Goal: Task Accomplishment & Management: Use online tool/utility

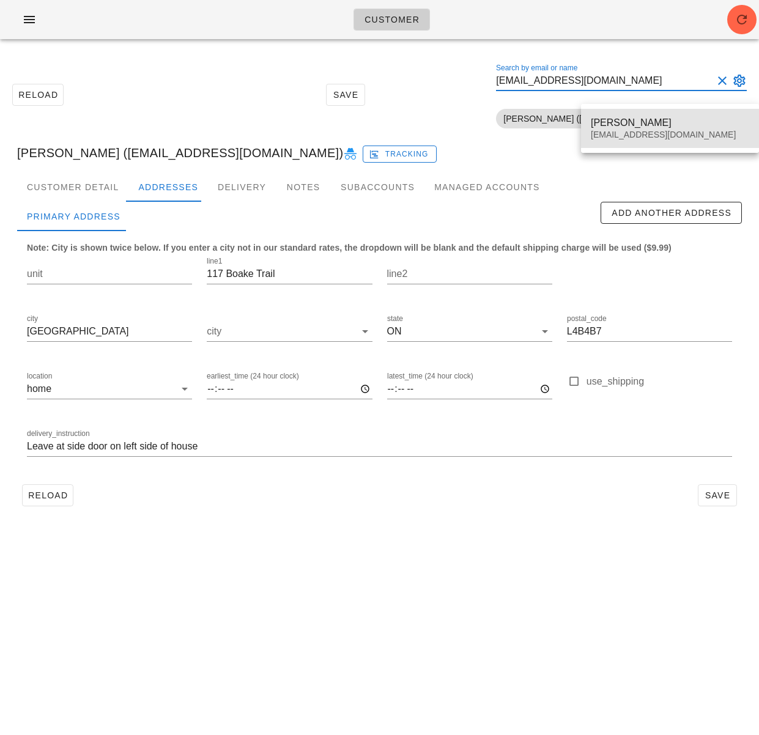
click at [639, 131] on div "hazzilhar@gmail.com" at bounding box center [670, 135] width 158 height 10
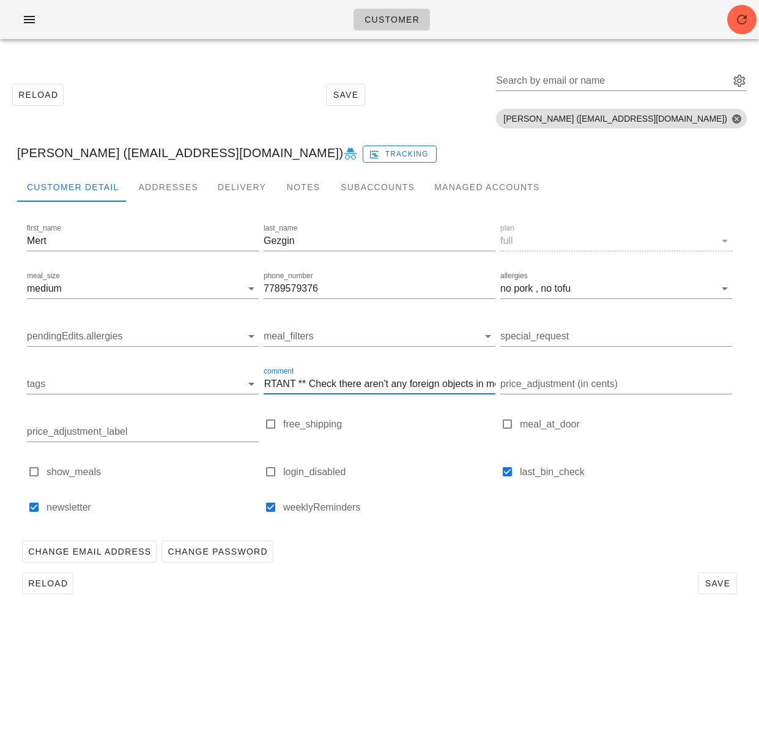
scroll to position [1, 102]
drag, startPoint x: 383, startPoint y: 388, endPoint x: 496, endPoint y: 387, distance: 113.7
click at [496, 387] on div "comment QA CHECK - IMPORTANT ** Check there aren't any foreign objects in meals" at bounding box center [379, 386] width 237 height 48
click at [427, 385] on input "QA CHECK - IMPORTANT ** Check there aren't any foreign objects in meals" at bounding box center [380, 384] width 232 height 20
click at [439, 588] on div "Reload Save" at bounding box center [379, 583] width 724 height 32
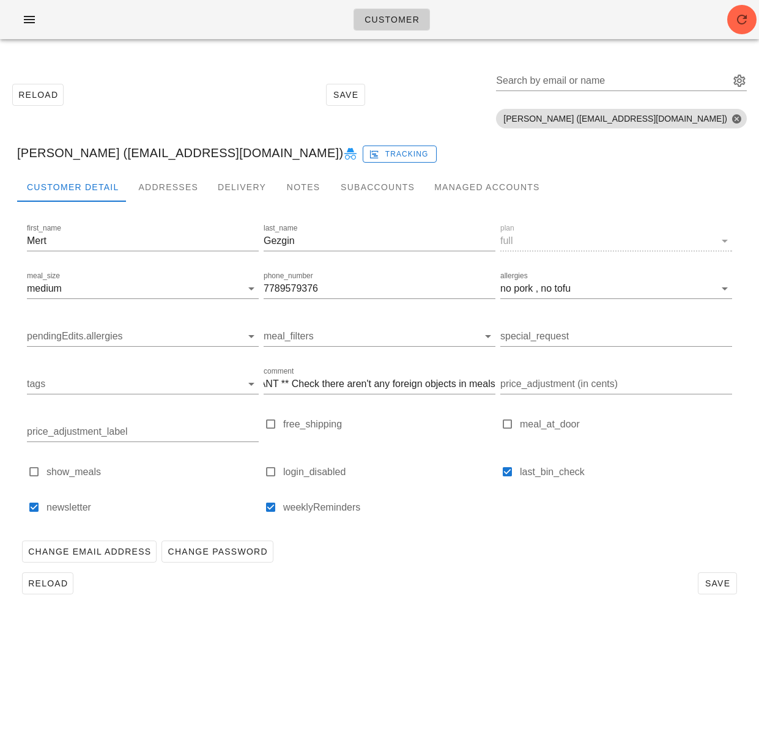
scroll to position [0, 0]
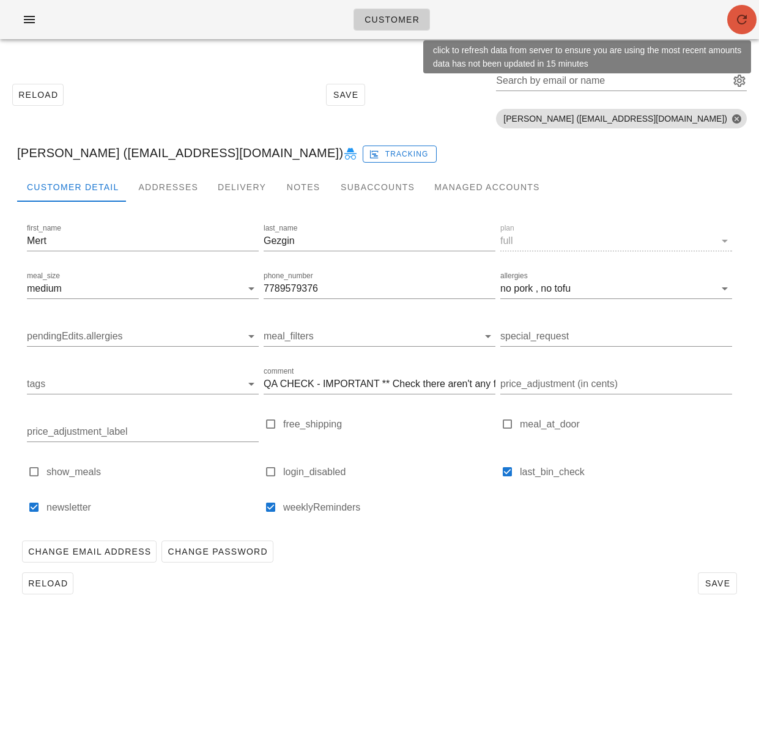
drag, startPoint x: 734, startPoint y: 20, endPoint x: 709, endPoint y: 13, distance: 26.7
click at [734, 20] on icon "button" at bounding box center [741, 19] width 15 height 15
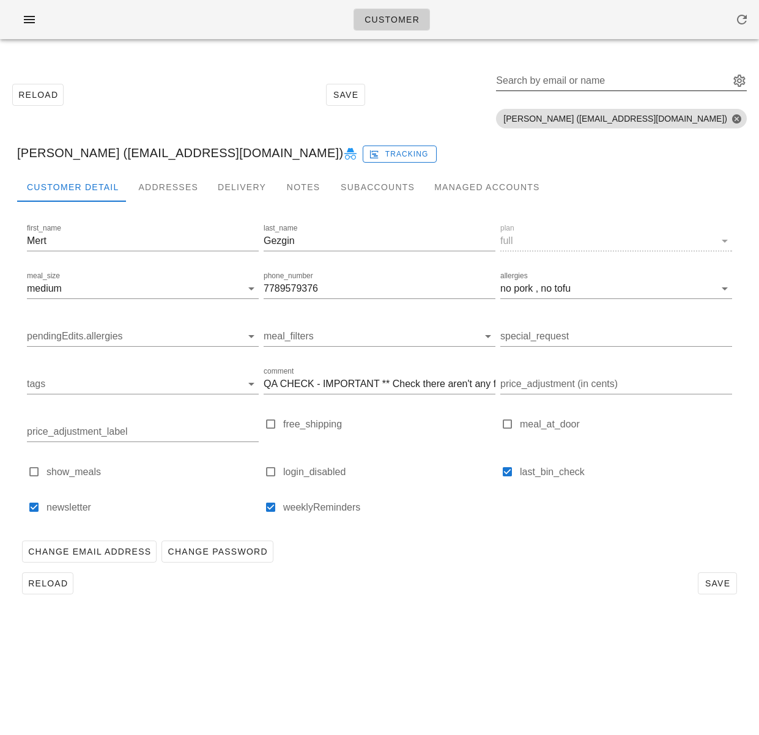
click at [594, 83] on input "Search by email or name" at bounding box center [611, 81] width 231 height 20
paste input "[EMAIL_ADDRESS][DOMAIN_NAME]"
type input "[EMAIL_ADDRESS][DOMAIN_NAME]"
drag, startPoint x: 527, startPoint y: 698, endPoint x: 442, endPoint y: 468, distance: 245.7
click at [527, 698] on div "Customer Reload Save Search by email or name [EMAIL_ADDRESS][DOMAIN_NAME] Inclu…" at bounding box center [379, 367] width 759 height 735
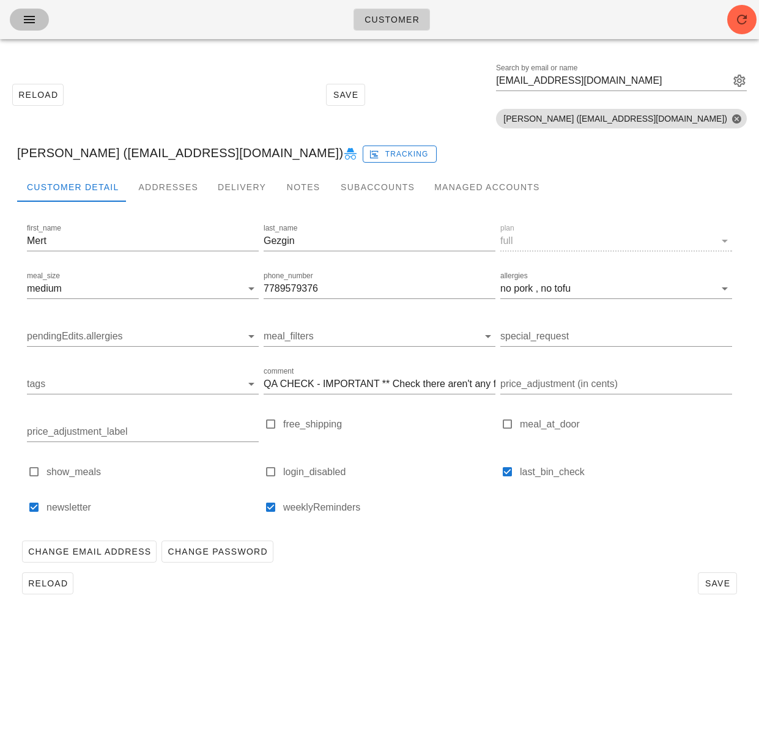
click at [32, 24] on icon "button" at bounding box center [29, 19] width 15 height 15
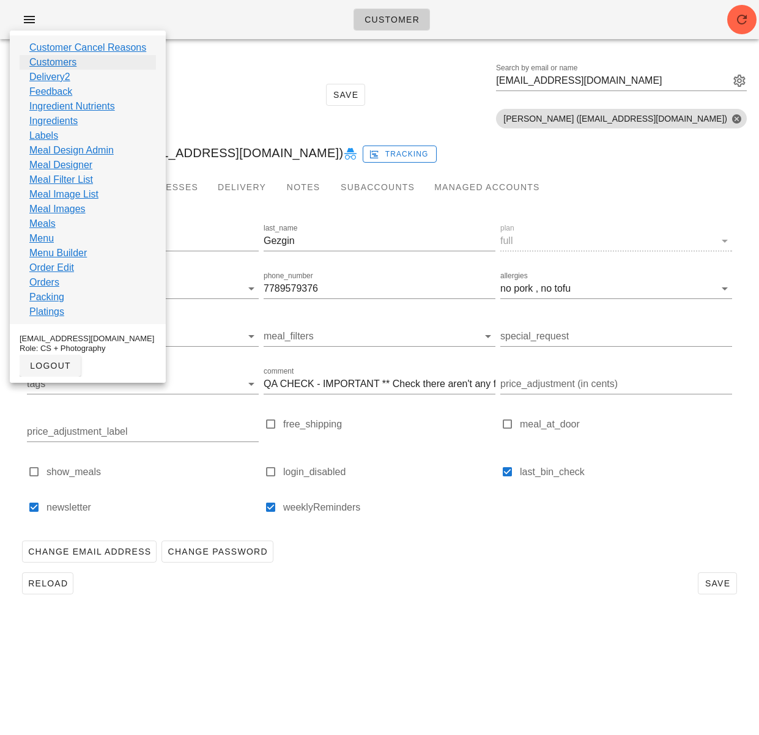
click at [58, 61] on link "Customers" at bounding box center [52, 62] width 47 height 15
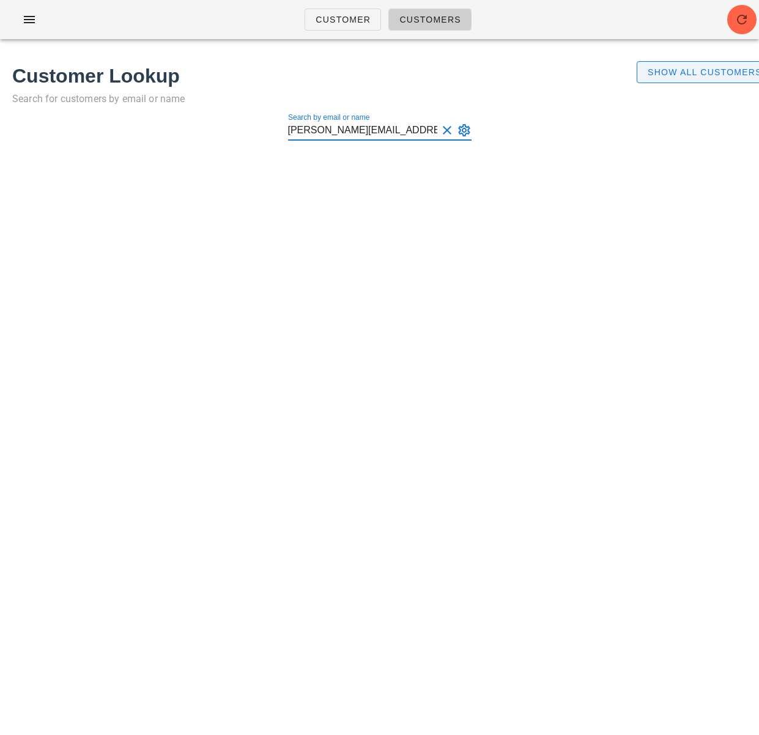
type input "neil@evergreencomputers.ca"
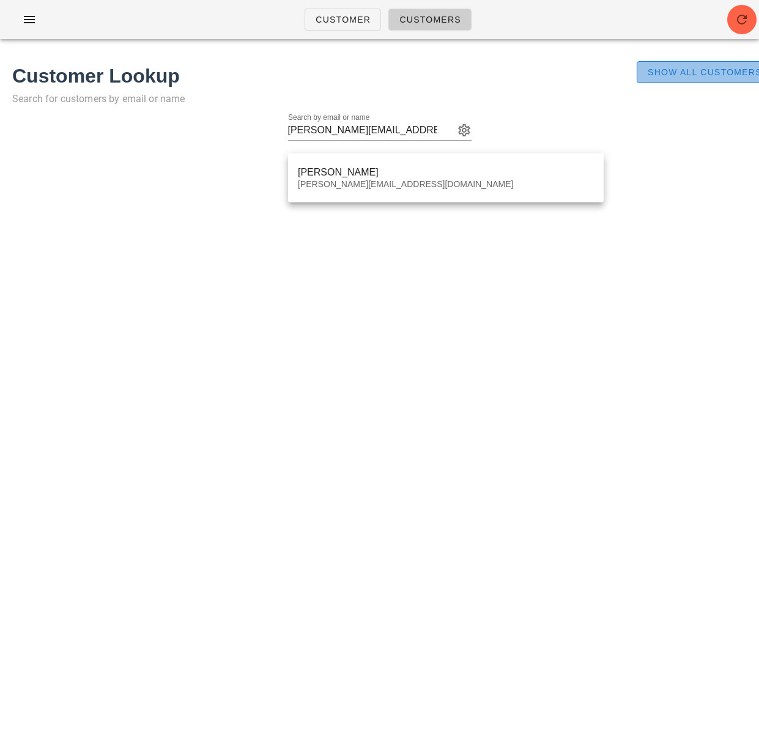
click at [723, 67] on span "Show All Customers" at bounding box center [704, 72] width 115 height 10
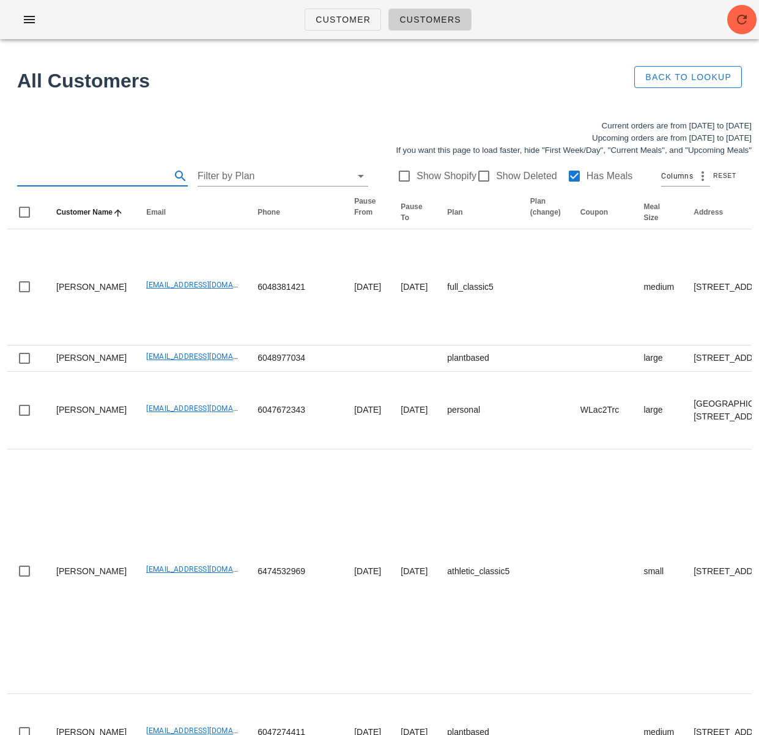
click at [69, 182] on input "text" at bounding box center [92, 176] width 151 height 20
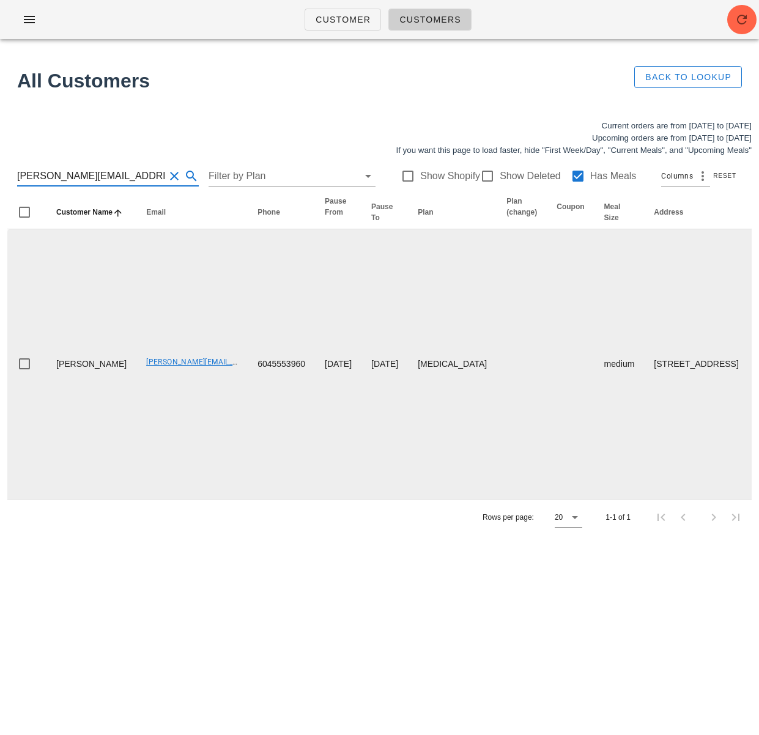
type input "neil@evergreencomputers.ca"
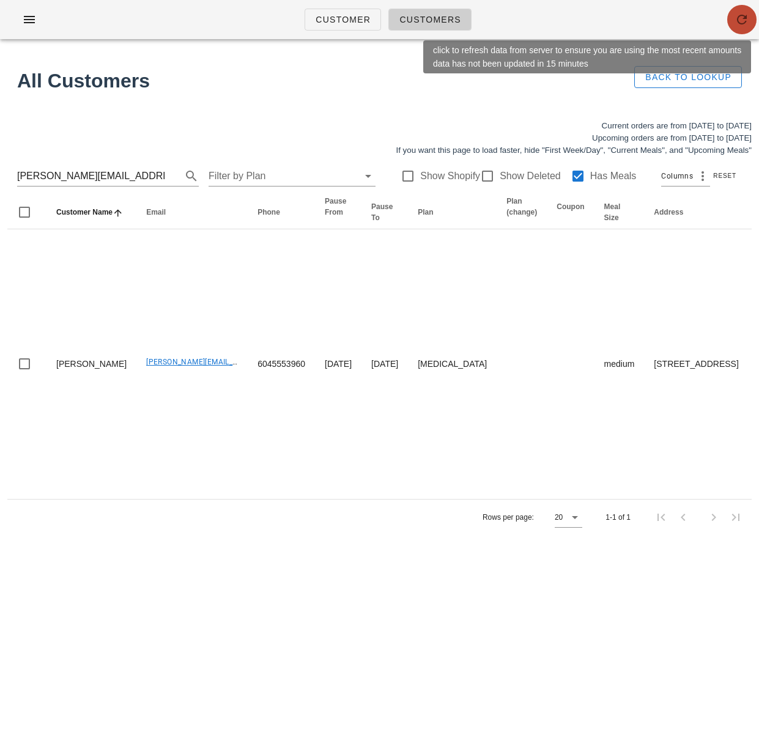
click at [727, 24] on span "button" at bounding box center [741, 19] width 29 height 15
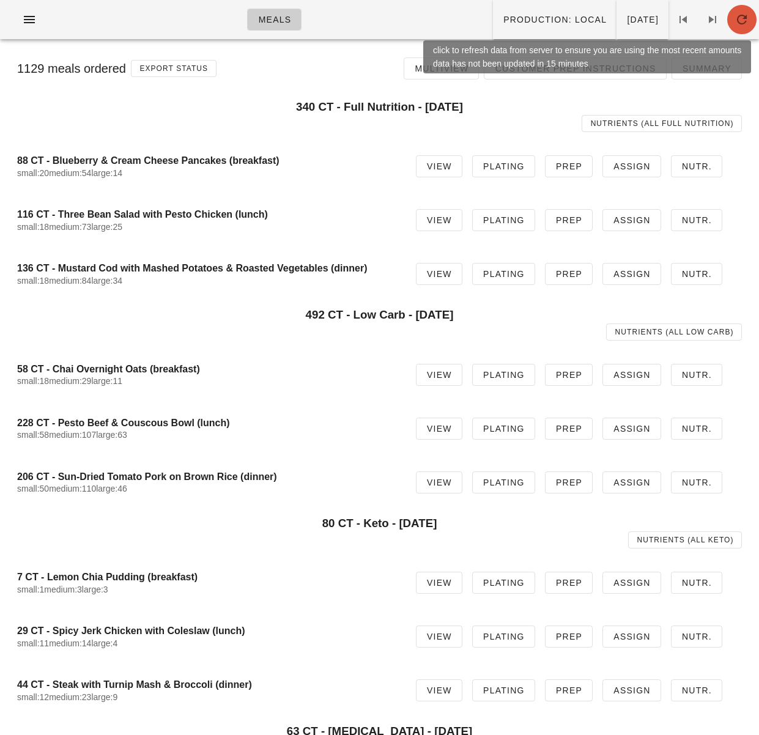
click at [746, 24] on icon "button" at bounding box center [741, 19] width 15 height 15
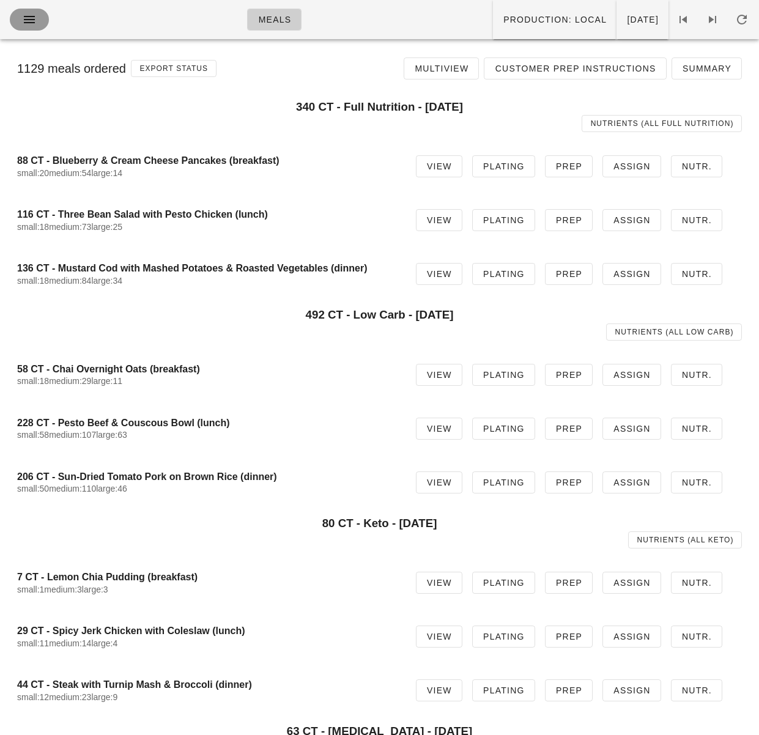
click at [31, 28] on button "button" at bounding box center [29, 20] width 39 height 22
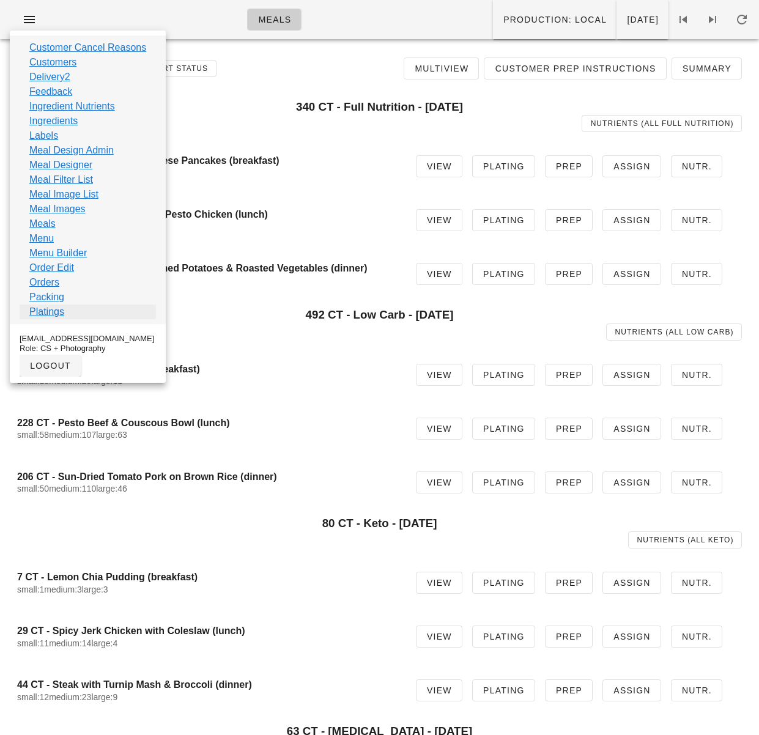
click at [56, 307] on link "Platings" at bounding box center [46, 311] width 35 height 15
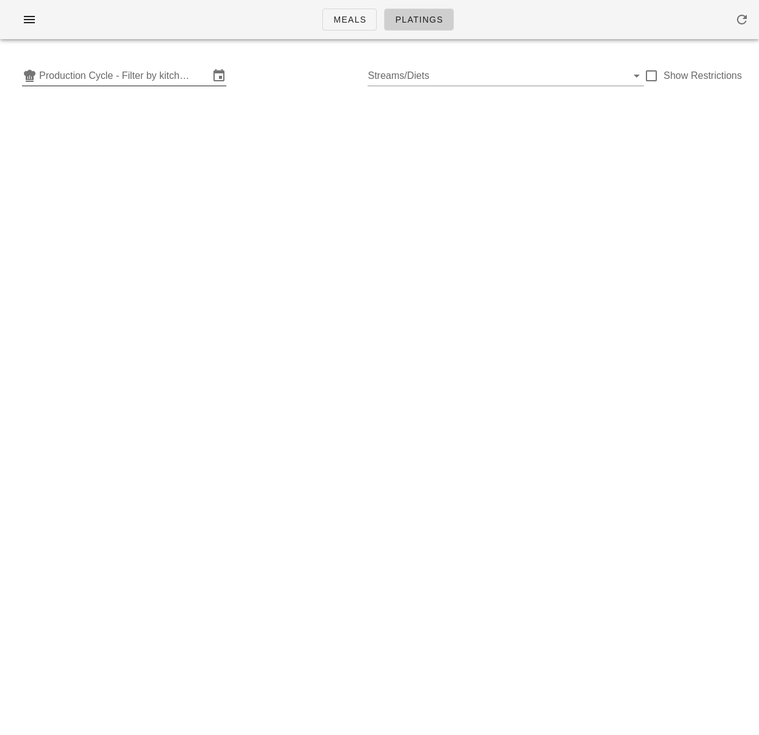
click at [130, 81] on input "Production Cycle - Filter by kitchen production schedules" at bounding box center [124, 76] width 170 height 20
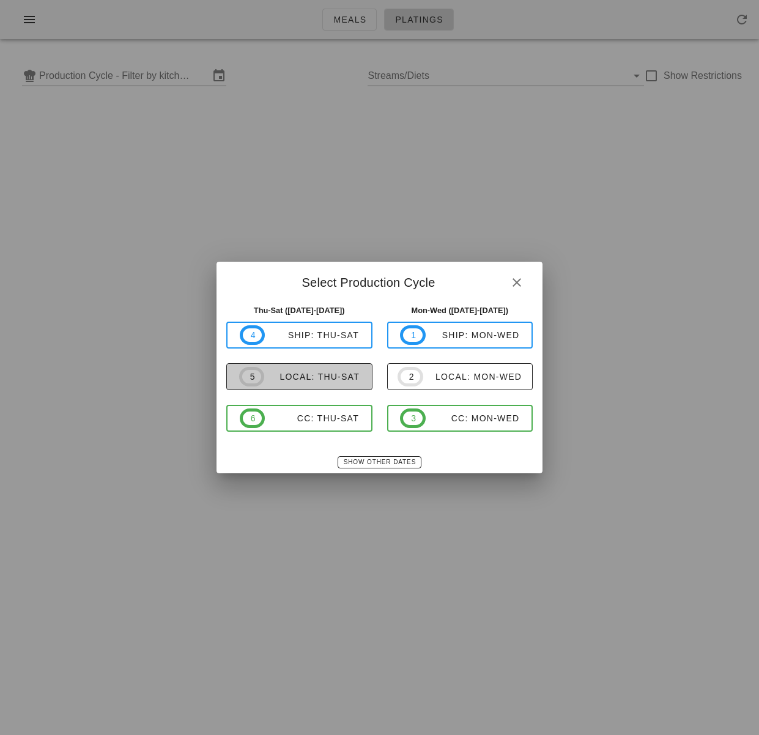
click at [346, 378] on div "local: Thu-Sat" at bounding box center [311, 377] width 95 height 10
type input "local: Thu-Sat (Sep 4-Sep 6)"
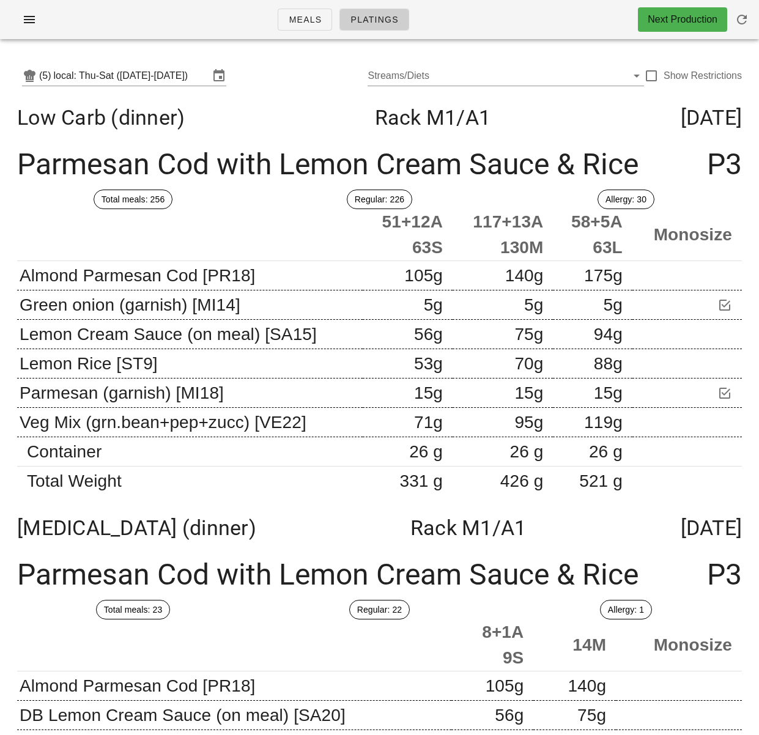
click at [299, 230] on th at bounding box center [189, 235] width 345 height 52
click at [653, 78] on div at bounding box center [651, 75] width 21 height 21
checkbox input "true"
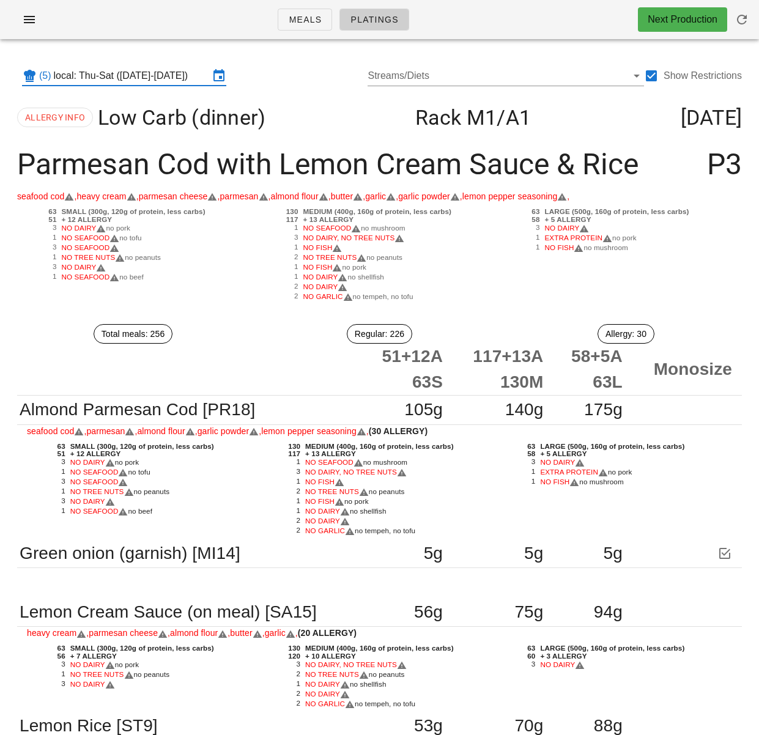
click at [169, 76] on input "local: Thu-Sat (Sep 4-Sep 6)" at bounding box center [131, 76] width 155 height 20
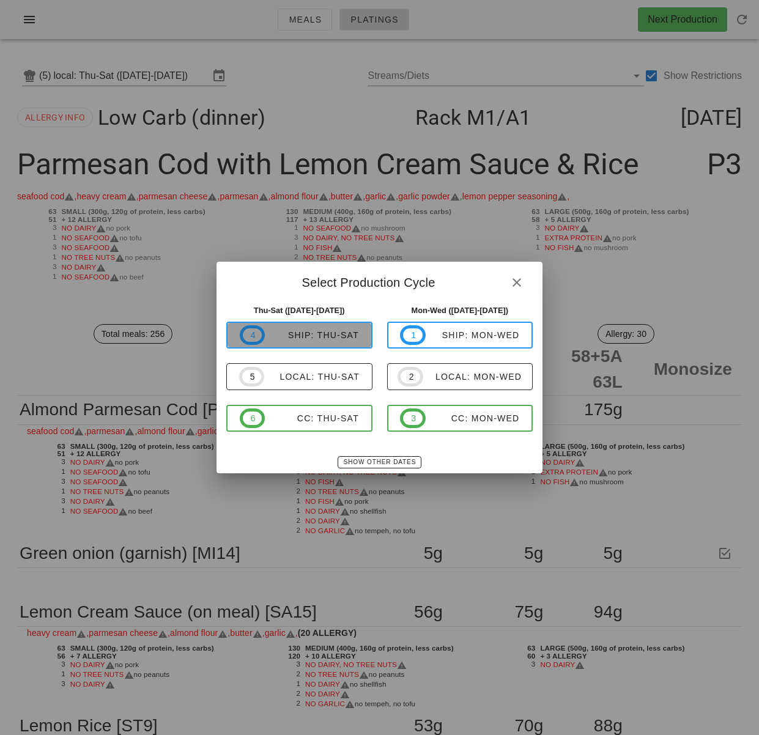
click at [321, 340] on div "ship: Thu-Sat" at bounding box center [312, 335] width 94 height 10
type input "ship: Thu-Sat (Sep 4-Sep 6)"
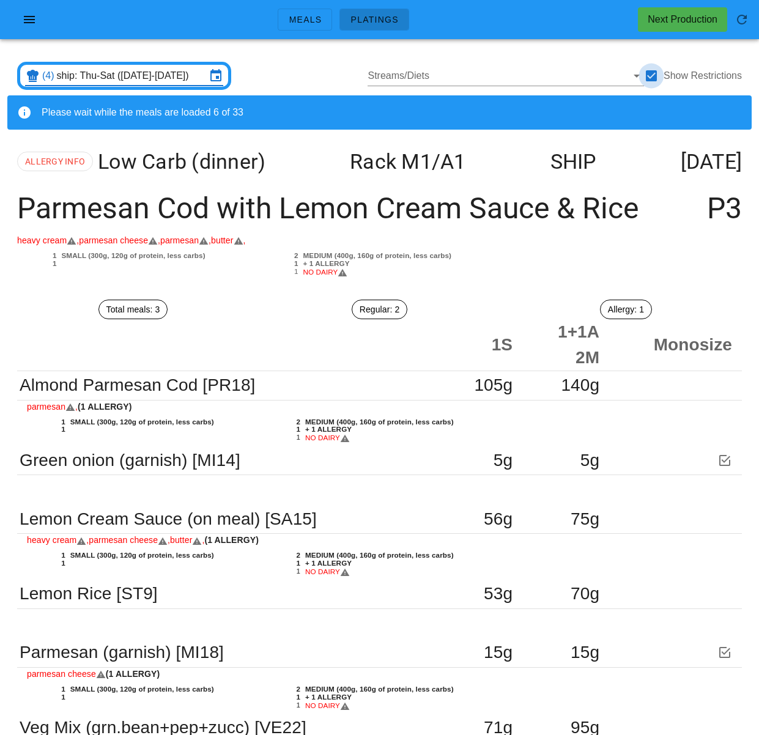
click at [654, 75] on div at bounding box center [651, 75] width 21 height 21
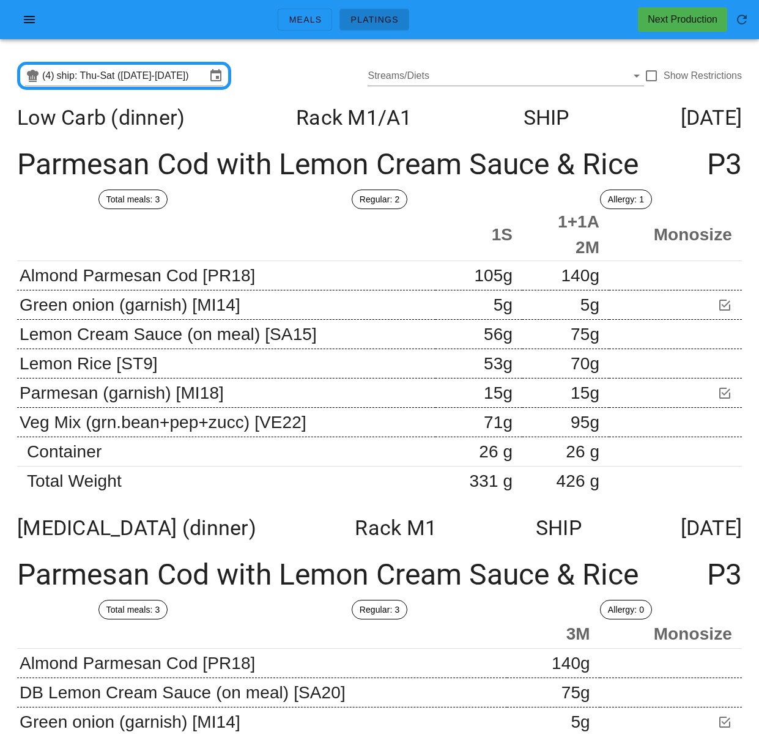
click at [291, 208] on div "Regular: 2" at bounding box center [379, 199] width 246 height 34
click at [657, 70] on div at bounding box center [651, 75] width 21 height 21
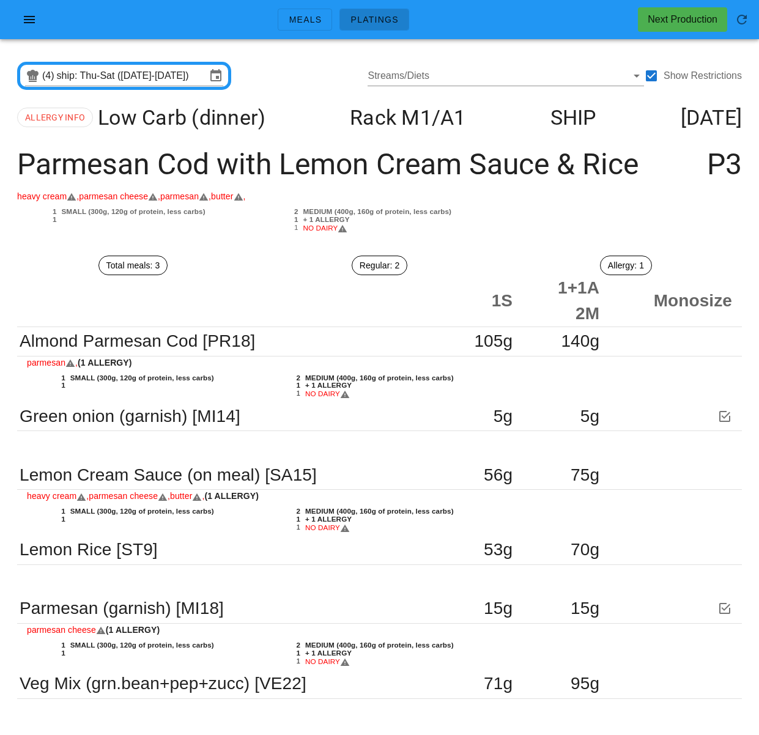
click at [649, 161] on div "Parmesan Cod with Lemon Cream Sauce & Rice P3" at bounding box center [379, 164] width 744 height 50
click at [653, 79] on div at bounding box center [651, 75] width 21 height 21
checkbox input "false"
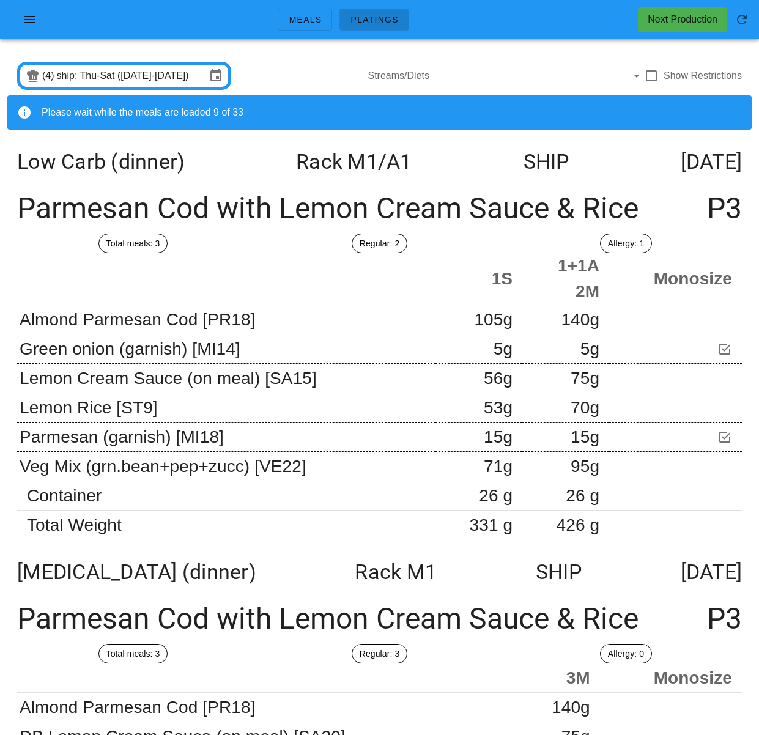
click at [135, 77] on input "ship: Thu-Sat (Sep 4-Sep 6)" at bounding box center [131, 76] width 149 height 20
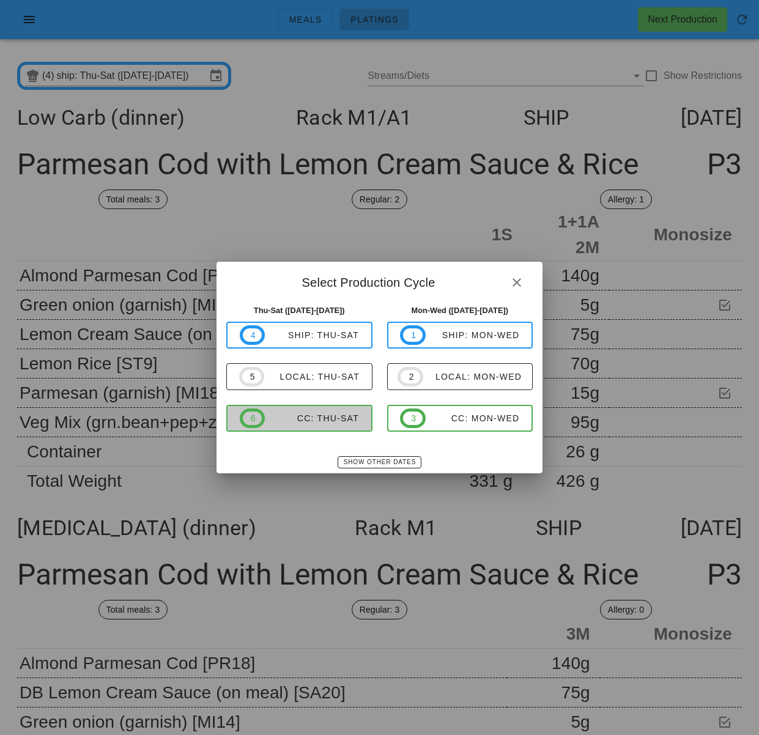
click at [315, 413] on div "CC: Thu-Sat" at bounding box center [312, 418] width 94 height 10
type input "CC: Thu-Sat ([DATE]-[DATE])"
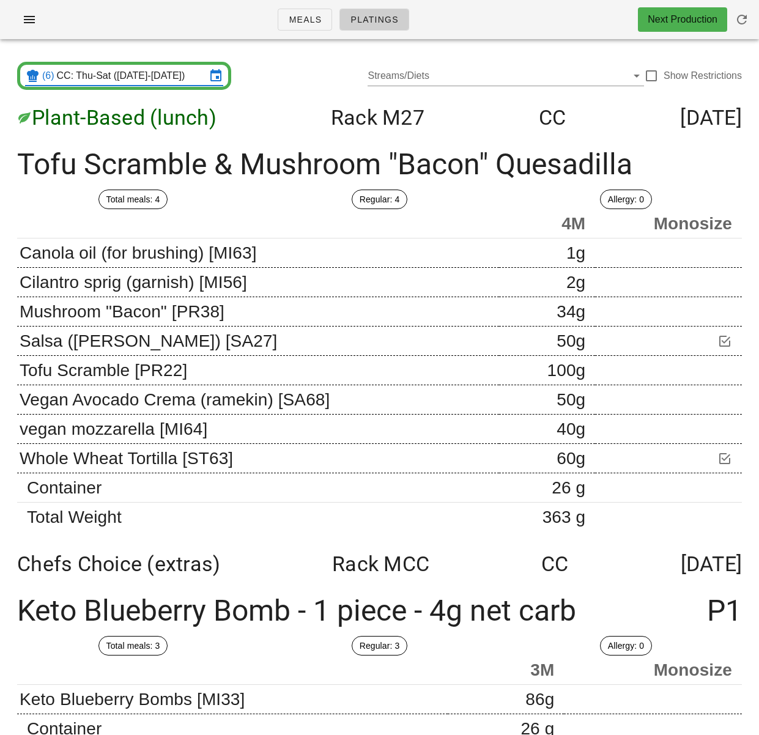
click at [293, 189] on div "Regular: 4" at bounding box center [379, 199] width 246 height 34
click at [20, 26] on span "button" at bounding box center [30, 19] width 20 height 15
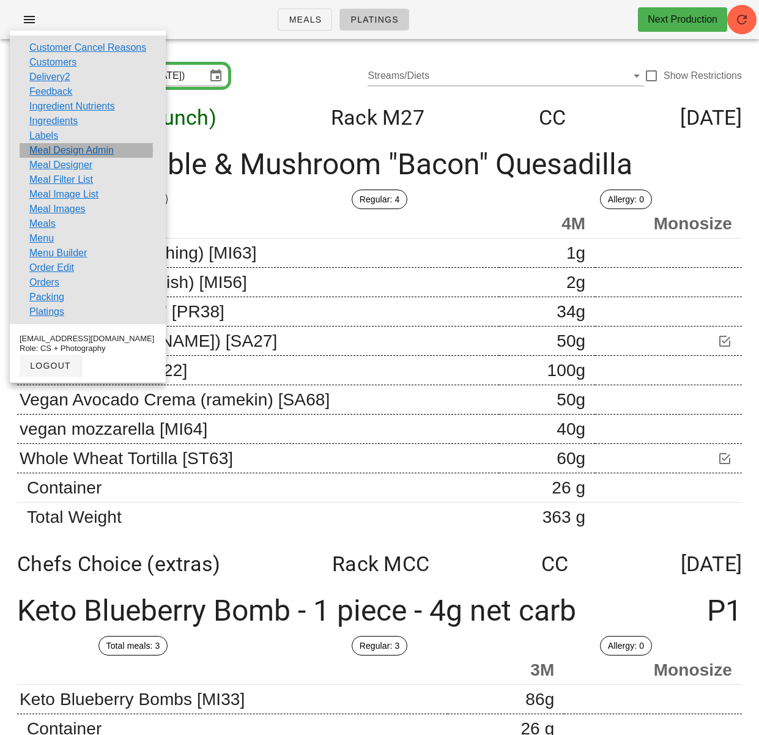
click at [97, 149] on link "Meal Design Admin" at bounding box center [71, 150] width 84 height 15
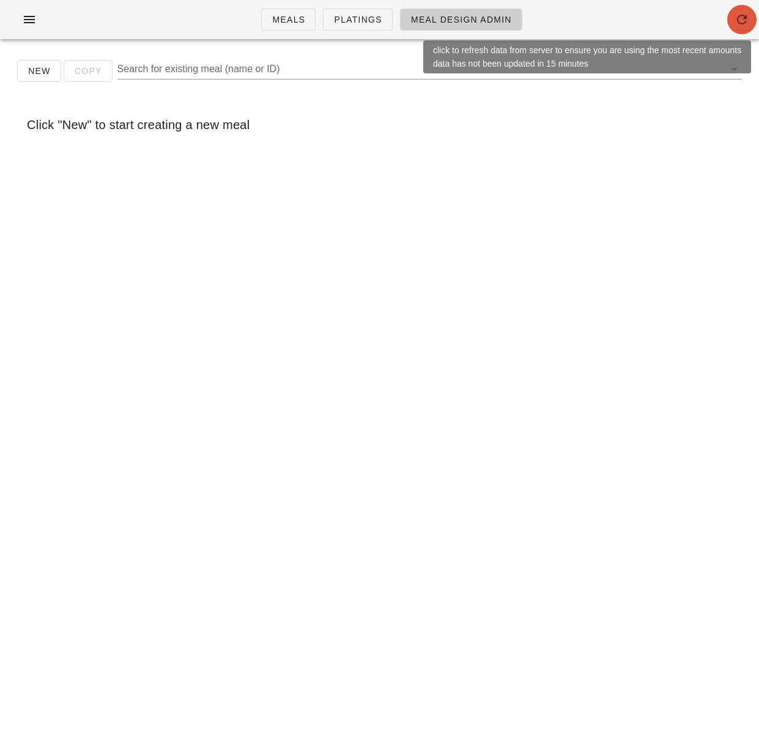
click at [736, 26] on icon "button" at bounding box center [741, 19] width 15 height 15
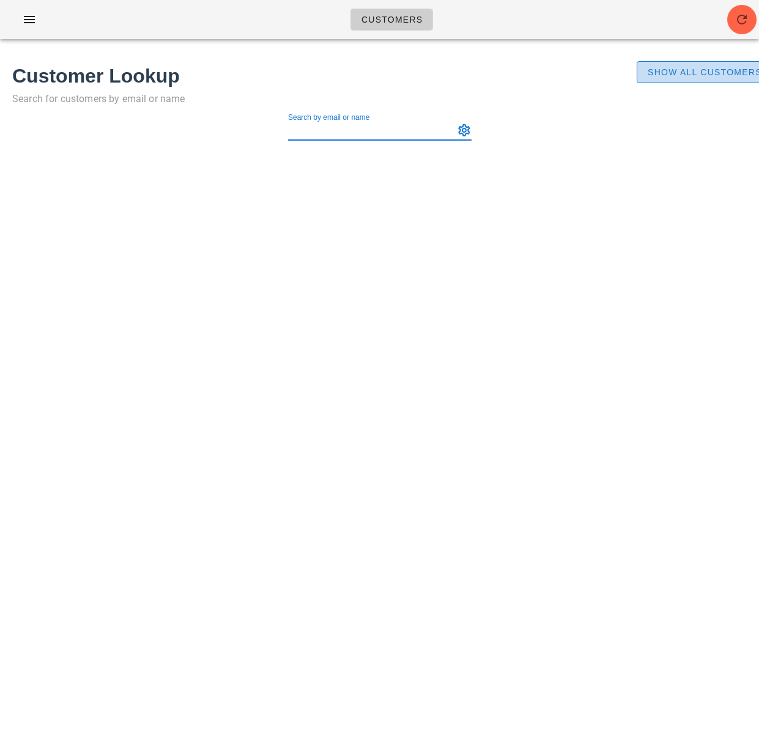
click at [680, 71] on span "Show All Customers" at bounding box center [704, 72] width 115 height 10
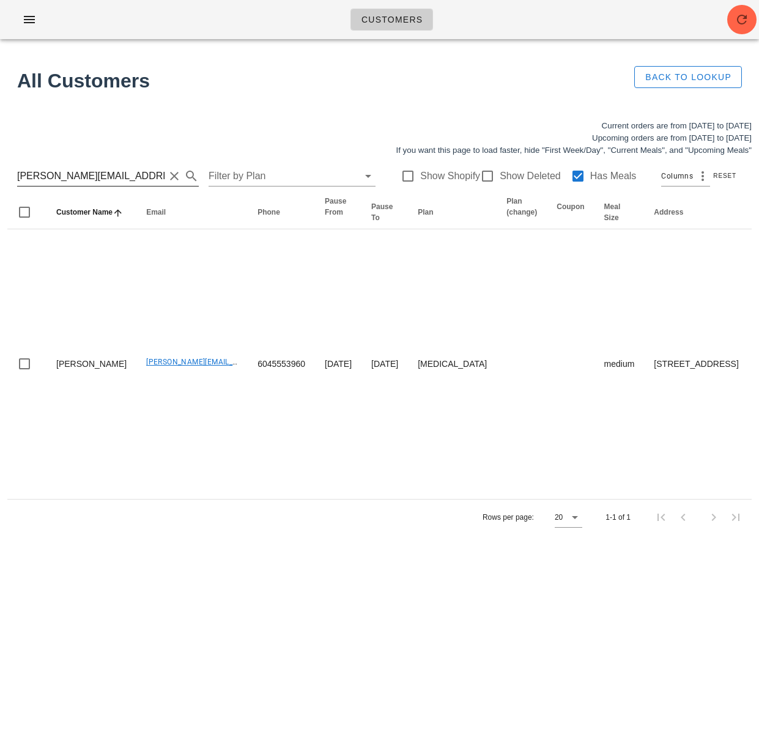
click at [124, 172] on input "neil@evergreencomputers.ca" at bounding box center [90, 176] width 147 height 20
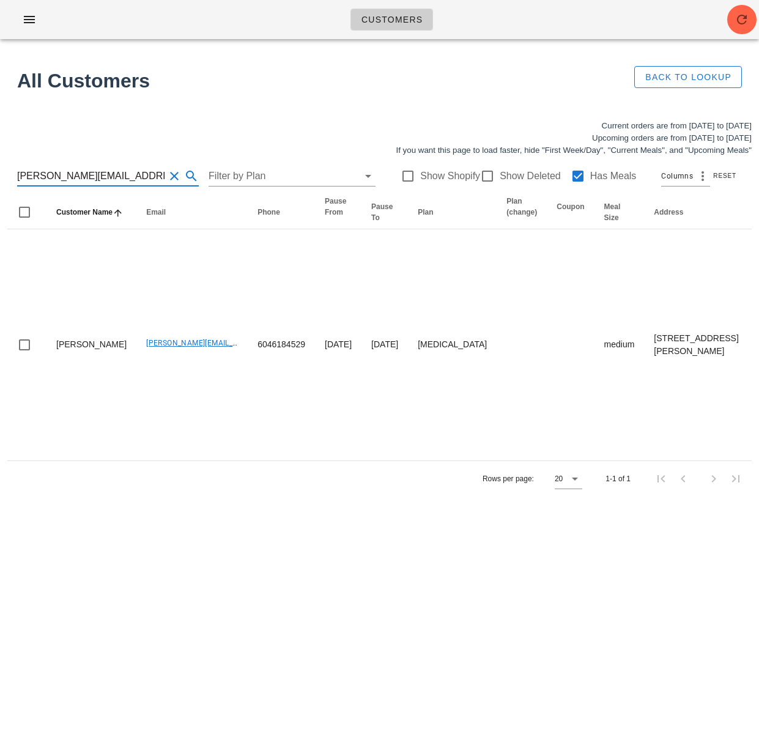
click at [89, 174] on input "[PERSON_NAME][EMAIL_ADDRESS][PERSON_NAME][DOMAIN_NAME]" at bounding box center [90, 176] width 147 height 20
click at [89, 174] on input "bruce.chapman@chapmantaxlaw.com" at bounding box center [90, 176] width 147 height 20
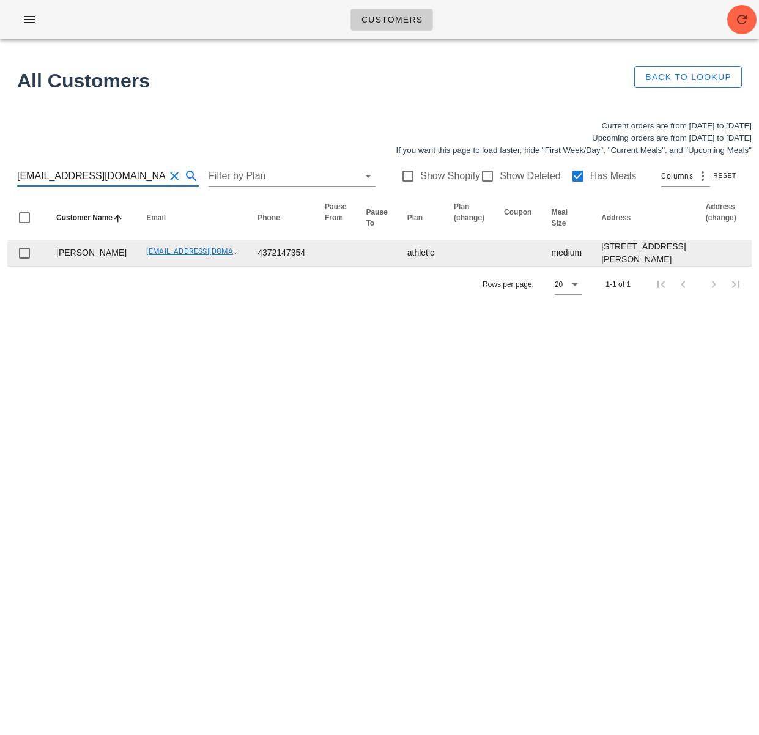
type input "kennlac@hotmail.com"
drag, startPoint x: 83, startPoint y: 273, endPoint x: 95, endPoint y: 270, distance: 11.9
click at [49, 256] on td "Kenneth Lacson" at bounding box center [91, 253] width 90 height 26
copy td "Kenneth Lacson"
drag, startPoint x: 110, startPoint y: 277, endPoint x: 106, endPoint y: 269, distance: 9.0
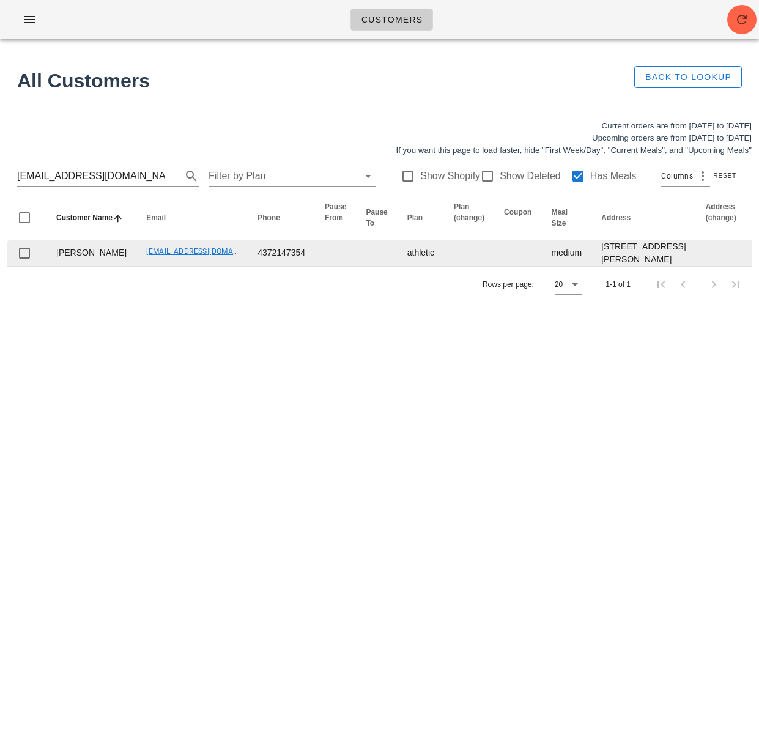
click at [136, 266] on td "Kennlac@hotmail.com" at bounding box center [191, 253] width 111 height 26
drag, startPoint x: 106, startPoint y: 267, endPoint x: 194, endPoint y: 265, distance: 88.1
click at [194, 265] on td "Kennlac@hotmail.com" at bounding box center [191, 253] width 111 height 26
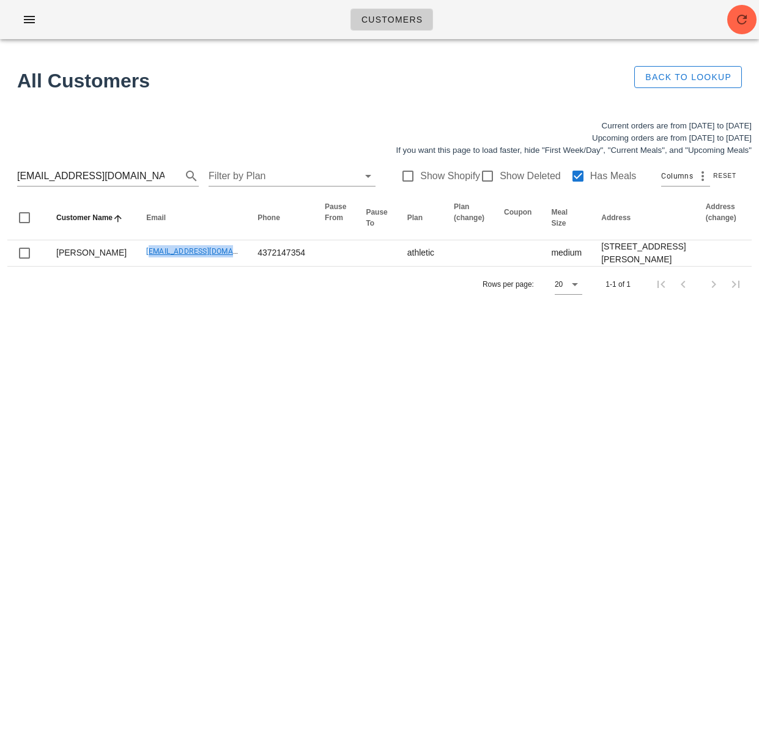
copy link "Kennlac@hotmail.com"
click at [120, 302] on div "Rows per page: 20 1-1 of 1" at bounding box center [379, 284] width 744 height 36
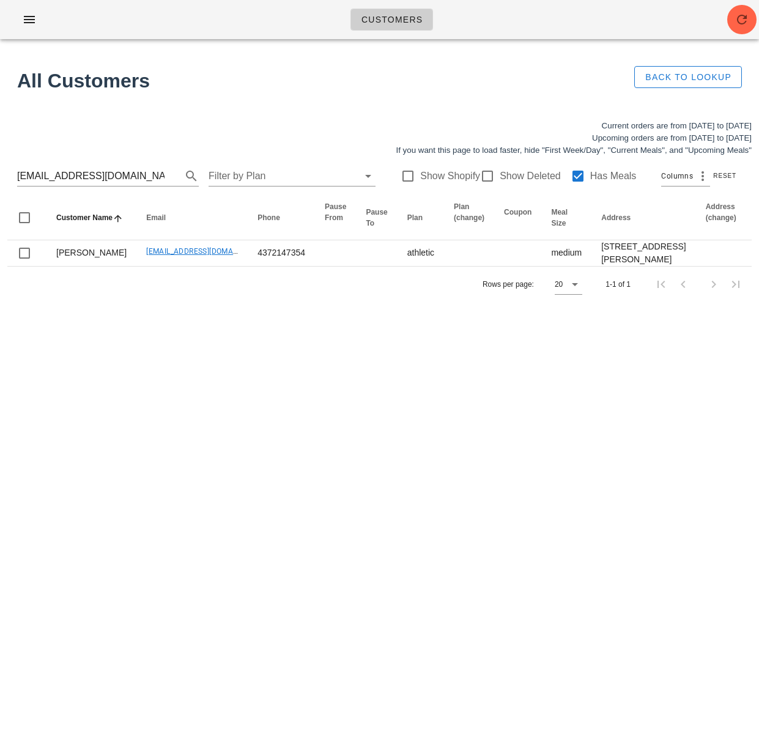
copy td "Kenneth Lacson"
drag, startPoint x: 498, startPoint y: 638, endPoint x: 19, endPoint y: 538, distance: 489.6
click at [497, 635] on div "Customers Found 1 customer All Customers Back to Lookup Current orders are from…" at bounding box center [379, 367] width 759 height 735
drag, startPoint x: 141, startPoint y: 555, endPoint x: 123, endPoint y: 380, distance: 175.8
click at [142, 547] on div "Customers Found 1 customer All Customers Back to Lookup Current orders are from…" at bounding box center [379, 367] width 759 height 735
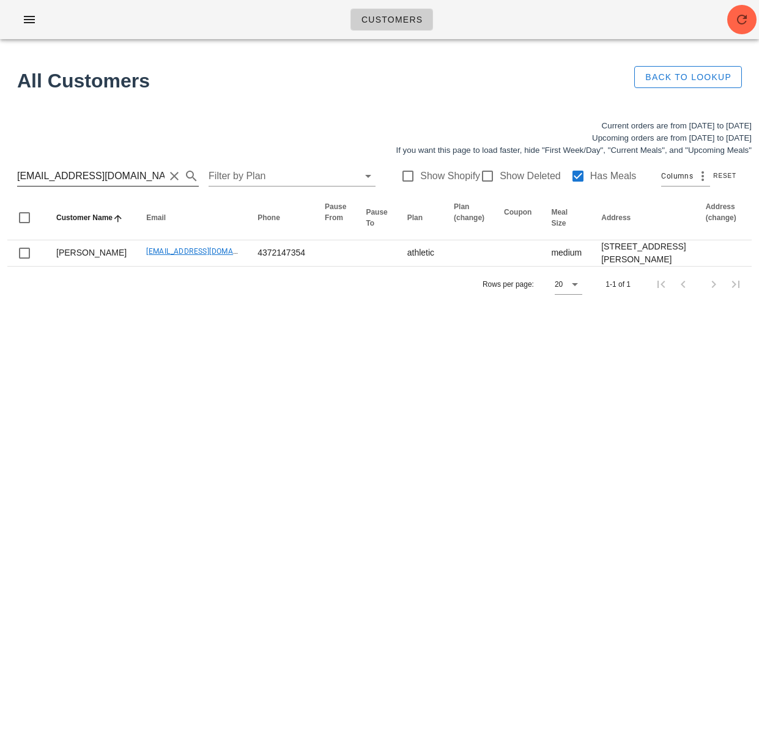
click at [120, 169] on input "kennlac@hotmail.com" at bounding box center [90, 176] width 147 height 20
click at [112, 175] on input "kennlac@hotmail.com" at bounding box center [90, 176] width 147 height 20
click at [112, 174] on input "kennlac@hotmail.com" at bounding box center [90, 176] width 147 height 20
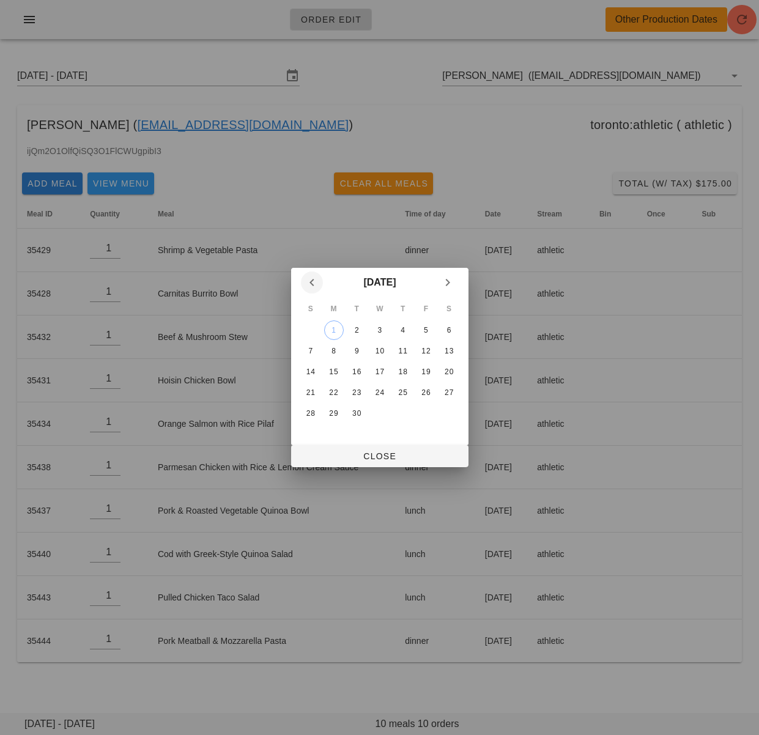
drag, startPoint x: 305, startPoint y: 283, endPoint x: 309, endPoint y: 290, distance: 8.5
click at [306, 283] on icon "Previous month" at bounding box center [311, 282] width 15 height 15
drag, startPoint x: 308, startPoint y: 430, endPoint x: 522, endPoint y: 75, distance: 414.4
click at [309, 430] on div "31" at bounding box center [310, 434] width 20 height 9
click at [342, 453] on span "Close" at bounding box center [380, 456] width 158 height 10
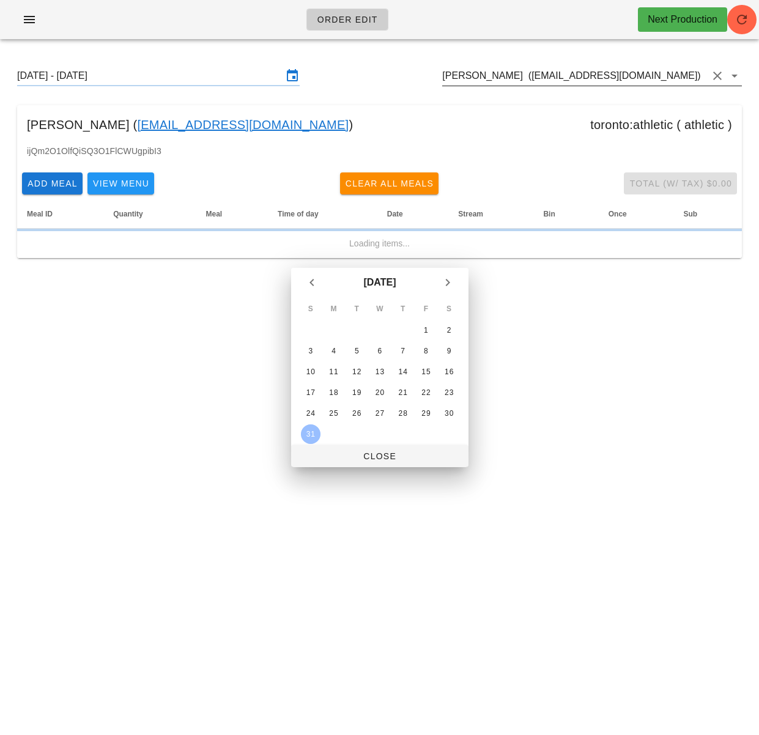
type input "[DATE] - [DATE]"
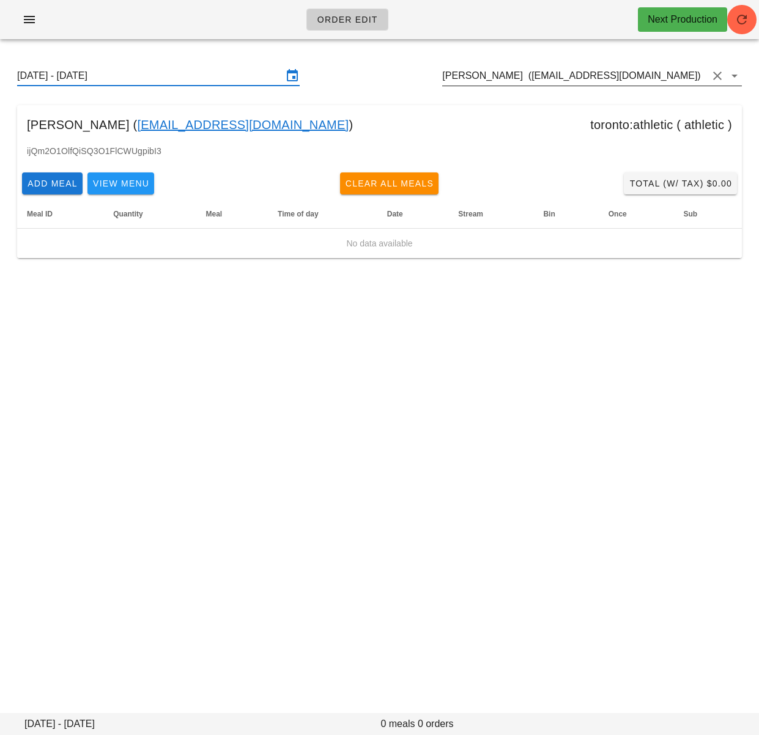
click at [514, 75] on input "[PERSON_NAME] ([EMAIL_ADDRESS][DOMAIN_NAME])" at bounding box center [574, 76] width 265 height 20
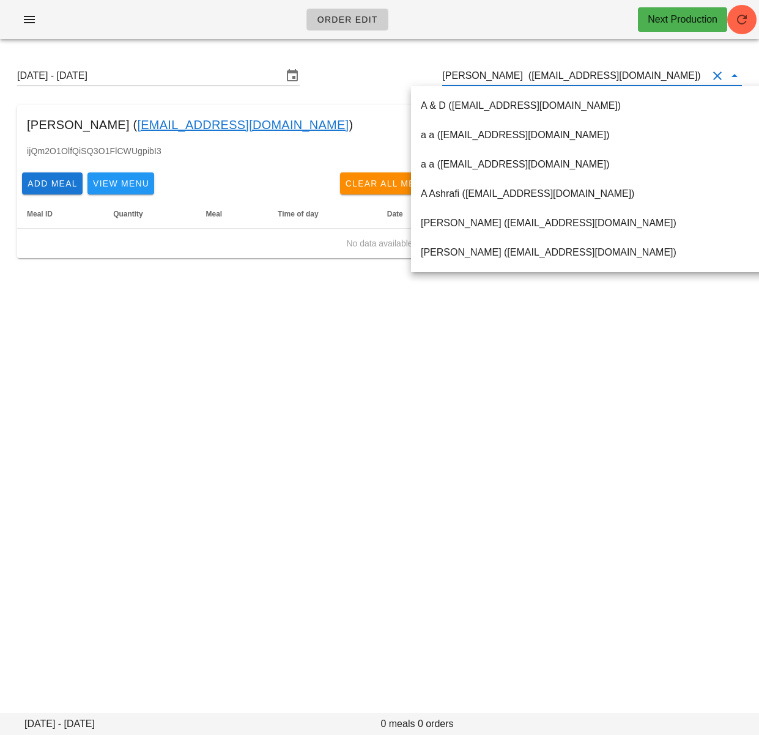
paste input "[PERSON_NAME][EMAIL_ADDRESS][PERSON_NAME][DOMAIN_NAME]"
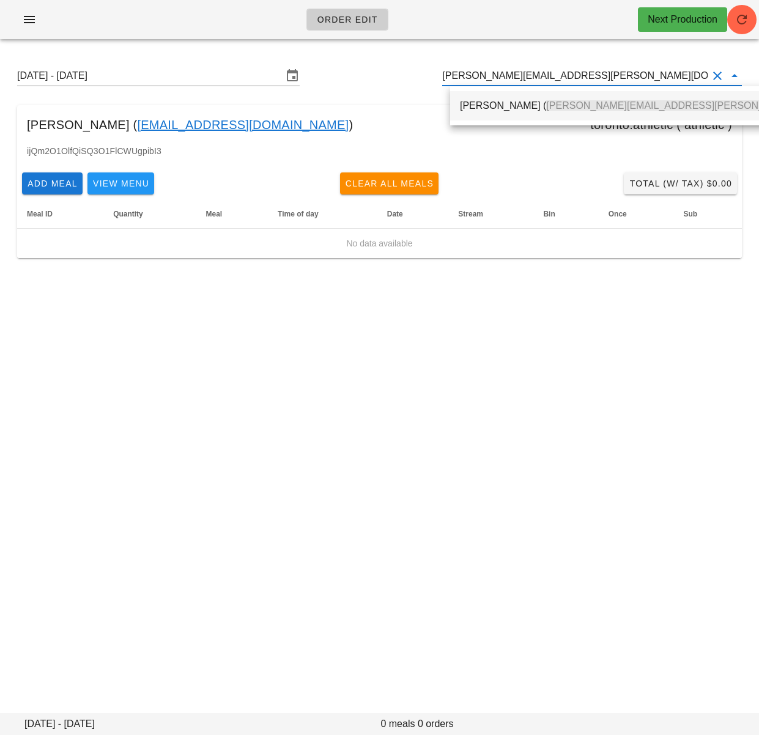
click at [512, 97] on div "[PERSON_NAME] ( [PERSON_NAME][EMAIL_ADDRESS][PERSON_NAME][DOMAIN_NAME] )" at bounding box center [668, 105] width 416 height 26
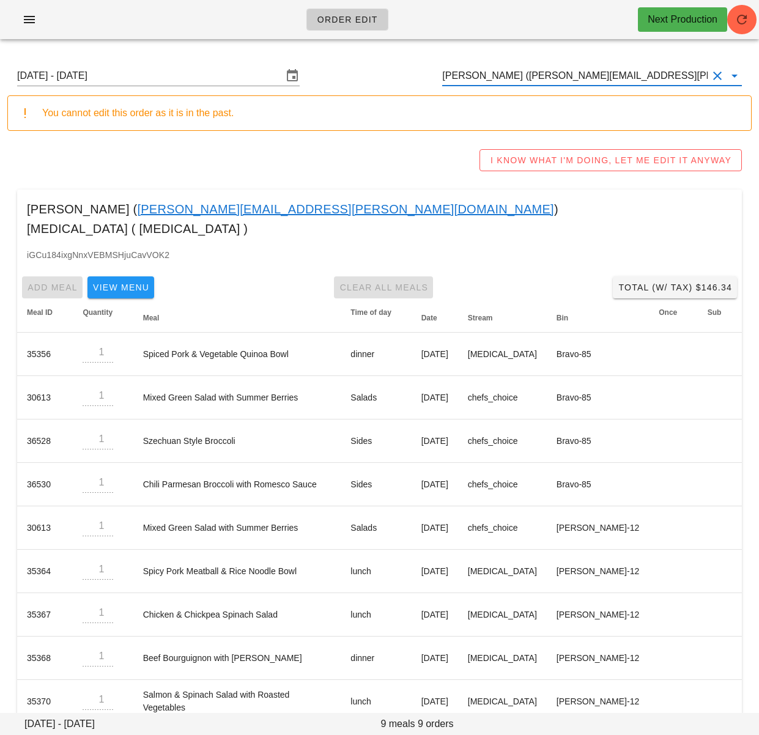
type input "[PERSON_NAME] ([PERSON_NAME][EMAIL_ADDRESS][PERSON_NAME][DOMAIN_NAME])"
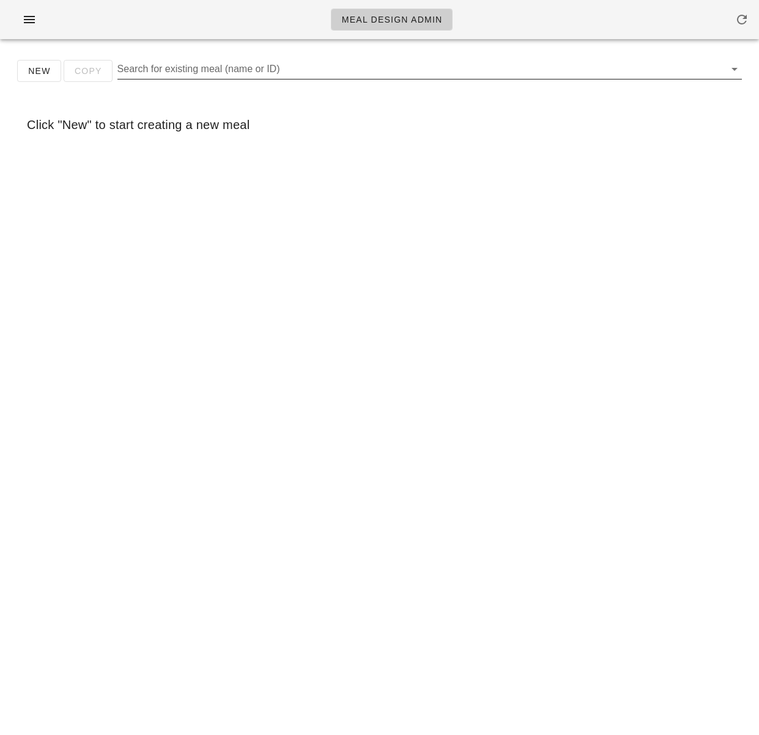
click at [249, 72] on input "Search for existing meal (name or ID)" at bounding box center [419, 69] width 605 height 20
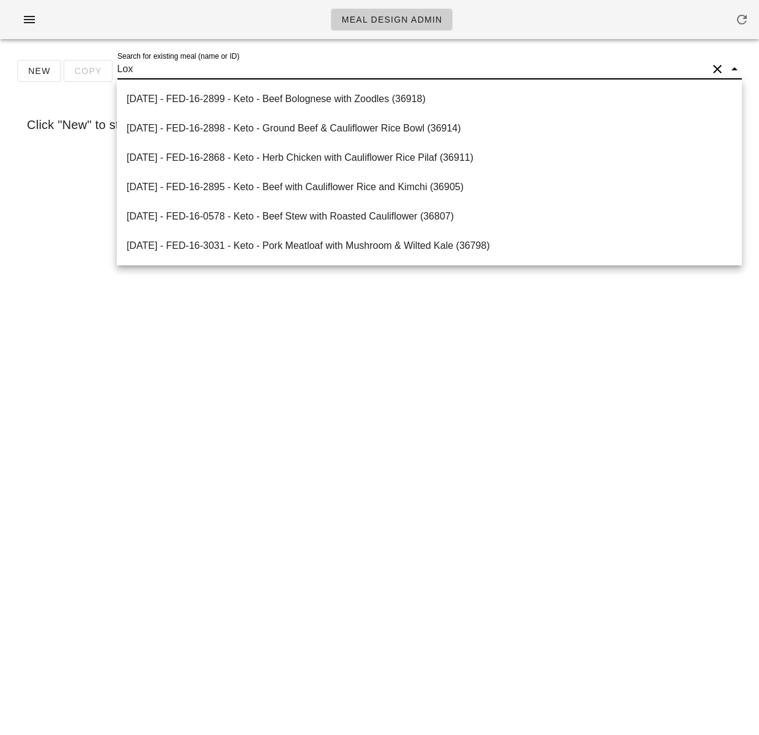
click at [119, 72] on input "Lox" at bounding box center [412, 69] width 590 height 20
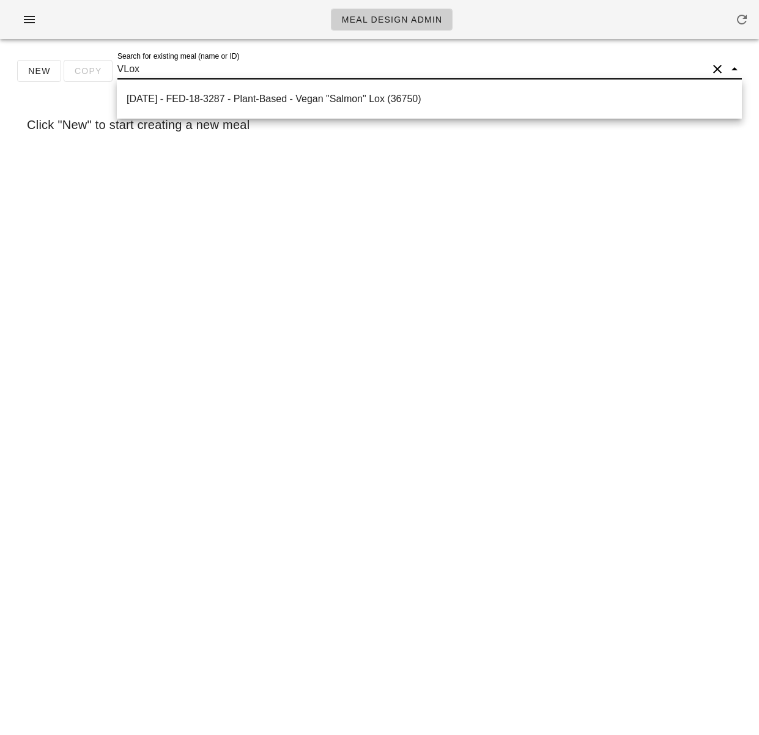
type input "Lox"
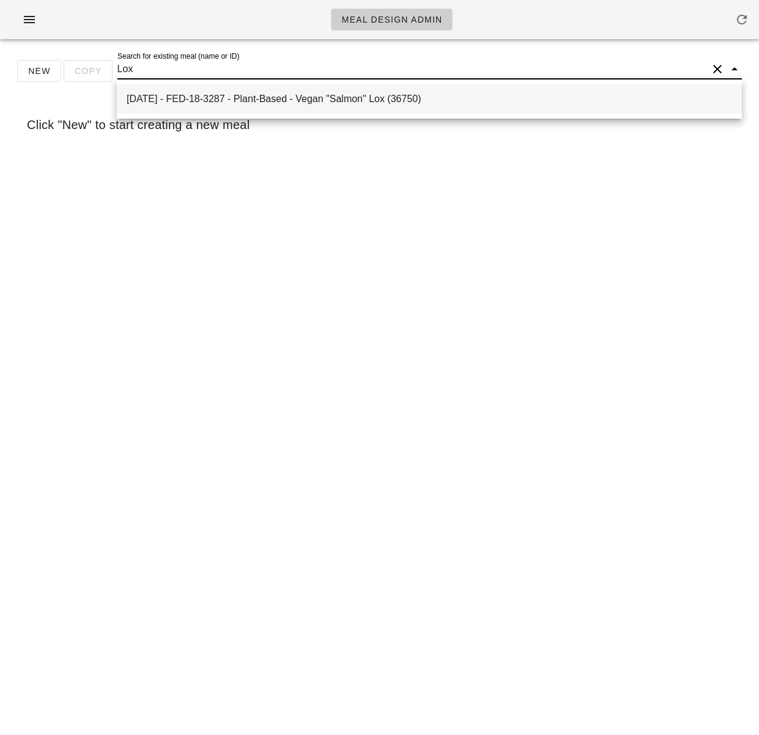
click at [260, 108] on div "[DATE] - FED-18-3287 - Plant-Based - Vegan "Salmon" Lox (36750)" at bounding box center [429, 99] width 605 height 26
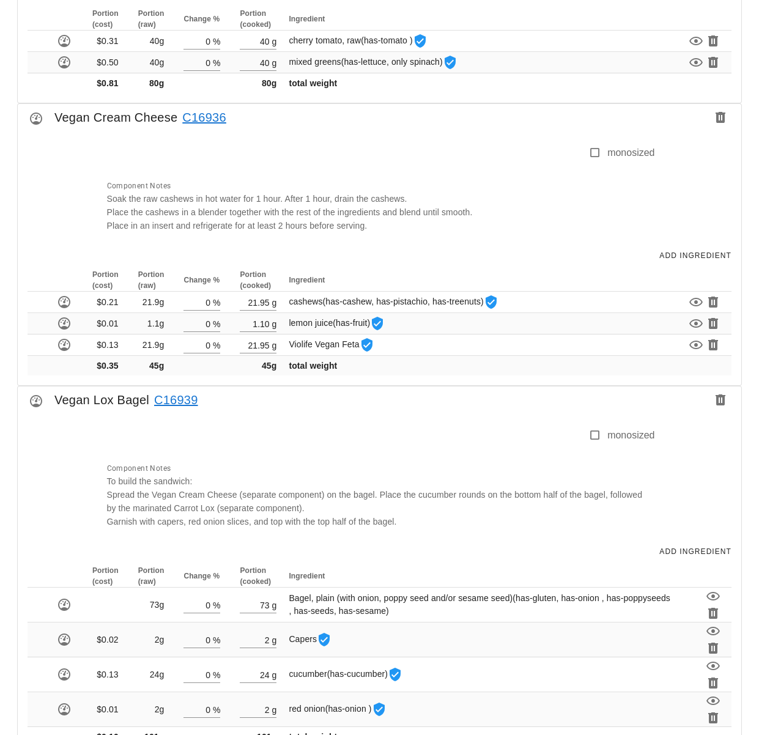
scroll to position [1758, 0]
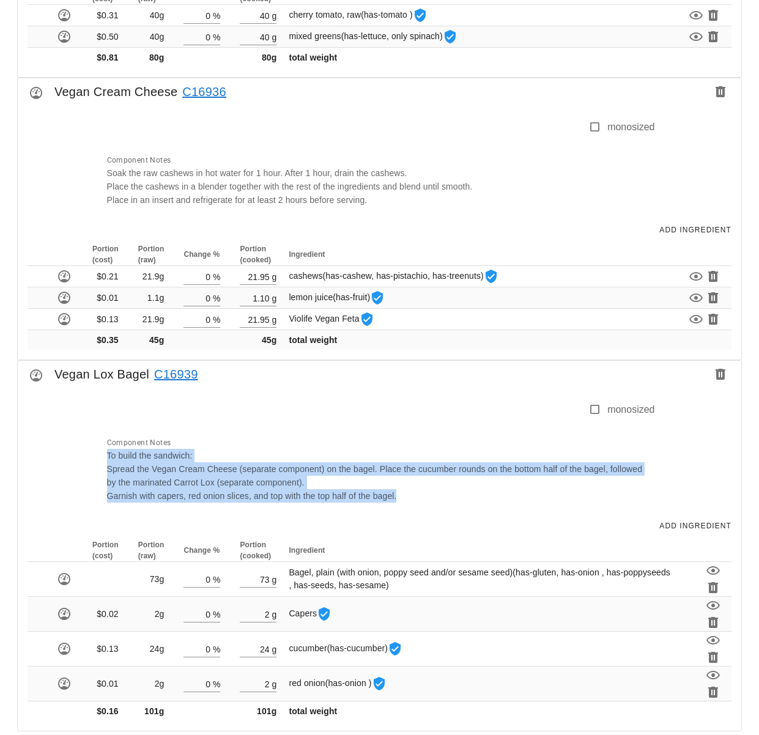
drag, startPoint x: 454, startPoint y: 490, endPoint x: 105, endPoint y: 444, distance: 352.0
click at [105, 444] on div "Component Notes To build the sandwich: Spread the Vegan Cream Cheese (separate …" at bounding box center [377, 469] width 555 height 82
copy div "To build the sandwich: Spread the Vegan Cream Cheese (separate component) on th…"
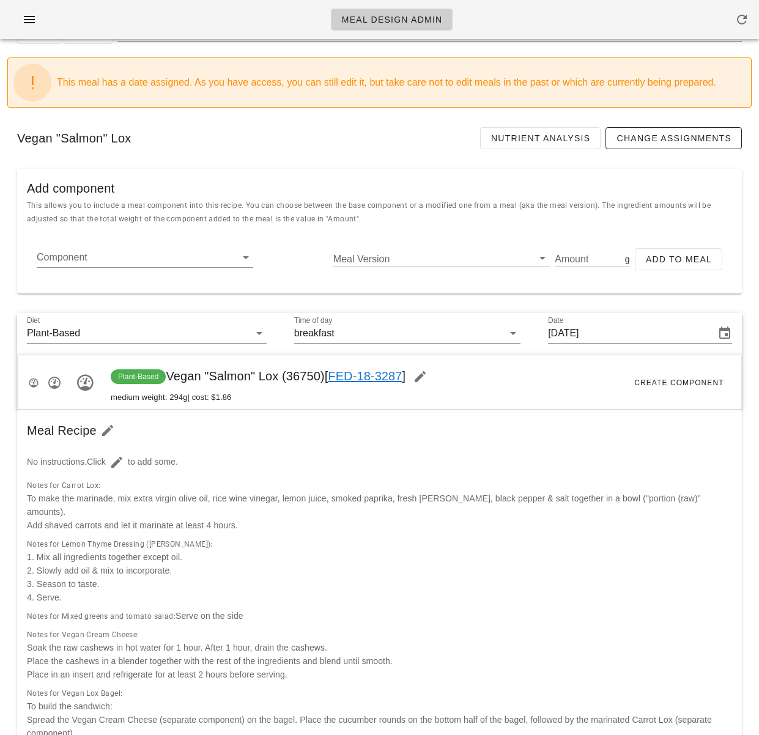
scroll to position [0, 0]
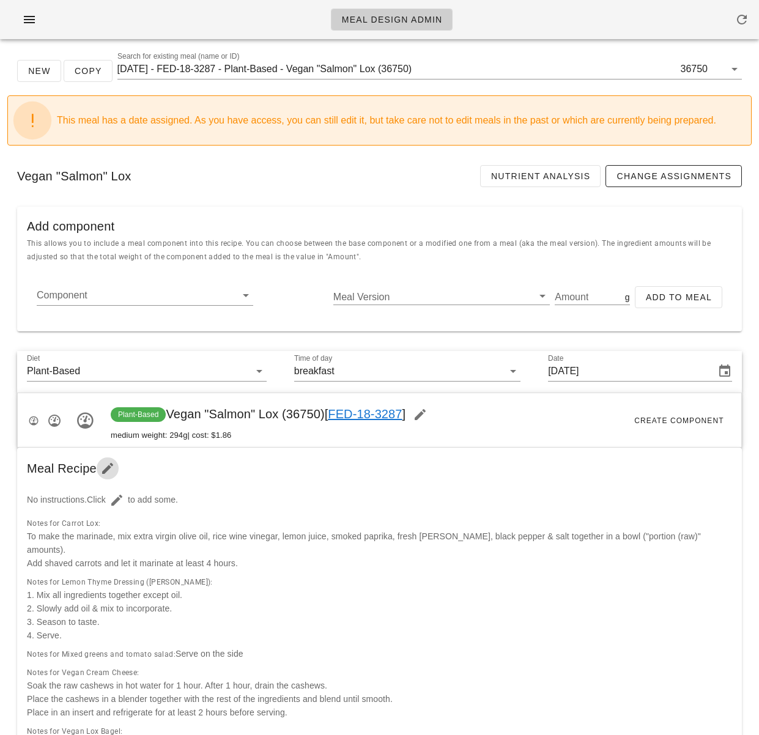
click at [101, 467] on icon "button" at bounding box center [107, 468] width 15 height 15
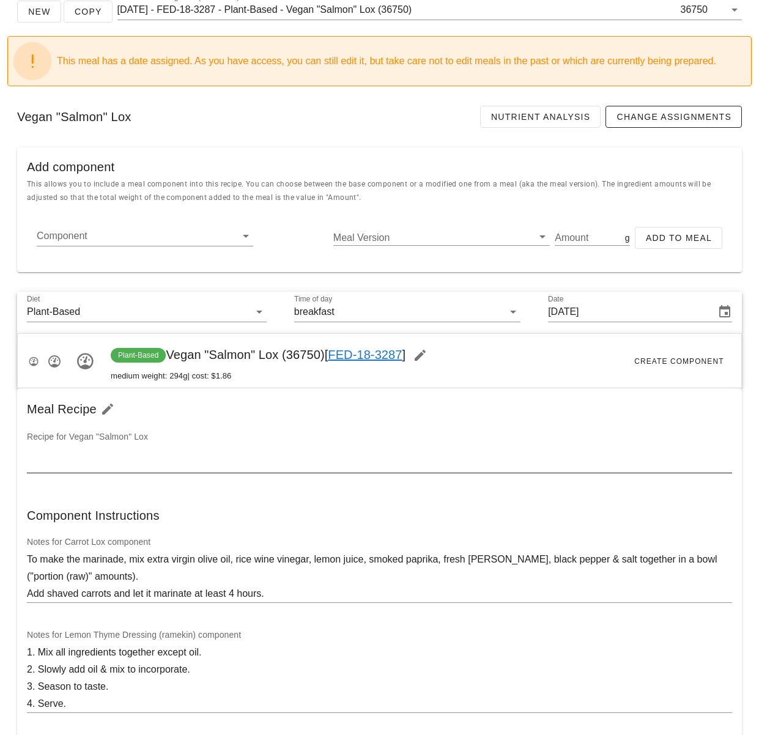
scroll to position [61, 0]
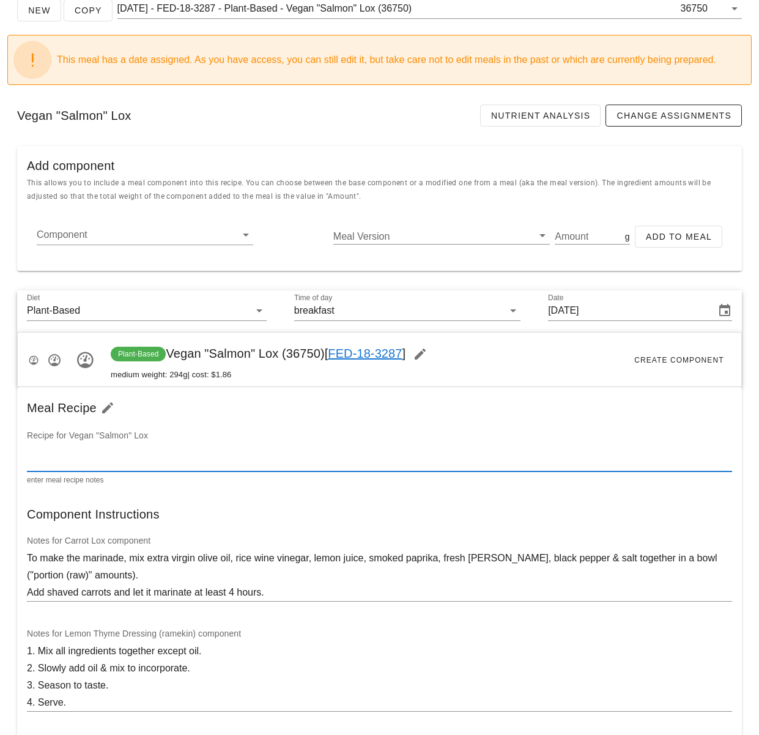
click at [116, 463] on textarea at bounding box center [379, 462] width 705 height 20
paste textarea "To build the sandwich: Spread the Vegan Cream Cheese (separate component) on th…"
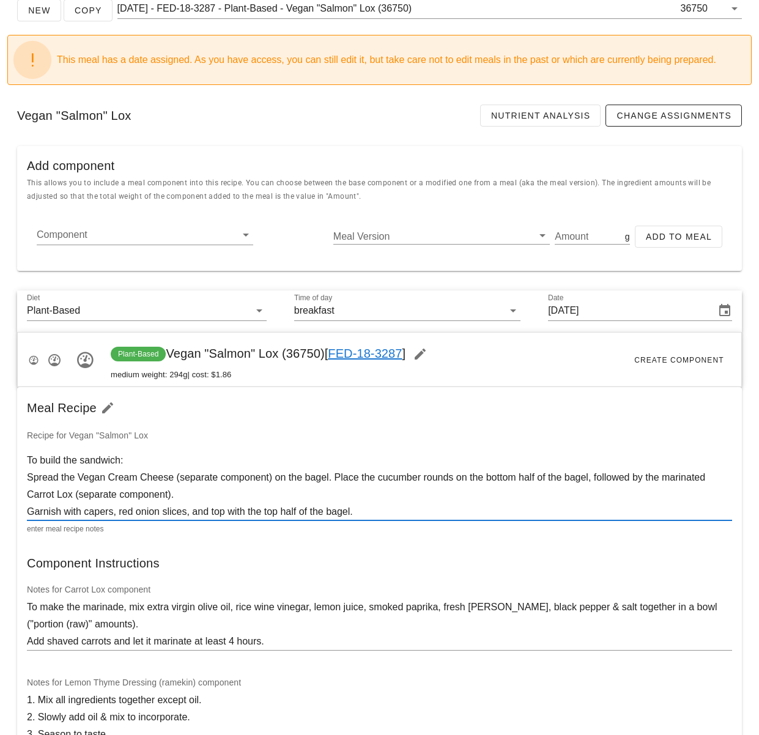
drag, startPoint x: 172, startPoint y: 477, endPoint x: 271, endPoint y: 480, distance: 98.5
click at [271, 480] on textarea "To build the sandwich: Spread the Vegan Cream Cheese (separate component) on th…" at bounding box center [379, 486] width 705 height 68
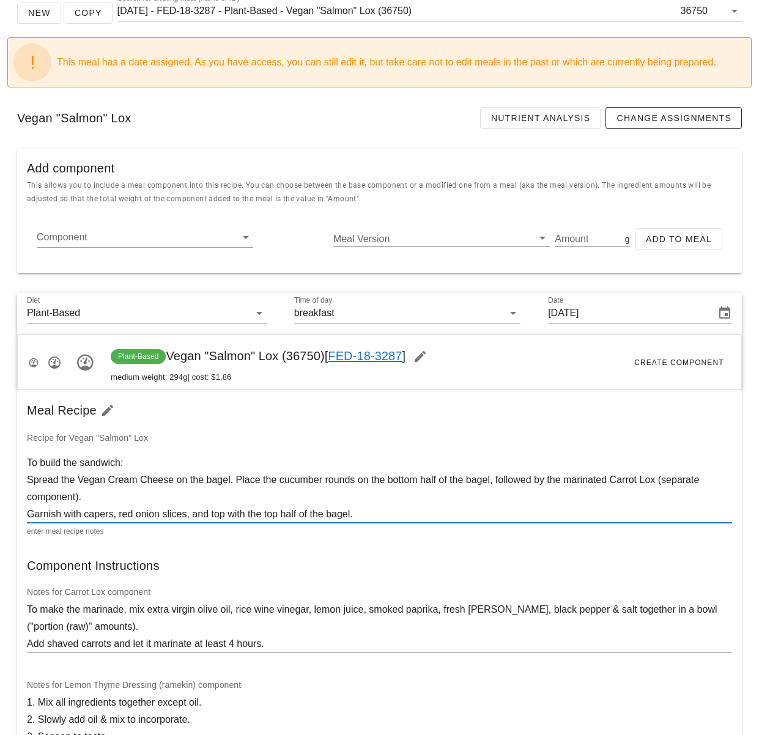
click at [667, 482] on textarea "To build the sandwich: Spread the Vegan Cream Cheese on the bagel. Place the cu…" at bounding box center [379, 488] width 705 height 68
click at [78, 478] on textarea "To build the sandwich: Spread the Vegan Cream Cheese on the bagel. Place the cu…" at bounding box center [379, 488] width 705 height 68
click at [175, 481] on textarea "To build the sandwich: Spread the 'Vegan Cream Cheese on the bagel. Place the c…" at bounding box center [379, 488] width 705 height 68
click at [622, 482] on textarea "To build the sandwich: Spread the 'Vegan Cream Cheese' on the bagel. Place the …" at bounding box center [379, 488] width 705 height 68
click at [671, 481] on textarea "To build the sandwich: Spread the 'Vegan Cream Cheese' on the bagel. Place the …" at bounding box center [379, 488] width 705 height 68
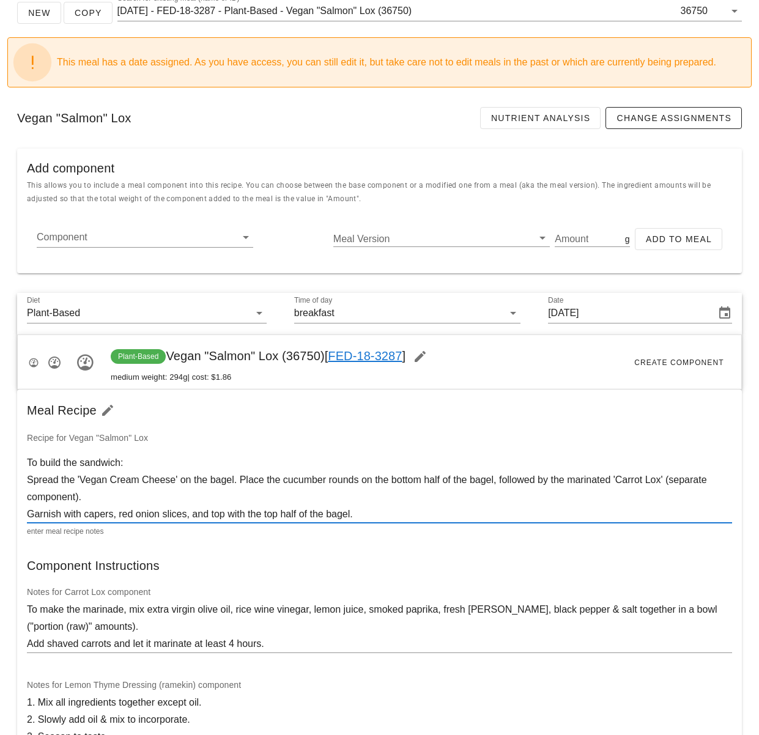
drag, startPoint x: 676, startPoint y: 480, endPoint x: 80, endPoint y: 496, distance: 596.3
click at [80, 496] on textarea "To build the sandwich: Spread the 'Vegan Cream Cheese' on the bagel. Place the …" at bounding box center [379, 488] width 705 height 68
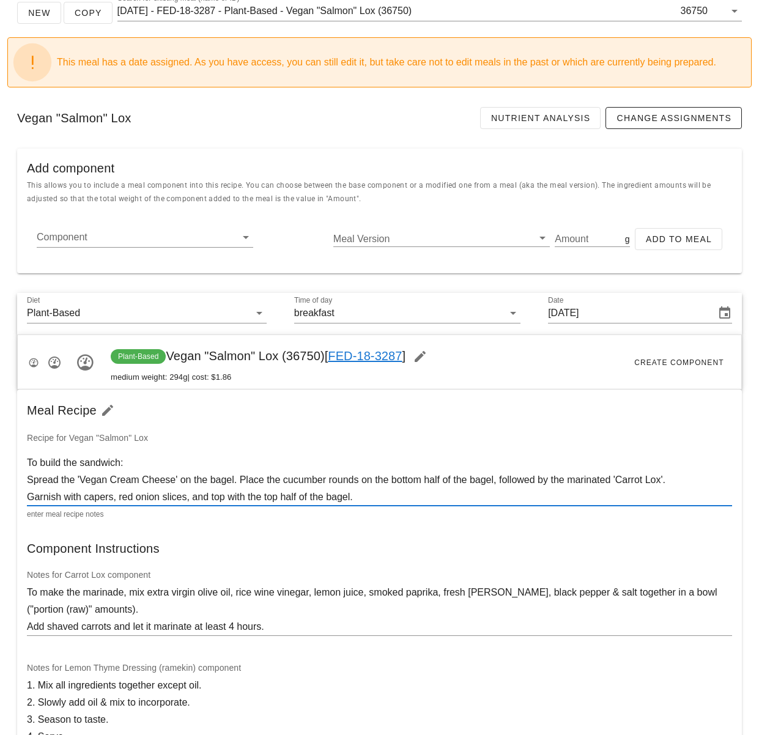
click at [396, 492] on textarea "To build the sandwich: Spread the 'Vegan Cream Cheese' on the bagel. Place the …" at bounding box center [379, 479] width 705 height 51
type textarea "To build the sandwich: Spread the 'Vegan Cream Cheese' on the bagel. Place the …"
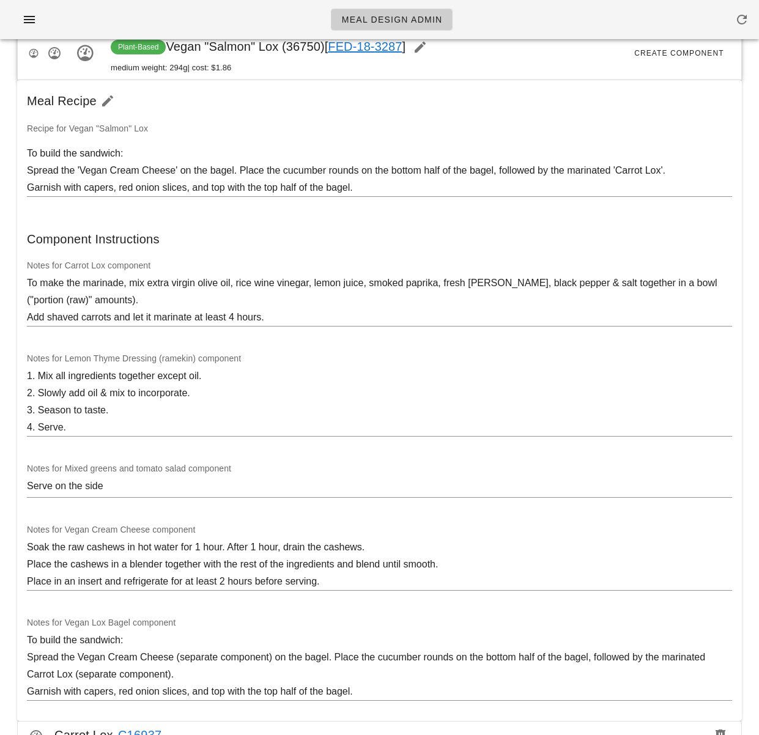
scroll to position [216, 0]
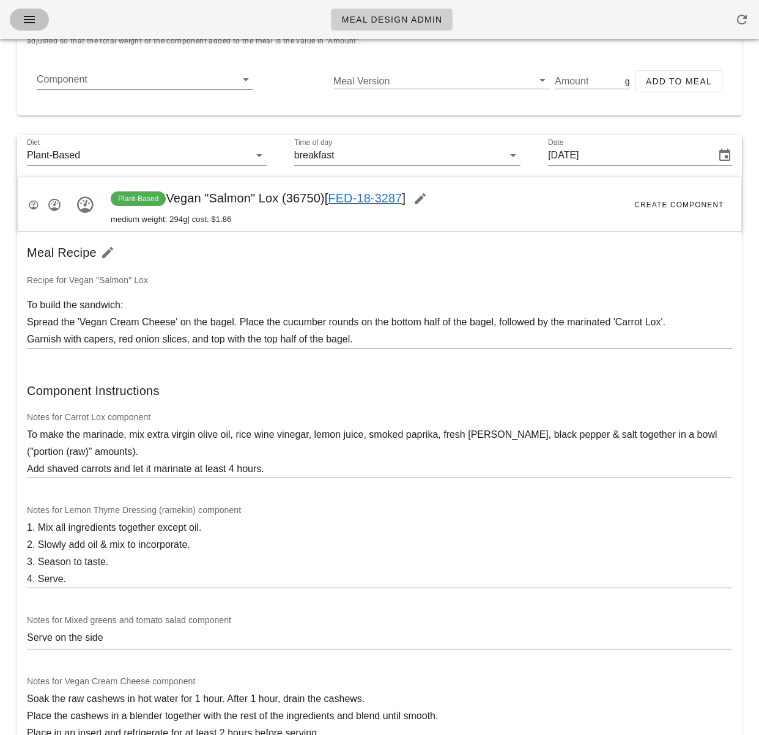
click at [23, 17] on icon "button" at bounding box center [29, 19] width 15 height 15
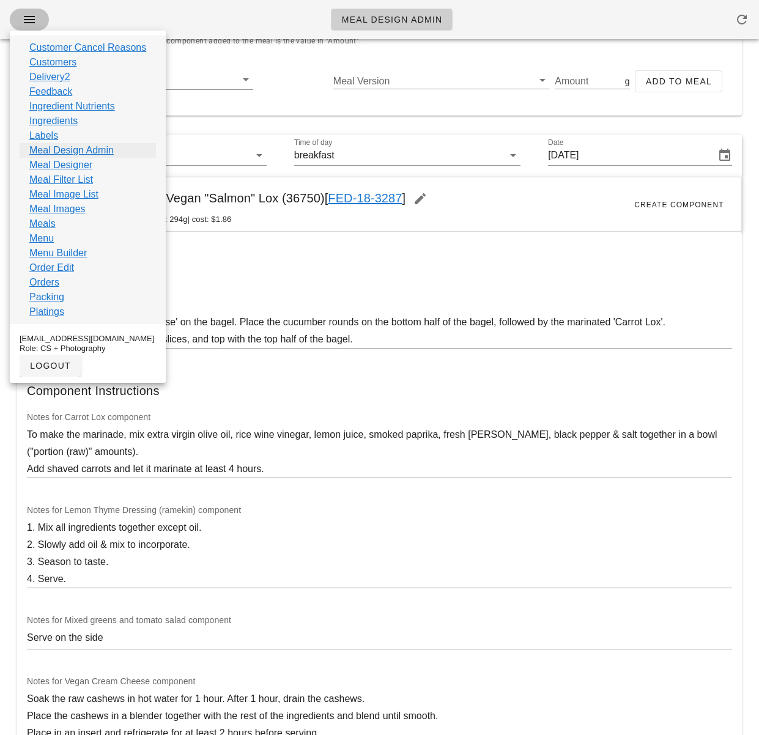
scroll to position [216, 0]
click at [84, 163] on link "Meal Designer" at bounding box center [60, 165] width 63 height 15
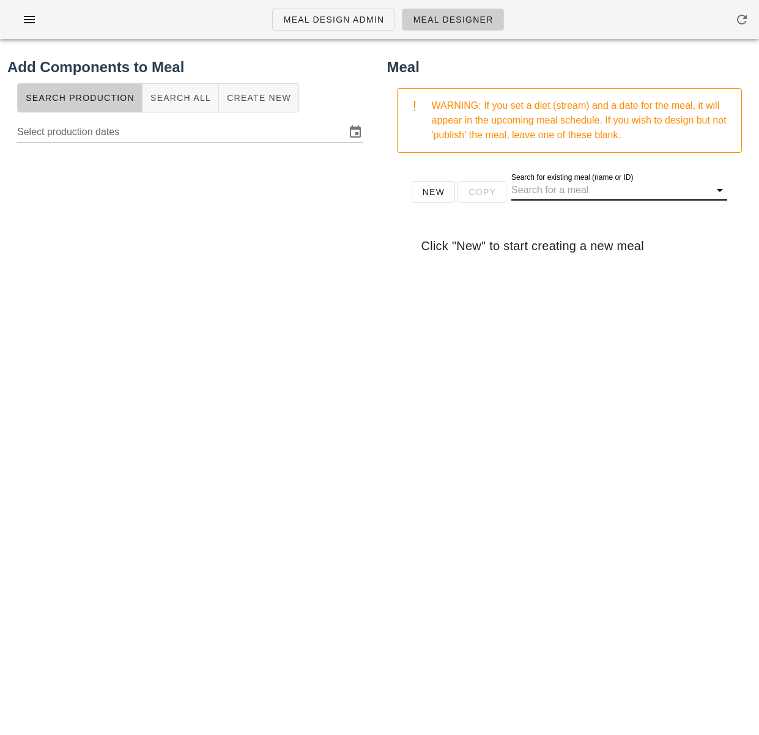
click at [558, 194] on input "Search for existing meal (name or ID)" at bounding box center [609, 190] width 196 height 20
drag, startPoint x: 235, startPoint y: 106, endPoint x: 227, endPoint y: 107, distance: 7.4
click at [234, 106] on button "Create New" at bounding box center [259, 97] width 80 height 29
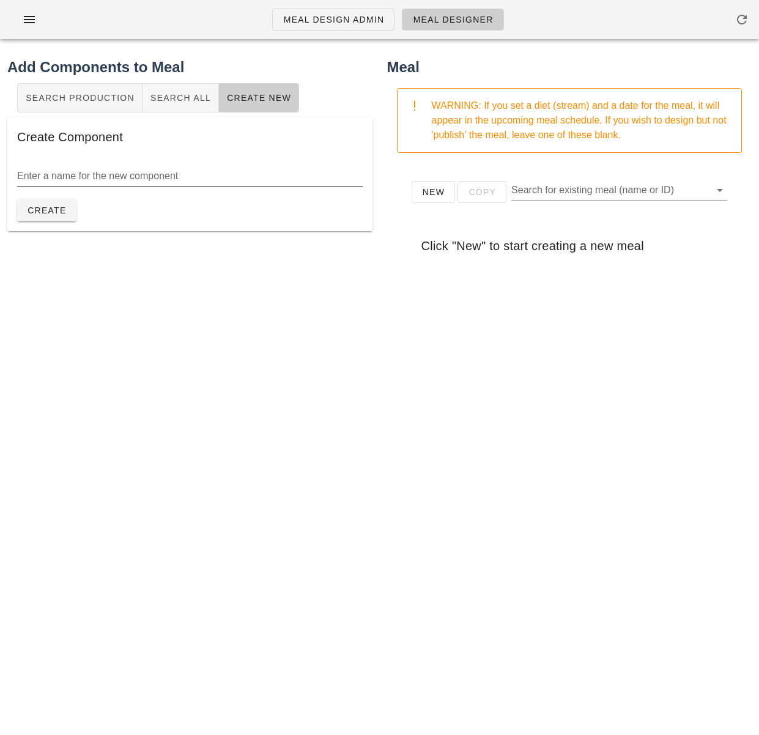
click at [149, 181] on input "Enter a name for the new component" at bounding box center [189, 176] width 345 height 20
type input "B"
click at [157, 99] on span "Search All" at bounding box center [180, 98] width 61 height 10
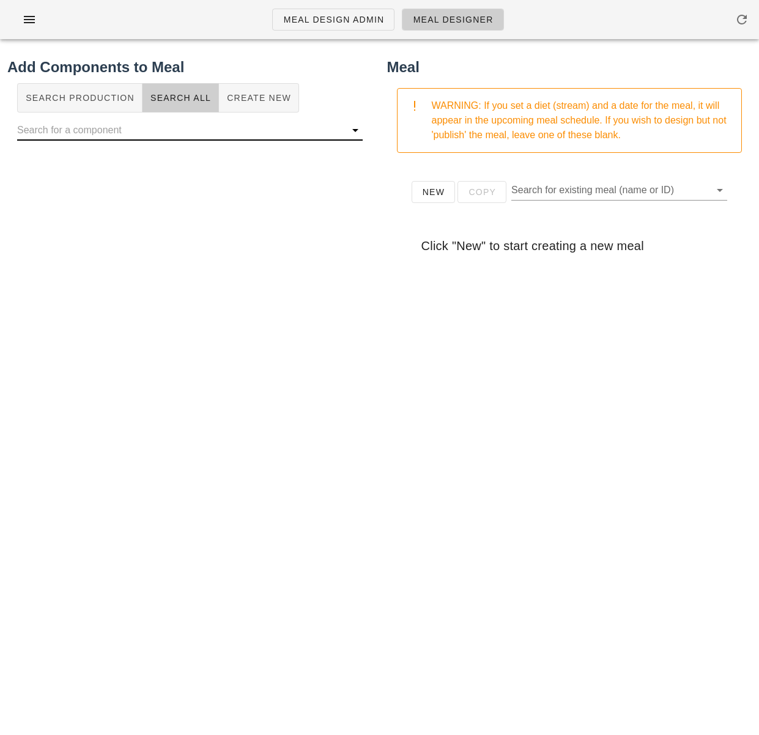
click at [109, 135] on input "text" at bounding box center [180, 130] width 326 height 20
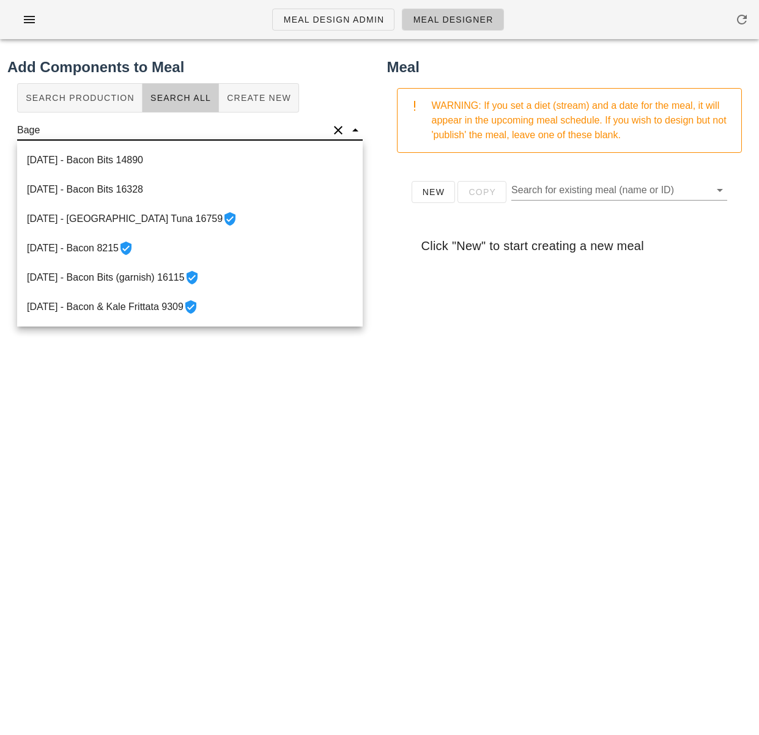
type input "Bagel"
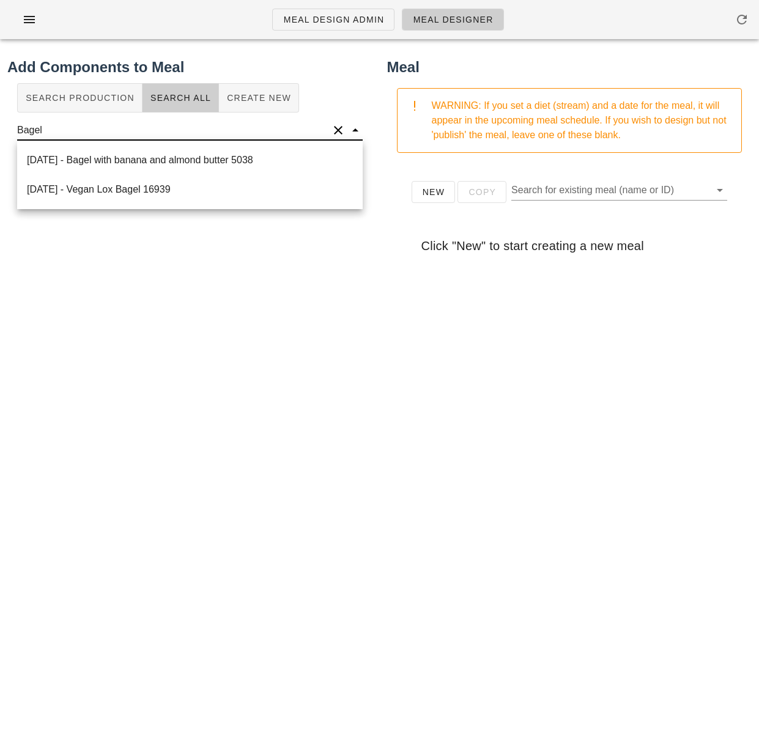
drag, startPoint x: 109, startPoint y: 135, endPoint x: 1, endPoint y: 125, distance: 108.6
click at [1, 125] on div "Add Components to Meal Search Production Search All Create New Bagel" at bounding box center [190, 354] width 380 height 610
click at [248, 103] on span "Create New" at bounding box center [258, 98] width 65 height 10
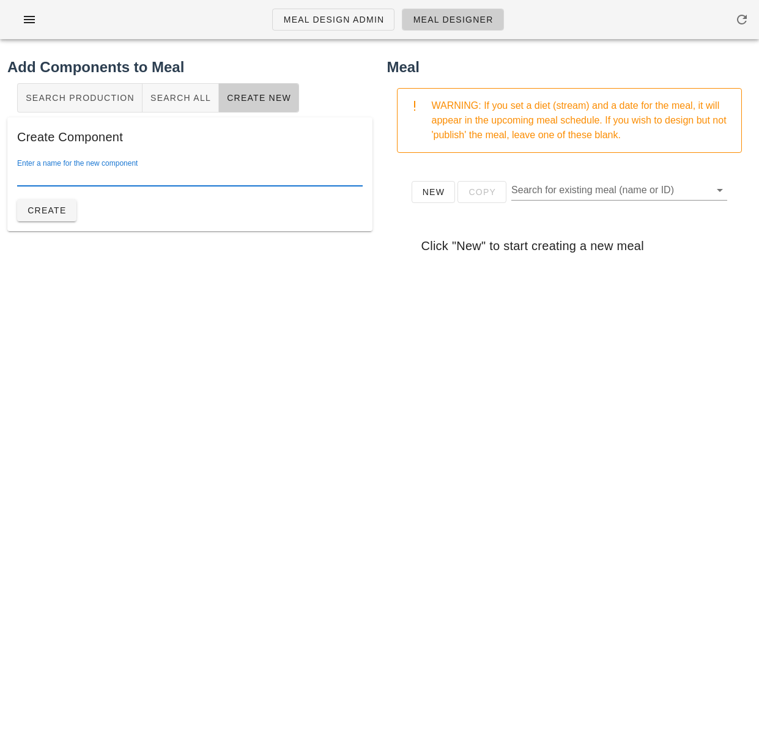
click at [116, 181] on input "Enter a name for the new component" at bounding box center [189, 176] width 345 height 20
click at [136, 179] on input "Enter a name for the new component" at bounding box center [189, 176] width 345 height 20
type input "Bagel"
click at [61, 215] on span "Create" at bounding box center [47, 210] width 40 height 10
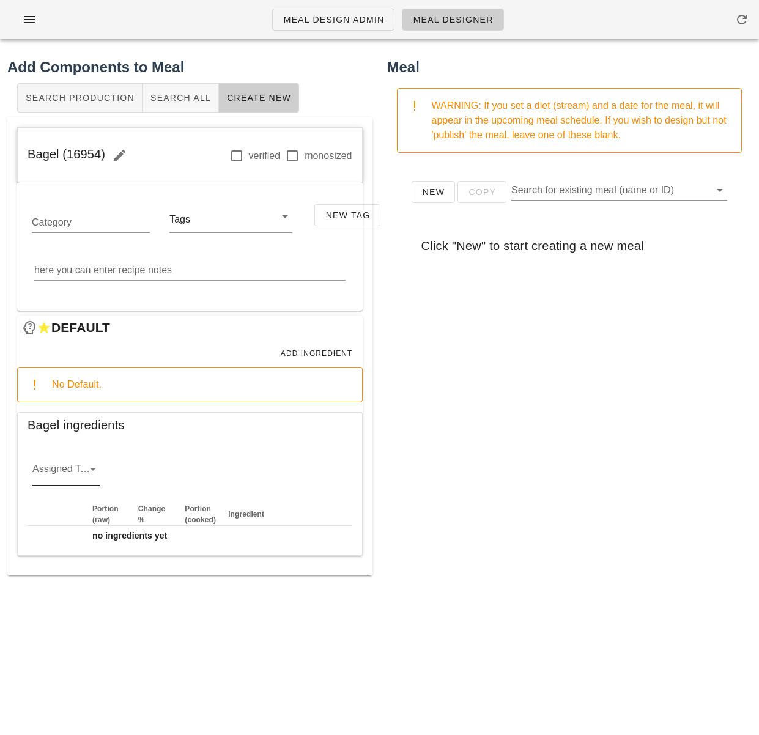
click at [90, 465] on icon at bounding box center [93, 469] width 15 height 15
click at [76, 591] on div "misc" at bounding box center [66, 596] width 48 height 12
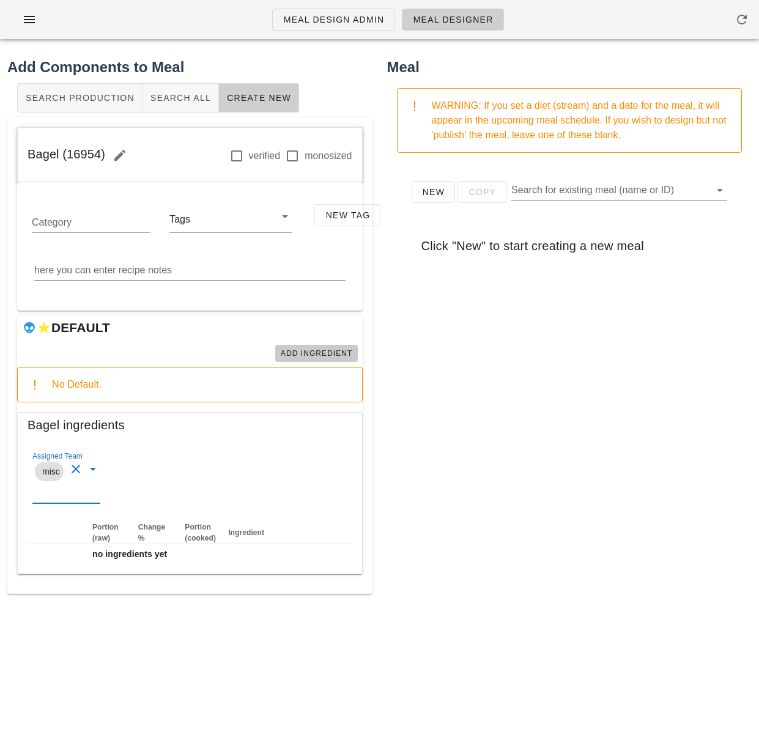
click at [317, 356] on span "Add Ingredient" at bounding box center [316, 353] width 73 height 9
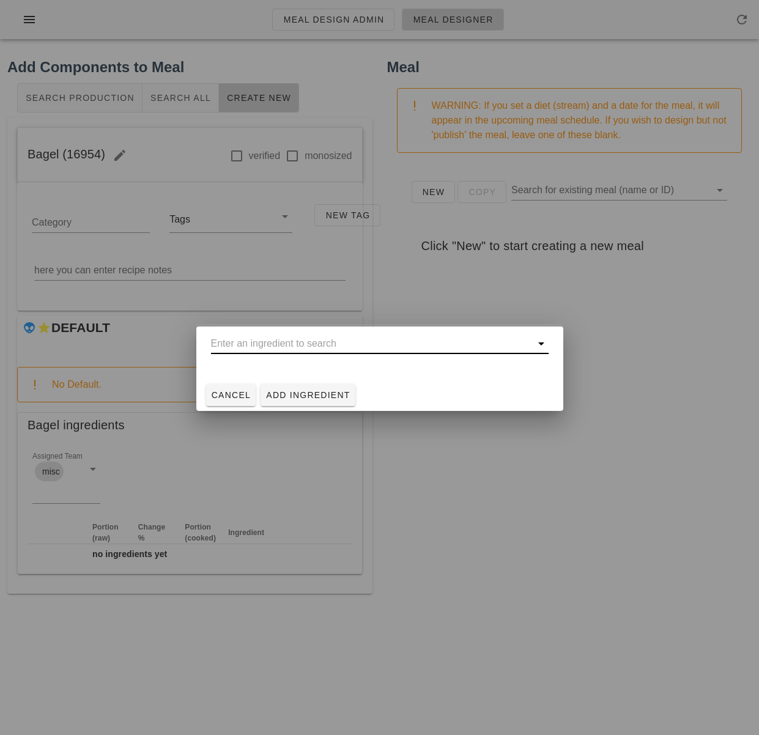
click at [284, 345] on input "text" at bounding box center [371, 344] width 320 height 20
paste input "To build the sandwich: Spread the Vegan Cream Cheese (separate component) on th…"
type input "To build the sandwich: Spread the Vegan Cream Cheese (separate component) on th…"
click at [249, 344] on input "To build the sandwich: Spread the Vegan Cream Cheese (separate component) on th…" at bounding box center [371, 344] width 320 height 20
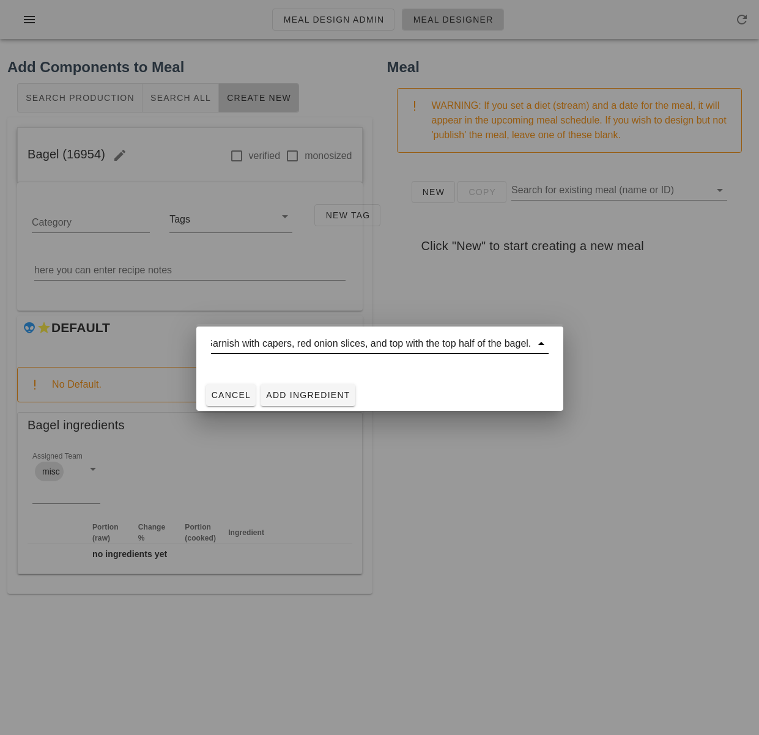
click at [249, 344] on input "To build the sandwich: Spread the Vegan Cream Cheese (separate component) on th…" at bounding box center [371, 344] width 320 height 20
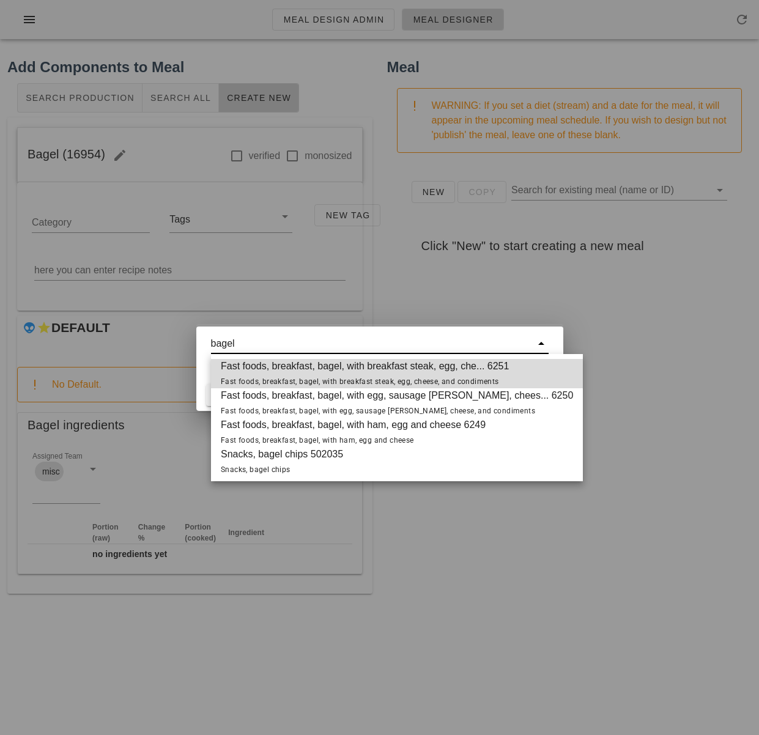
type input "bagel"
drag, startPoint x: 238, startPoint y: 344, endPoint x: 110, endPoint y: 330, distance: 129.2
click at [111, 331] on div "Meal Design Admin Meal Designer Add Components to Meal Search Production Search…" at bounding box center [379, 367] width 759 height 735
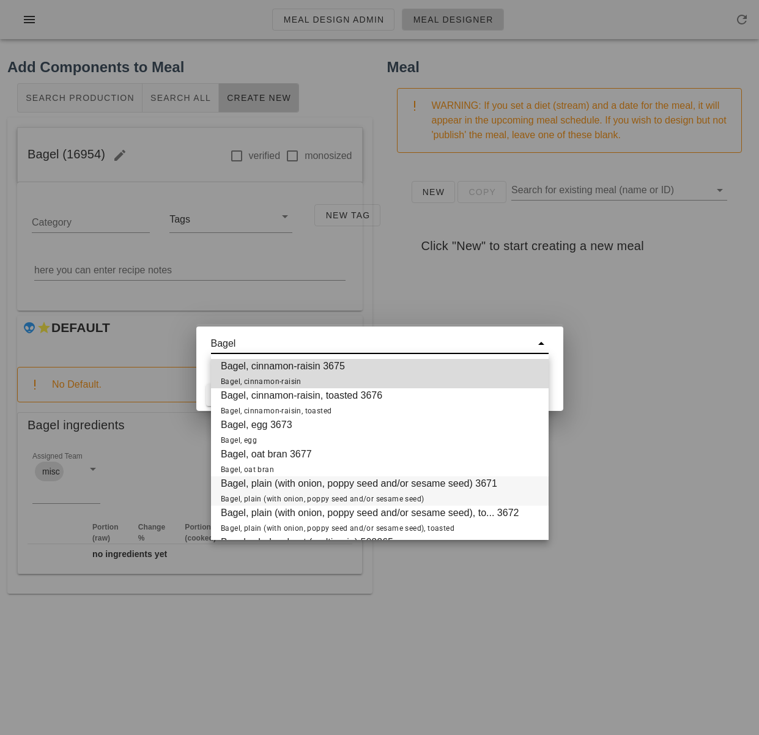
click at [375, 487] on span "Bagel, plain (with onion, poppy seed and/or sesame seed) 3671 Bagel, plain (wit…" at bounding box center [359, 490] width 276 height 29
type input "Bagel, plain (with onion, poppy seed and/or sesame seed) 3671"
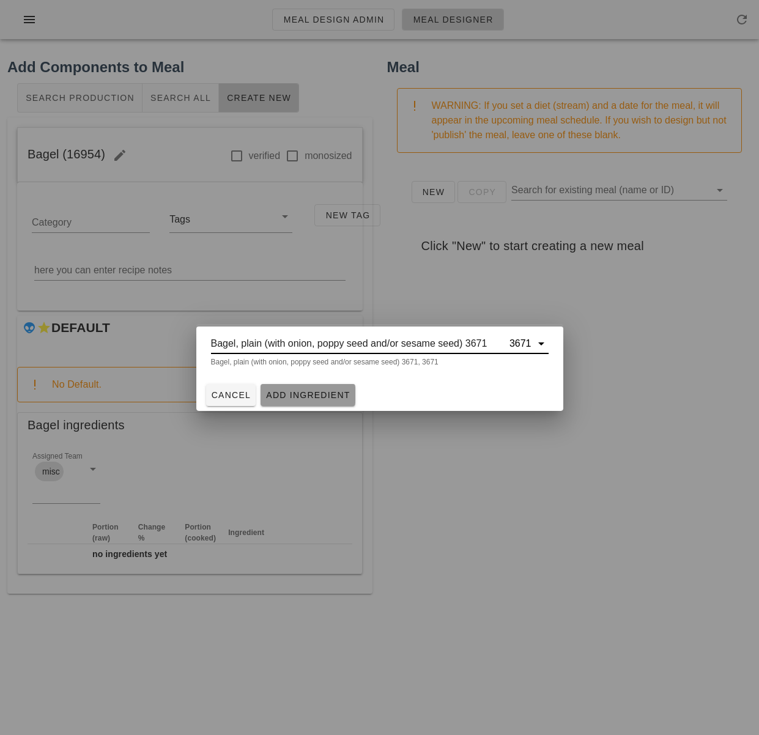
click at [301, 396] on span "Add Ingredient" at bounding box center [307, 395] width 85 height 10
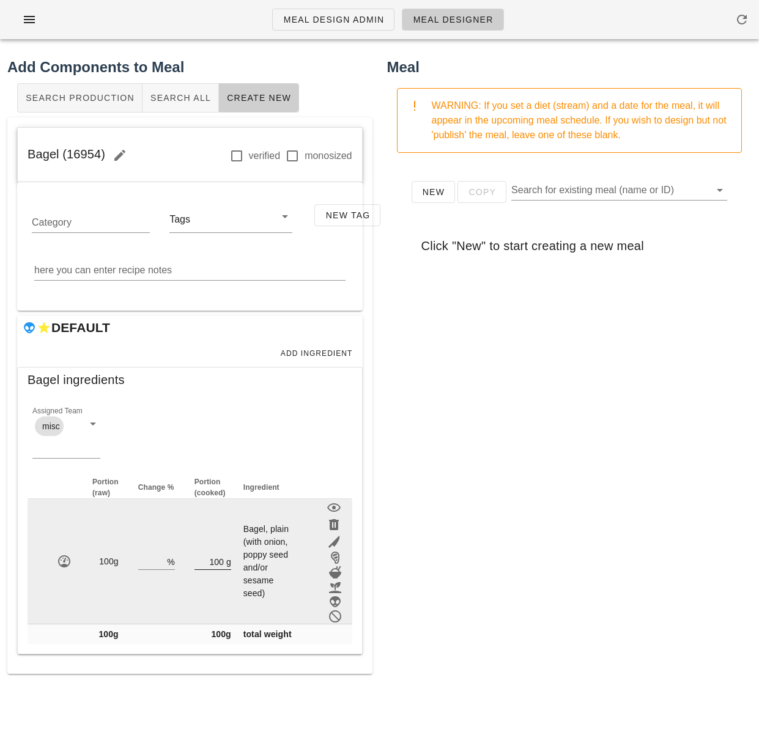
click at [212, 561] on input "100" at bounding box center [208, 561] width 29 height 16
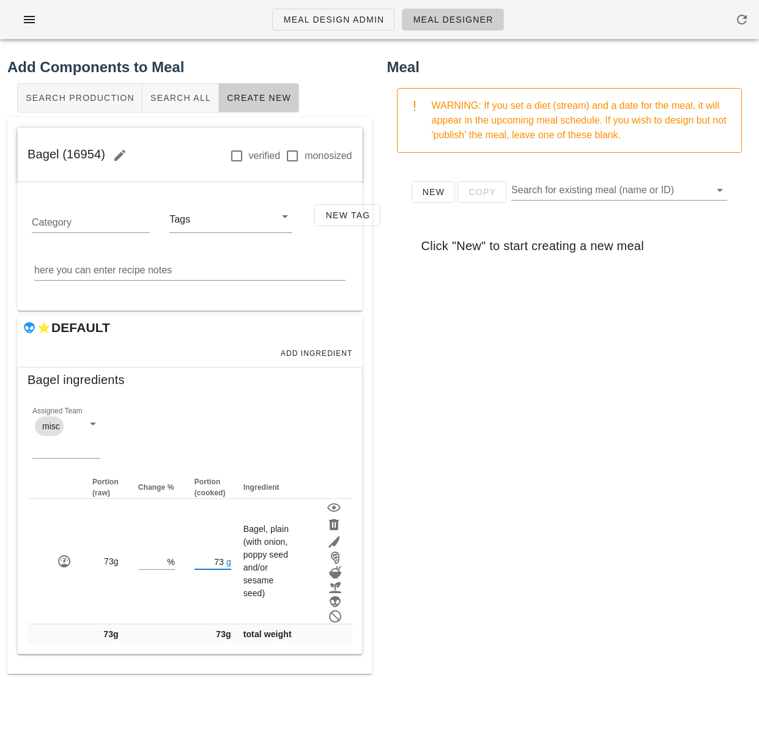
type input "73"
click at [430, 560] on div "New Copy Search for existing meal (name or ID) Click "New" to start creating a …" at bounding box center [569, 407] width 365 height 489
drag, startPoint x: 101, startPoint y: 152, endPoint x: 21, endPoint y: 155, distance: 80.2
click at [26, 152] on div "Bagel (16954) verified monosized" at bounding box center [190, 155] width 344 height 55
copy span "Bagel (16954)"
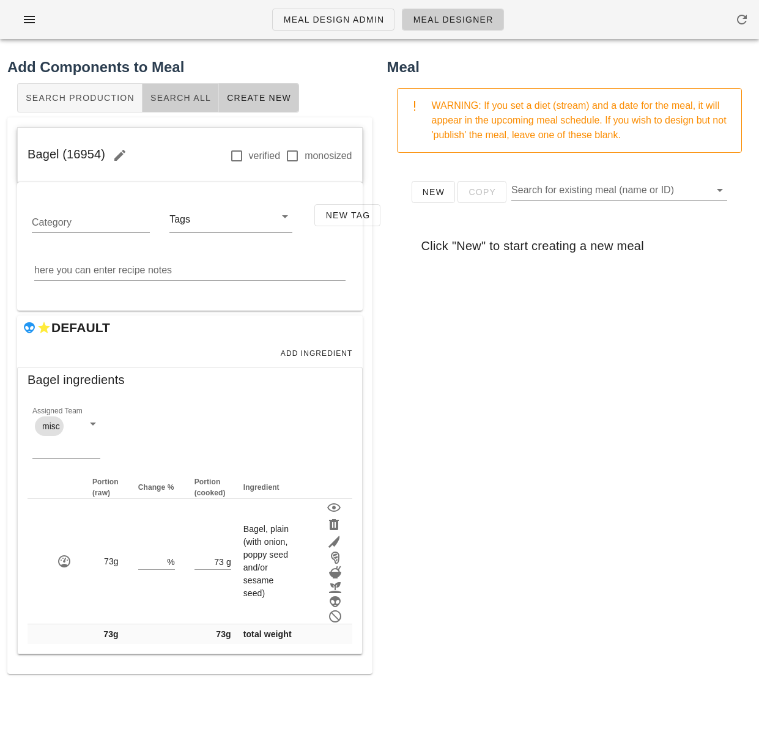
click at [168, 106] on button "Search All" at bounding box center [180, 97] width 76 height 29
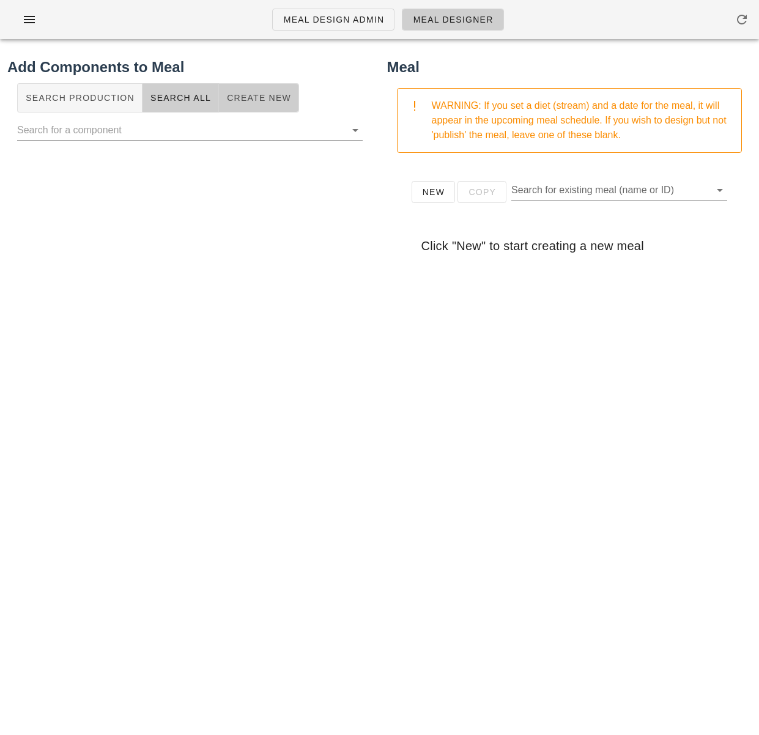
click at [254, 101] on span "Create New" at bounding box center [258, 98] width 65 height 10
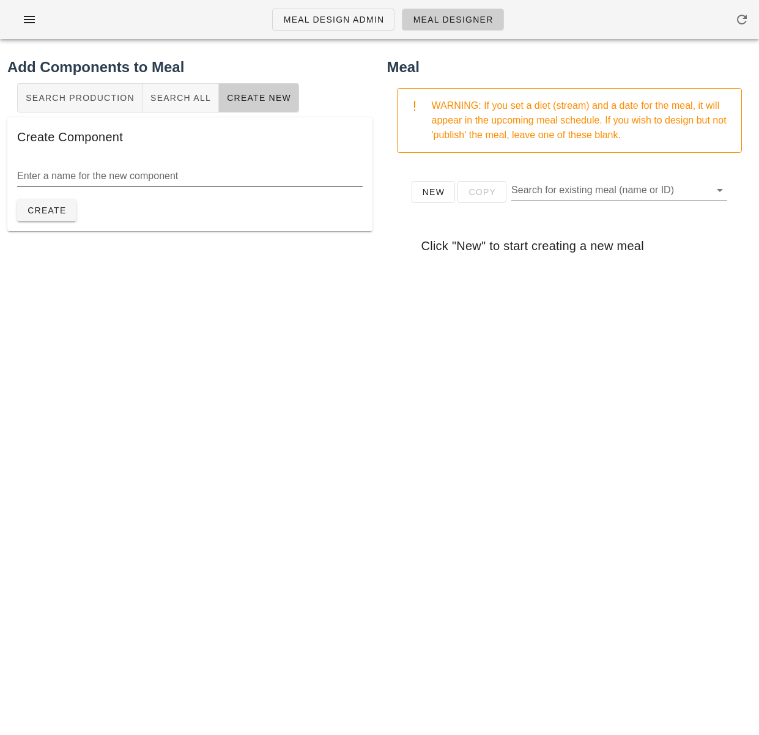
click at [109, 176] on input "Enter a name for the new component" at bounding box center [189, 176] width 345 height 20
type input "Capers (garnish)"
click at [35, 219] on button "Create" at bounding box center [46, 210] width 59 height 22
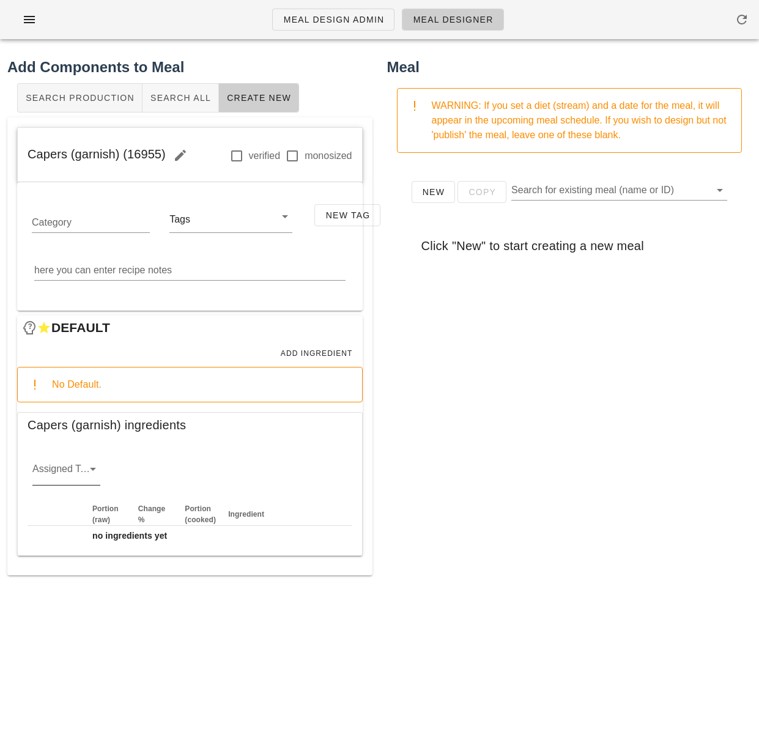
click at [71, 472] on input "Assigned Team" at bounding box center [56, 472] width 48 height 20
click at [68, 544] on div "veg" at bounding box center [66, 537] width 48 height 26
click at [324, 347] on button "Add Ingredient" at bounding box center [316, 353] width 83 height 17
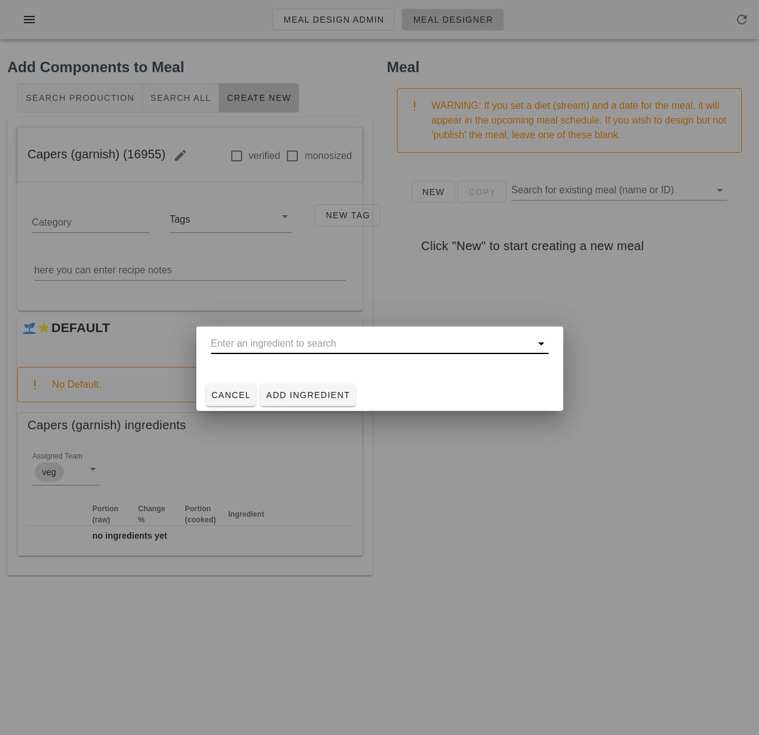
click at [253, 352] on input "text" at bounding box center [371, 344] width 320 height 20
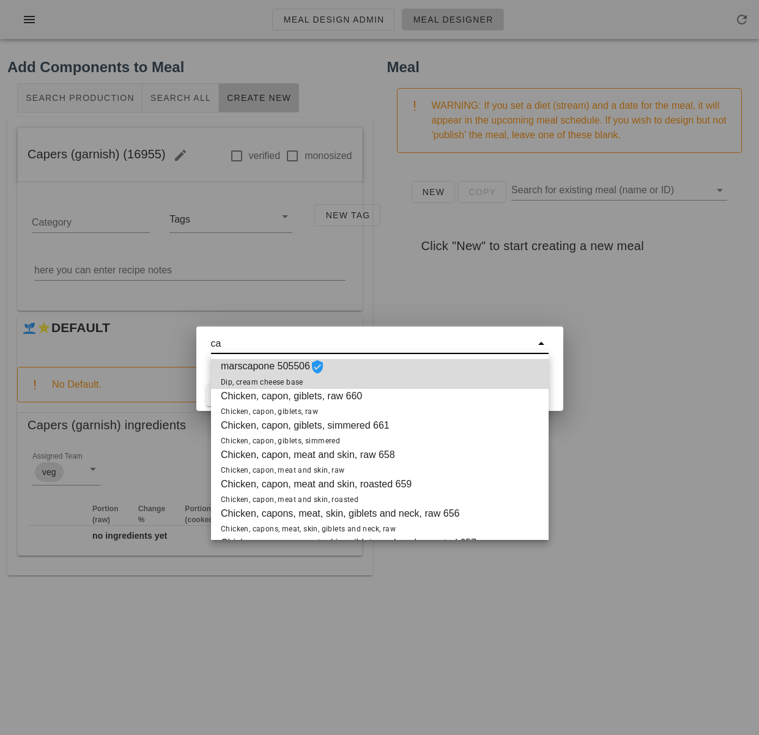
type input "c"
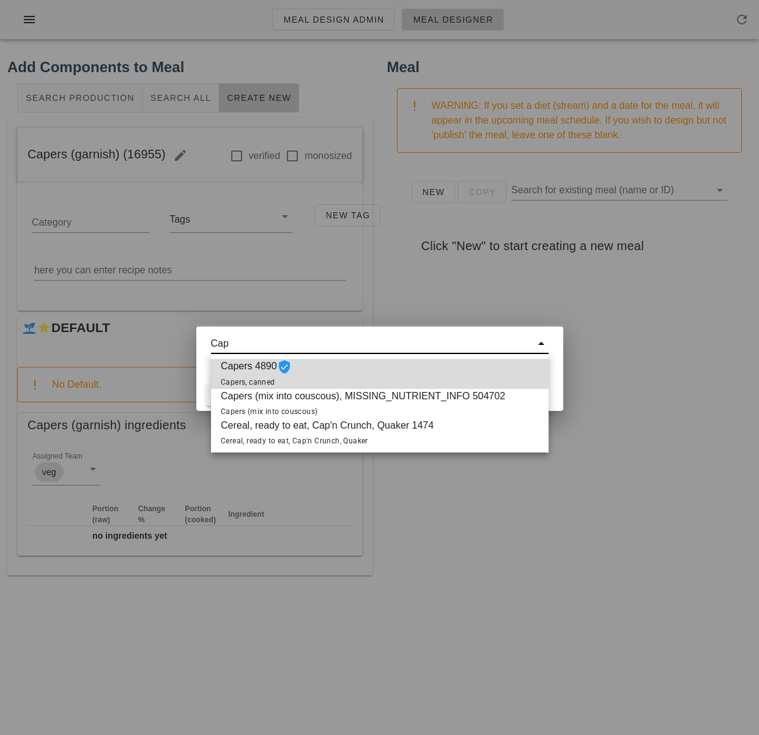
click at [298, 382] on div "Capers 4890 Capers, canned" at bounding box center [379, 374] width 337 height 30
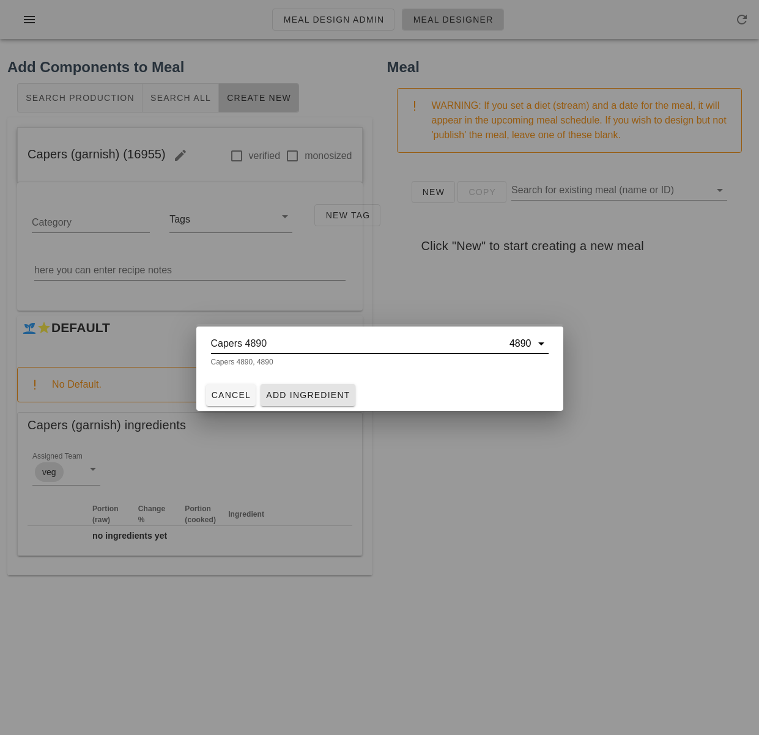
type input "Capers 4890"
click at [307, 398] on span "Add Ingredient" at bounding box center [307, 395] width 85 height 10
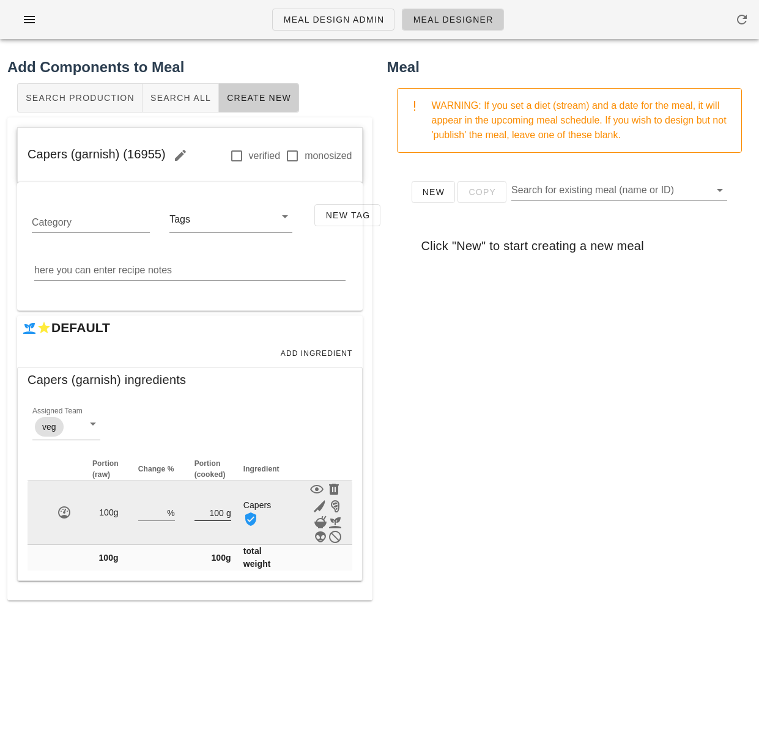
click at [220, 520] on input "100" at bounding box center [208, 512] width 29 height 16
type input "1"
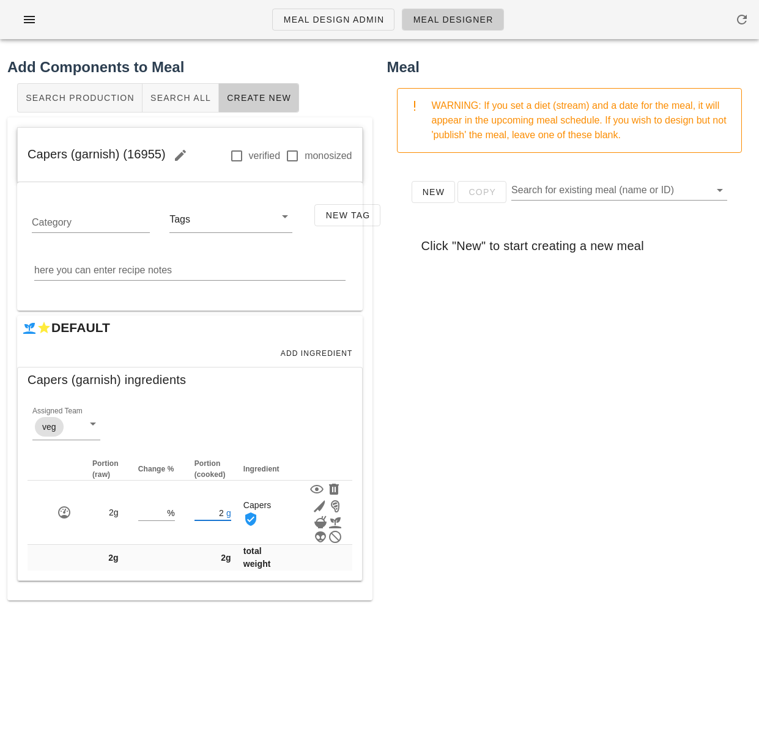
type input "2"
drag, startPoint x: 451, startPoint y: 518, endPoint x: 411, endPoint y: 502, distance: 43.6
click at [452, 519] on div "New Copy Search for existing meal (name or ID) Click "New" to start creating a …" at bounding box center [569, 407] width 365 height 489
drag, startPoint x: 133, startPoint y: 153, endPoint x: 15, endPoint y: 148, distance: 118.7
click at [15, 147] on div "Capers (garnish) (16955) verified monosized Category Tags New Tag here you can …" at bounding box center [189, 358] width 365 height 483
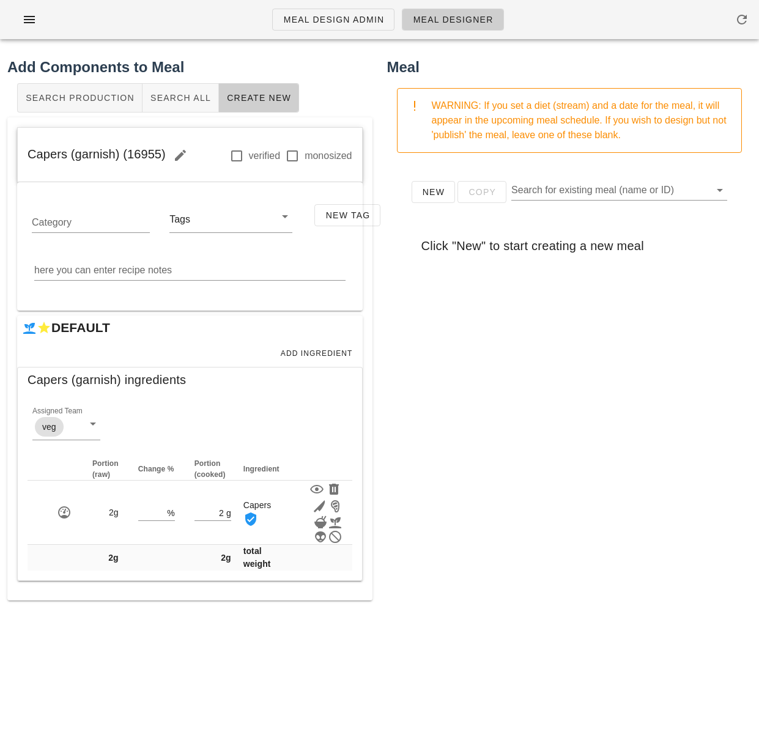
copy span "Capers (garnish) (16955)"
click at [462, 398] on div "New Copy Search for existing meal (name or ID) Click "New" to start creating a …" at bounding box center [569, 407] width 365 height 489
click at [175, 95] on span "Search All" at bounding box center [180, 98] width 61 height 10
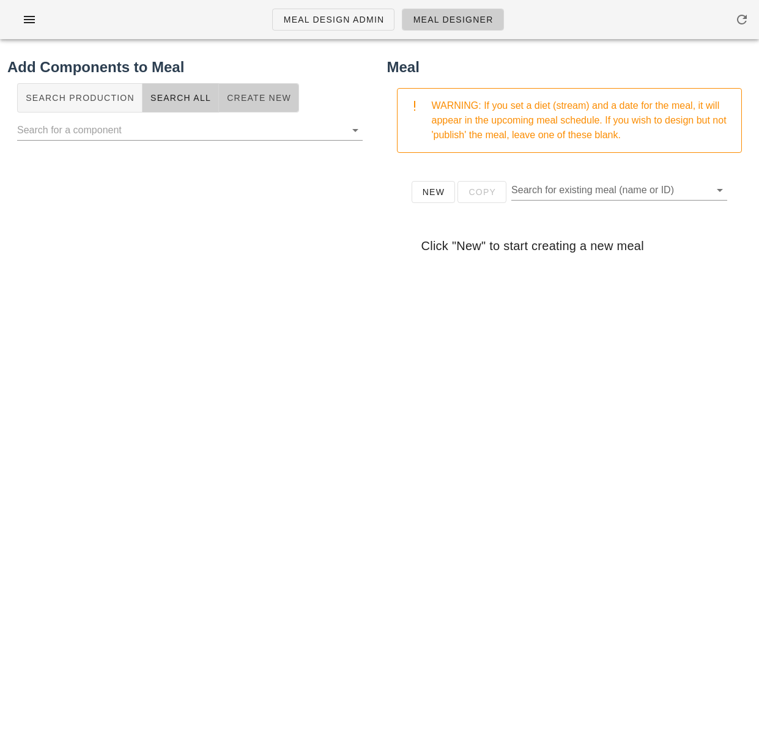
click at [249, 98] on span "Create New" at bounding box center [258, 98] width 65 height 10
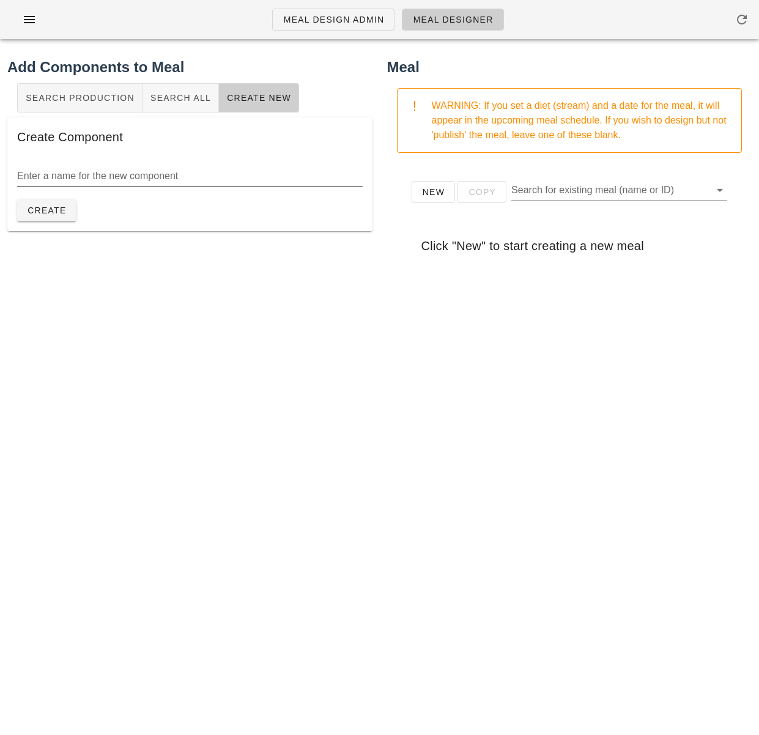
click at [197, 172] on input "Enter a name for the new component" at bounding box center [189, 176] width 345 height 20
click at [21, 174] on input "cucumbers" at bounding box center [189, 176] width 345 height 20
click at [118, 173] on input "Cucumbers" at bounding box center [189, 176] width 345 height 20
type input "Cucumbers (garnish)"
click at [58, 205] on span "Create" at bounding box center [47, 210] width 40 height 10
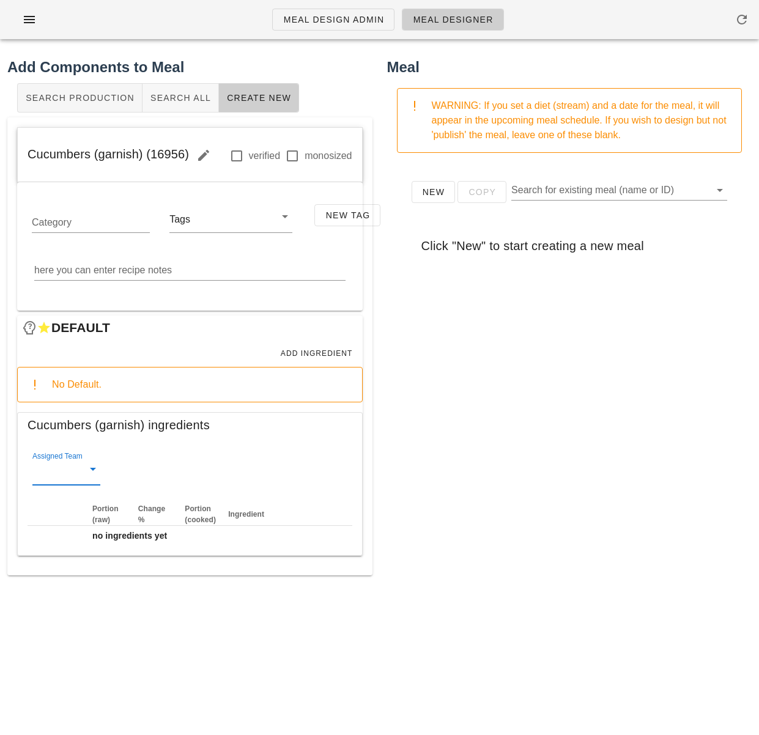
click at [64, 472] on input "Assigned Team" at bounding box center [56, 472] width 48 height 20
click at [65, 536] on div "veg" at bounding box center [66, 537] width 48 height 12
click at [316, 356] on span "Add Ingredient" at bounding box center [316, 353] width 73 height 9
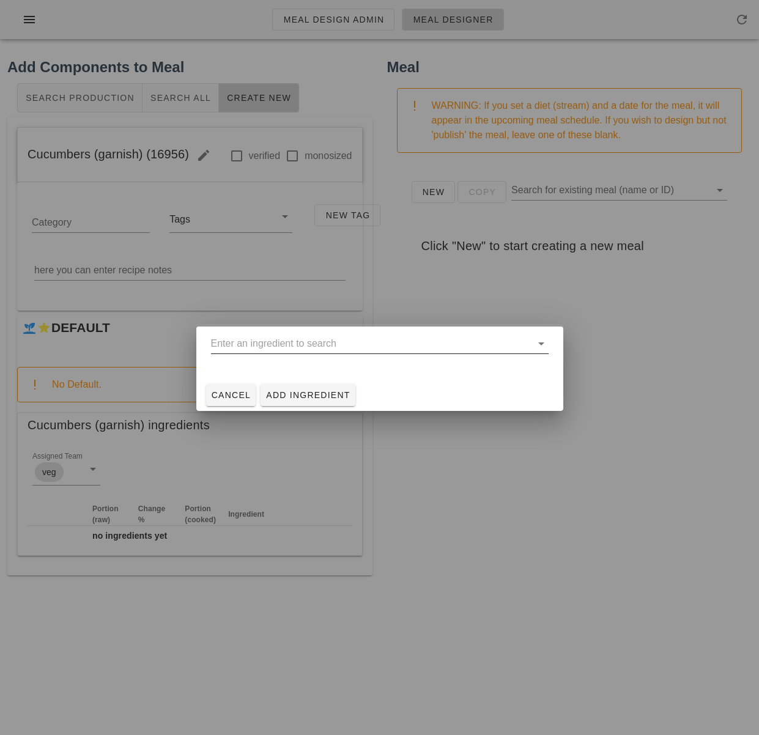
click at [292, 339] on input "text" at bounding box center [371, 344] width 320 height 20
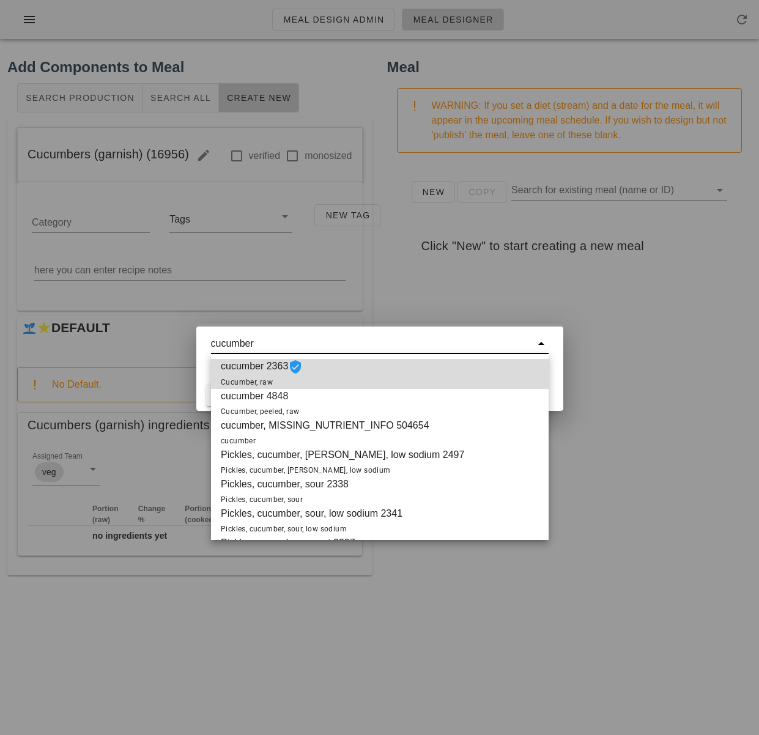
click at [311, 378] on div "cucumber 2363 Cucumber, raw" at bounding box center [379, 374] width 337 height 30
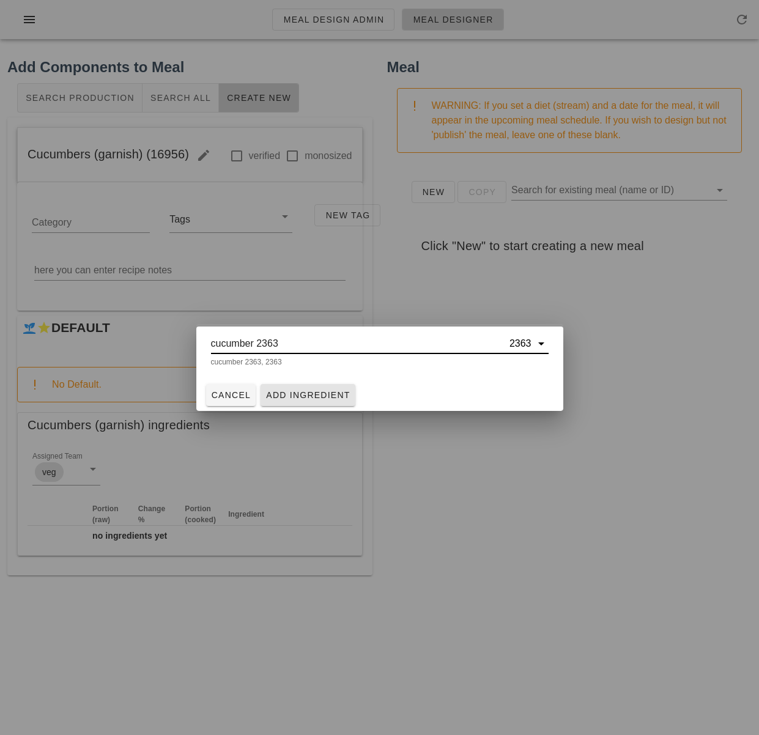
type input "cucumber 2363"
click at [323, 395] on span "Add Ingredient" at bounding box center [307, 395] width 85 height 10
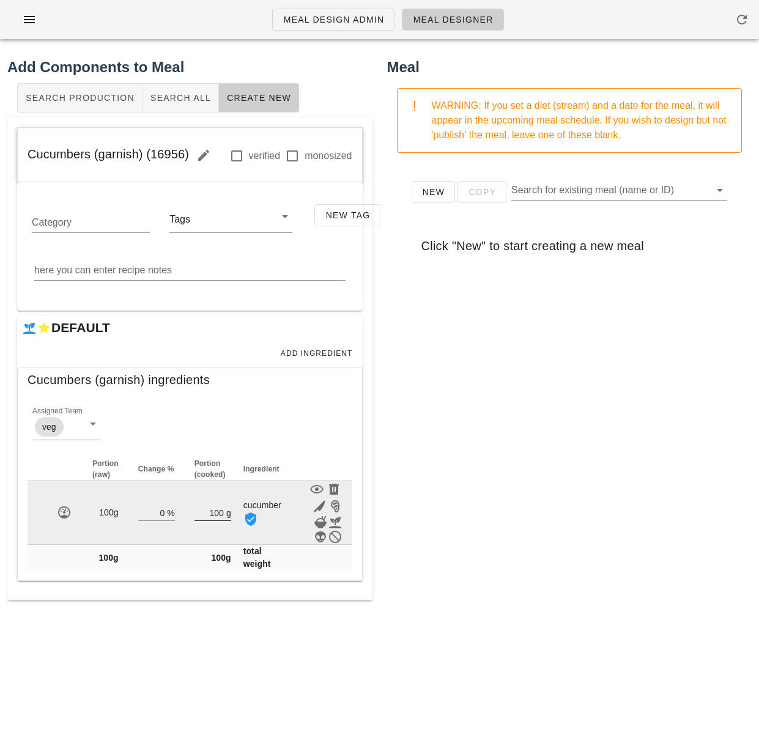
click at [222, 520] on input "100" at bounding box center [208, 512] width 29 height 16
type input "1"
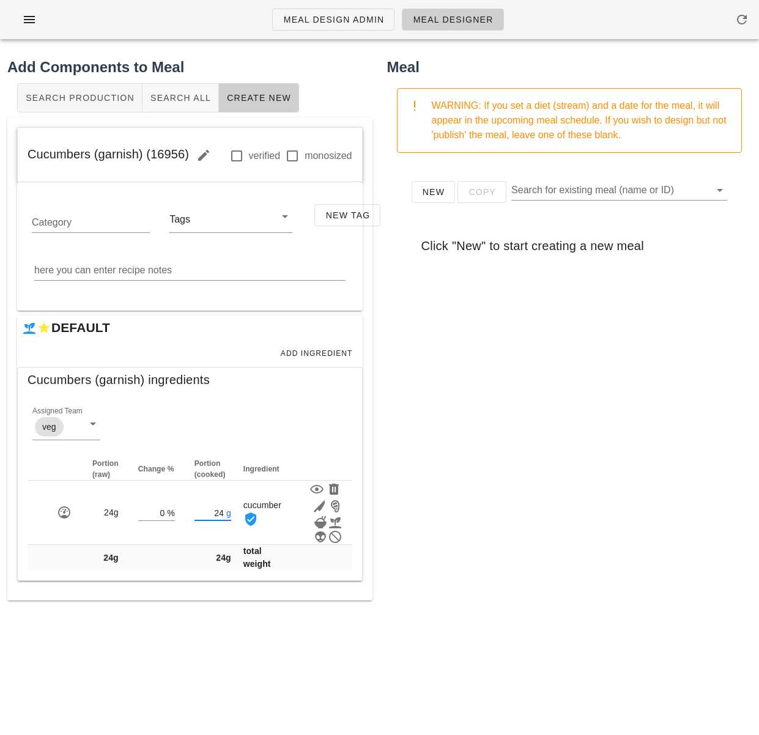
type input "24"
click at [453, 531] on div "New Copy Search for existing meal (name or ID) Click "New" to start creating a …" at bounding box center [569, 407] width 365 height 489
click at [486, 498] on div "New Copy Search for existing meal (name or ID) Click "New" to start creating a …" at bounding box center [569, 407] width 365 height 489
drag, startPoint x: 186, startPoint y: 152, endPoint x: 65, endPoint y: 198, distance: 129.1
click at [14, 150] on div "Cucumbers (garnish) (16956) verified monosized Category Tags New Tag here you c…" at bounding box center [189, 358] width 365 height 483
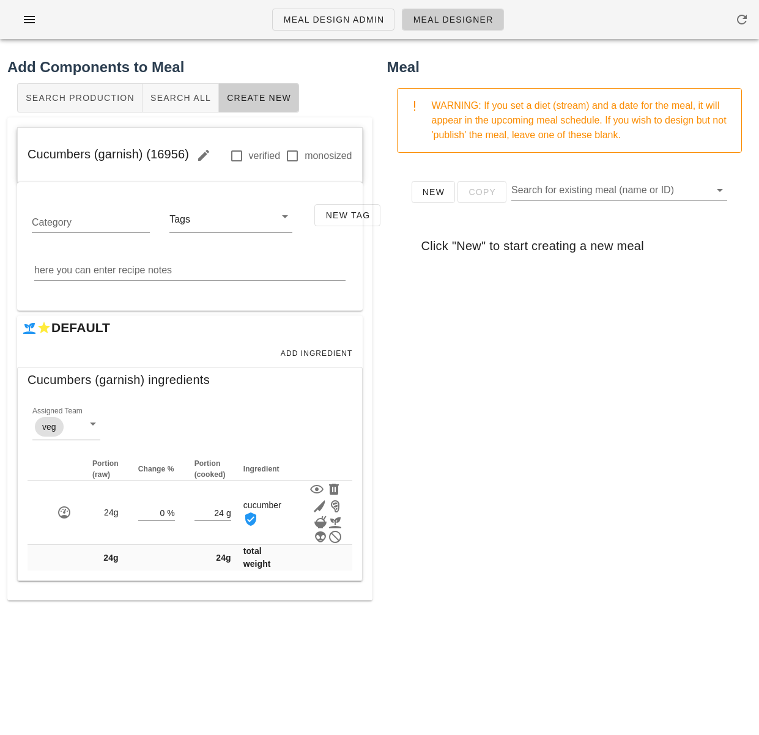
copy span "Cucumbers (garnish) (16956)"
click at [179, 97] on span "Search All" at bounding box center [180, 98] width 61 height 10
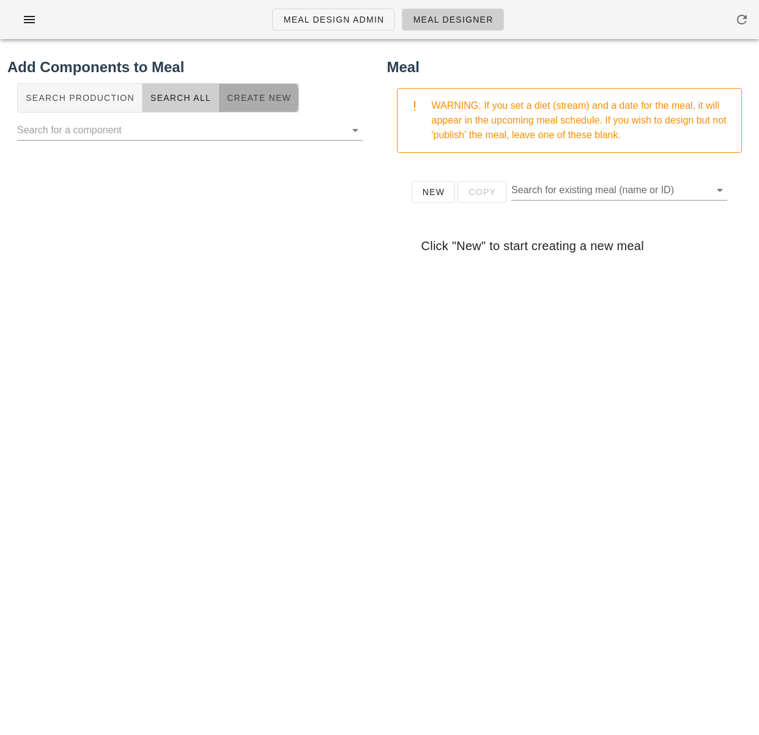
drag, startPoint x: 244, startPoint y: 96, endPoint x: 247, endPoint y: 106, distance: 10.2
click at [244, 96] on span "Create New" at bounding box center [258, 98] width 65 height 10
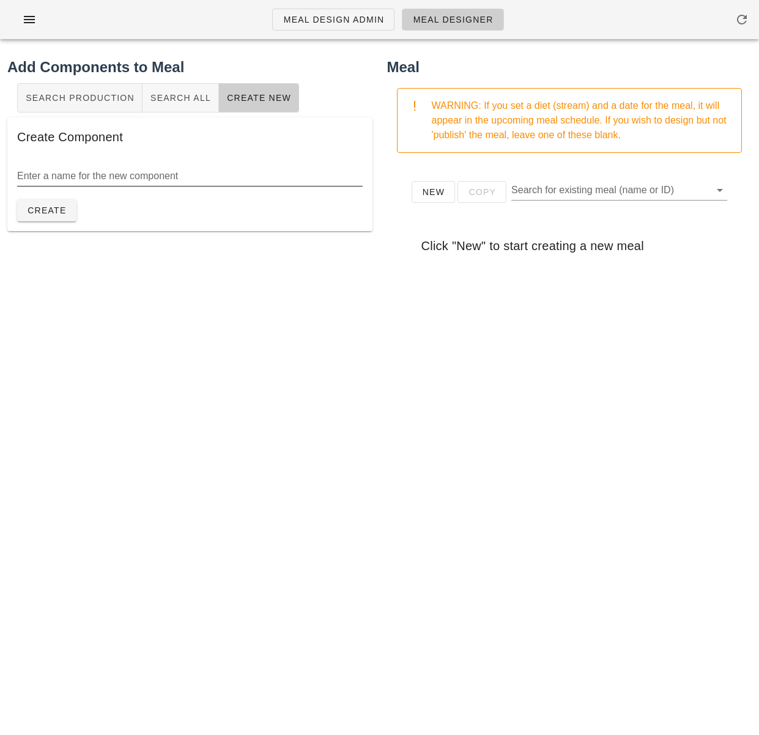
click at [214, 182] on input "Enter a name for the new component" at bounding box center [189, 176] width 345 height 20
paste input "red onion"
click at [20, 175] on input "red onion" at bounding box center [189, 176] width 345 height 20
click at [72, 177] on input "Red onion" at bounding box center [189, 176] width 345 height 20
type input "Red onion (garnish)"
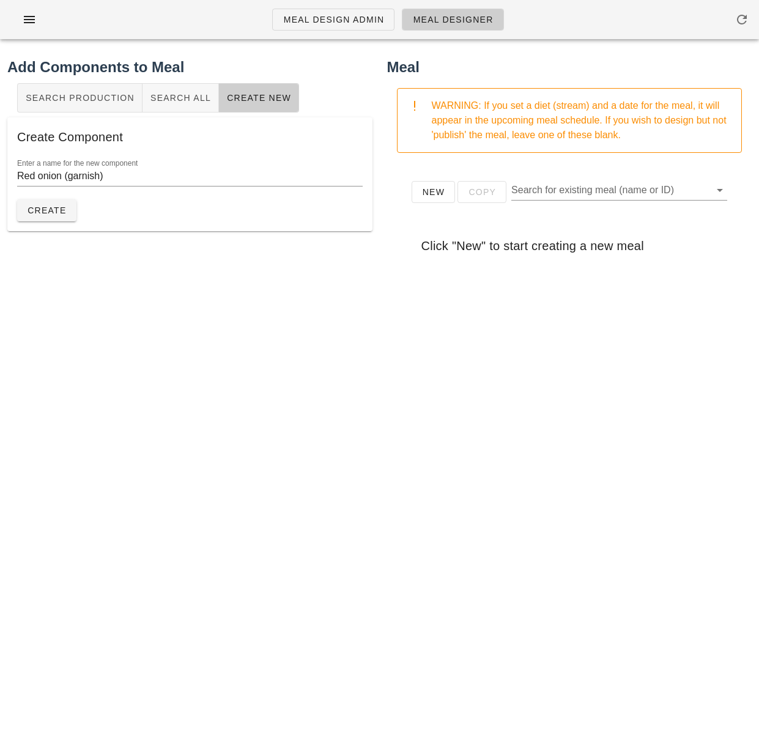
click at [103, 207] on div "Enter a name for the new component Red onion (garnish) Create" at bounding box center [189, 190] width 345 height 62
click at [57, 210] on span "Create" at bounding box center [47, 210] width 40 height 10
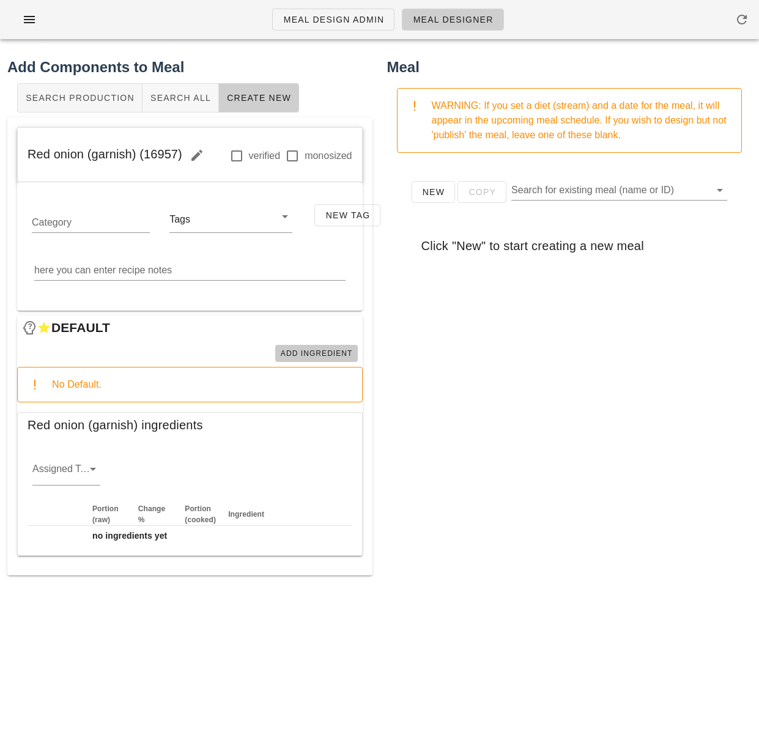
click at [301, 355] on span "Add Ingredient" at bounding box center [316, 353] width 73 height 9
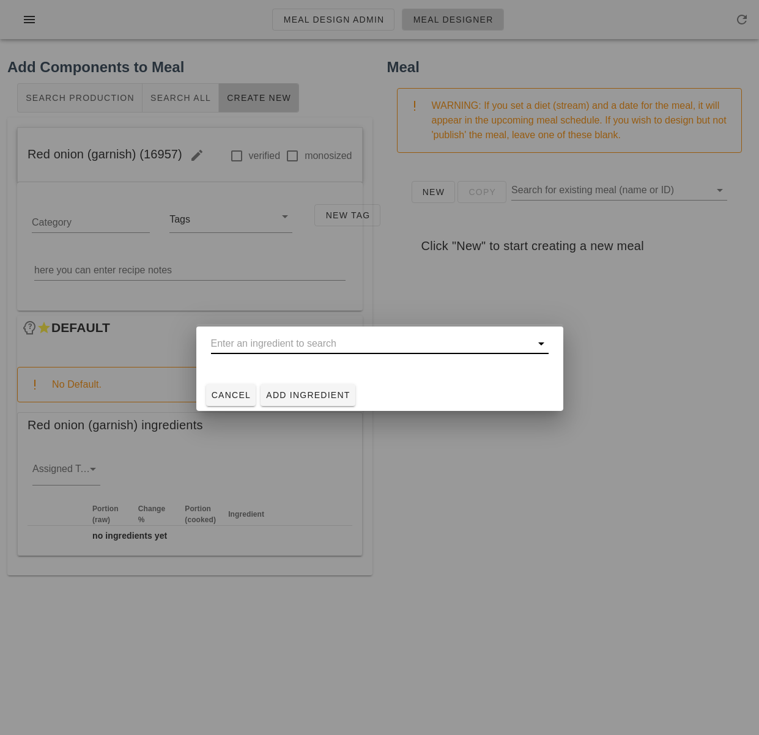
click at [286, 341] on input "text" at bounding box center [371, 344] width 320 height 20
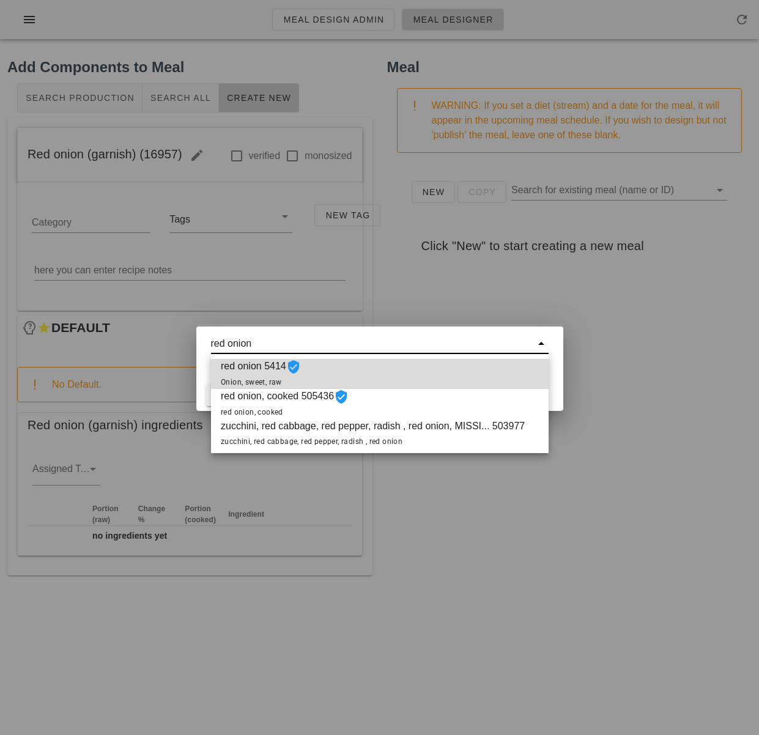
click at [268, 367] on span "red onion 5414 Onion, sweet, raw" at bounding box center [261, 374] width 80 height 30
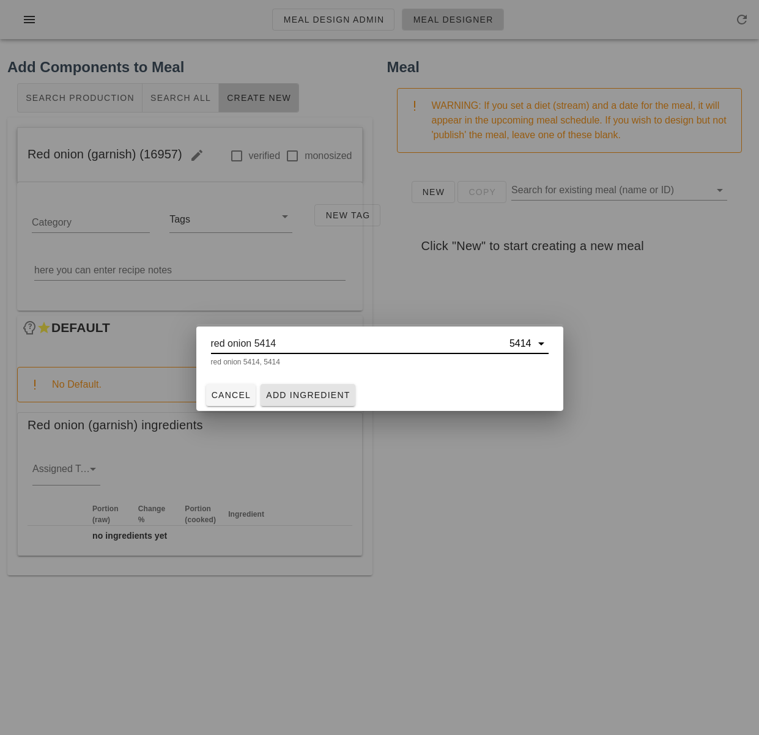
type input "red onion 5414"
click at [286, 396] on span "Add Ingredient" at bounding box center [307, 395] width 85 height 10
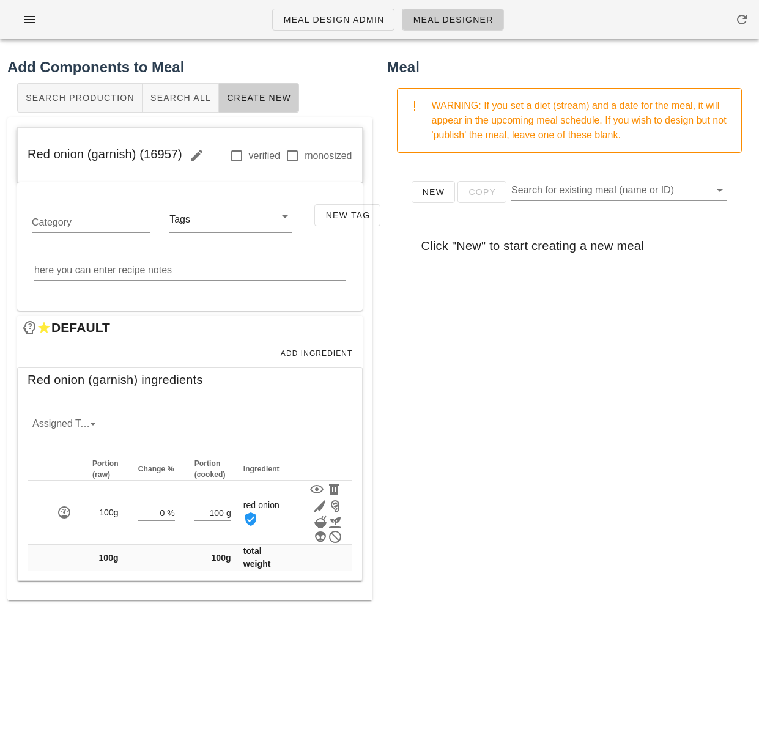
click at [90, 425] on icon at bounding box center [93, 423] width 15 height 15
click at [65, 490] on div "veg" at bounding box center [66, 492] width 48 height 12
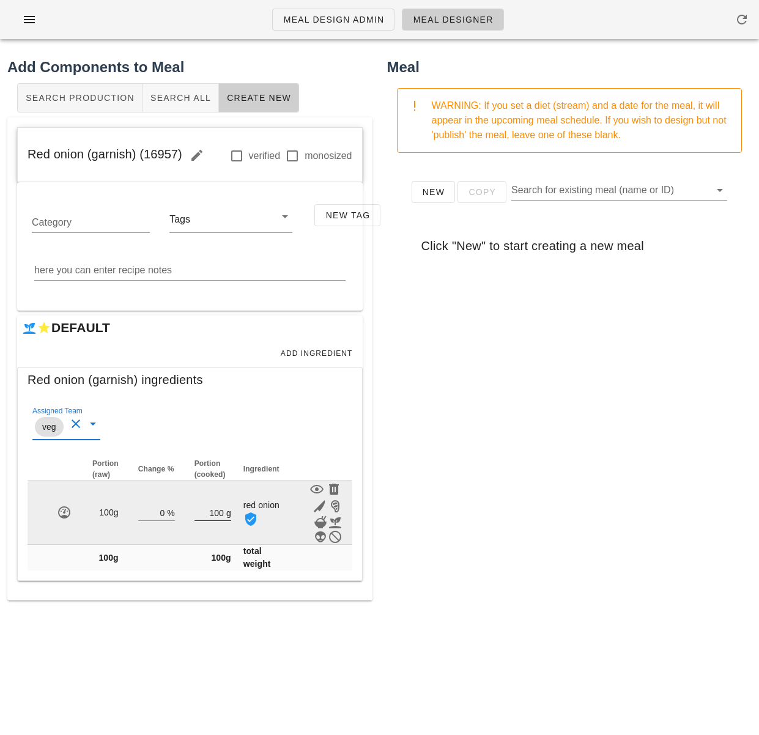
click at [216, 520] on input "100" at bounding box center [208, 512] width 29 height 16
type input "3"
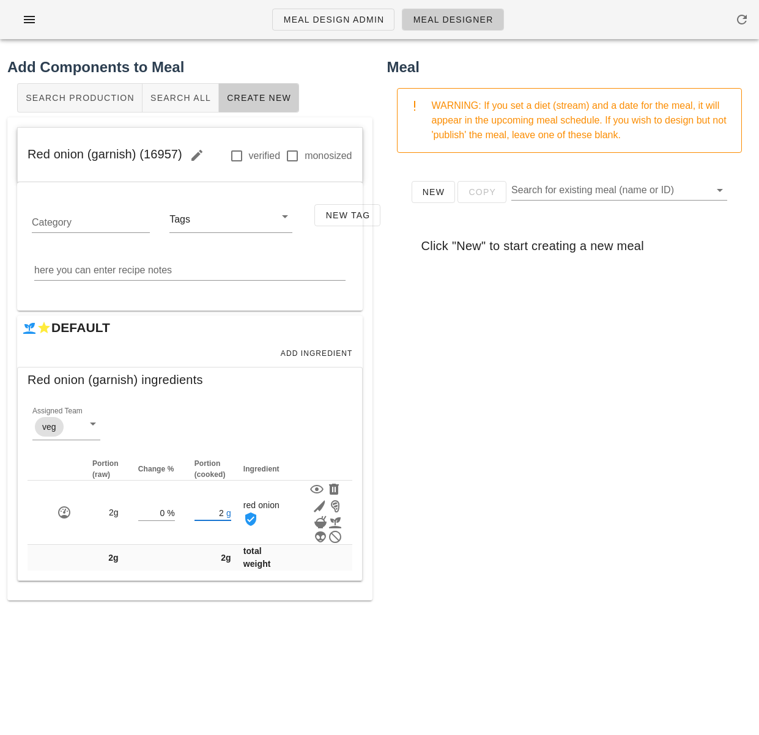
type input "2"
click at [154, 648] on div "Add Components to Meal Search Production Search All Create New Red onion (garni…" at bounding box center [190, 354] width 380 height 610
drag, startPoint x: 178, startPoint y: 157, endPoint x: 18, endPoint y: 159, distance: 159.6
click at [18, 159] on div "Red onion (garnish) (16957) verified monosized" at bounding box center [190, 155] width 344 height 55
copy span "Red onion (garnish) (16957)"
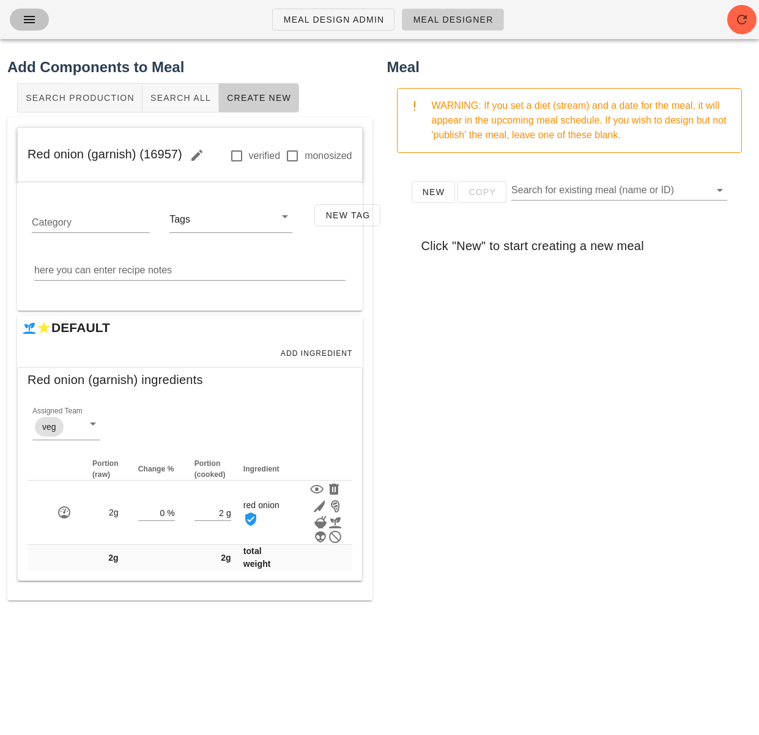
click at [34, 13] on icon "button" at bounding box center [29, 19] width 15 height 15
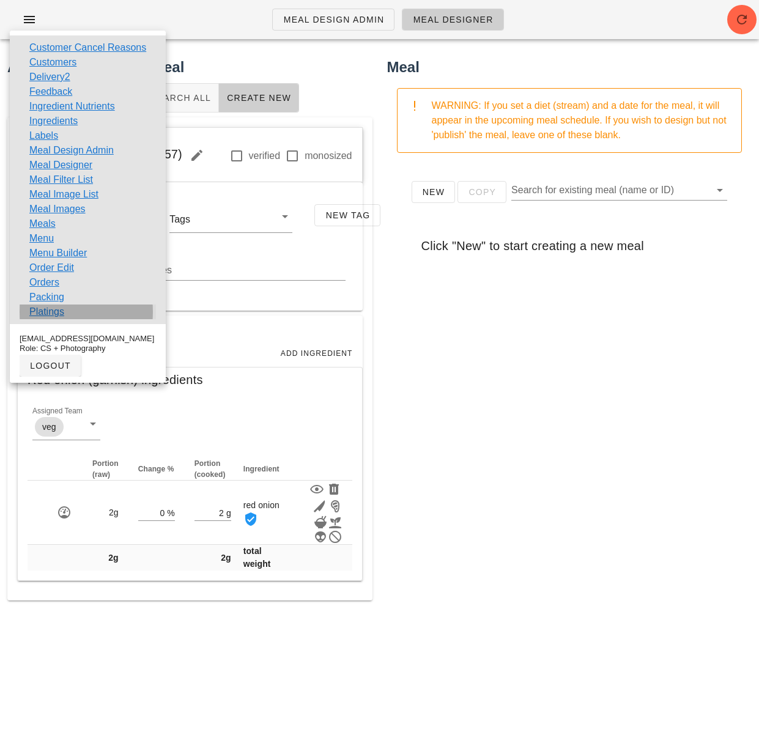
click at [55, 311] on link "Platings" at bounding box center [46, 311] width 35 height 15
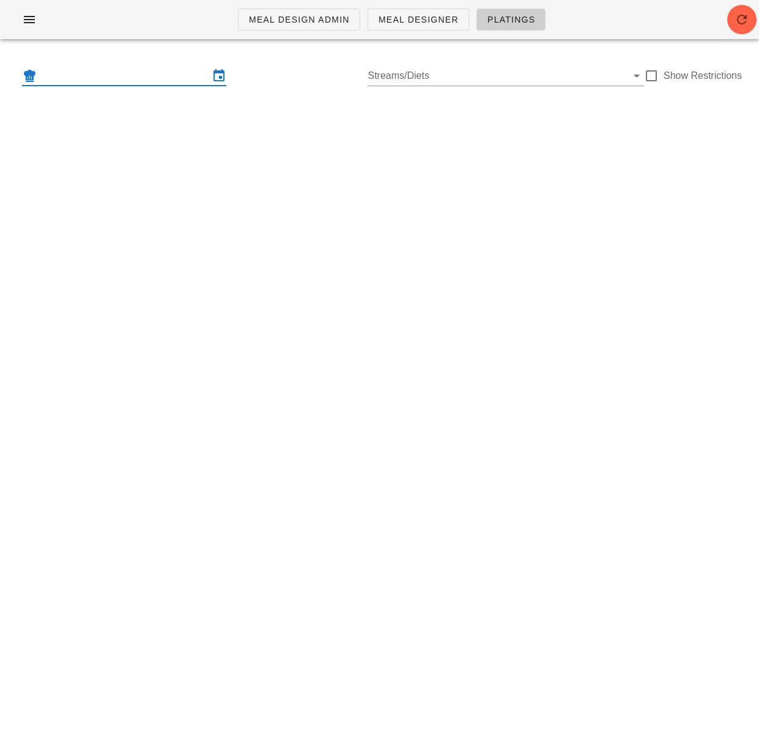
click at [124, 82] on input "text" at bounding box center [124, 76] width 170 height 20
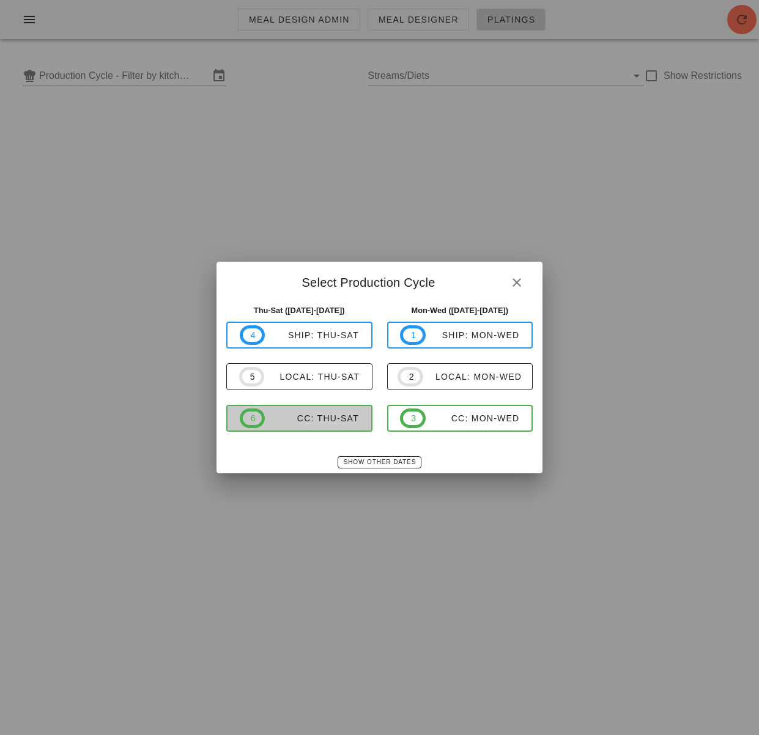
click at [316, 414] on div "CC: Thu-Sat" at bounding box center [312, 418] width 94 height 10
type input "CC: Thu-Sat (Sep 4-Sep 6)"
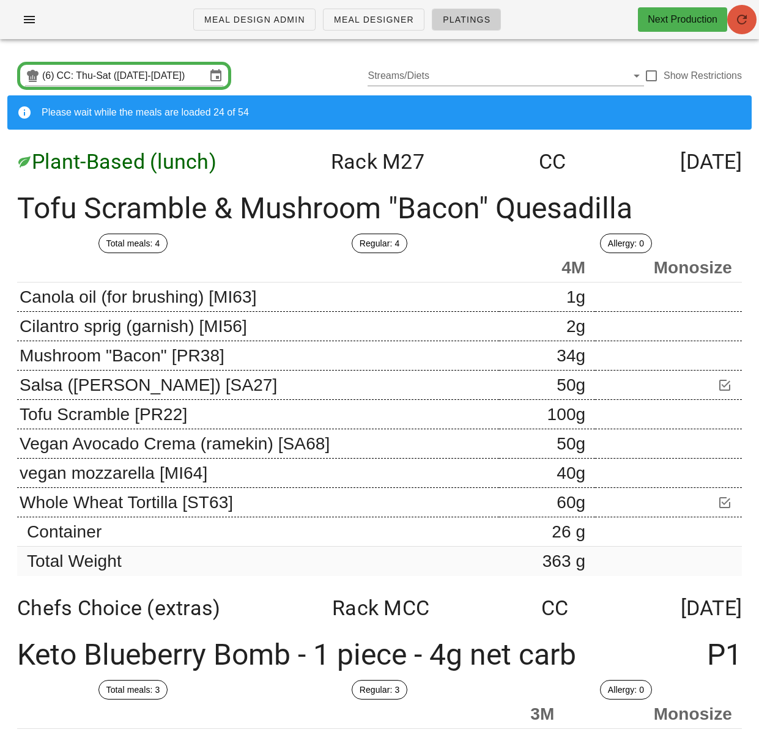
drag, startPoint x: 737, startPoint y: 21, endPoint x: 51, endPoint y: 416, distance: 790.7
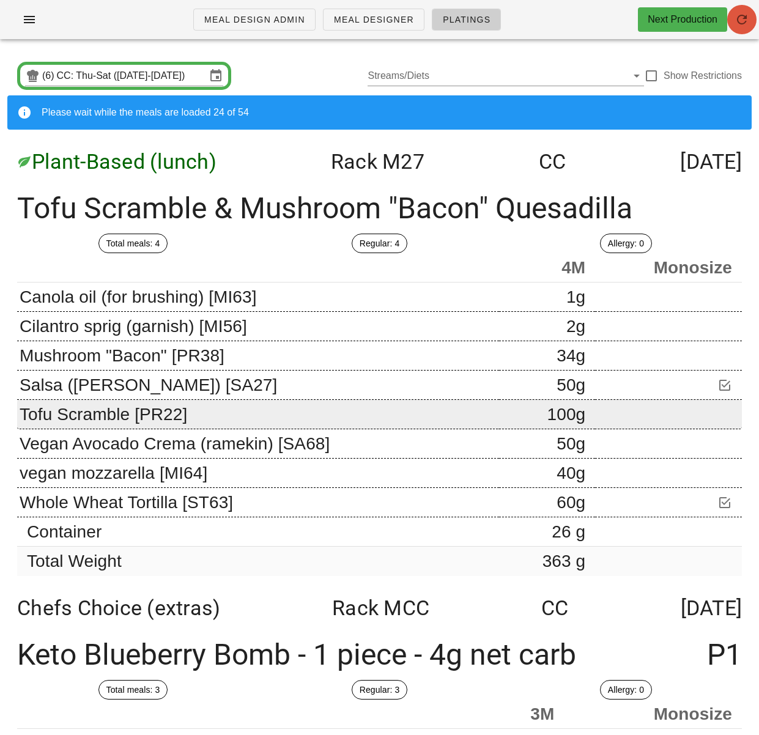
click at [737, 21] on icon "button" at bounding box center [741, 19] width 15 height 15
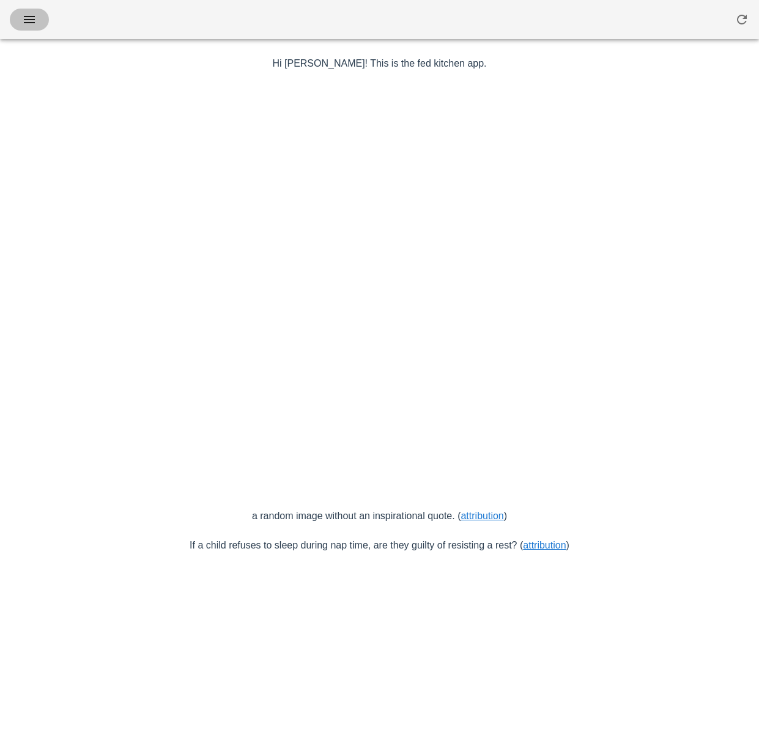
click at [36, 20] on icon "button" at bounding box center [29, 19] width 15 height 15
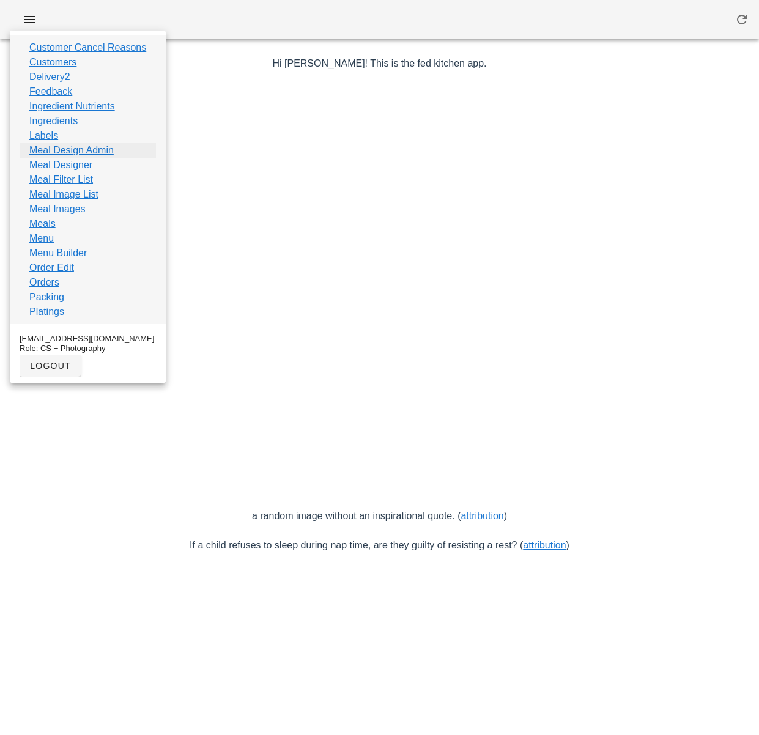
click at [76, 155] on link "Meal Design Admin" at bounding box center [71, 150] width 84 height 15
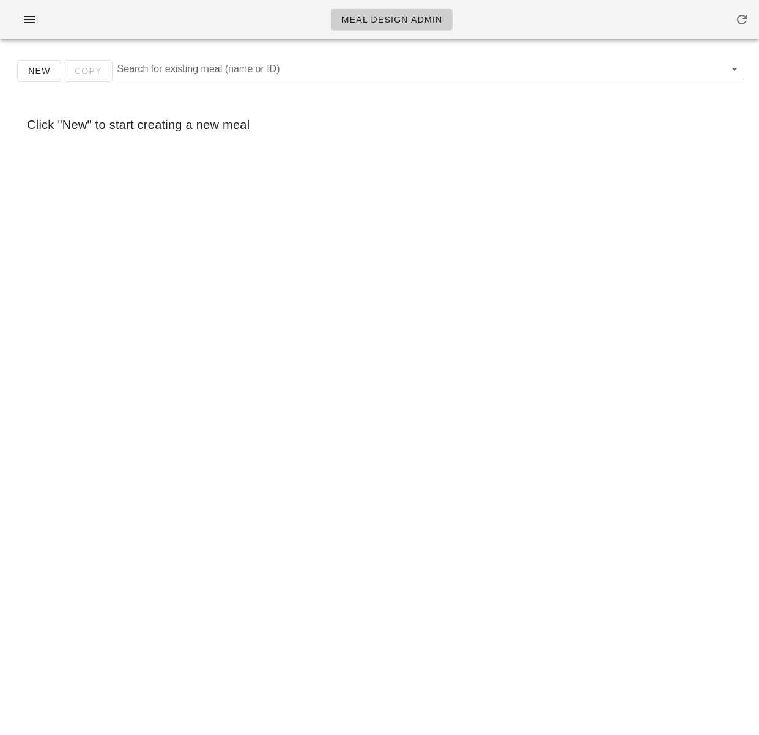
click at [223, 71] on input "Search for existing meal (name or ID)" at bounding box center [419, 69] width 605 height 20
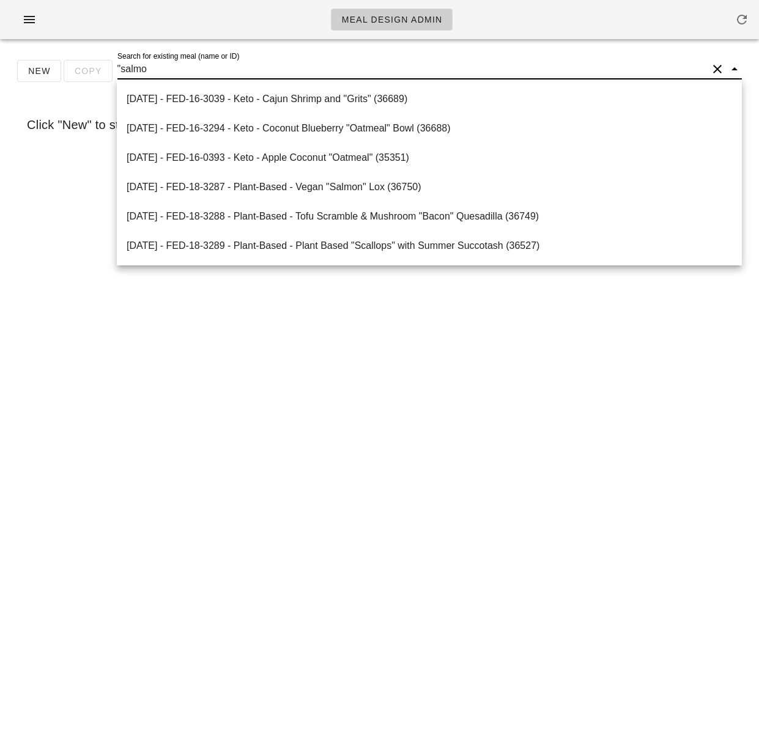
type input ""salmon"
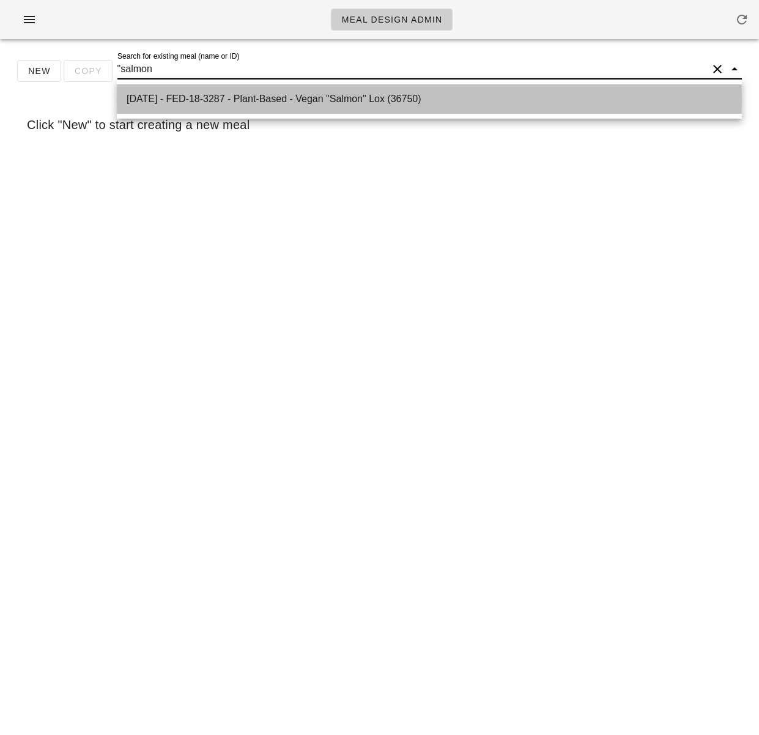
click at [312, 90] on div "[DATE] - FED-18-3287 - Plant-Based - Vegan "Salmon" Lox (36750)" at bounding box center [429, 99] width 605 height 26
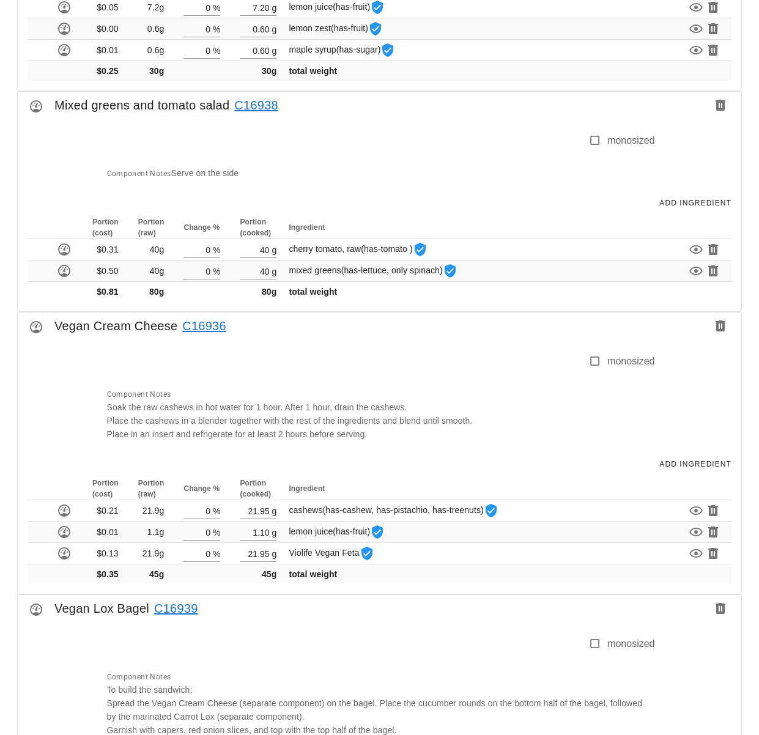
scroll to position [1776, 0]
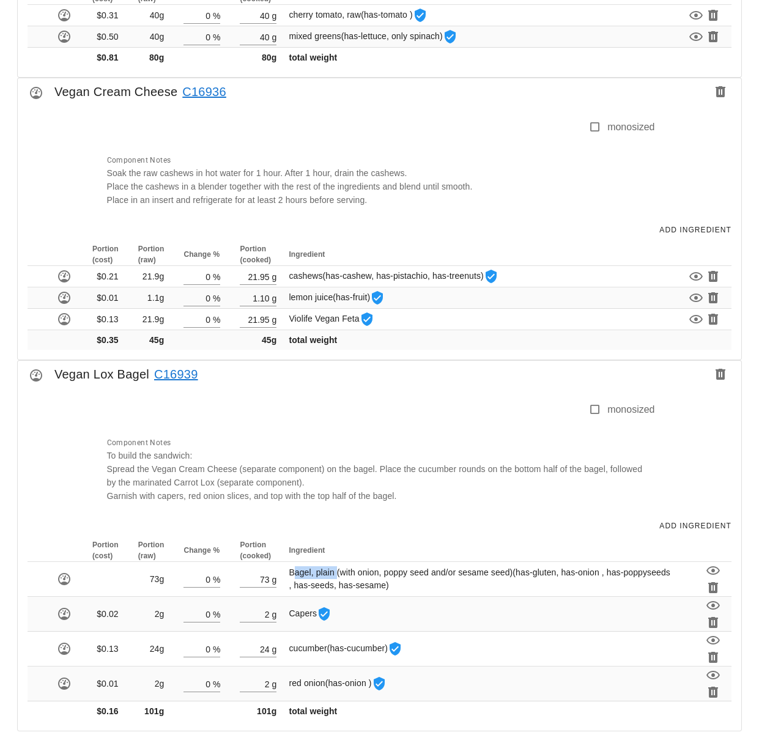
drag, startPoint x: 289, startPoint y: 559, endPoint x: 341, endPoint y: 561, distance: 52.0
click at [336, 567] on span "Bagel, plain (with onion, poppy seed and/or sesame seed) (has-gluten, has-onion…" at bounding box center [480, 578] width 382 height 23
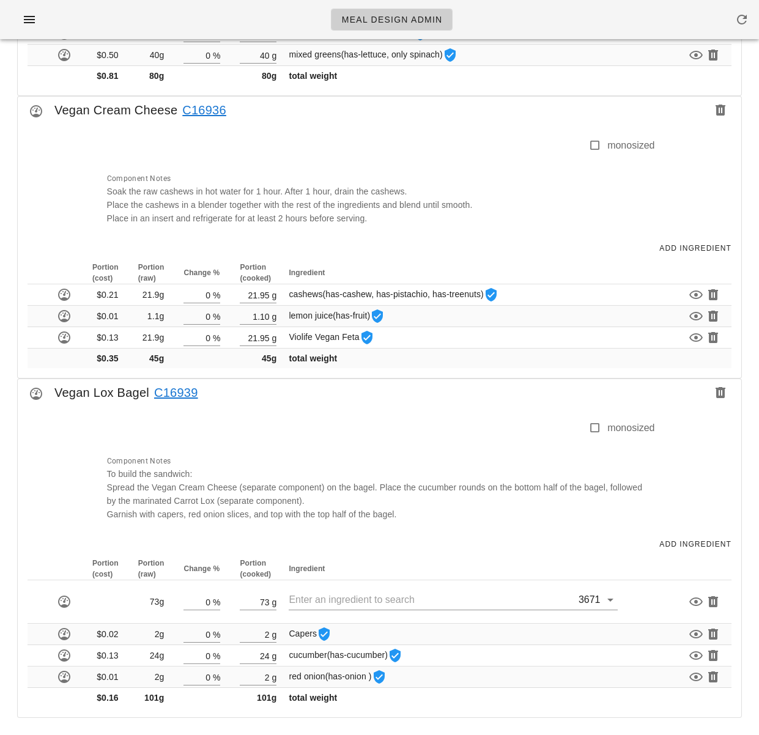
scroll to position [1744, 0]
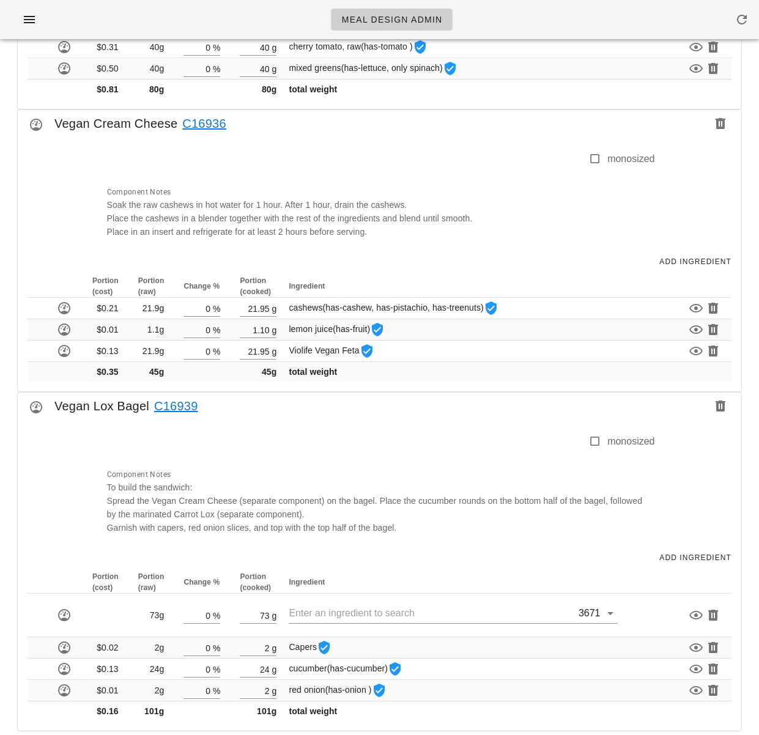
click at [465, 507] on div "Component Notes To build the sandwich: Spread the Vegan Cream Cheese (separate …" at bounding box center [377, 501] width 555 height 82
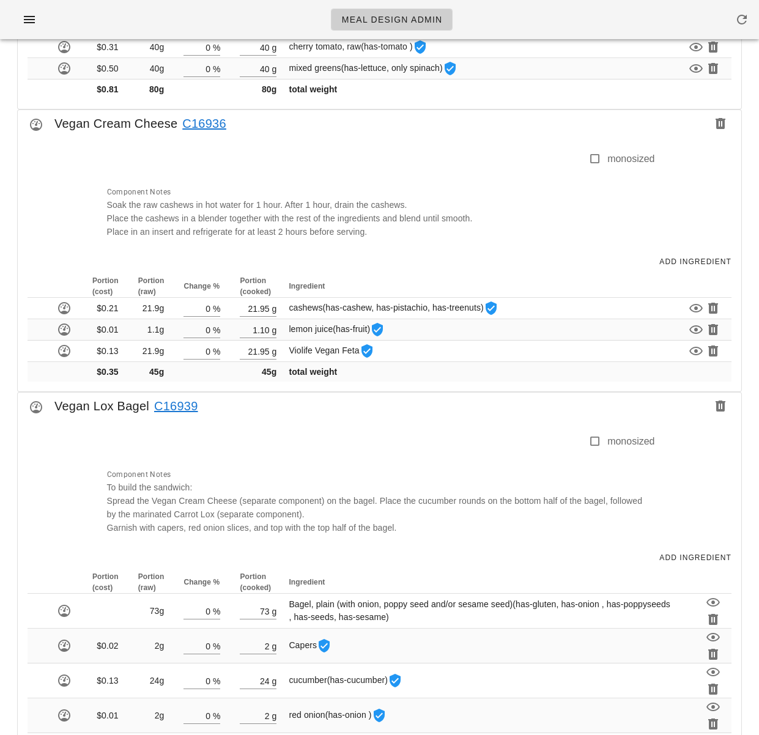
scroll to position [1776, 0]
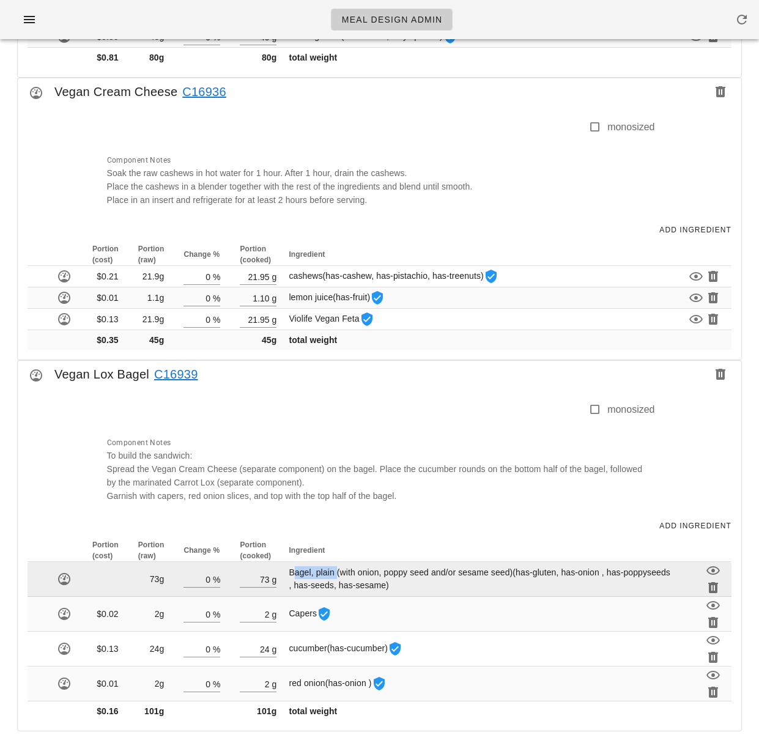
drag, startPoint x: 288, startPoint y: 561, endPoint x: 332, endPoint y: 561, distance: 44.0
click at [332, 567] on span "Bagel, plain (with onion, poppy seed and/or sesame seed) (has-gluten, has-onion…" at bounding box center [480, 578] width 382 height 23
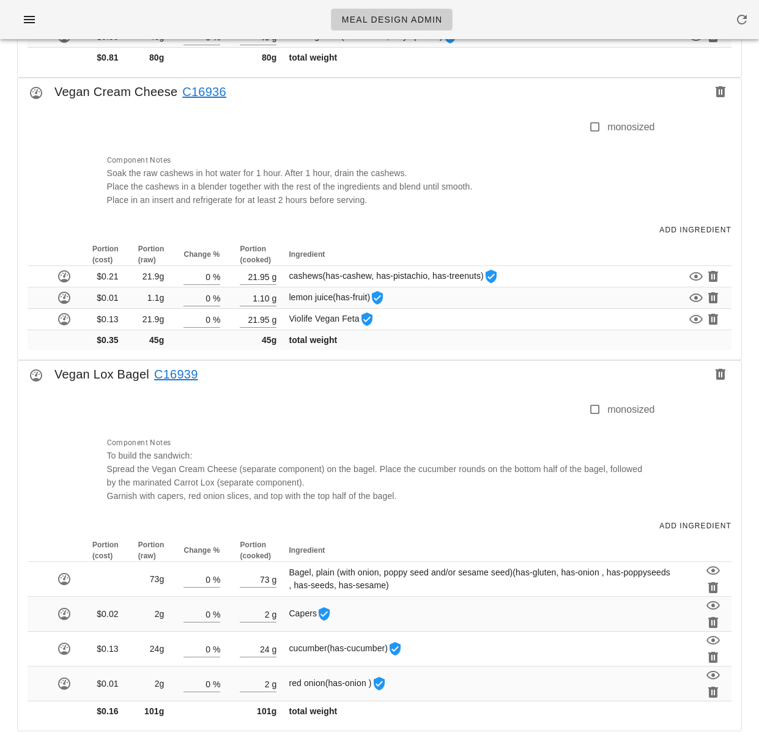
scroll to position [1744, 0]
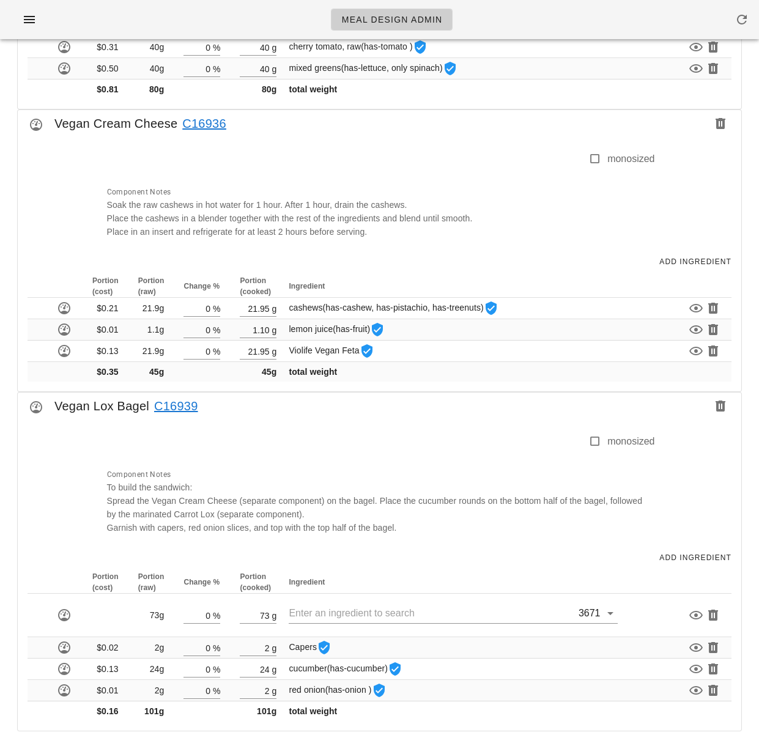
click at [484, 544] on div "Add Ingredient" at bounding box center [379, 557] width 723 height 27
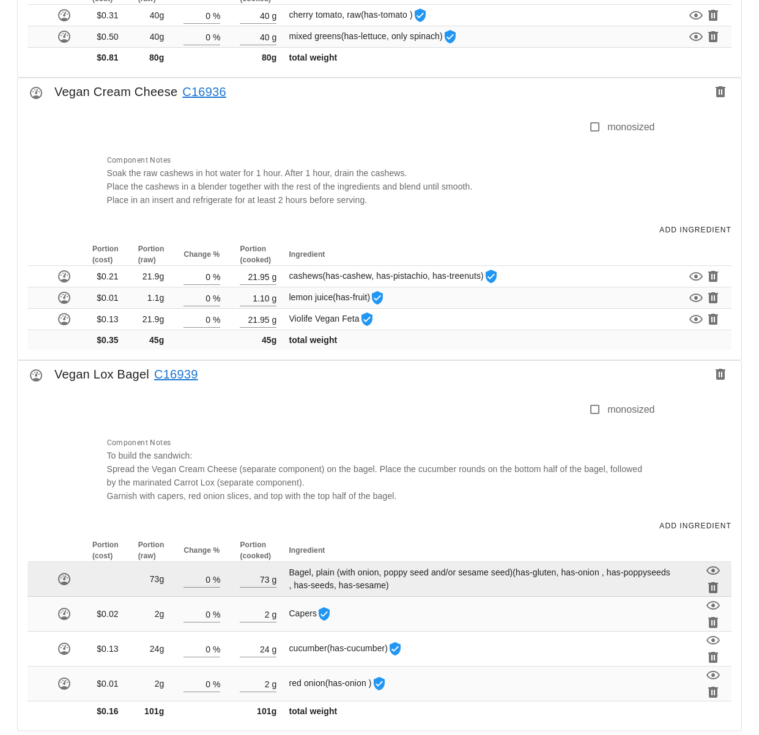
click at [432, 570] on span "(has-gluten, has-onion , has-poppyseeds , has-seeds, has-sesame)" at bounding box center [480, 578] width 382 height 23
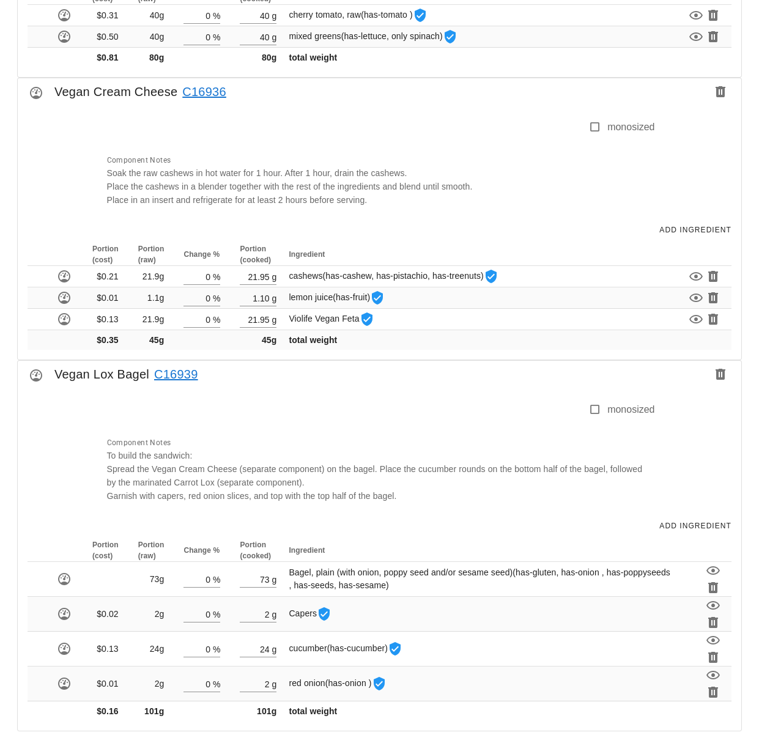
scroll to position [1744, 0]
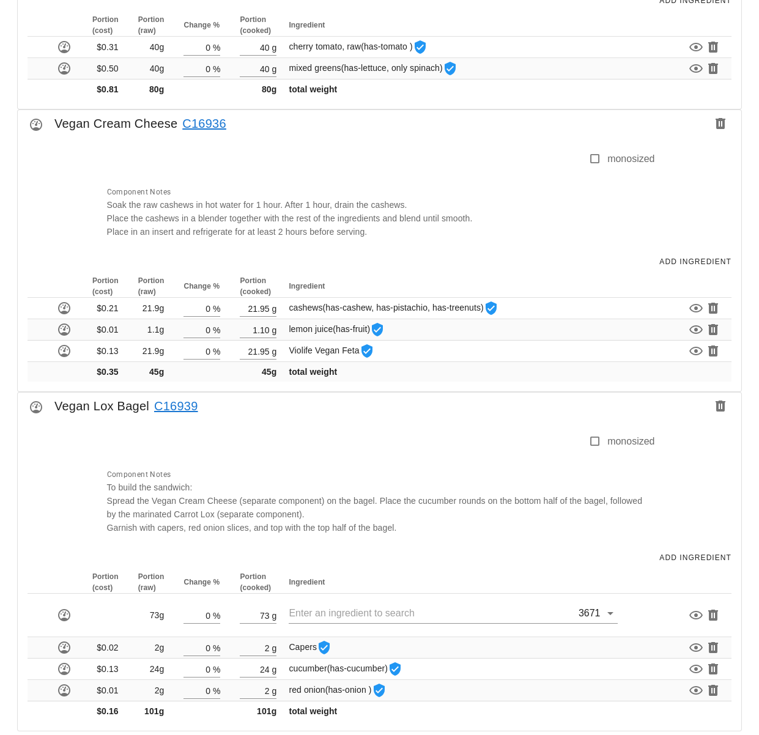
click at [661, 490] on div "monosized Component Notes To build the sandwich: Spread the Vegan Cream Cheese …" at bounding box center [379, 481] width 723 height 125
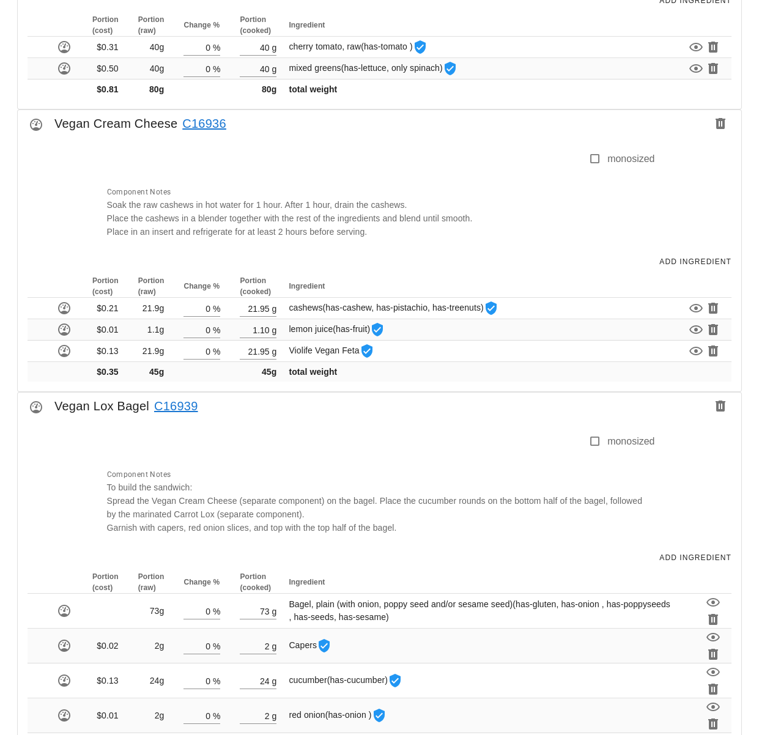
scroll to position [1776, 0]
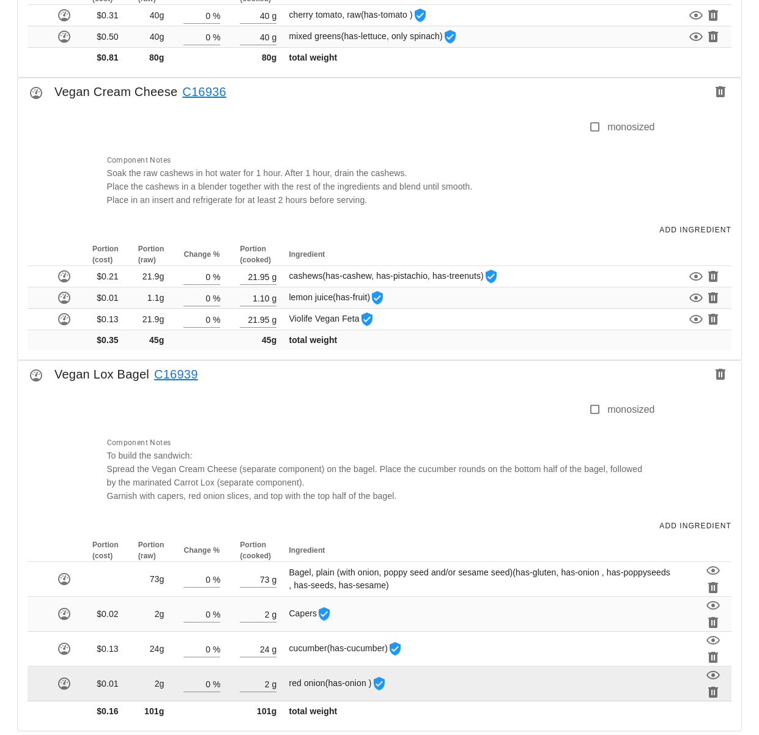
drag, startPoint x: 287, startPoint y: 671, endPoint x: 654, endPoint y: 684, distance: 367.1
click at [323, 672] on td "red onion (has-onion )" at bounding box center [483, 683] width 395 height 35
copy span "red onion"
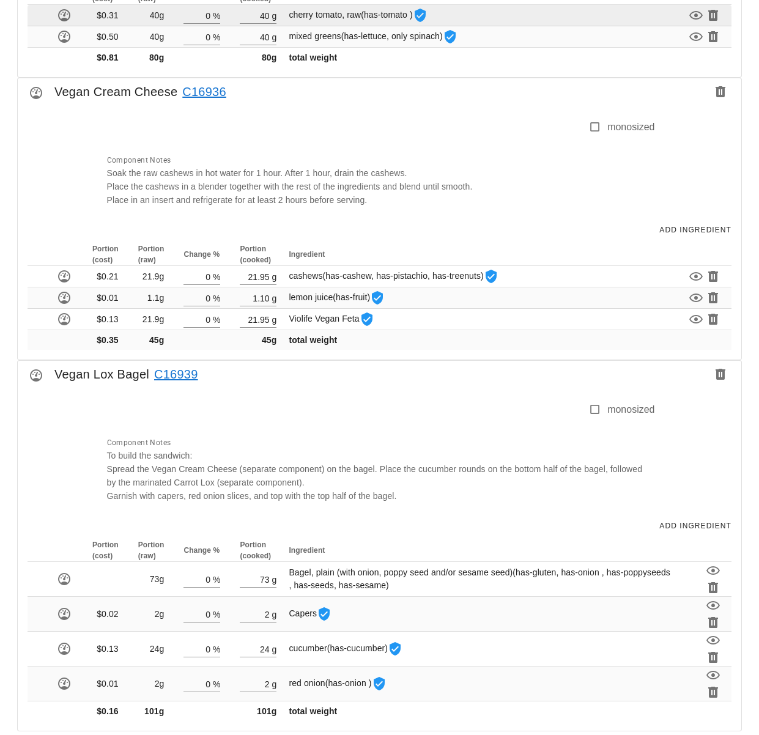
drag, startPoint x: 369, startPoint y: 123, endPoint x: 314, endPoint y: 1, distance: 134.1
click at [369, 120] on div at bounding box center [344, 133] width 489 height 26
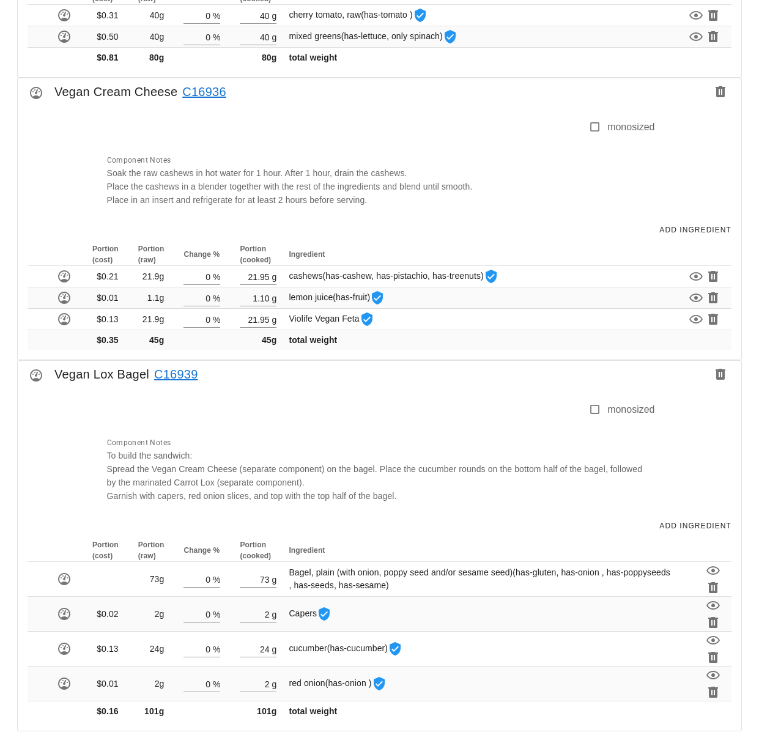
click at [355, 374] on div "Vegan Lox Bagel C16939" at bounding box center [379, 378] width 723 height 34
drag, startPoint x: 723, startPoint y: 362, endPoint x: 436, endPoint y: 141, distance: 362.2
click at [723, 367] on icon "button" at bounding box center [720, 374] width 15 height 15
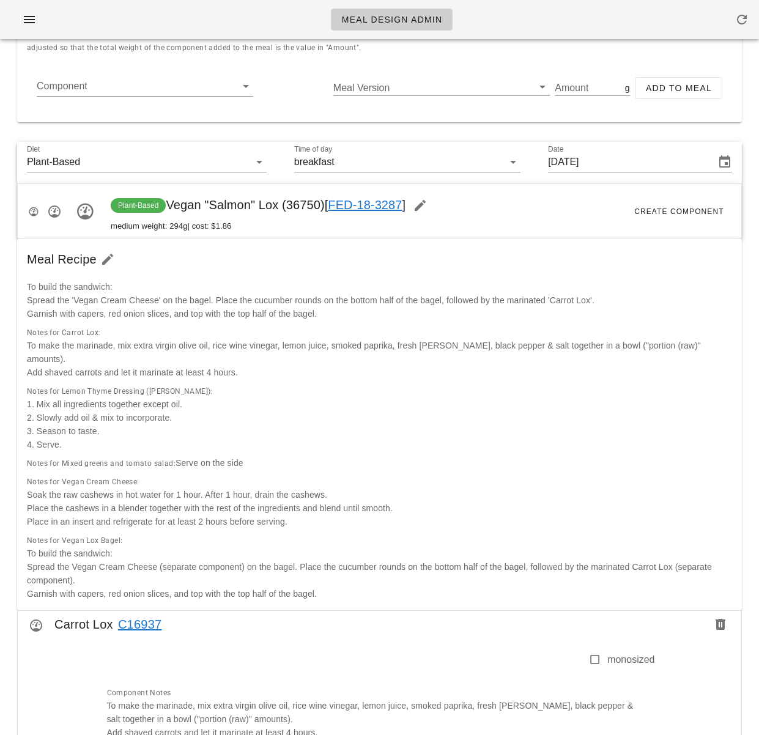
scroll to position [0, 0]
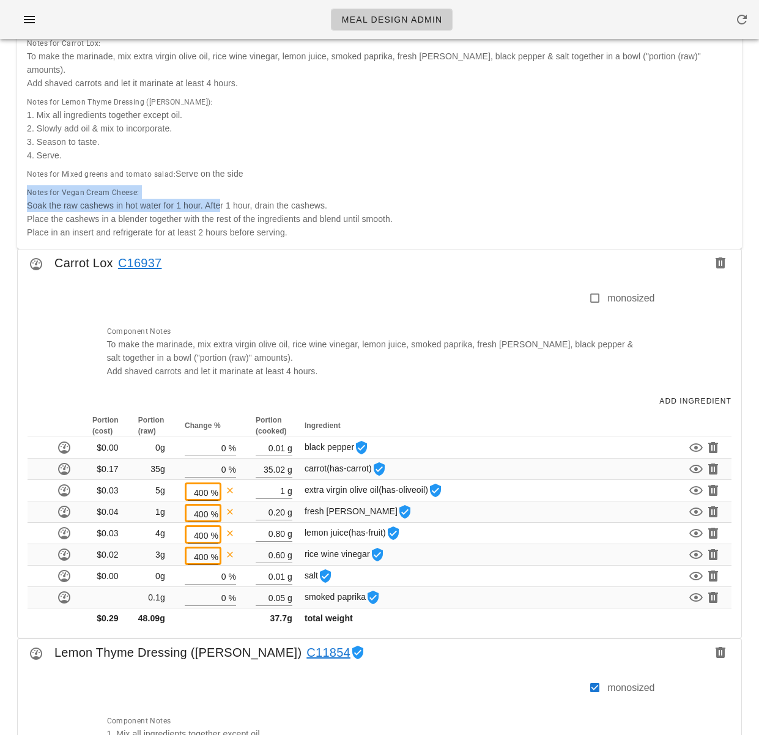
click at [221, 183] on div "To build the sandwich: Spread the 'Vegan Cream Cheese' on the bagel. Place the …" at bounding box center [379, 115] width 724 height 265
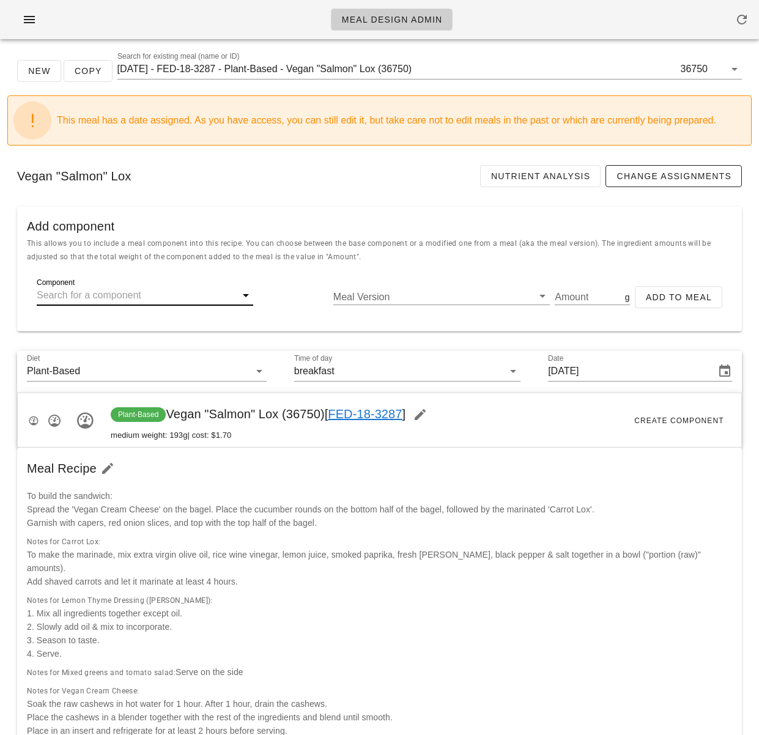
drag, startPoint x: 136, startPoint y: 288, endPoint x: 319, endPoint y: 353, distance: 194.0
click at [136, 288] on input "Component" at bounding box center [135, 296] width 197 height 20
click at [152, 370] on input "Diet" at bounding box center [158, 371] width 150 height 20
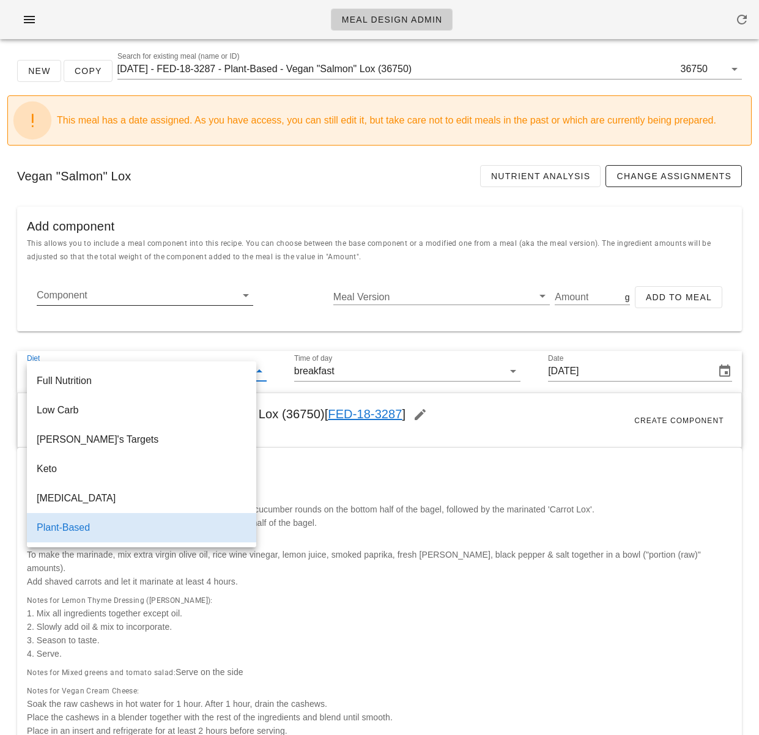
click at [153, 295] on input "Component" at bounding box center [135, 296] width 197 height 20
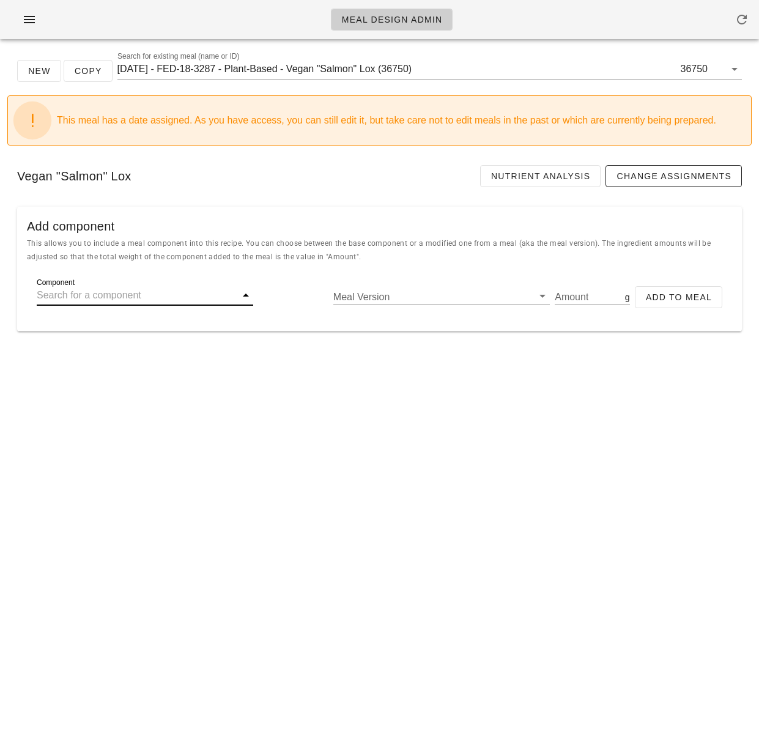
paste input "Bagel"
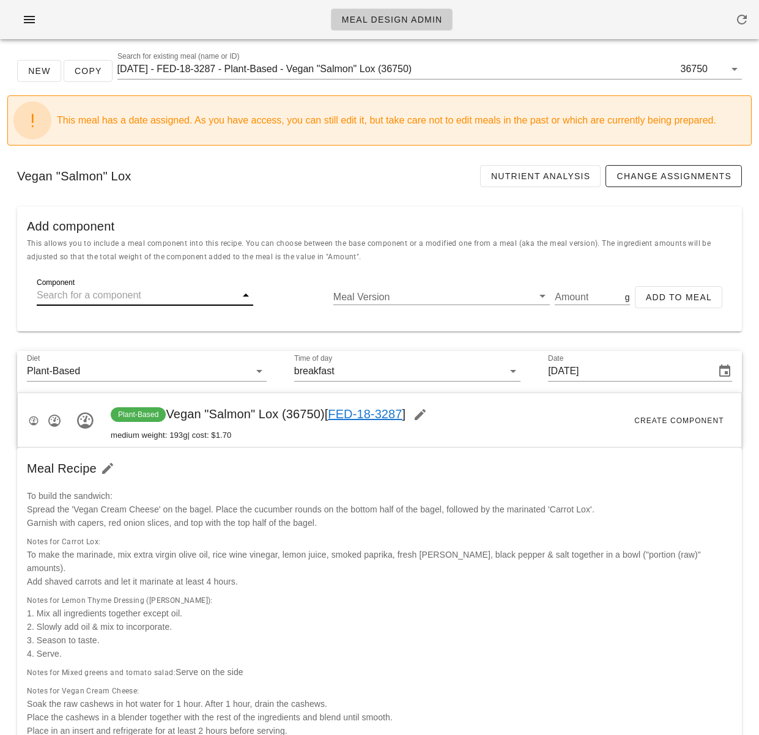
type input "Bagel"
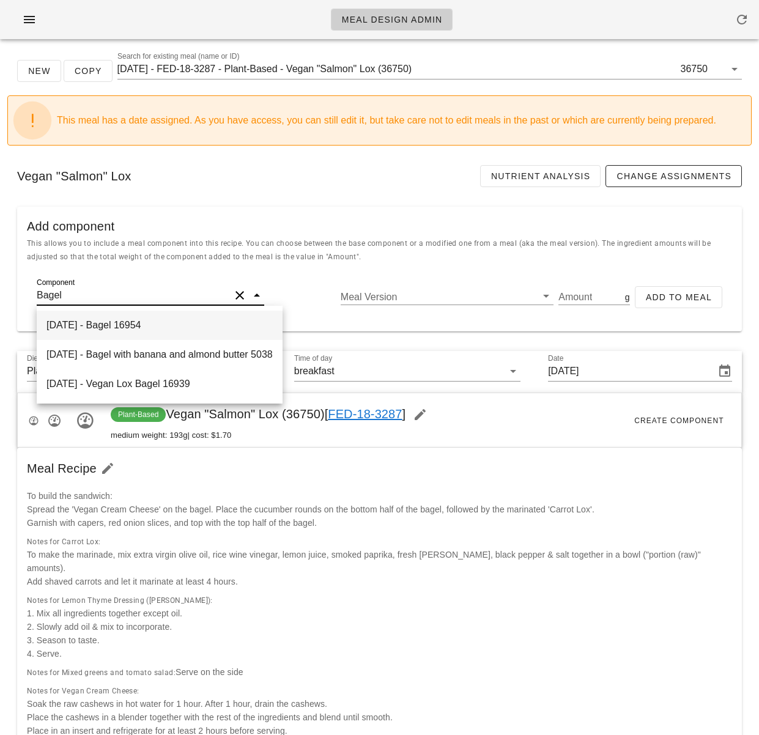
click at [207, 326] on div "2025-09-01 - Bagel 16954" at bounding box center [160, 325] width 246 height 29
type input "73"
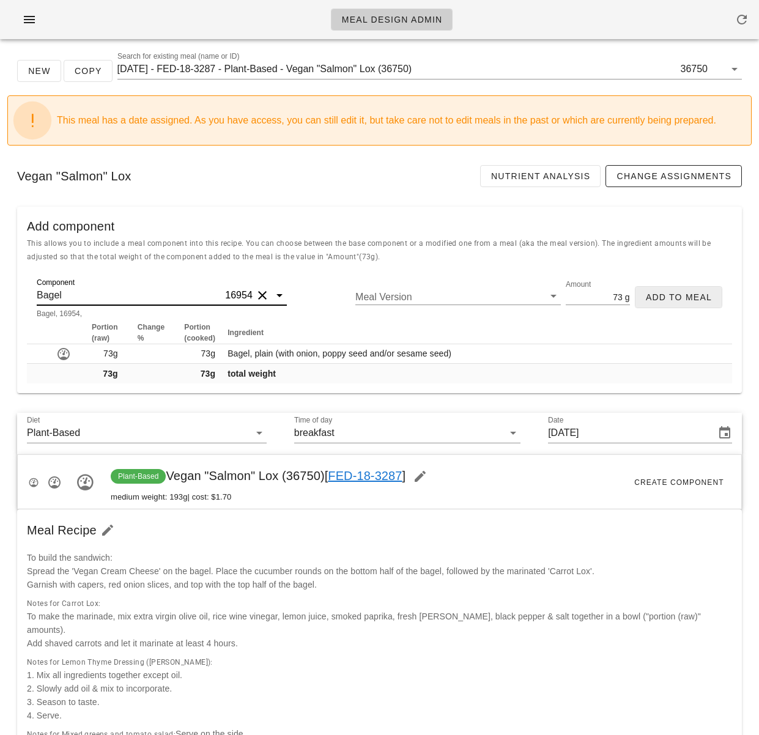
type input "Bagel"
click at [665, 292] on span "Add to Meal" at bounding box center [678, 297] width 67 height 10
type input "0"
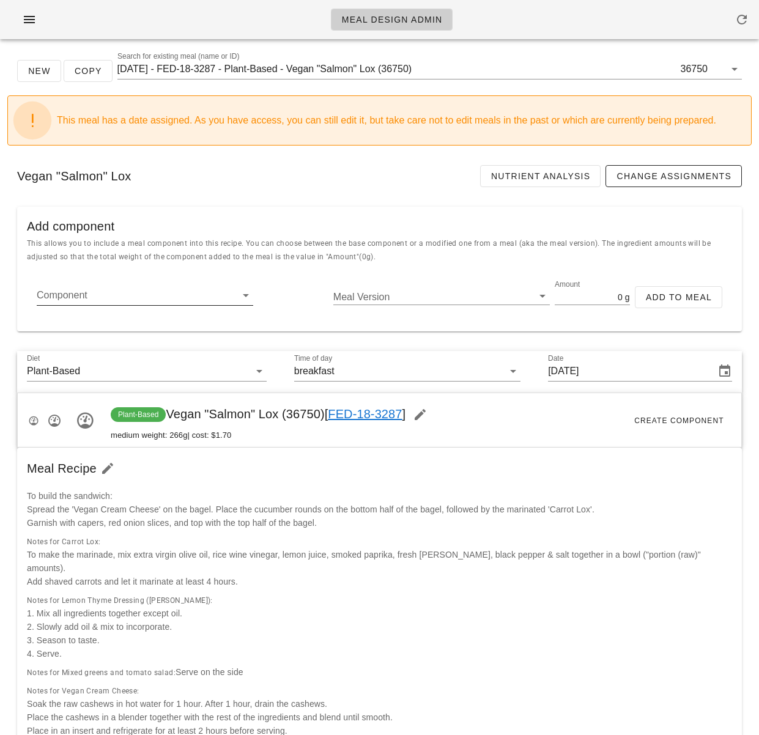
click at [106, 298] on input "Component" at bounding box center [135, 296] width 197 height 20
paste input "Capers"
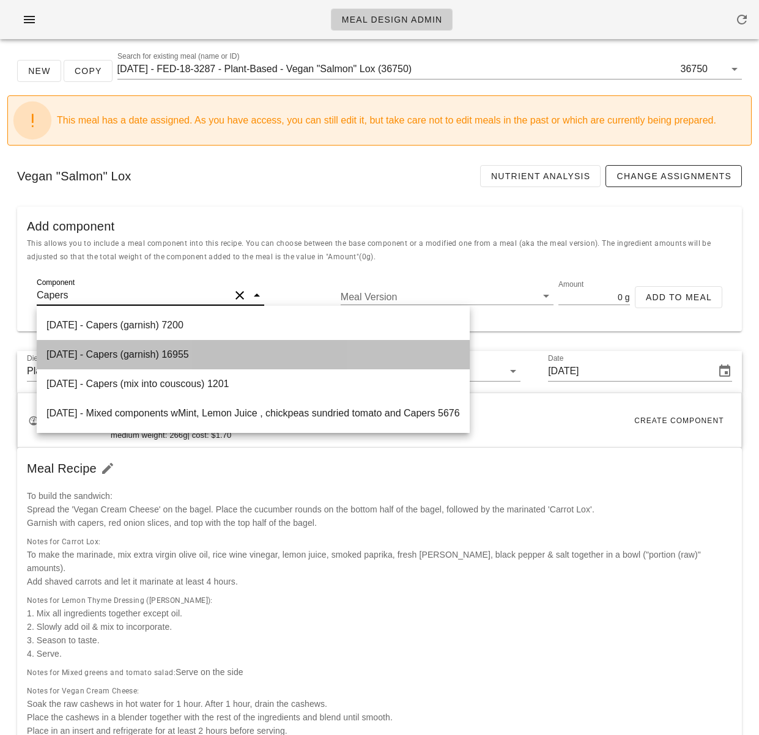
click at [136, 361] on div "2025-09-01 - Capers (garnish) 16955" at bounding box center [253, 354] width 433 height 29
type input "Capers (garnish)"
type input "2"
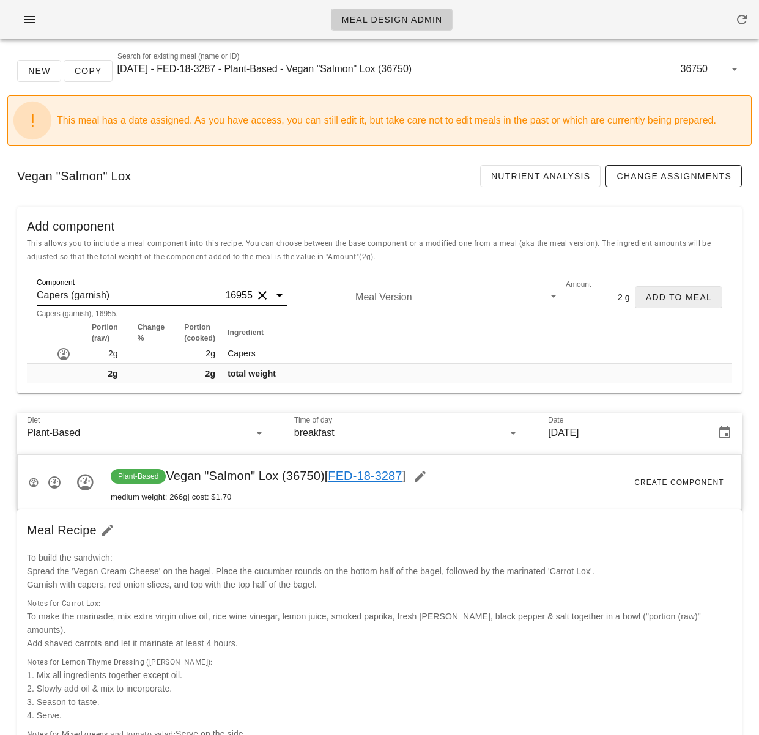
type input "Capers (garnish)"
click at [647, 300] on span "Add to Meal" at bounding box center [678, 297] width 67 height 10
type input "0"
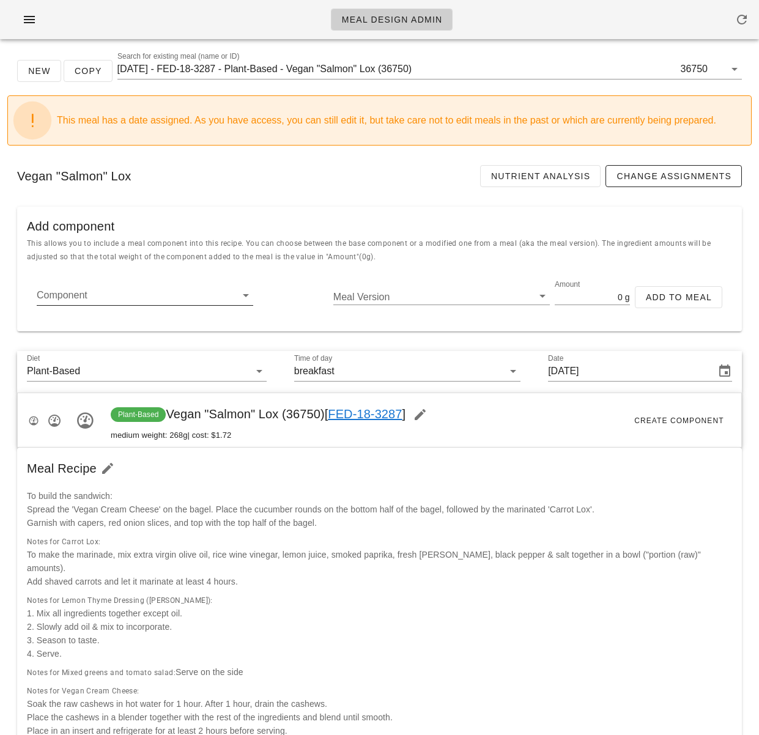
click at [97, 293] on input "Component" at bounding box center [135, 296] width 197 height 20
paste input "Cucumbers (garnish)"
type input "Cucumbers (garnish)"
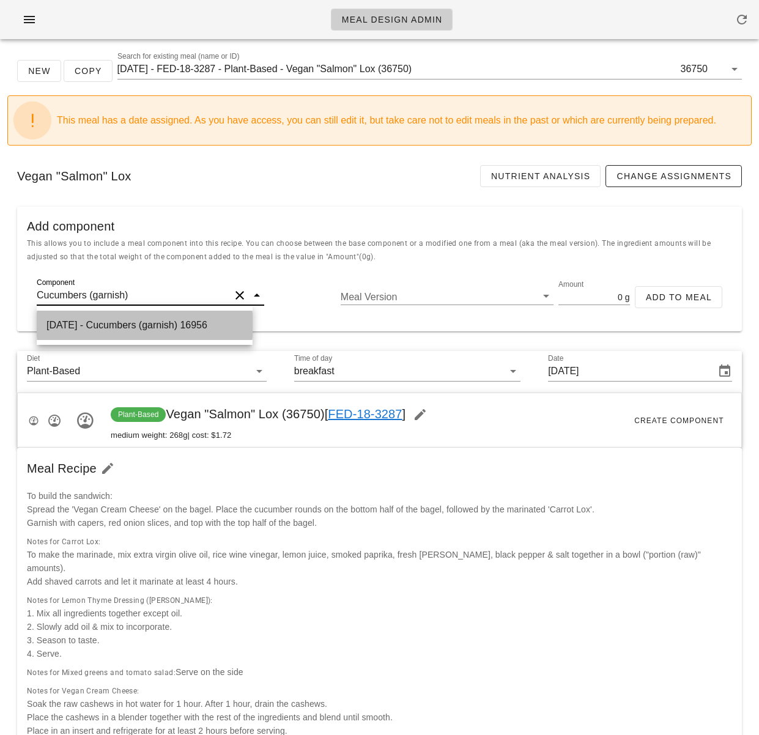
click at [171, 325] on div "2025-09-01 - Cucumbers (garnish) 16956" at bounding box center [145, 325] width 216 height 29
type input "24"
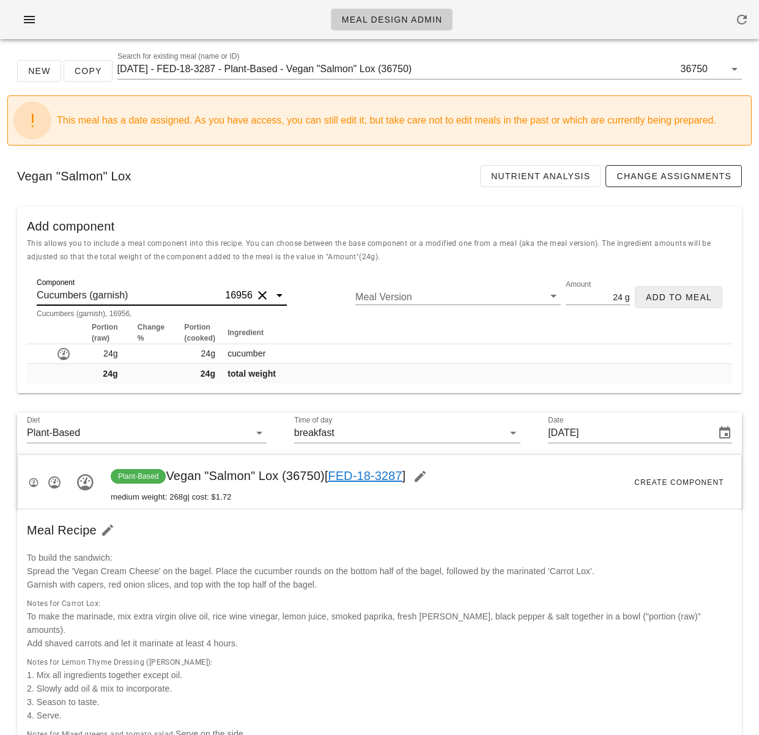
type input "Cucumbers (garnish)"
click at [657, 292] on span "Add to Meal" at bounding box center [678, 297] width 67 height 10
type input "0"
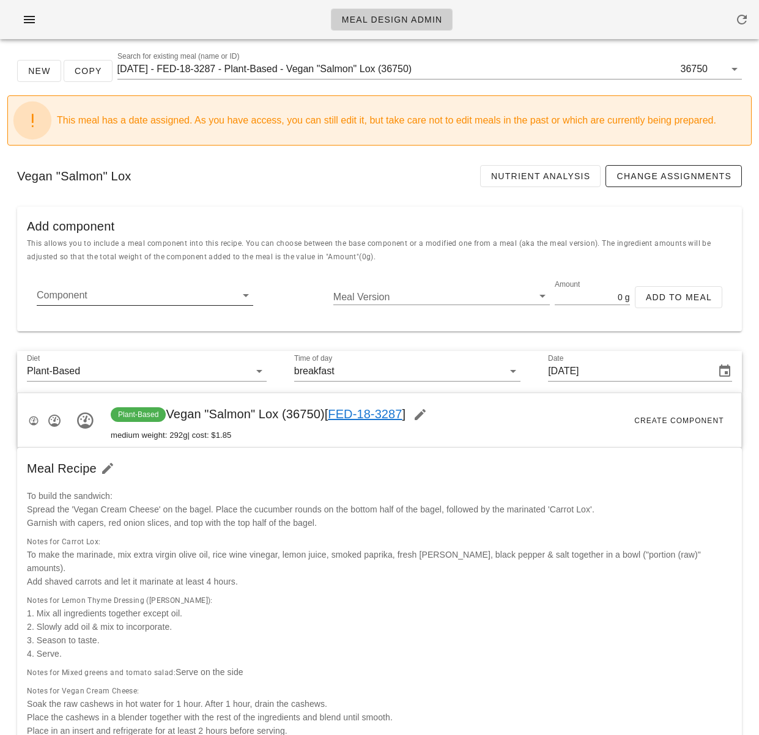
click at [120, 303] on input "Component" at bounding box center [135, 296] width 197 height 20
paste input "Red onion"
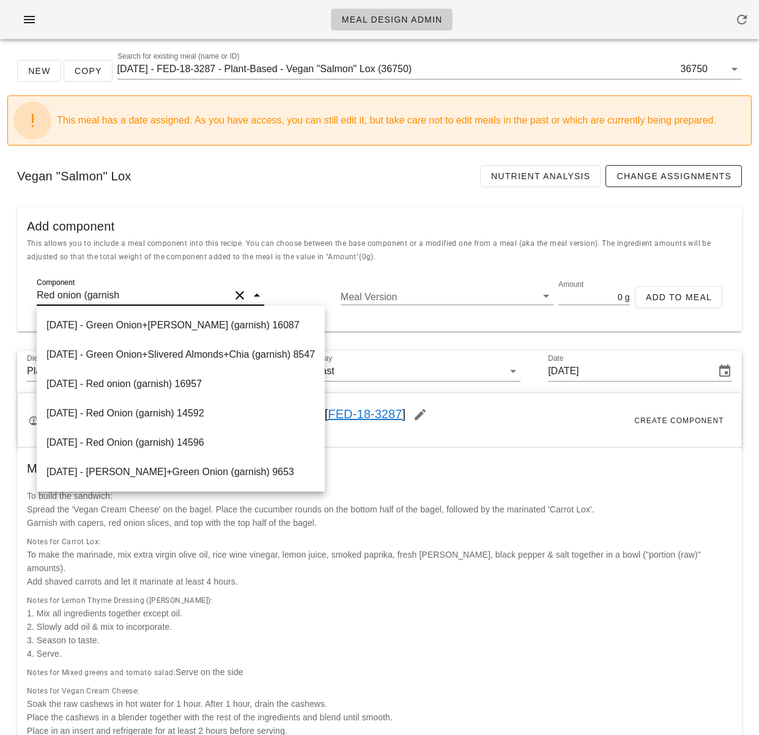
type input "Red onion (garnish)"
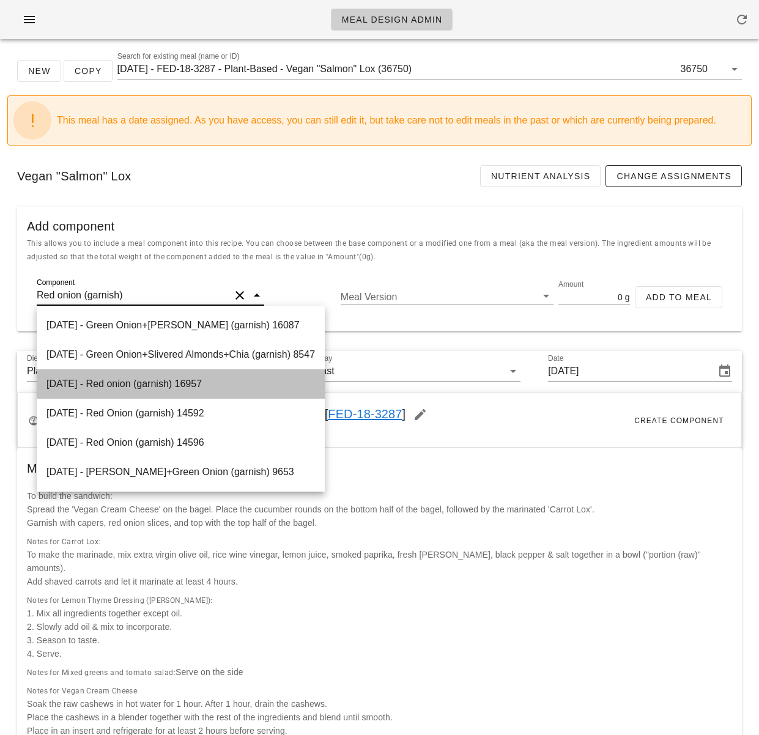
click at [232, 389] on div "2025-09-01 - Red onion (garnish) 16957" at bounding box center [181, 383] width 288 height 29
type input "2"
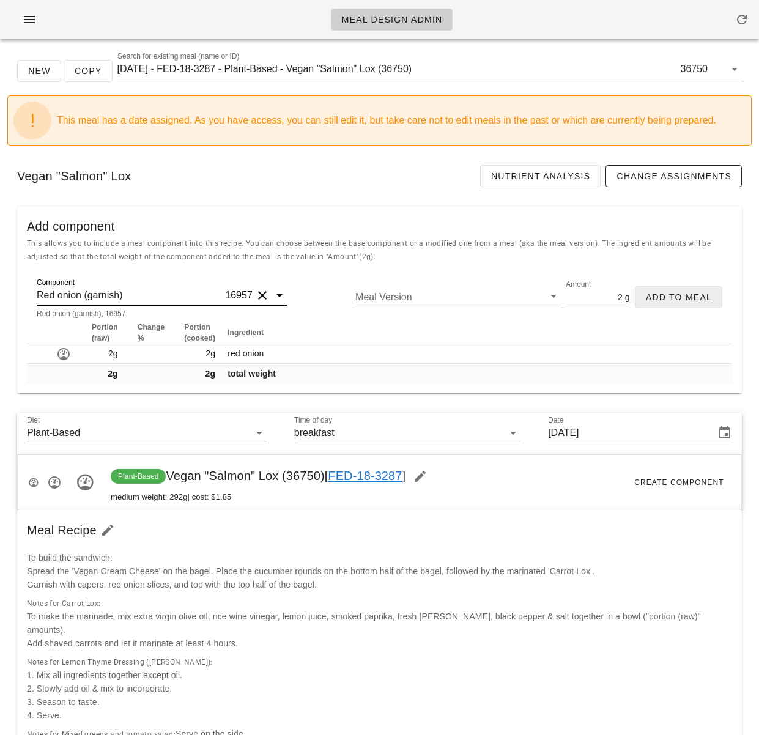
type input "Red onion (garnish)"
click at [663, 295] on span "Add to Meal" at bounding box center [678, 297] width 67 height 10
type input "0"
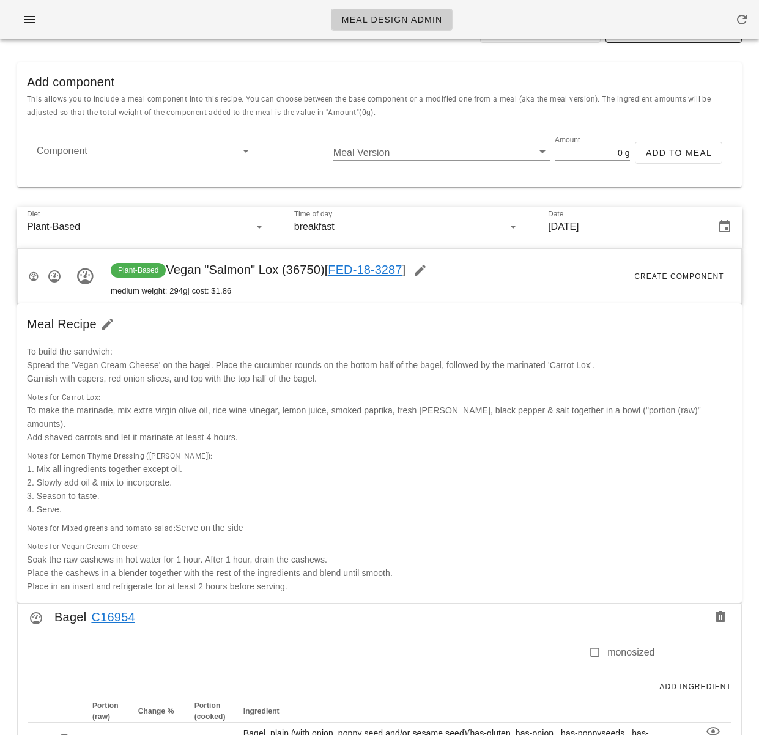
scroll to position [137, 0]
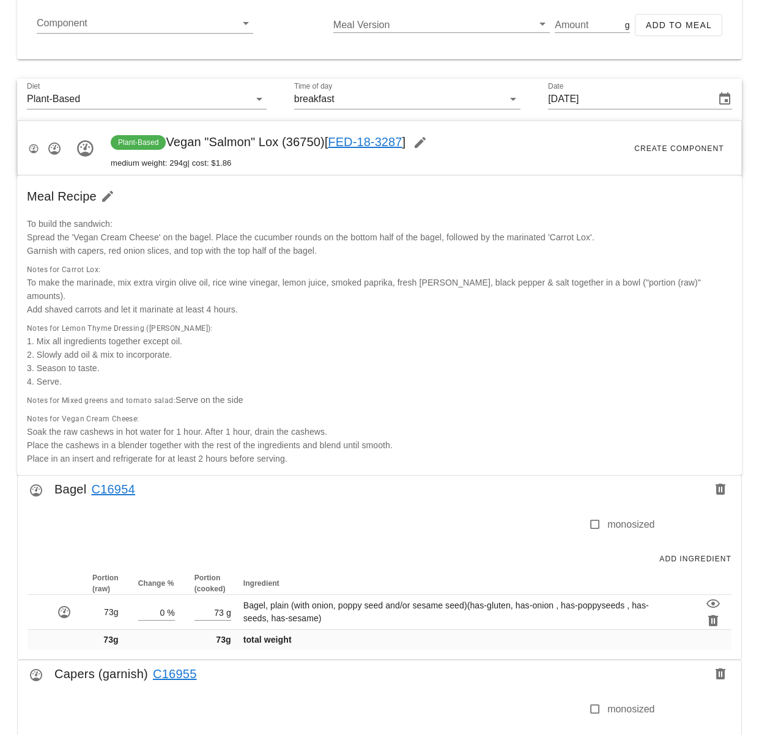
scroll to position [800, 0]
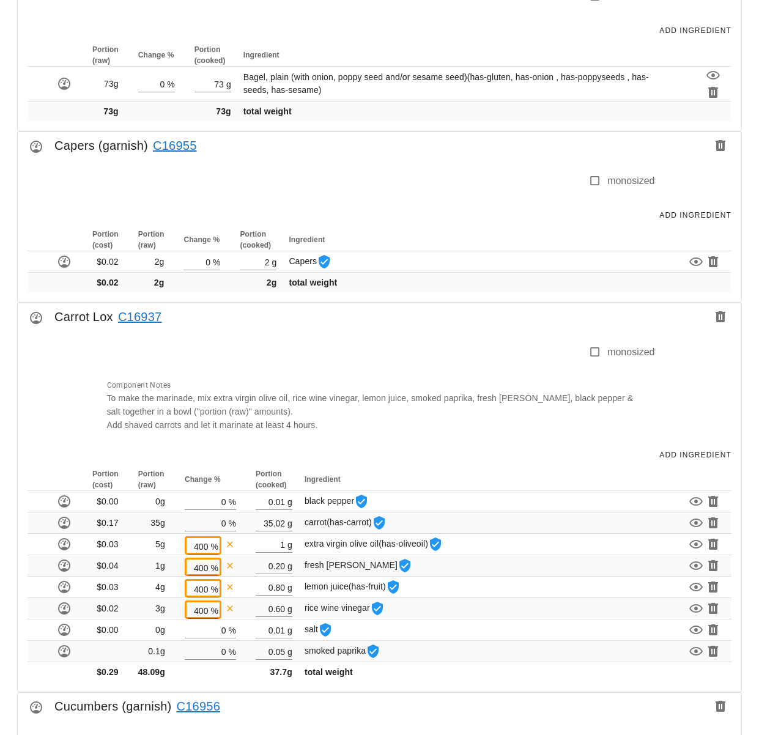
click at [443, 371] on div "Component Notes To make the marinade, mix extra virgin olive oil, rice wine vin…" at bounding box center [377, 405] width 555 height 68
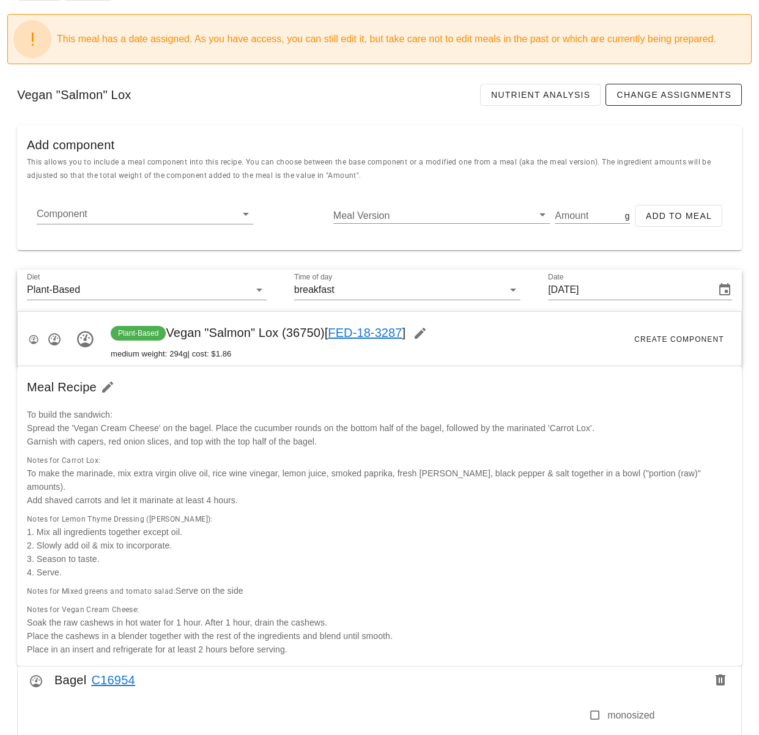
scroll to position [149, 0]
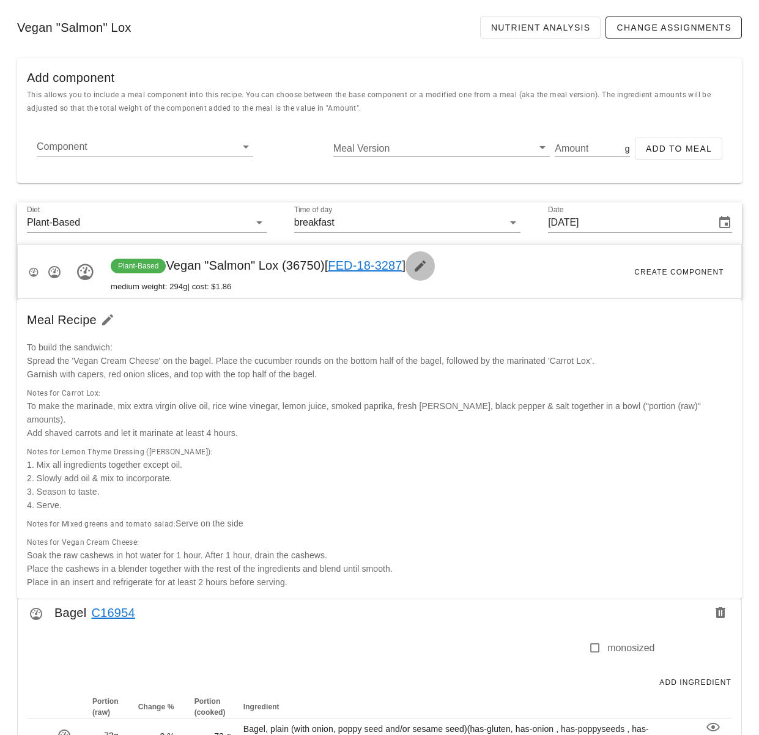
click at [427, 267] on icon "button" at bounding box center [420, 266] width 15 height 15
drag, startPoint x: 416, startPoint y: 341, endPoint x: 392, endPoint y: 331, distance: 25.8
click at [416, 341] on div "To build the sandwich: Spread the 'Vegan Cream Cheese' on the bagel. Place the …" at bounding box center [380, 360] width 720 height 55
click at [107, 320] on icon "button" at bounding box center [107, 319] width 15 height 15
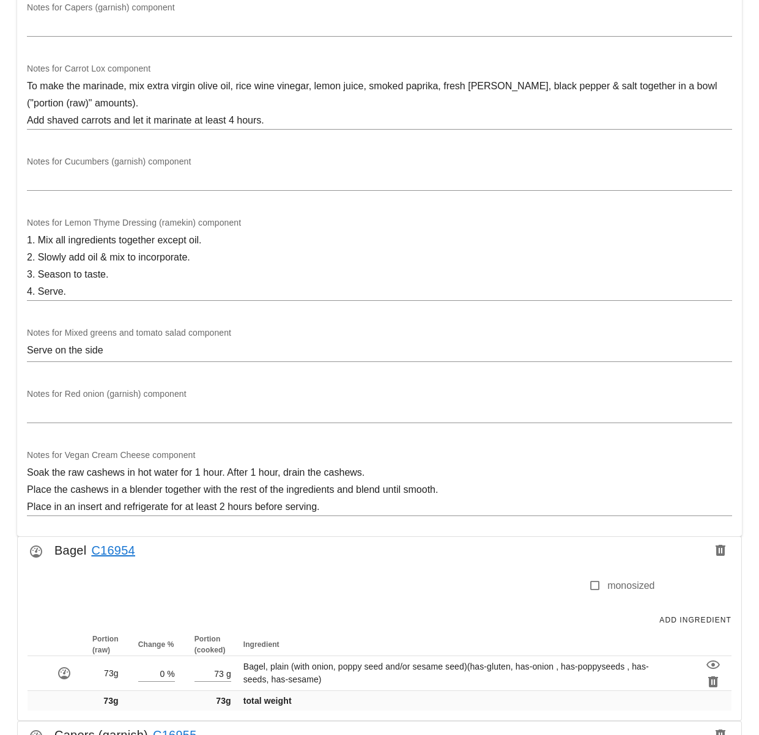
drag, startPoint x: 345, startPoint y: 540, endPoint x: 330, endPoint y: 532, distance: 17.5
click at [345, 540] on div "Bagel C16954" at bounding box center [379, 554] width 723 height 34
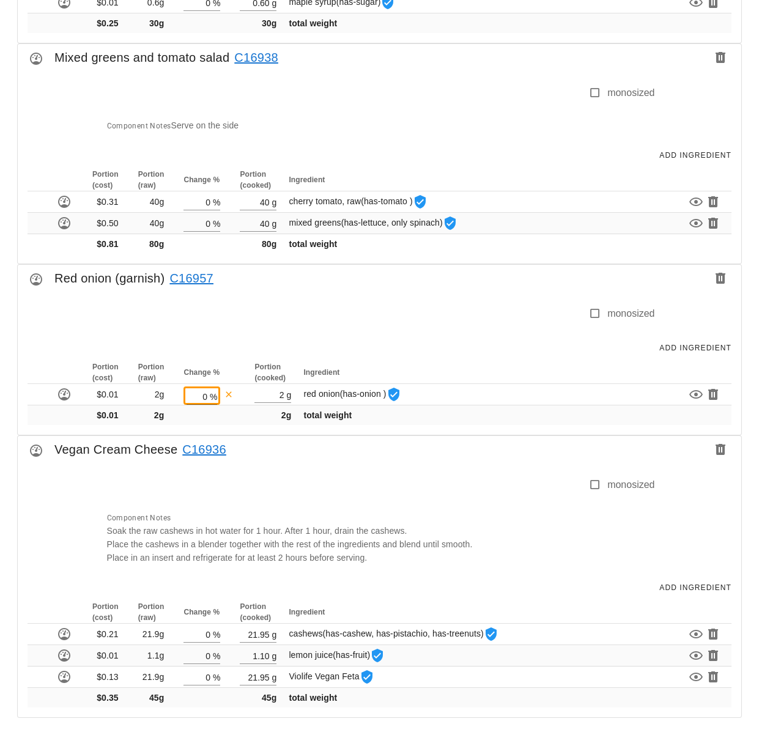
click at [431, 486] on div at bounding box center [344, 490] width 489 height 26
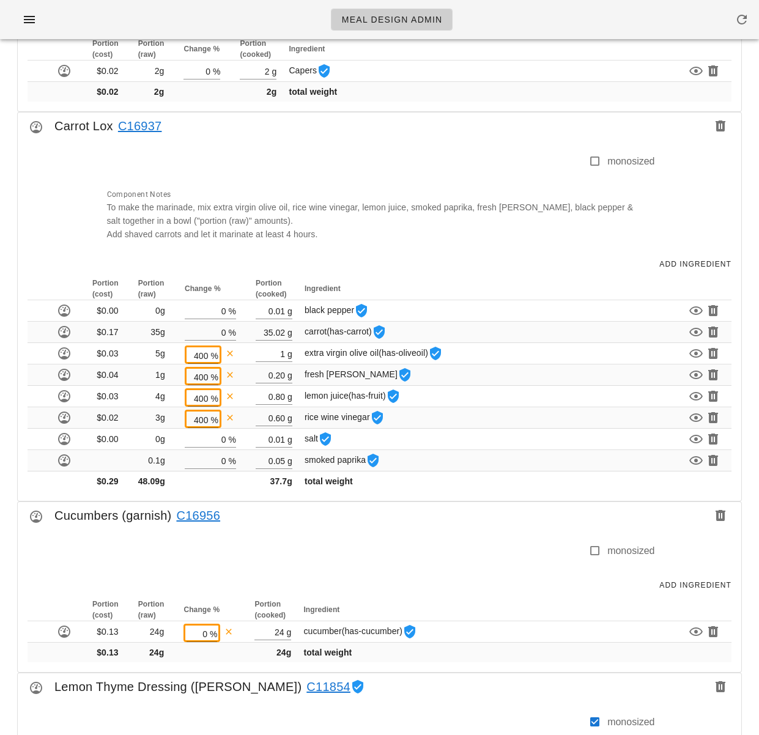
scroll to position [1447, 0]
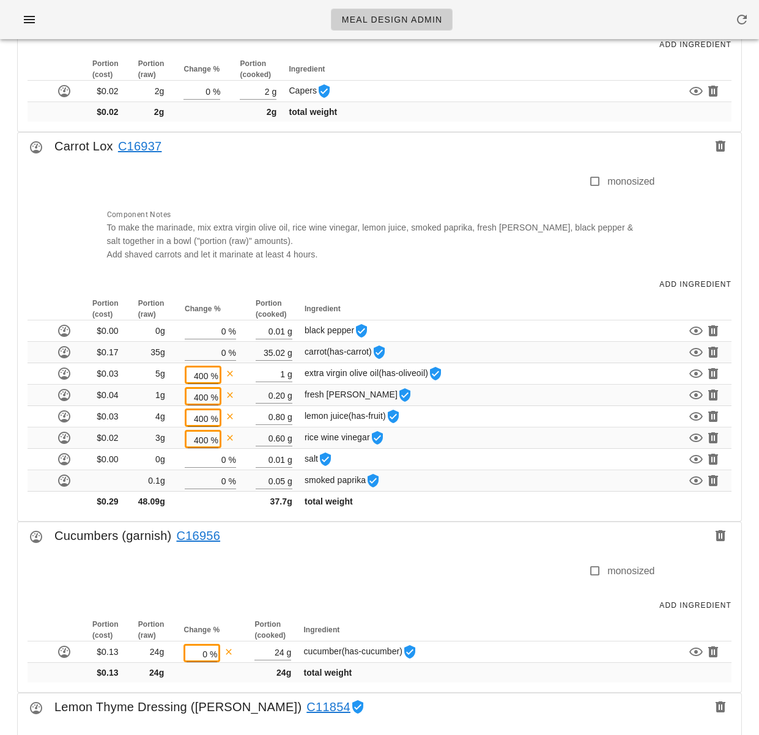
click at [348, 149] on div "Carrot Lox C16937" at bounding box center [379, 150] width 723 height 34
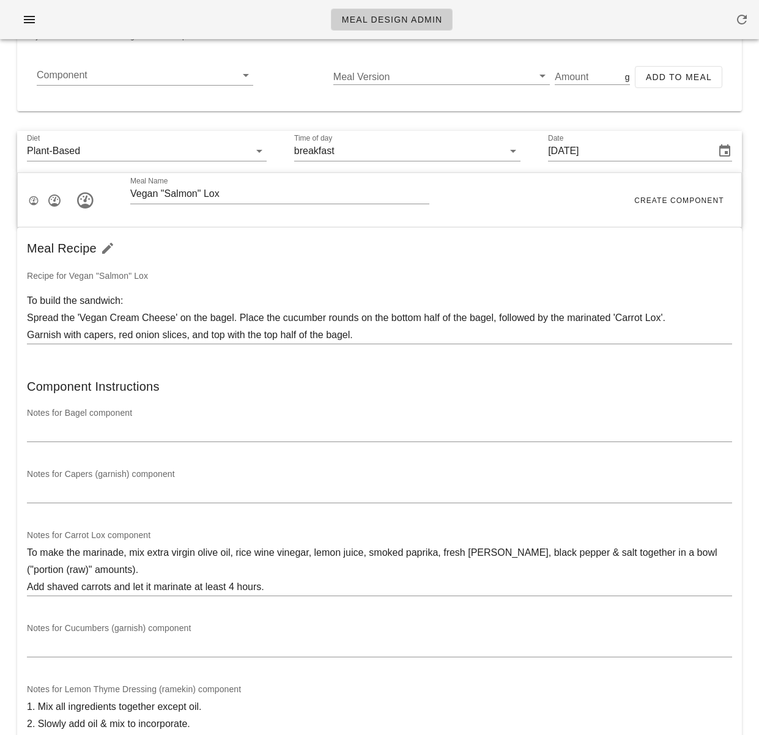
scroll to position [0, 0]
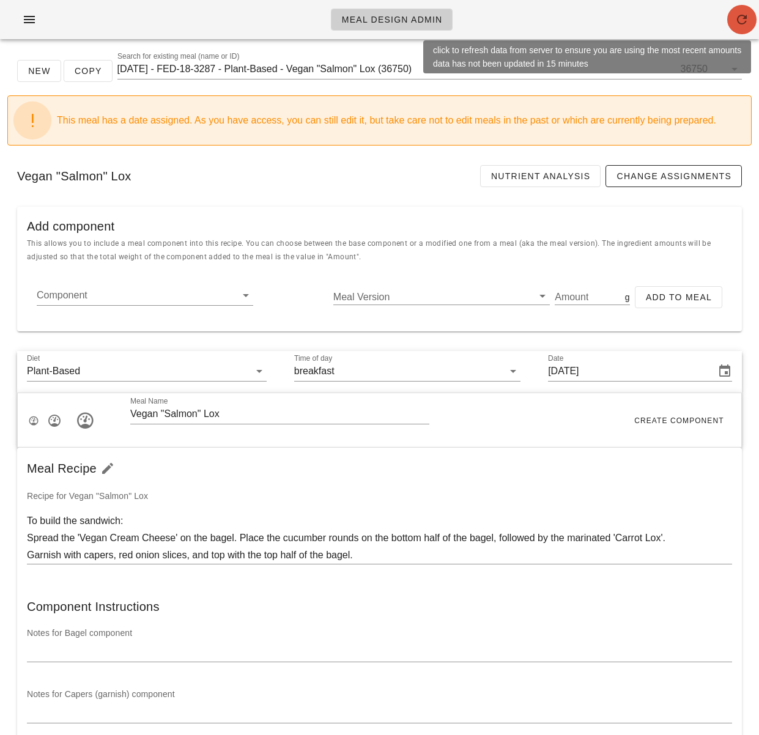
click at [737, 23] on icon "button" at bounding box center [741, 19] width 15 height 15
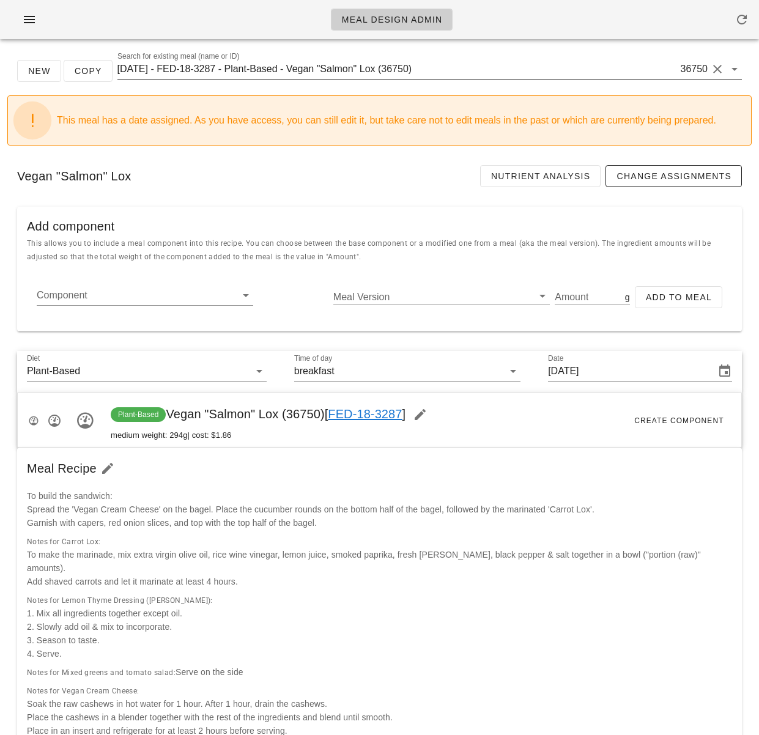
click at [269, 69] on input "[DATE] - FED-18-3287 - Plant-Based - Vegan "Salmon" Lox (36750)" at bounding box center [397, 69] width 561 height 20
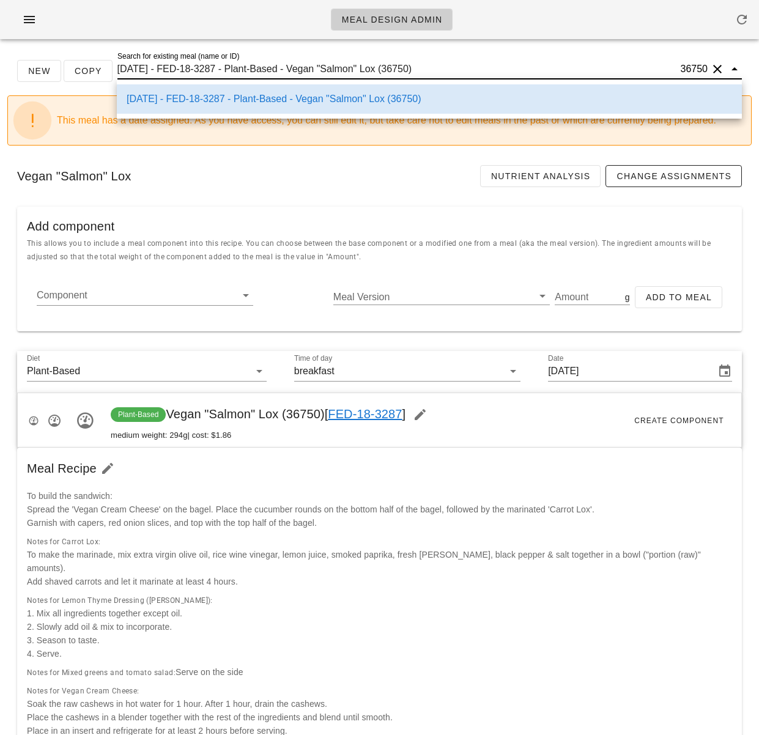
click at [269, 69] on input "[DATE] - FED-18-3287 - Plant-Based - Vegan "Salmon" Lox (36750)" at bounding box center [397, 69] width 561 height 20
paste input "Two Rivers Chorizo Ragout Garganelli"
type input "Two Rivers Chorizo Ragout Garganelli"
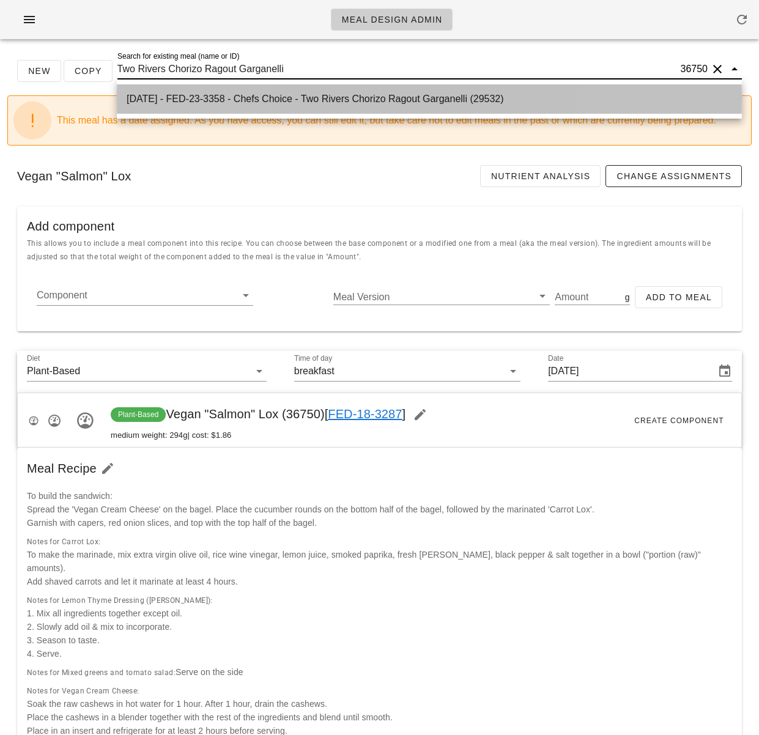
click at [273, 91] on div "[DATE] - FED-23-3358 - Chefs Choice - Two Rivers Chorizo Ragout Garganelli (295…" at bounding box center [429, 99] width 605 height 26
type input "[DATE]"
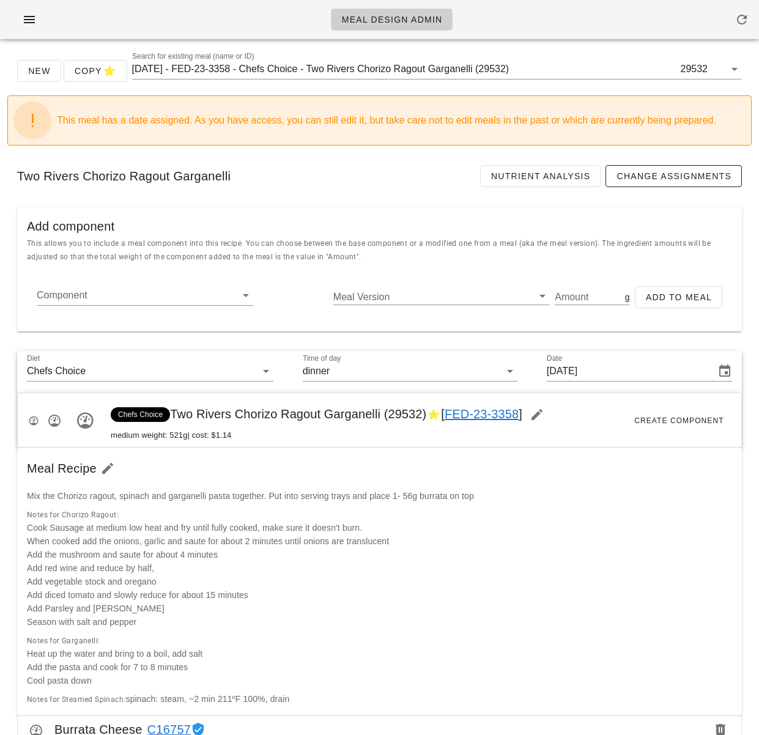
drag, startPoint x: 174, startPoint y: 414, endPoint x: 21, endPoint y: 411, distance: 153.5
click at [422, 413] on span "Chefs Choice Two Rivers Chorizo Ragout Garganelli (29532) [ FED-23-3358 ]" at bounding box center [331, 413] width 441 height 13
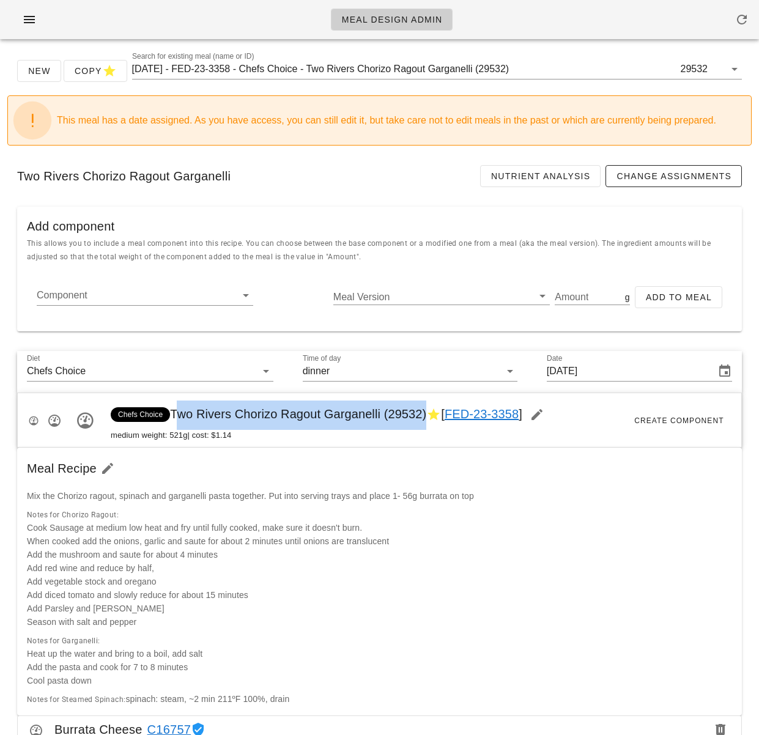
click at [174, 411] on span "Chefs Choice Two Rivers Chorizo Ragout Garganelli (29532) [ FED-23-3358 ]" at bounding box center [331, 413] width 441 height 13
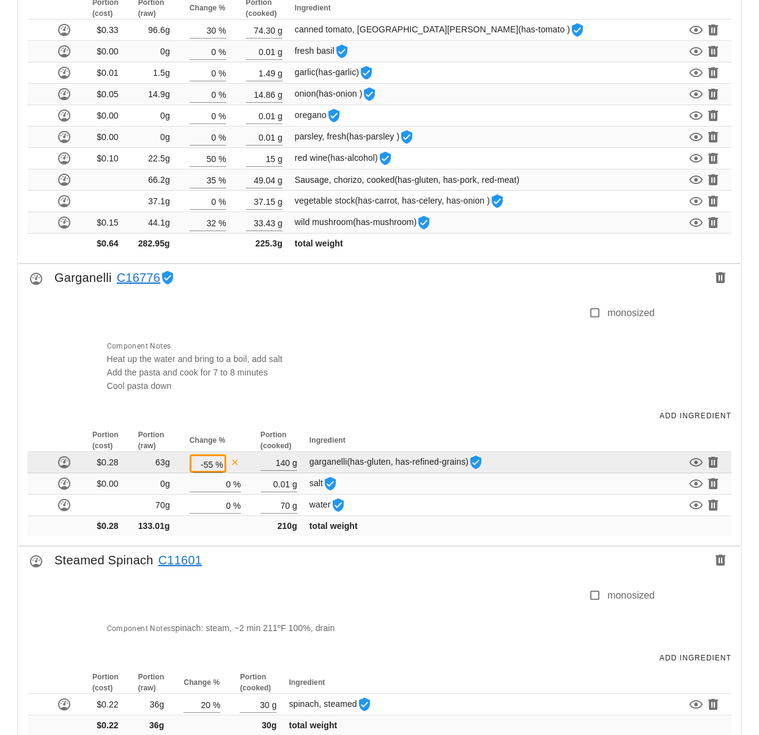
scroll to position [1150, 0]
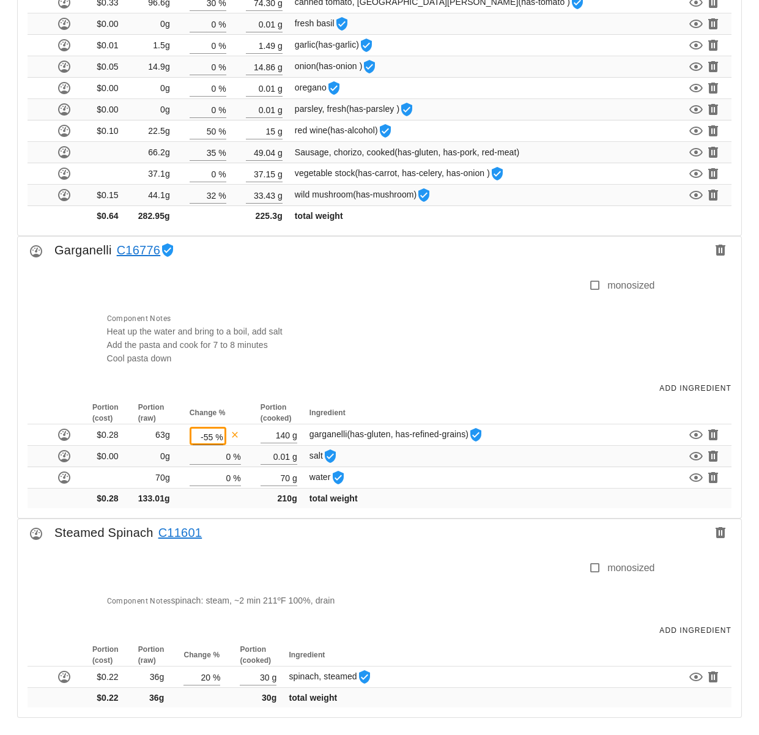
click at [296, 513] on div "Portion (cost) Portion (raw) Change % Portion (cooked) Ingredient $0.28 63g -55…" at bounding box center [379, 460] width 723 height 116
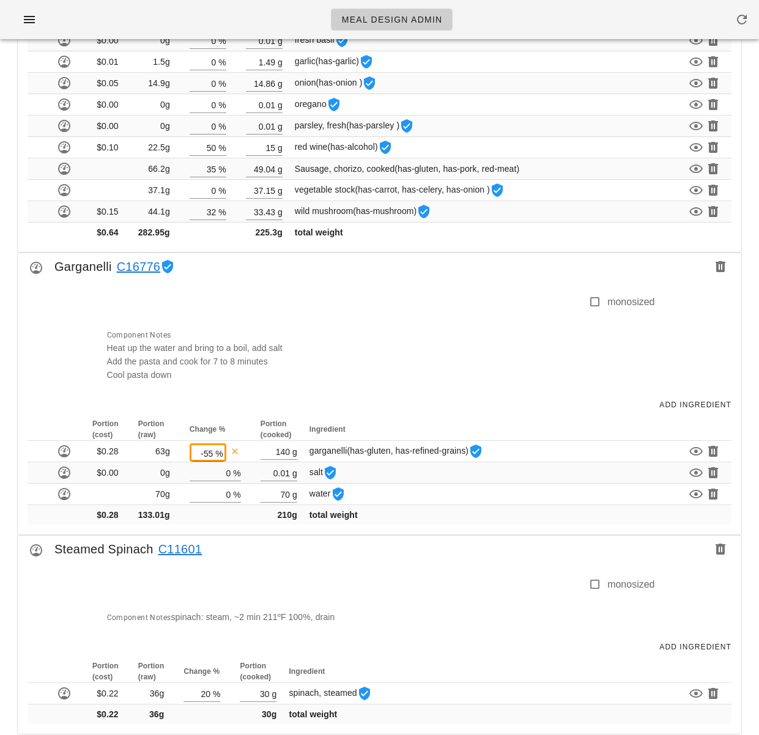
scroll to position [1130, 0]
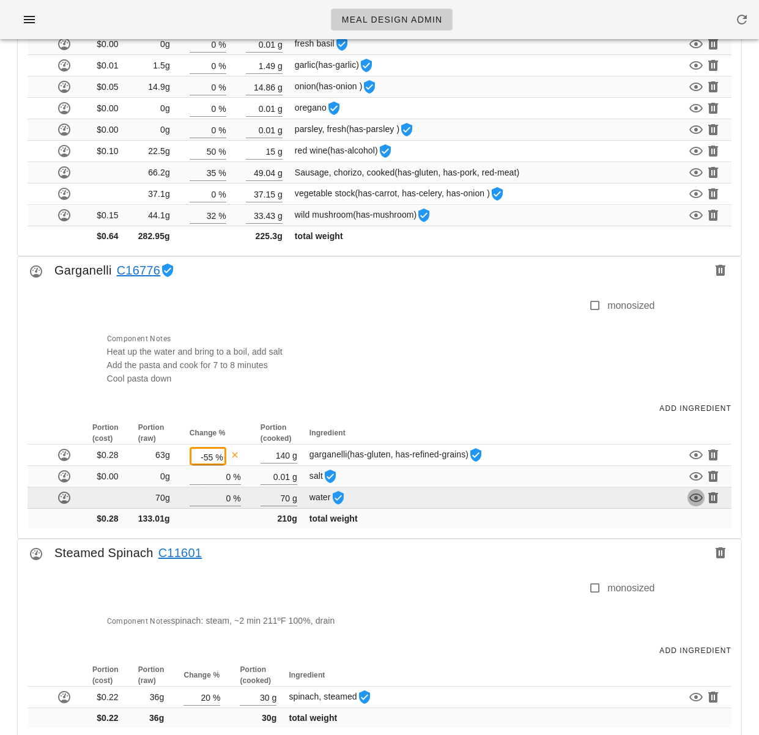
click at [691, 498] on icon "button" at bounding box center [695, 497] width 15 height 15
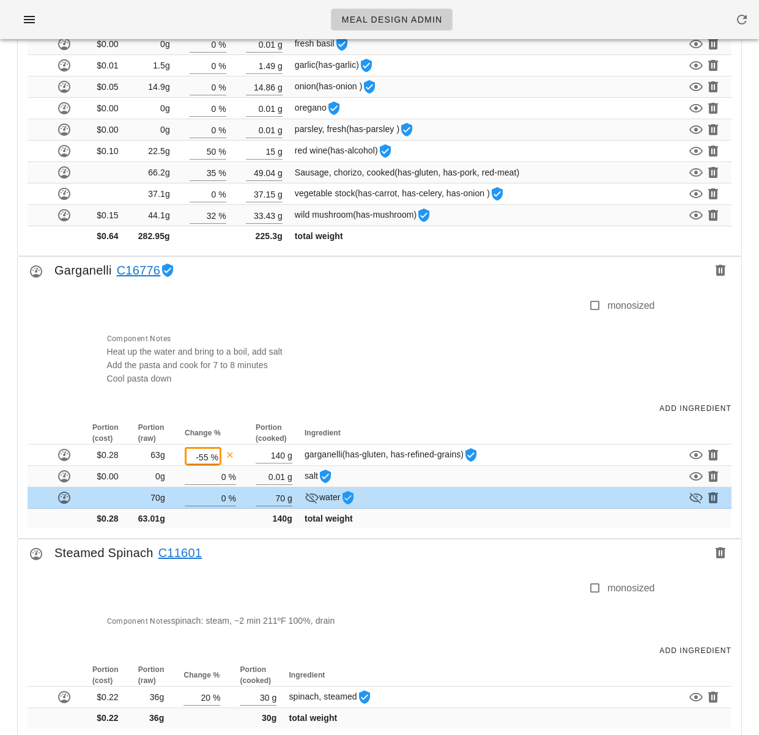
click at [419, 530] on div "Portion (cost) Portion (raw) Change % Portion (cooked) Ingredient $0.28 63g -55…" at bounding box center [379, 480] width 723 height 116
click at [691, 497] on icon "button" at bounding box center [695, 497] width 15 height 15
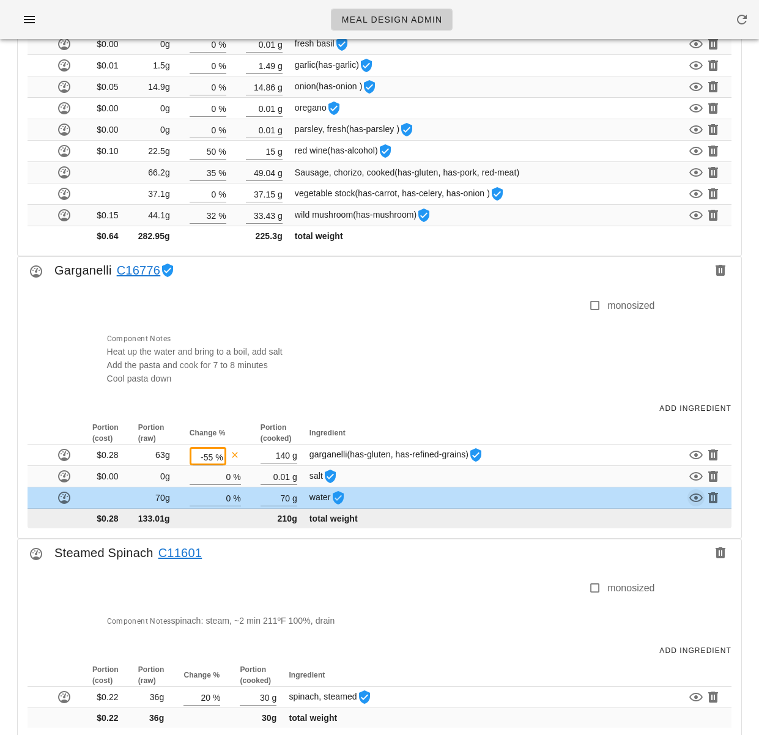
click at [563, 520] on td "total weight" at bounding box center [471, 519] width 329 height 20
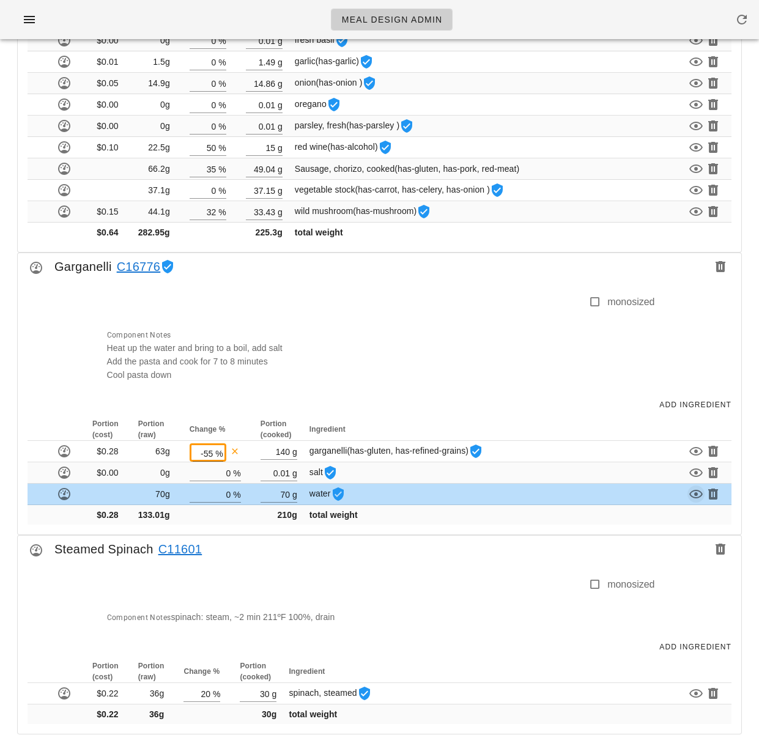
click at [554, 538] on div "Steamed Spinach C11601" at bounding box center [379, 553] width 723 height 34
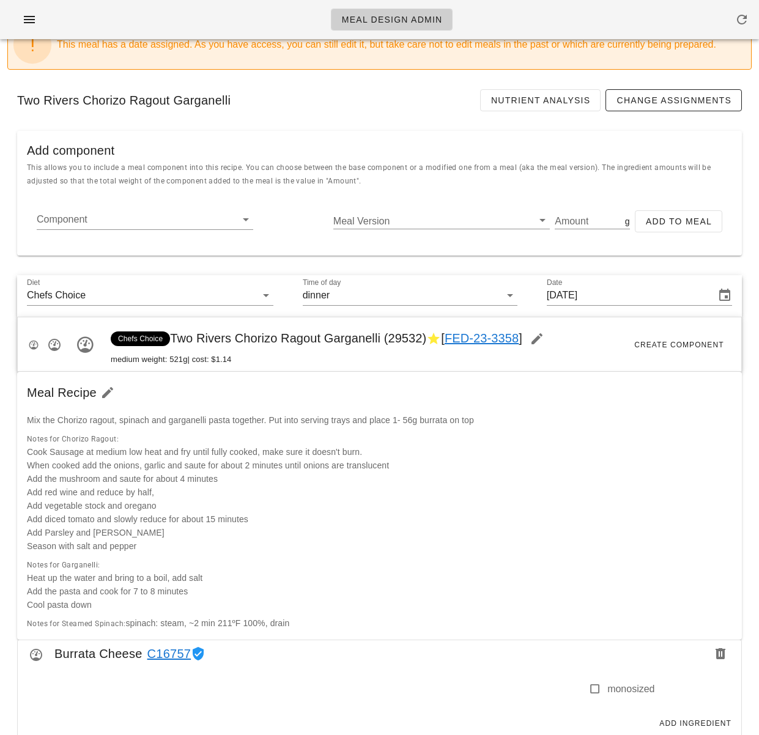
scroll to position [0, 0]
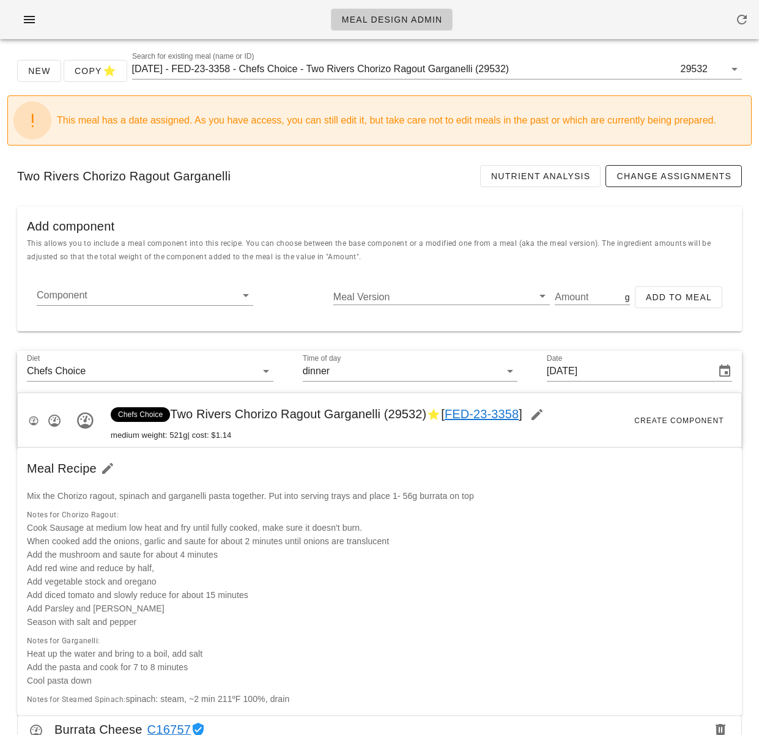
drag, startPoint x: 134, startPoint y: 177, endPoint x: -9, endPoint y: 182, distance: 143.1
copy div "Two Rivers Chorizo Ragout Garganelli"
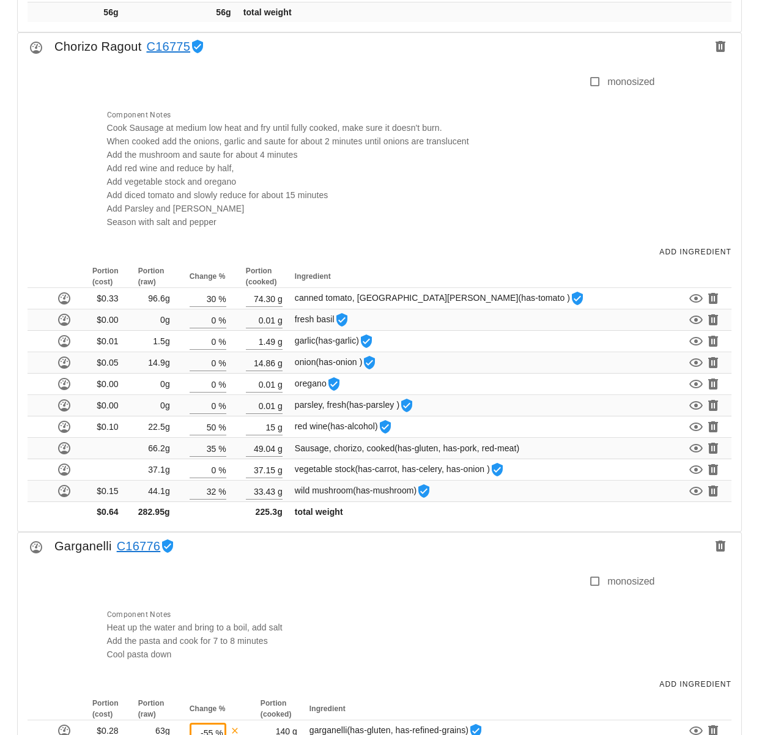
scroll to position [965, 0]
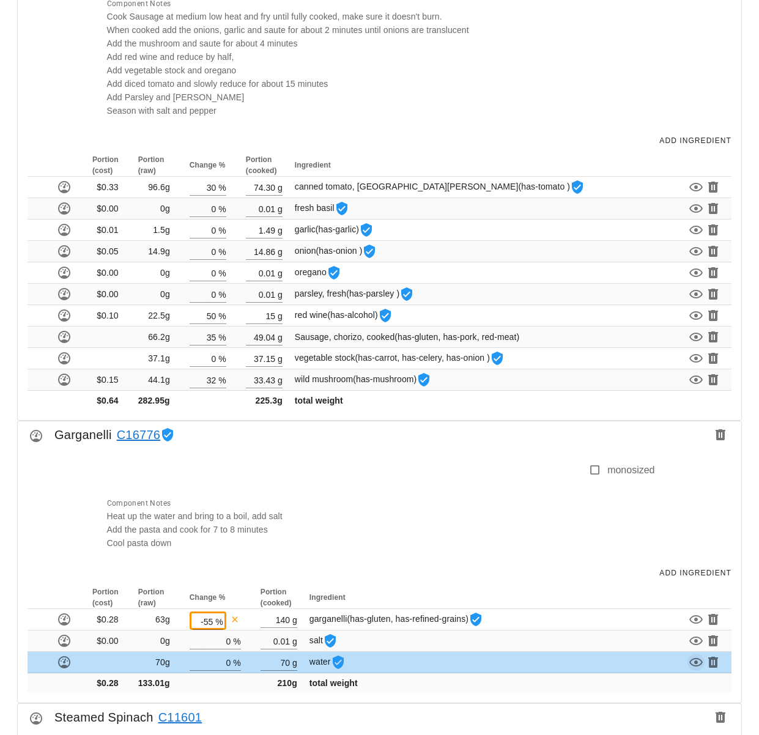
click at [432, 534] on div "Component Notes Heat up the water and bring to a boil, add salt Add the pasta a…" at bounding box center [377, 523] width 555 height 68
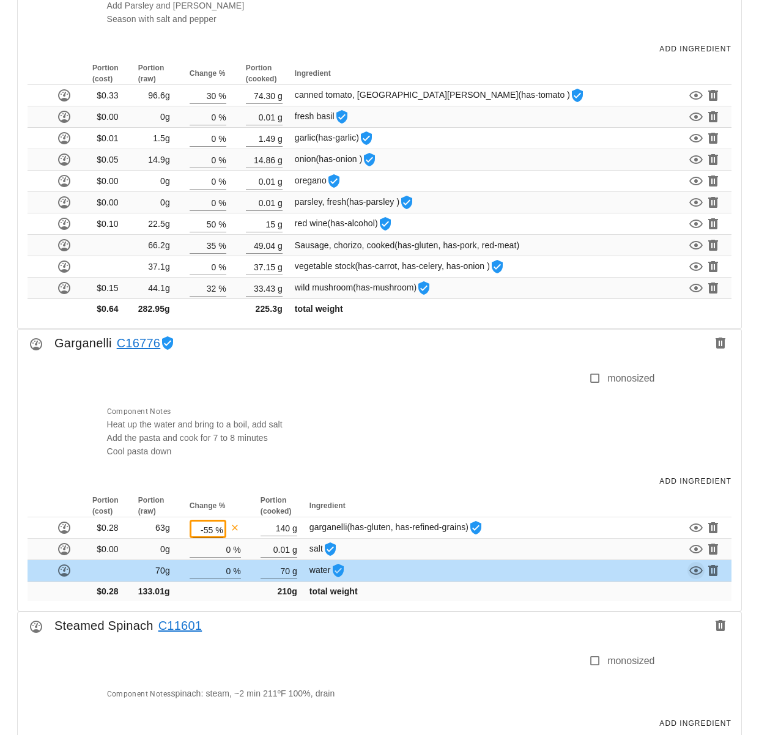
scroll to position [1063, 0]
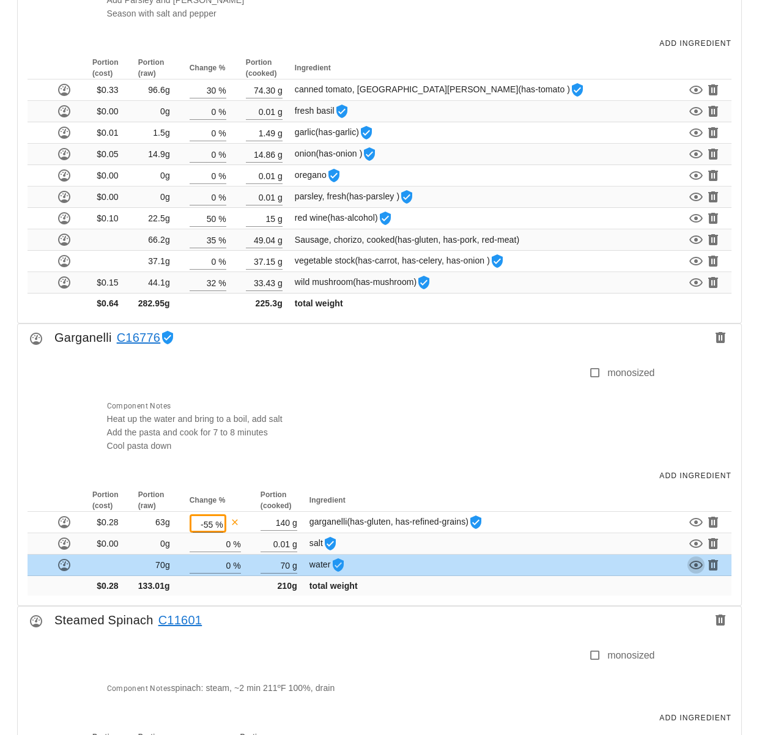
click at [693, 564] on icon "button" at bounding box center [695, 565] width 15 height 15
click at [397, 607] on div "Steamed Spinach C11601" at bounding box center [379, 623] width 723 height 34
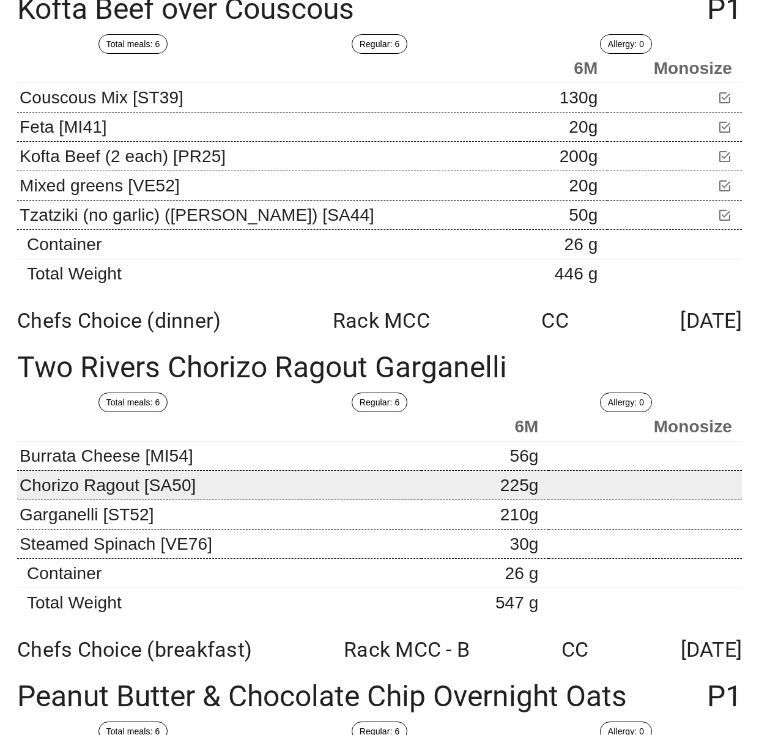
scroll to position [16006, 0]
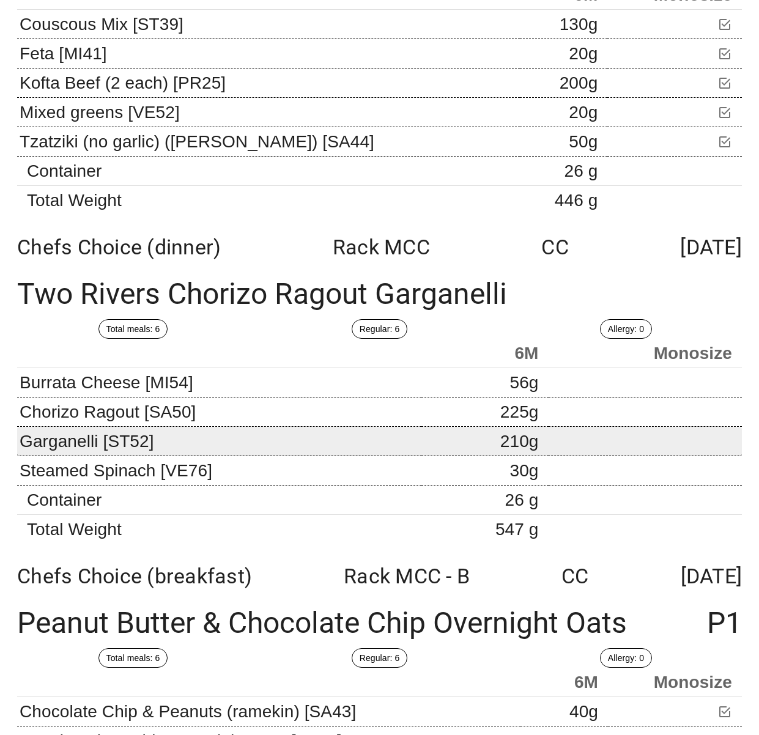
drag, startPoint x: 372, startPoint y: 559, endPoint x: 537, endPoint y: 452, distance: 196.7
click at [375, 558] on div "Chefs Choice (breakfast) Rack MCC - B CC [DATE]" at bounding box center [379, 576] width 744 height 44
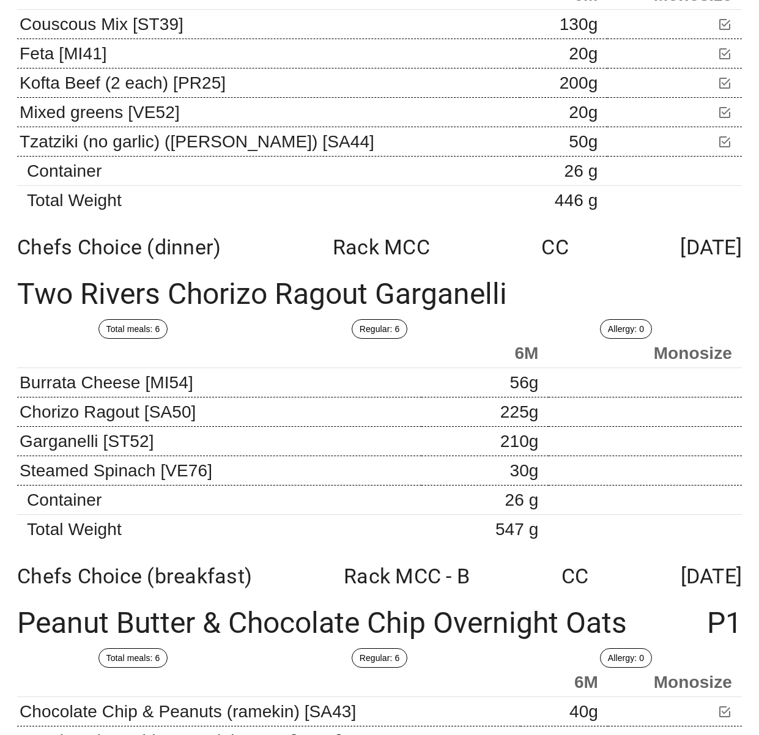
click at [257, 325] on div "Regular: 6" at bounding box center [379, 329] width 246 height 34
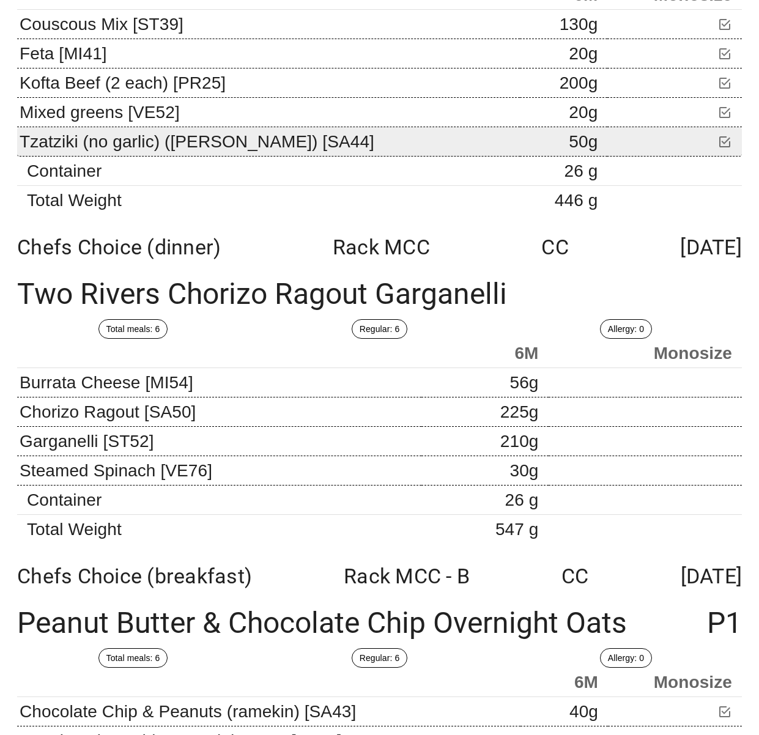
click at [292, 137] on td "Tzatziki (no garlic) ([PERSON_NAME]) [SA44]" at bounding box center [268, 141] width 503 height 29
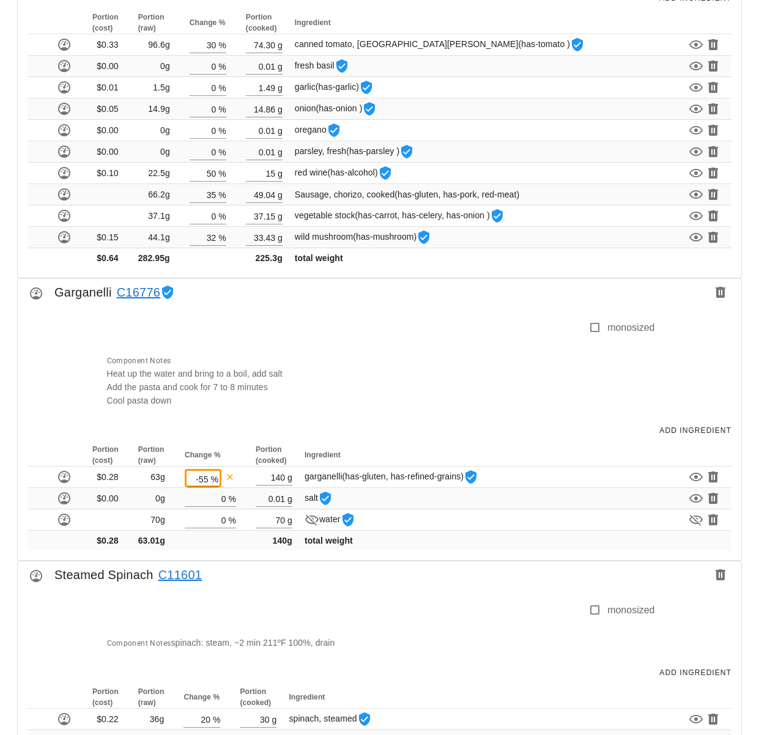
scroll to position [1150, 0]
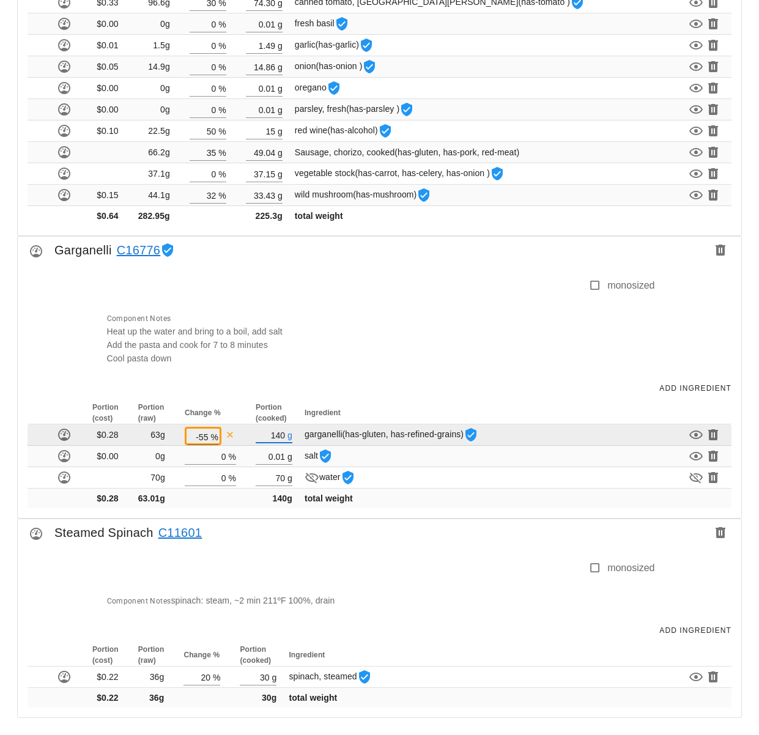
click at [278, 433] on input "140" at bounding box center [270, 435] width 29 height 16
click at [281, 435] on input "140" at bounding box center [270, 435] width 29 height 16
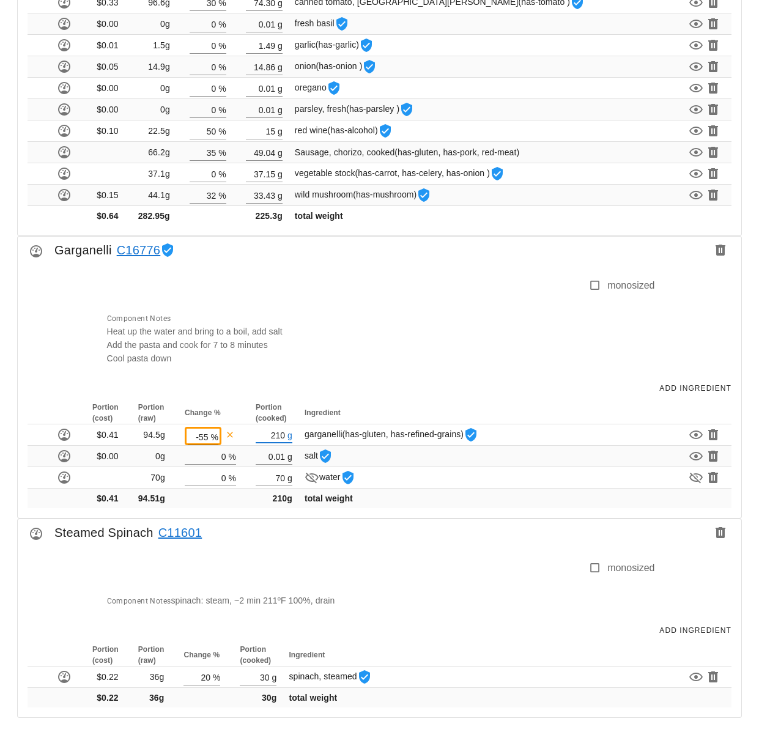
type input "210"
click at [375, 361] on div "Component Notes Heat up the water and bring to a boil, add salt Add the pasta a…" at bounding box center [377, 338] width 555 height 68
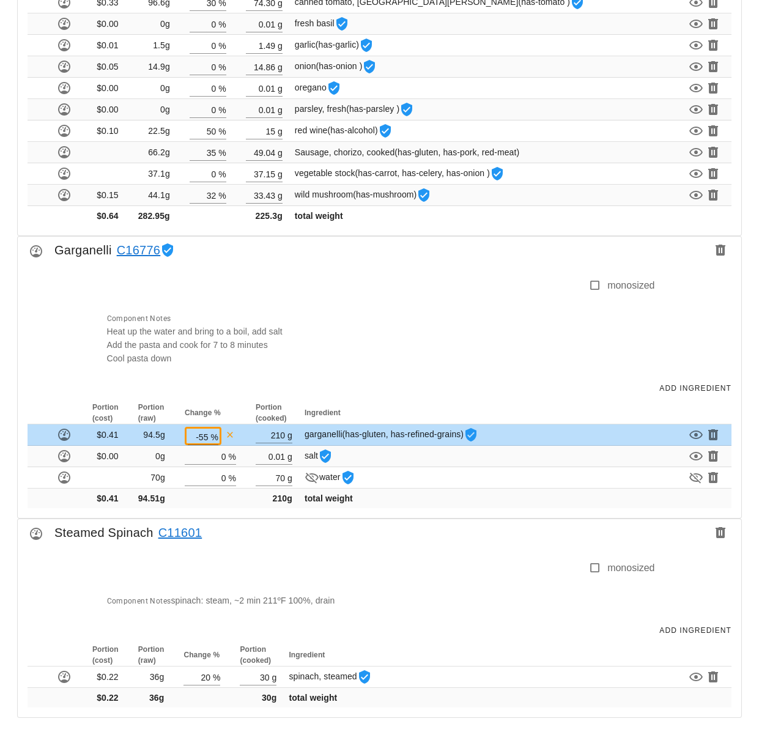
click at [382, 516] on div "Portion (cost) Portion (raw) Change % Portion (cooked) Ingredient $0.41 94.5g -…" at bounding box center [379, 460] width 723 height 116
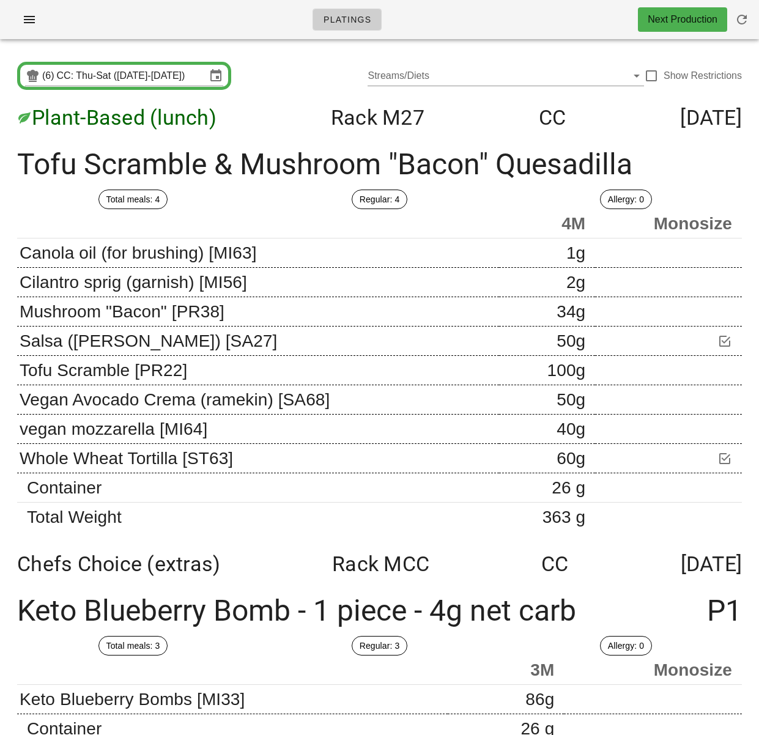
scroll to position [15933, 0]
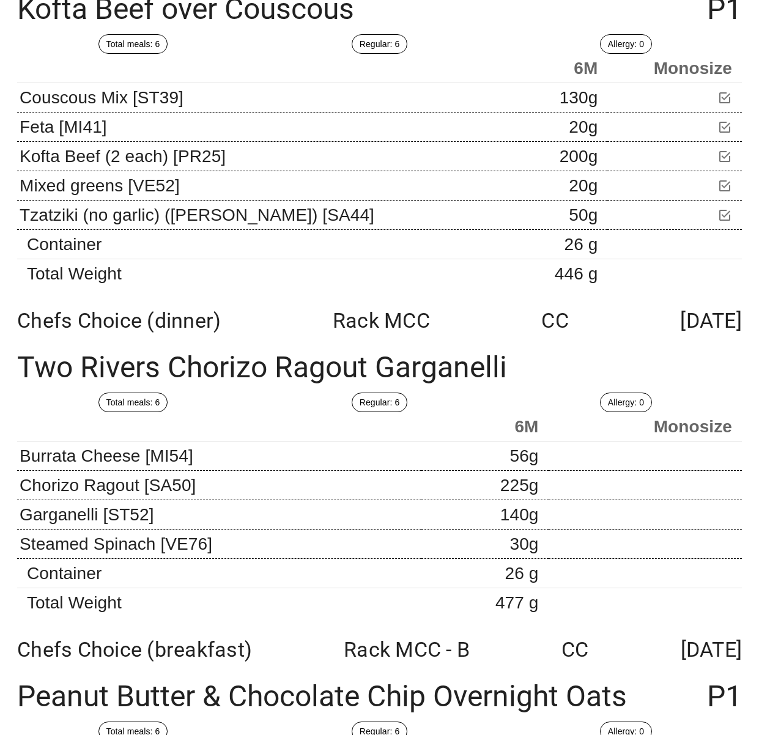
drag, startPoint x: 227, startPoint y: 377, endPoint x: 54, endPoint y: 373, distance: 173.1
click at [222, 377] on div "Two Rivers Chorizo Ragout Garganelli" at bounding box center [379, 367] width 744 height 50
drag, startPoint x: 18, startPoint y: 368, endPoint x: 515, endPoint y: 361, distance: 497.7
click at [517, 361] on div "Two Rivers Chorizo Ragout Garganelli" at bounding box center [379, 367] width 744 height 50
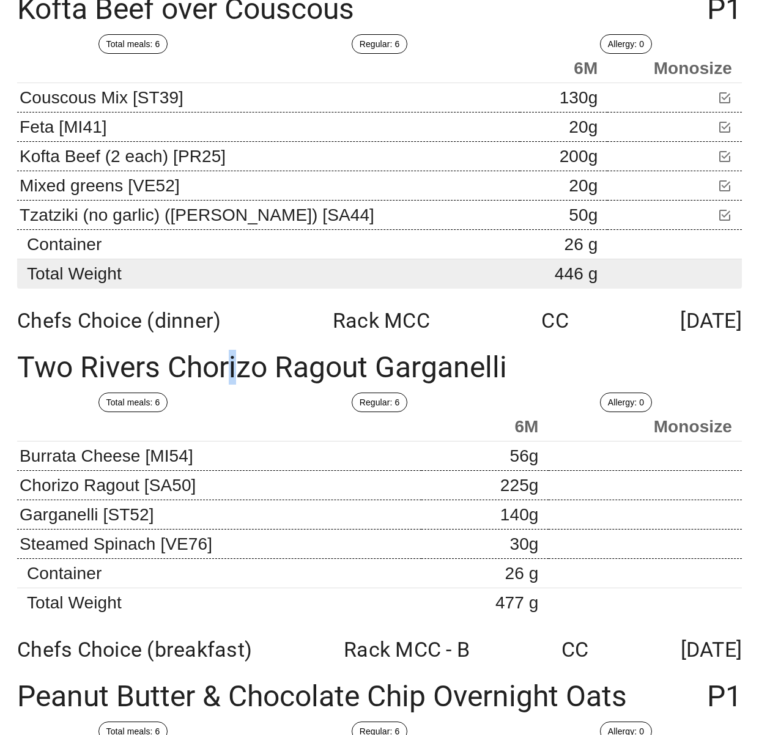
copy div "Two Rivers Chorizo Ragout Garganelli"
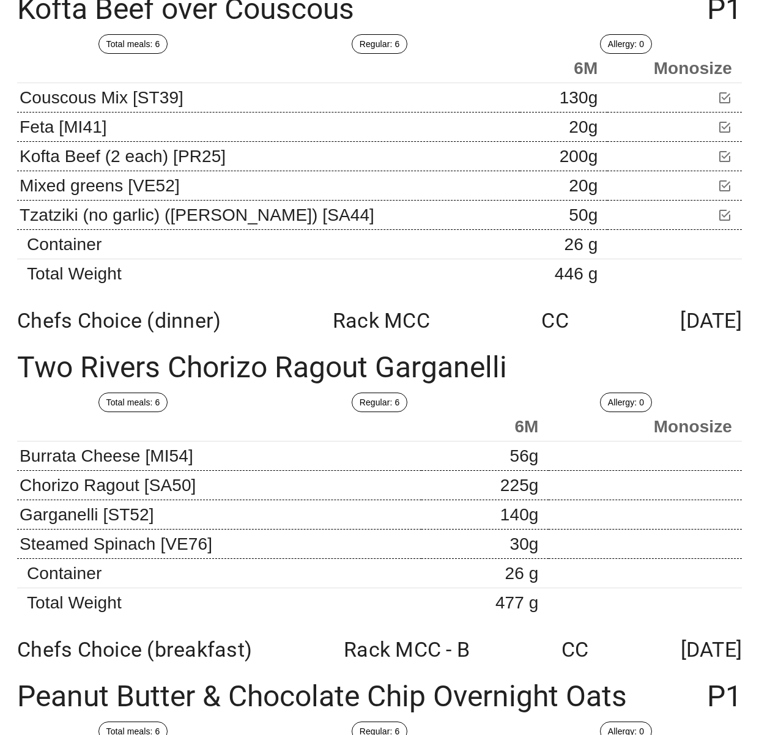
click at [48, 34] on div "Total meals: 6" at bounding box center [133, 44] width 246 height 34
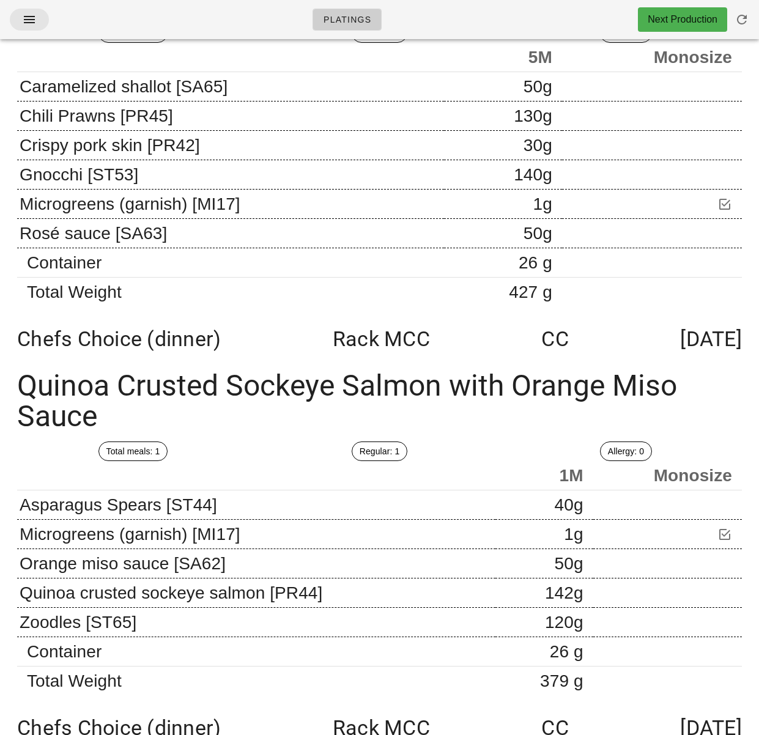
scroll to position [10254, 0]
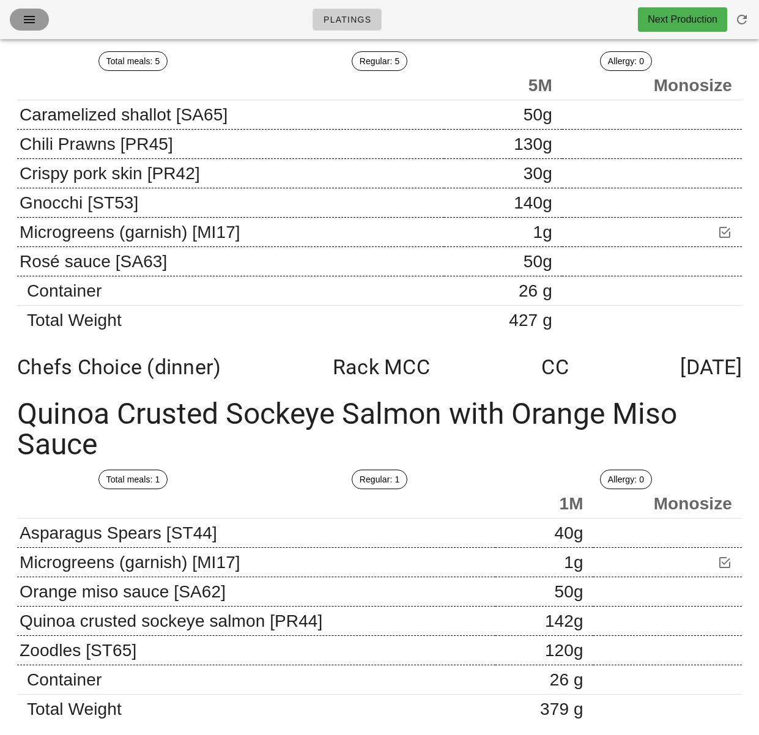
click at [34, 20] on icon "button" at bounding box center [29, 19] width 15 height 15
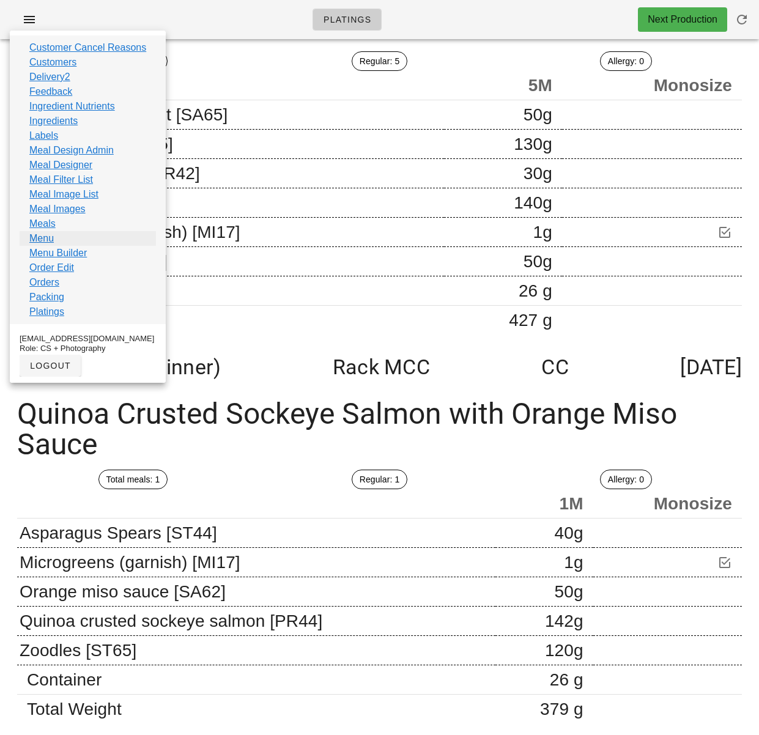
click at [50, 237] on link "Menu" at bounding box center [41, 238] width 24 height 15
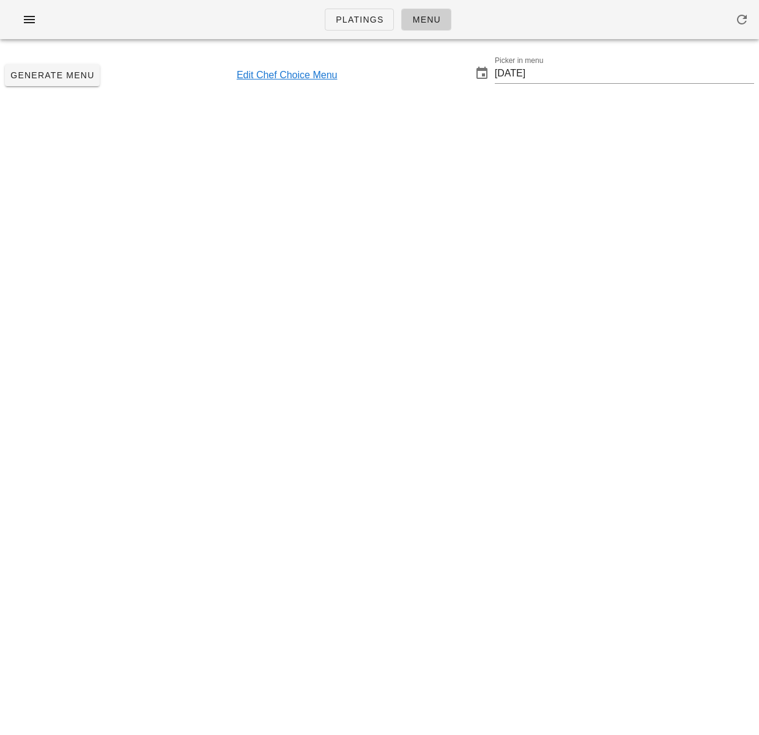
click at [142, 62] on div "Generate Menu Edit Chef Choice Menu Picker in menu [DATE]" at bounding box center [379, 75] width 759 height 53
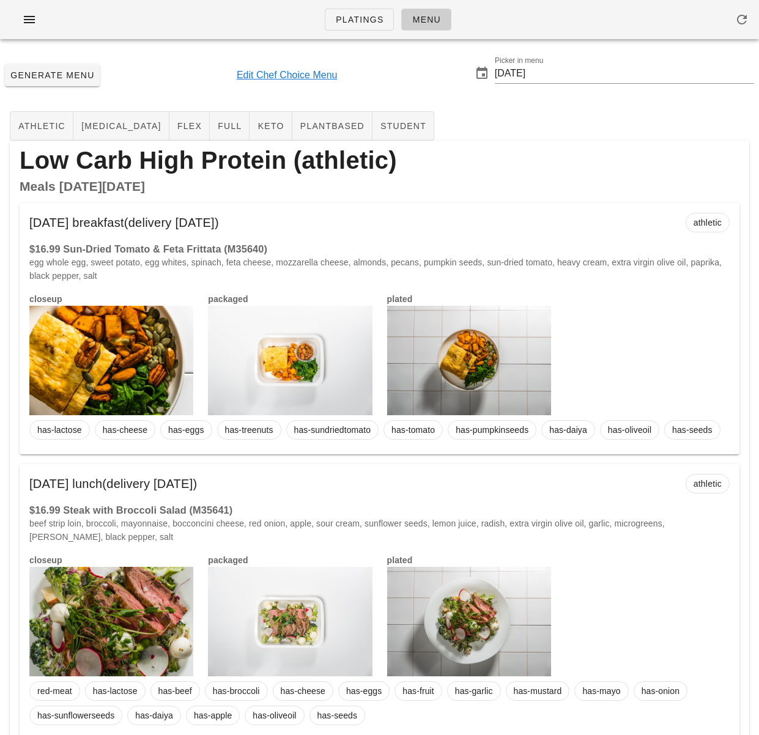
click at [459, 258] on p "egg whole egg, sweet potato, egg whites, spinach, feta cheese, mozzarella chees…" at bounding box center [379, 269] width 700 height 27
click at [134, 87] on div "Generate Menu Edit Chef Choice Menu Picker in menu 2025-09-14" at bounding box center [379, 75] width 759 height 53
click at [257, 78] on link "Edit Chef Choice Menu" at bounding box center [287, 75] width 101 height 15
click at [181, 86] on div "Generate Menu Edit Chef Choice Menu Picker in menu 2025-09-14" at bounding box center [379, 75] width 759 height 53
click at [185, 60] on div "Generate Menu Edit Chef Choice Menu Picker in menu 2025-09-14" at bounding box center [379, 75] width 759 height 53
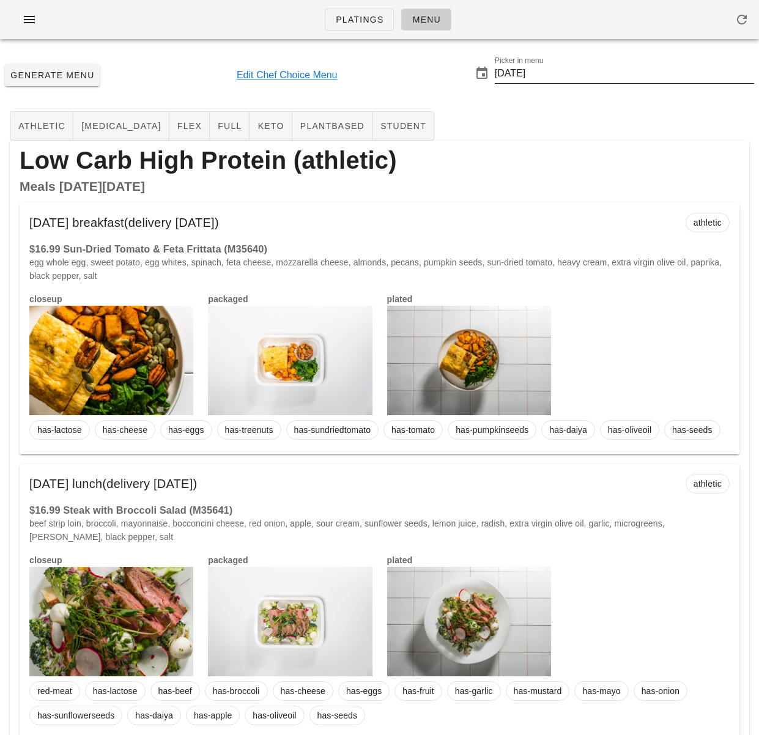
click at [550, 70] on input "2025-09-14" at bounding box center [624, 74] width 259 height 20
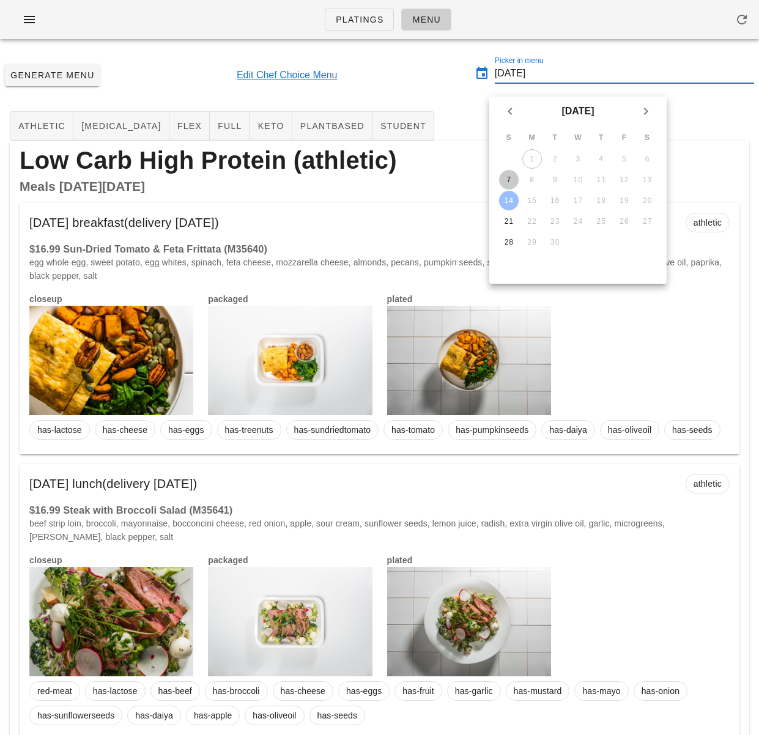
click at [507, 177] on div "7" at bounding box center [509, 179] width 20 height 9
type input "2025-09-07"
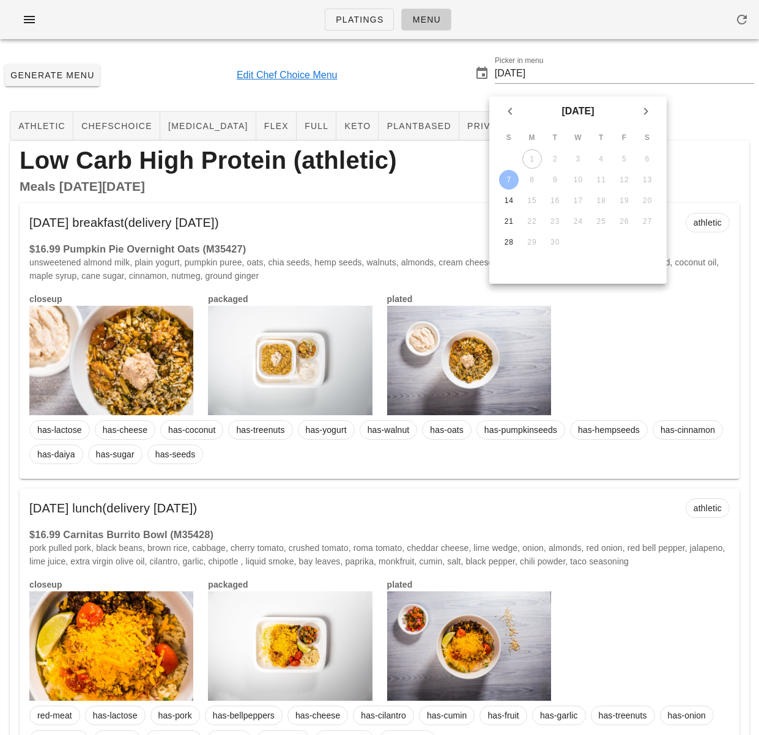
click at [427, 75] on div "Generate Menu Edit Chef Choice Menu Picker in menu 2025-09-07" at bounding box center [379, 75] width 759 height 53
click at [416, 69] on div "Generate Menu Edit Chef Choice Menu Picker in menu 2025-09-07" at bounding box center [379, 75] width 759 height 53
click at [174, 79] on div "Generate Menu Edit Chef Choice Menu Picker in menu 2025-09-07" at bounding box center [379, 75] width 759 height 53
click at [165, 79] on div "Generate Menu Edit Chef Choice Menu Picker in menu 2025-09-07" at bounding box center [379, 75] width 759 height 53
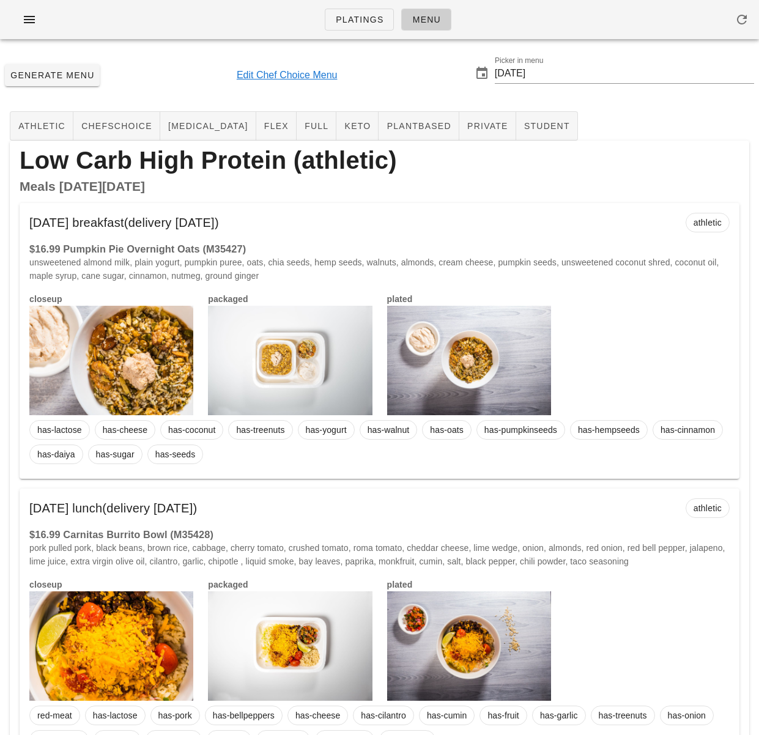
click at [172, 72] on div "Generate Menu Edit Chef Choice Menu Picker in menu 2025-09-07" at bounding box center [379, 75] width 759 height 53
click at [72, 76] on span "Generate Menu" at bounding box center [52, 75] width 85 height 10
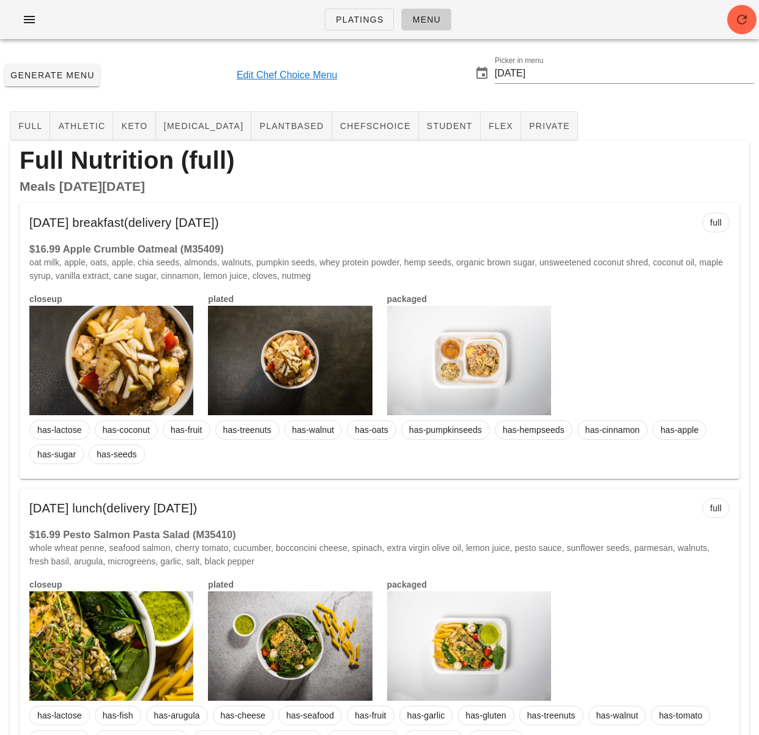
click at [357, 239] on div "Monday Sep 08 breakfast (delivery Sunday Sep 07) full $16.99 Apple Crumble Oatm…" at bounding box center [380, 341] width 720 height 276
click at [212, 59] on div "Generate Menu Edit Chef Choice Menu Picker in menu 2025-09-07" at bounding box center [379, 75] width 759 height 53
click at [29, 12] on icon "button" at bounding box center [29, 19] width 15 height 15
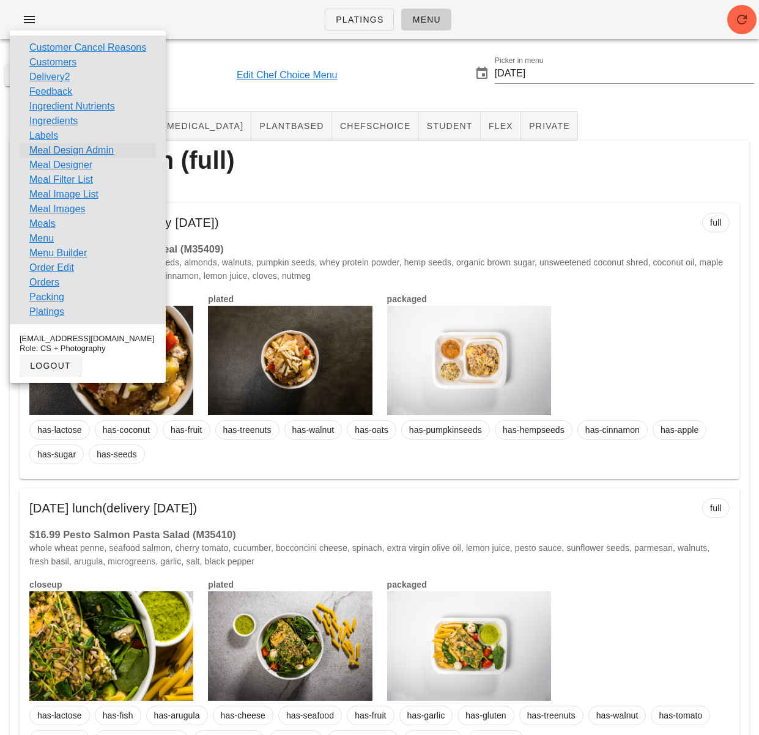
click at [78, 147] on link "Meal Design Admin" at bounding box center [71, 150] width 84 height 15
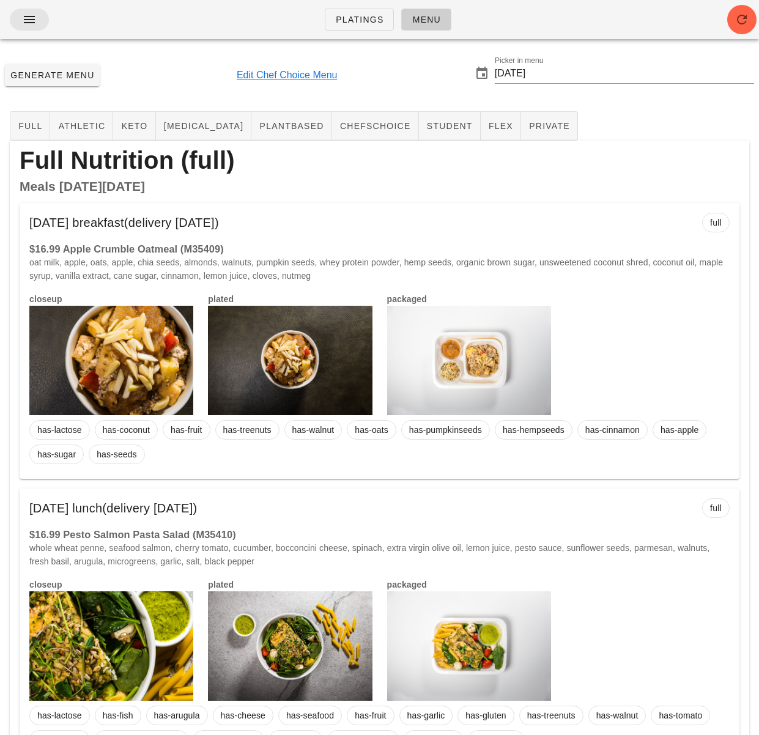
click at [35, 20] on icon "button" at bounding box center [29, 19] width 15 height 15
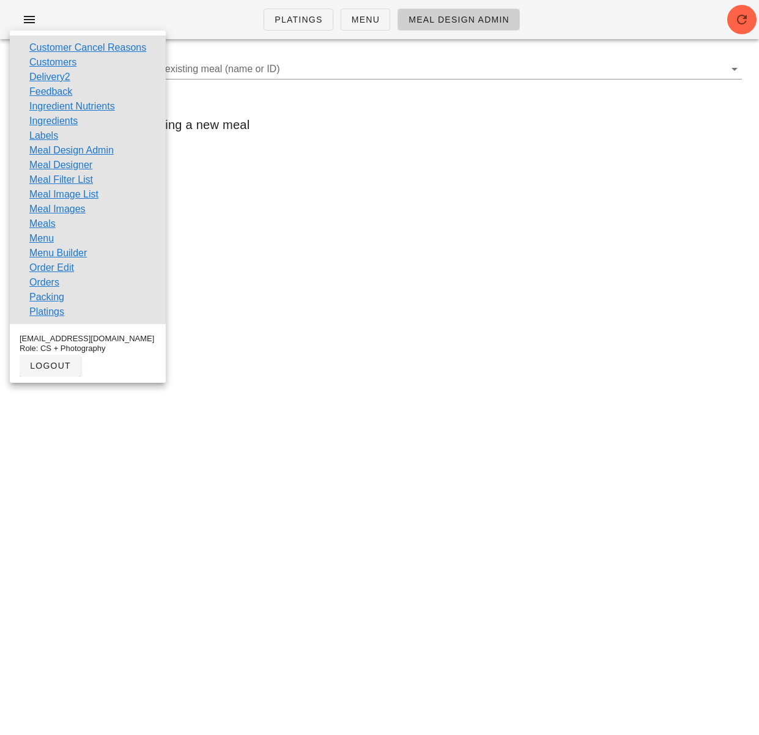
click at [257, 93] on div "New Copy Search for existing meal (name or ID)" at bounding box center [379, 75] width 744 height 39
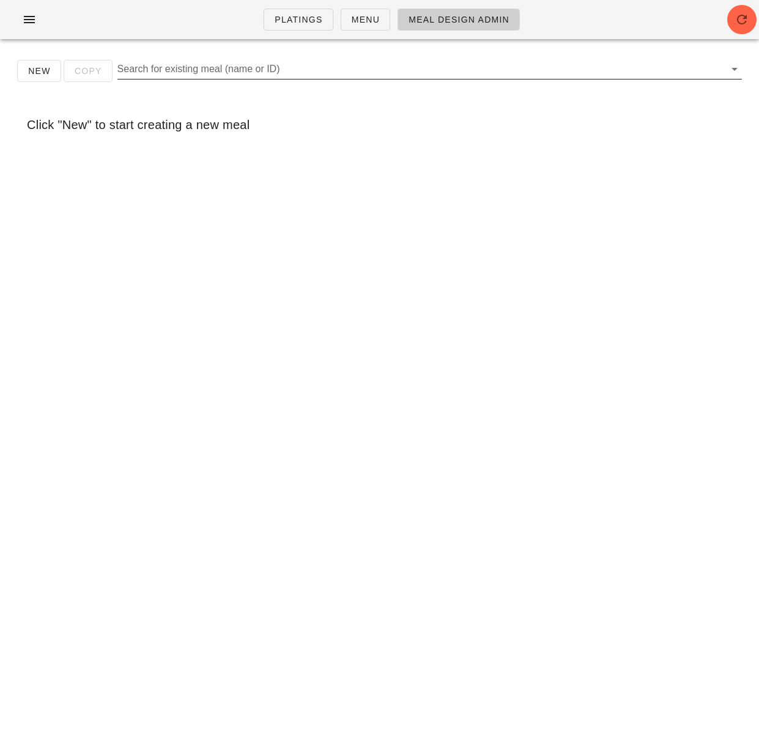
click at [216, 70] on input "Search for existing meal (name or ID)" at bounding box center [419, 69] width 605 height 20
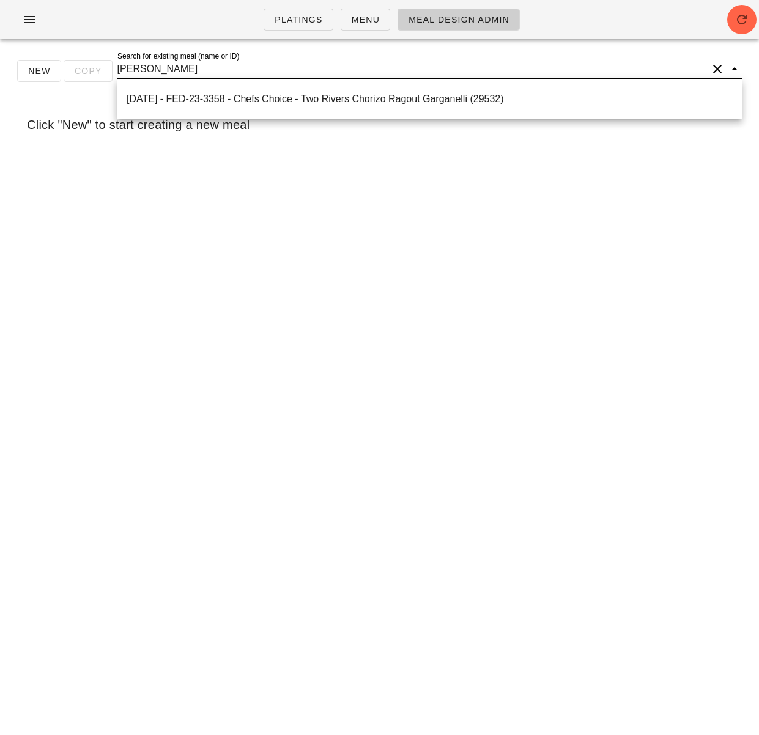
type input "gargane"
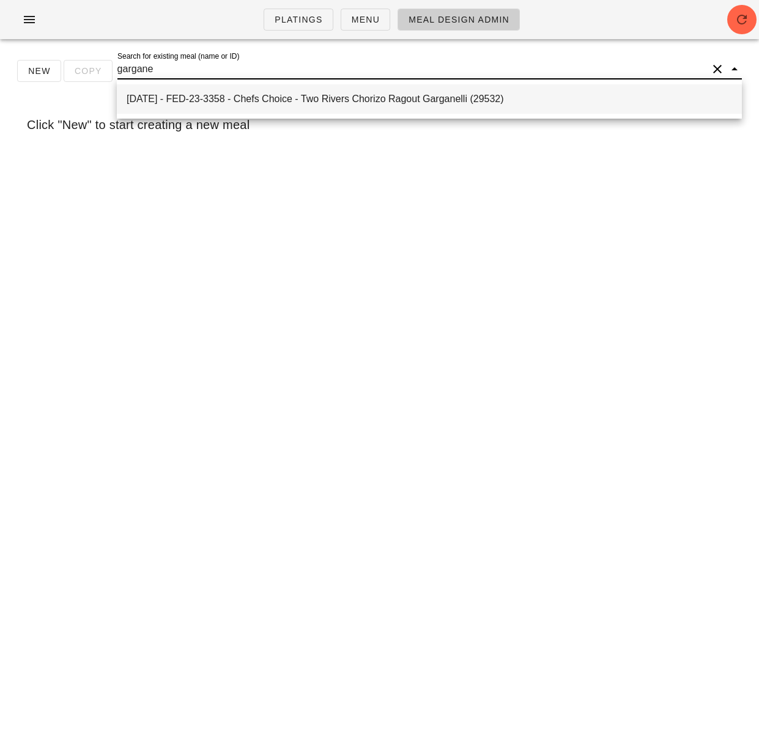
click at [241, 107] on div "2024-08-11 - FED-23-3358 - Chefs Choice - Two Rivers Chorizo Ragout Garganelli …" at bounding box center [429, 99] width 605 height 26
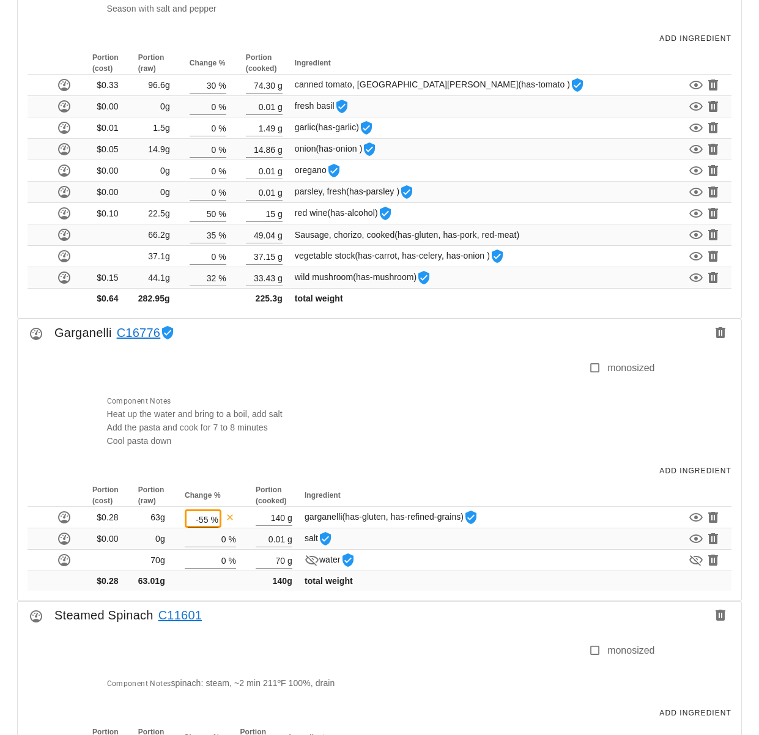
scroll to position [1150, 0]
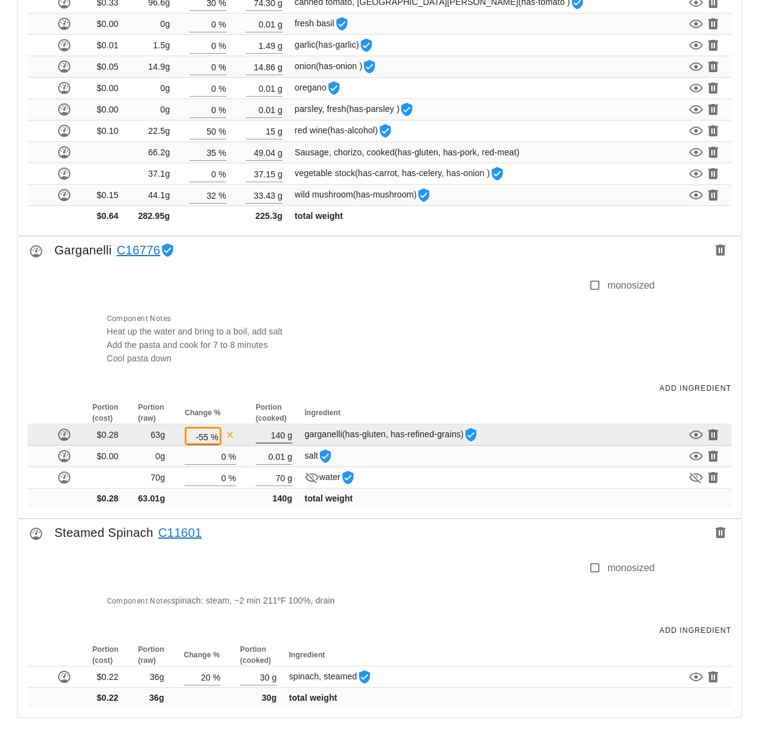
click at [279, 432] on input "140" at bounding box center [270, 435] width 29 height 16
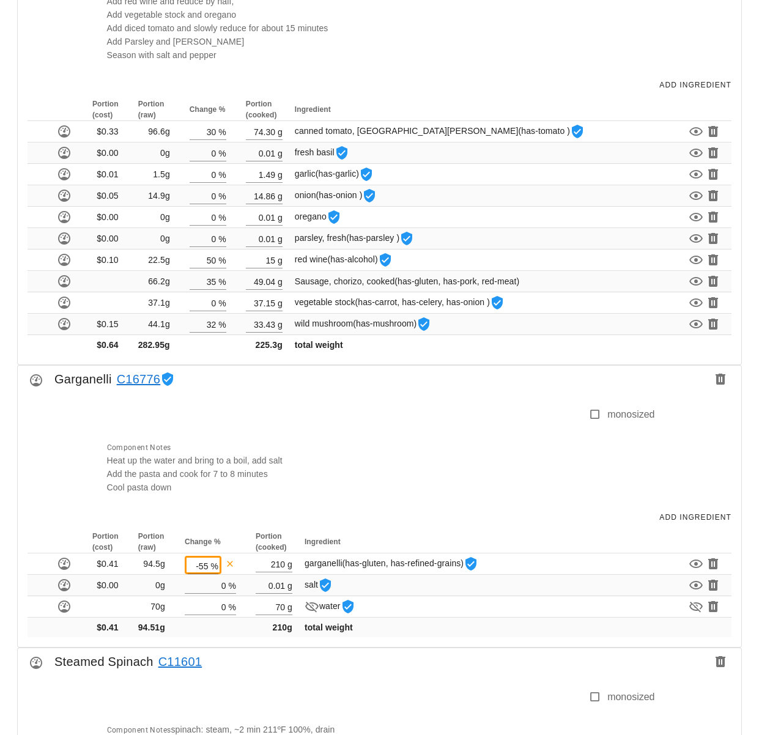
scroll to position [1150, 0]
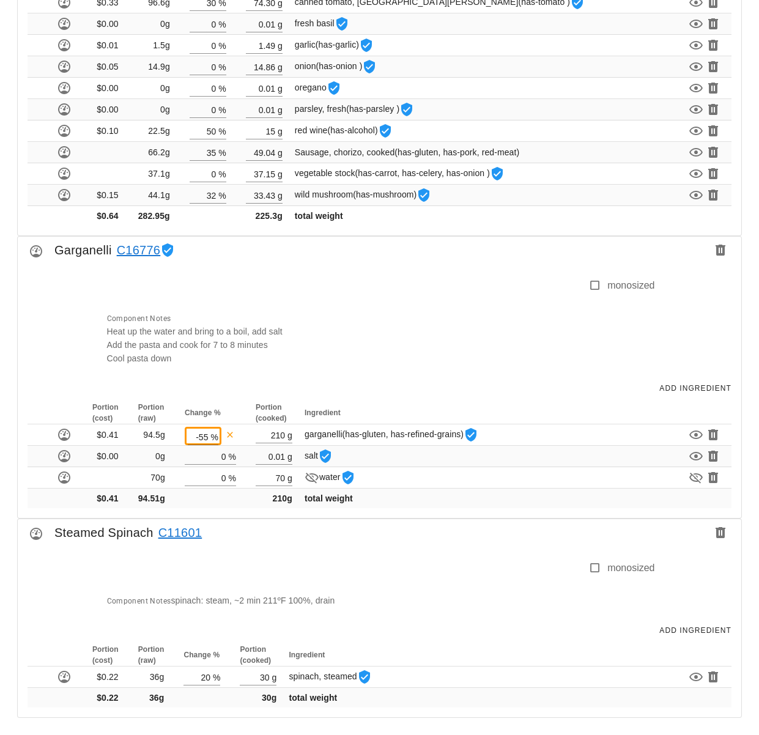
click at [394, 512] on div "Portion (cost) Portion (raw) Change % Portion (cooked) Ingredient $0.41 94.5g -…" at bounding box center [379, 460] width 723 height 116
click at [384, 519] on div "Steamed Spinach C11601" at bounding box center [379, 536] width 723 height 34
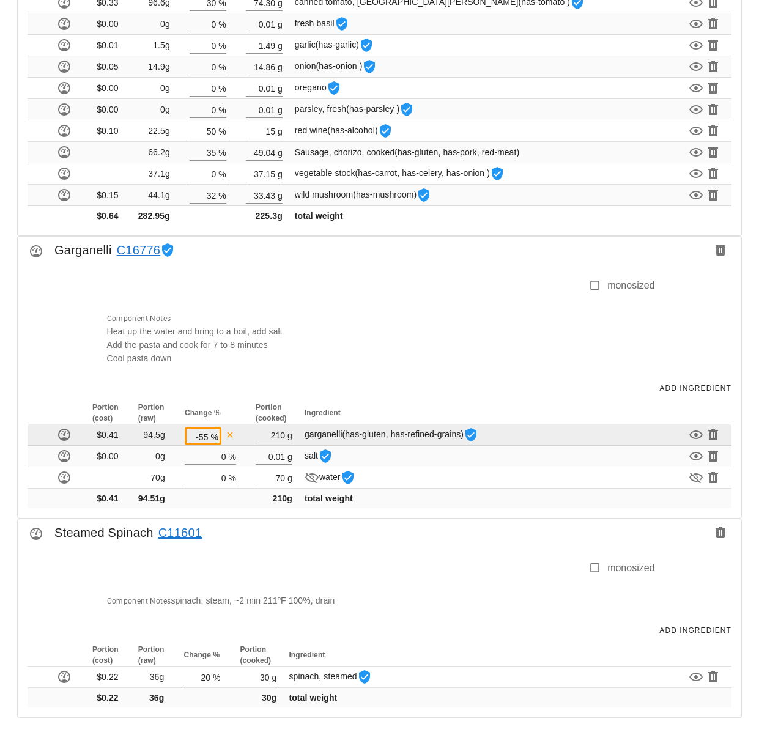
drag, startPoint x: 307, startPoint y: 436, endPoint x: 344, endPoint y: 436, distance: 37.3
click at [344, 436] on span "garganelli (has-gluten, has-refined-grains)" at bounding box center [391, 434] width 174 height 10
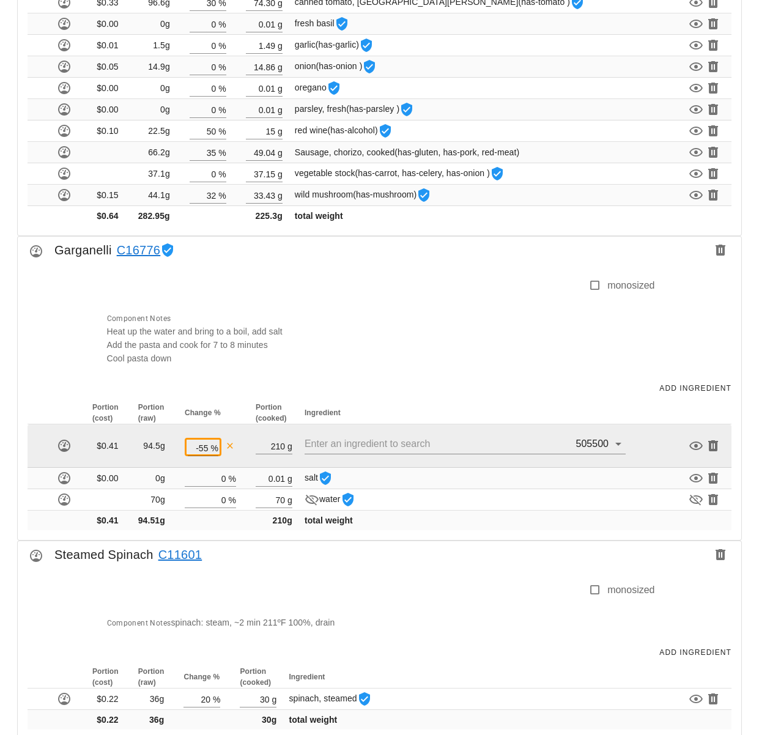
click at [353, 386] on div "Add Ingredient" at bounding box center [379, 388] width 723 height 27
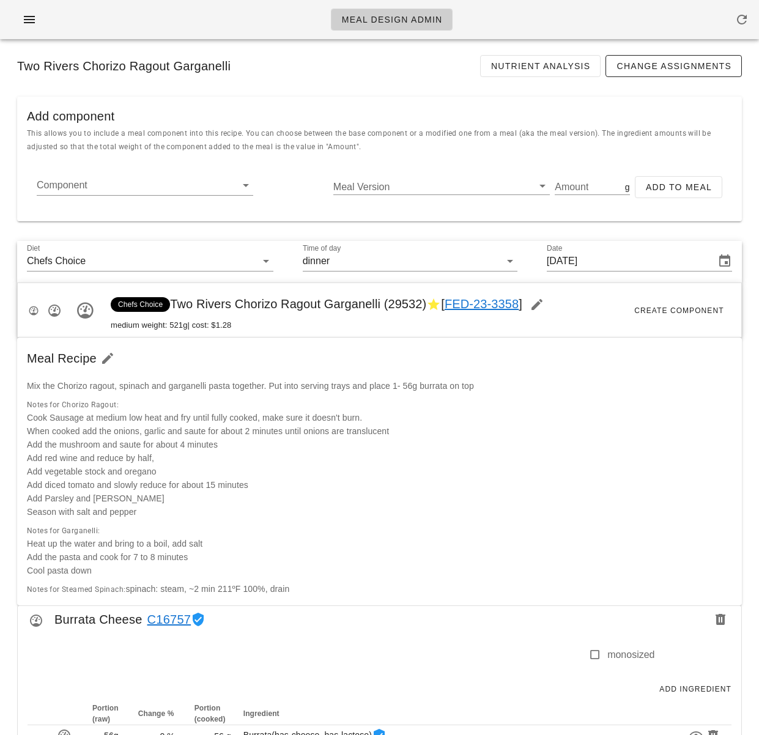
scroll to position [0, 0]
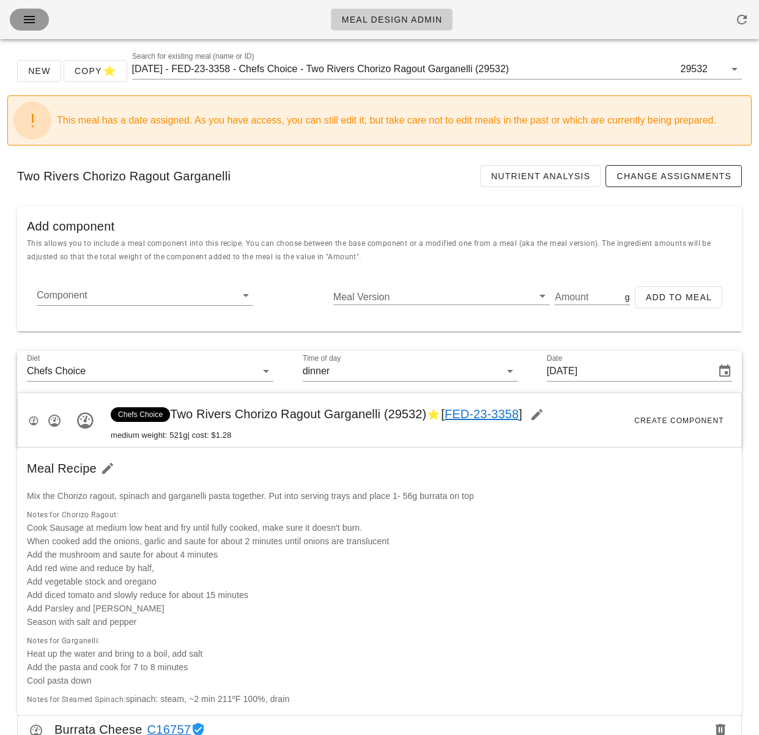
click at [37, 24] on span "button" at bounding box center [30, 19] width 20 height 15
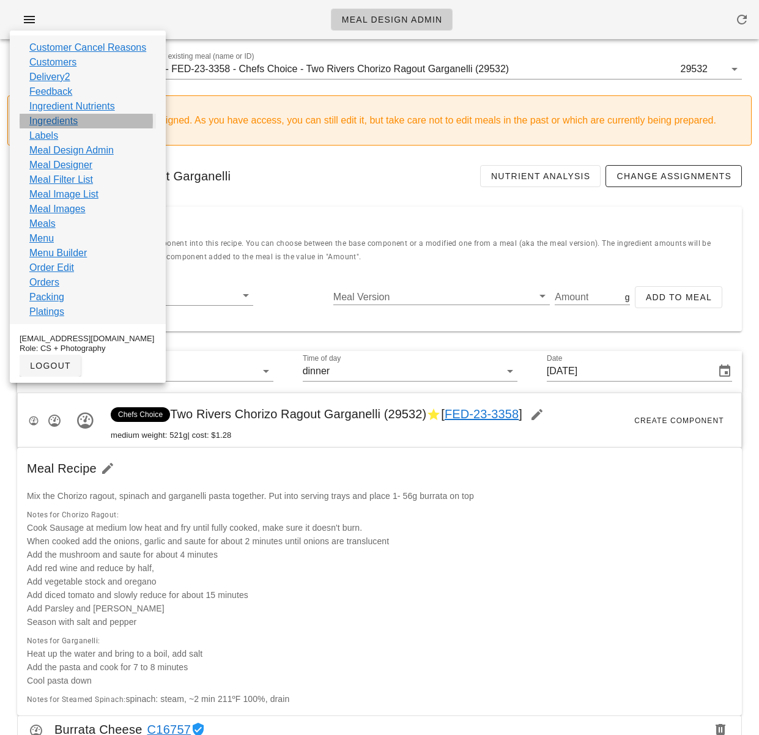
click at [67, 121] on link "Ingredients" at bounding box center [53, 121] width 48 height 15
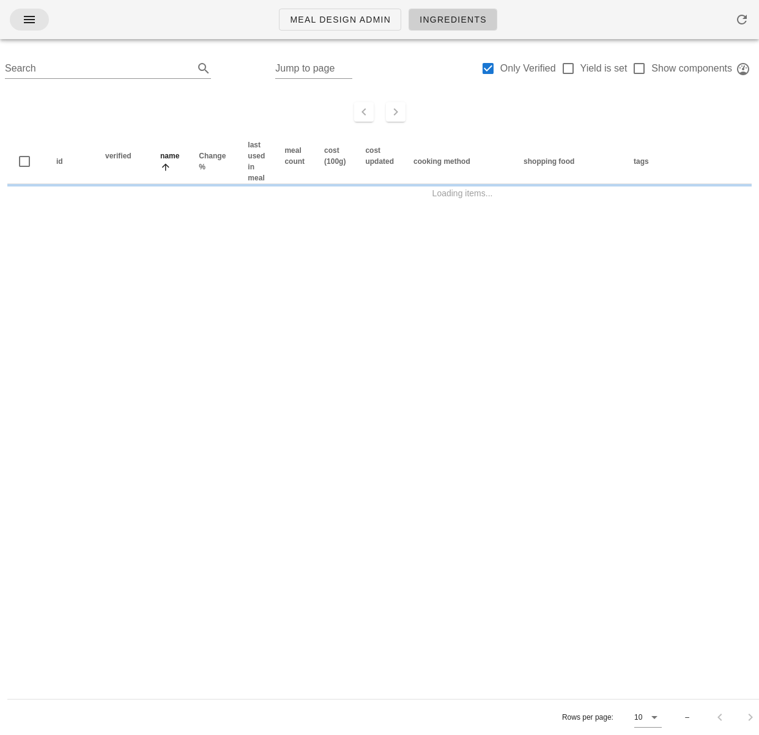
click at [28, 26] on icon "button" at bounding box center [29, 19] width 15 height 15
click at [31, 17] on icon "button" at bounding box center [29, 19] width 15 height 15
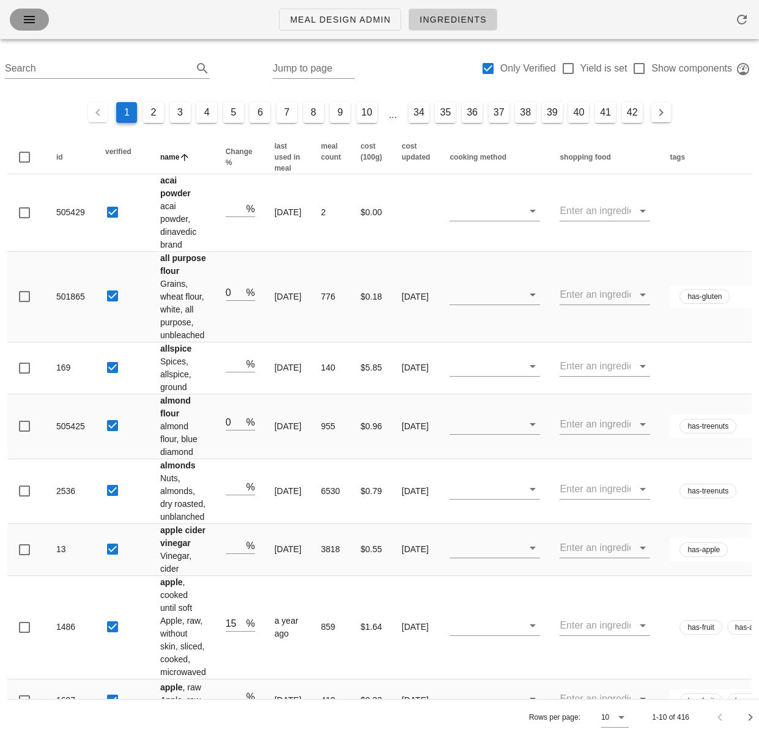
click at [31, 23] on icon "button" at bounding box center [29, 19] width 15 height 15
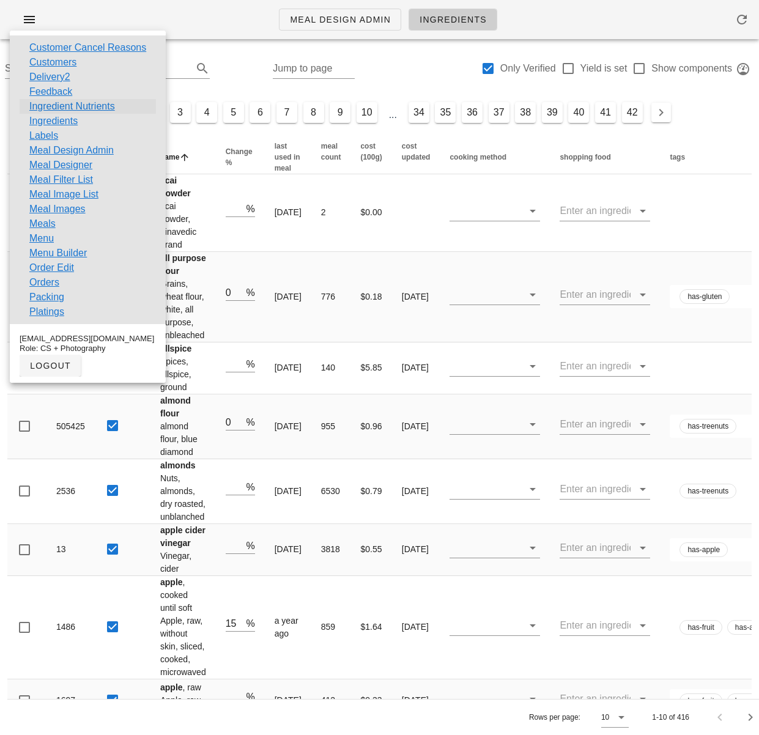
click at [91, 101] on link "Ingredient Nutrients" at bounding box center [72, 106] width 86 height 15
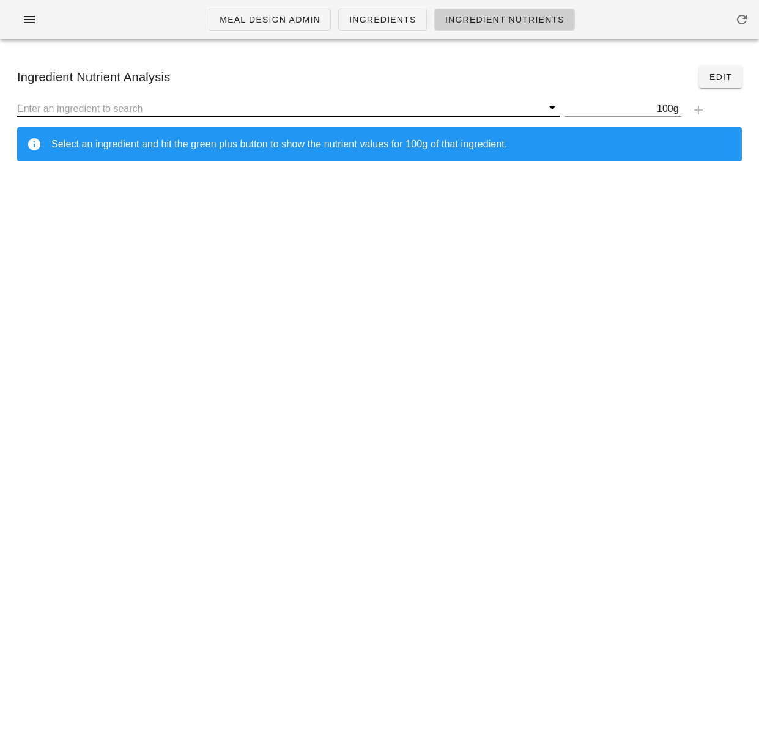
click at [89, 106] on input "text" at bounding box center [279, 108] width 525 height 16
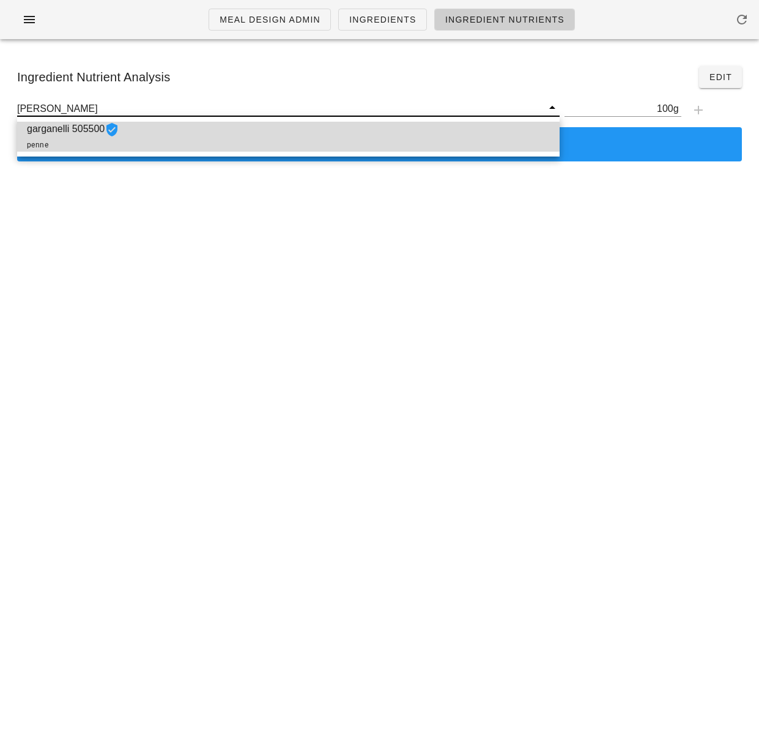
click at [144, 139] on div "garganelli 505500 penne" at bounding box center [288, 137] width 542 height 30
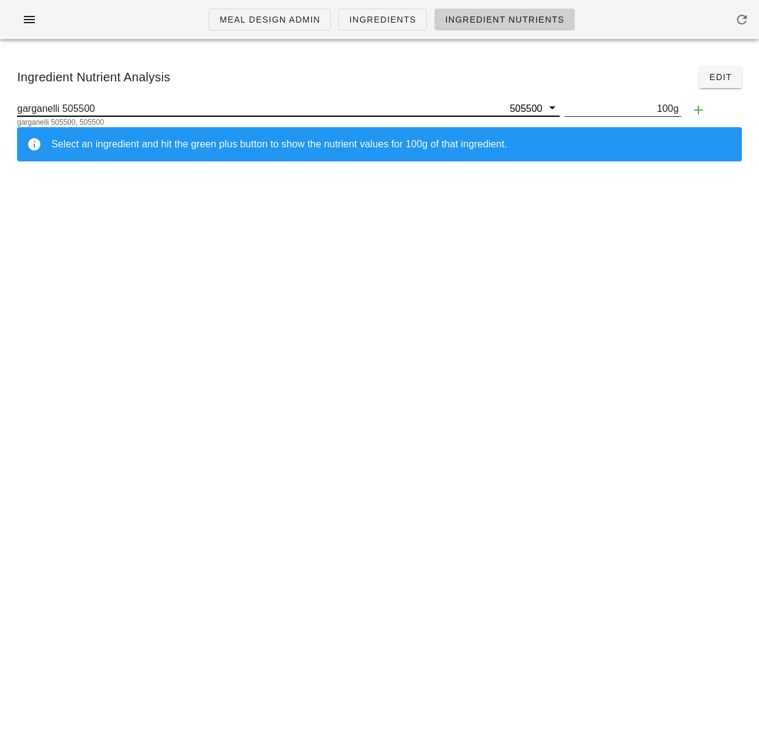
type input "garganelli 505500"
click at [662, 112] on input "100" at bounding box center [618, 108] width 109 height 16
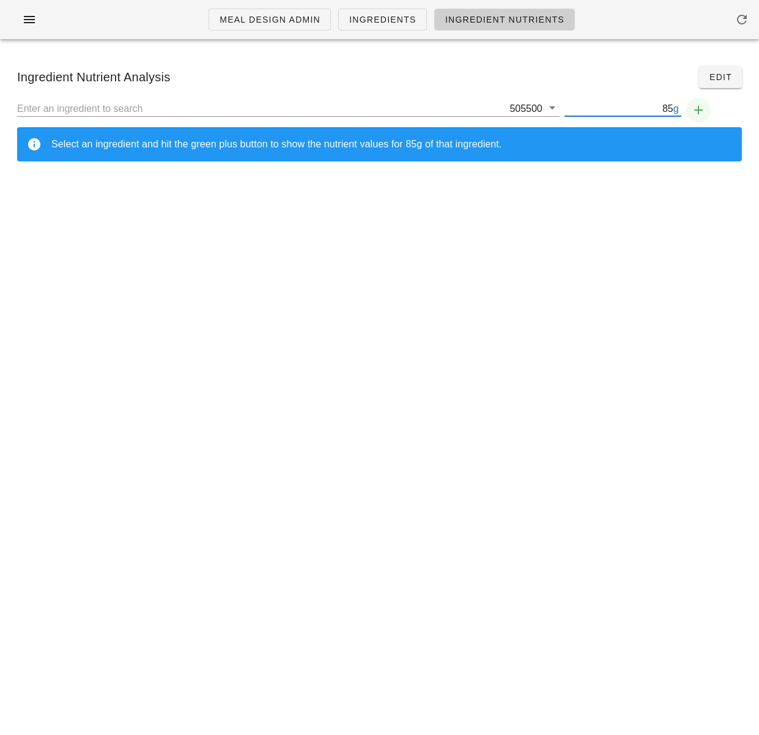
type input "85"
click at [699, 112] on icon "button" at bounding box center [698, 110] width 15 height 15
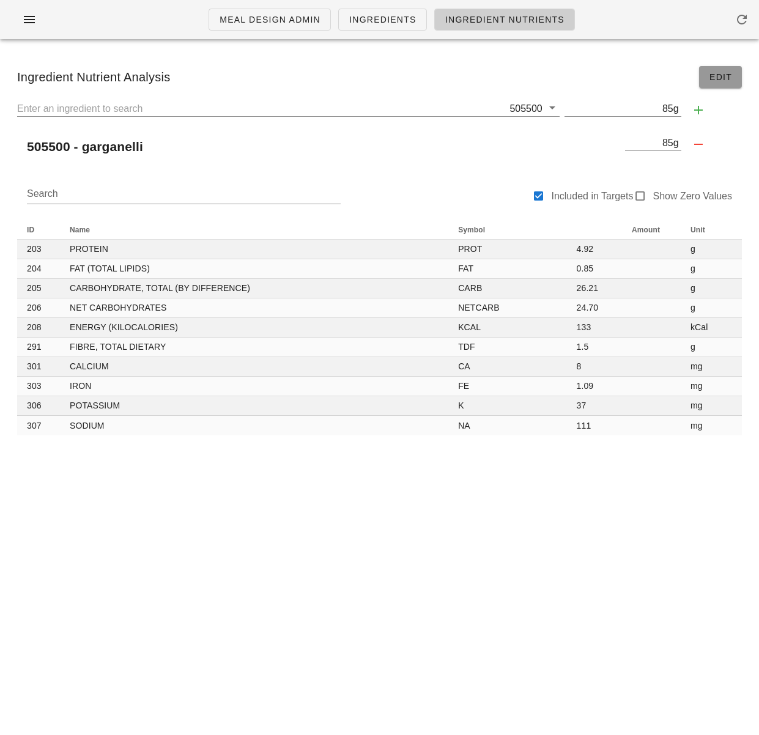
click at [712, 82] on span "Edit" at bounding box center [720, 77] width 23 height 10
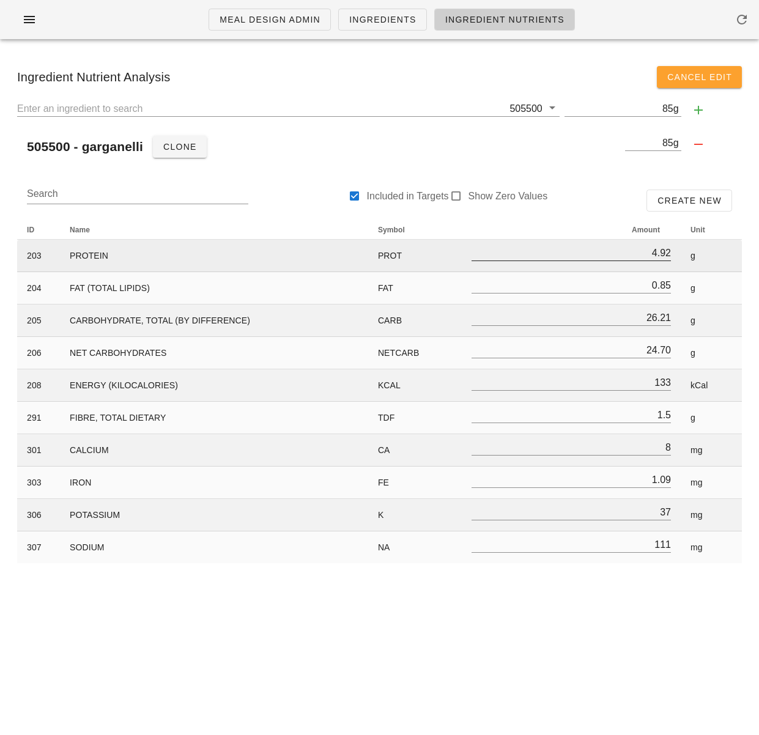
click at [661, 251] on input "4.92" at bounding box center [570, 253] width 199 height 16
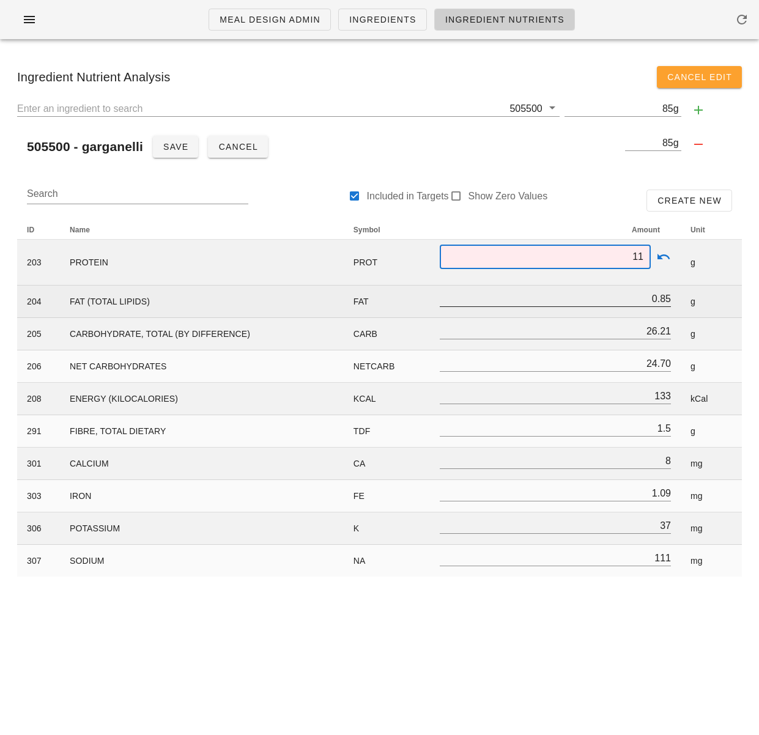
type input "11"
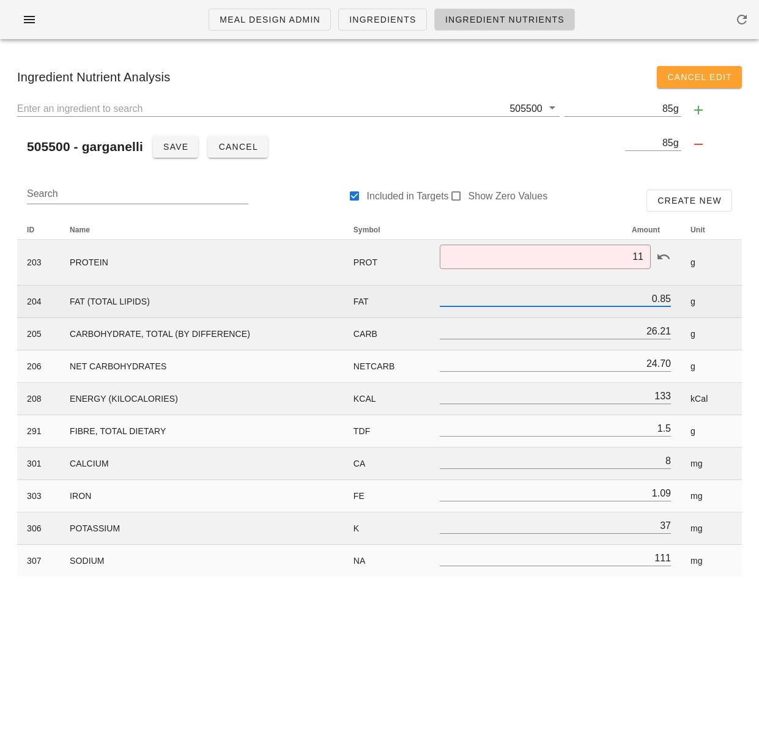
click at [658, 297] on input "0.85" at bounding box center [555, 298] width 231 height 16
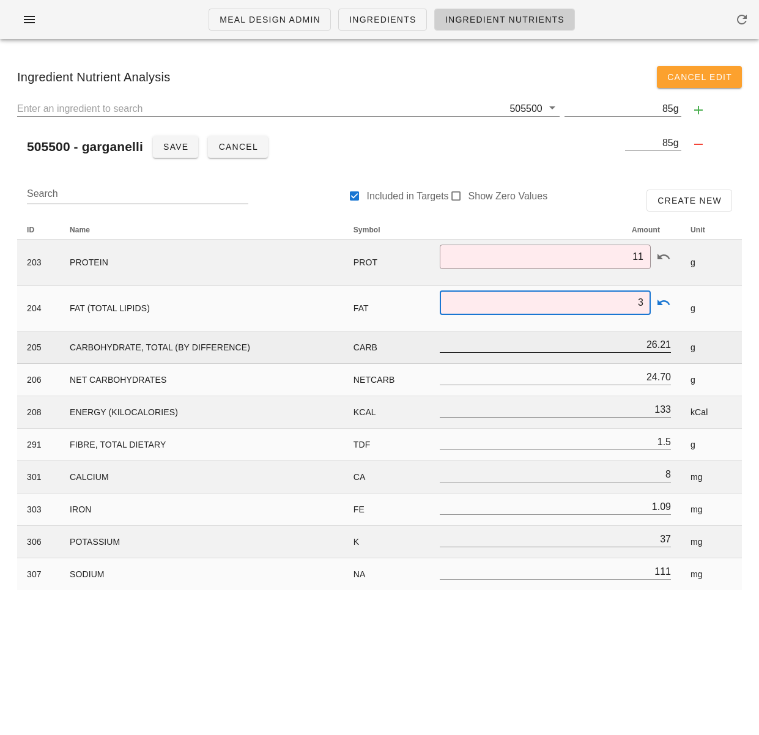
type input "3"
click at [650, 347] on input "26.21" at bounding box center [555, 344] width 231 height 16
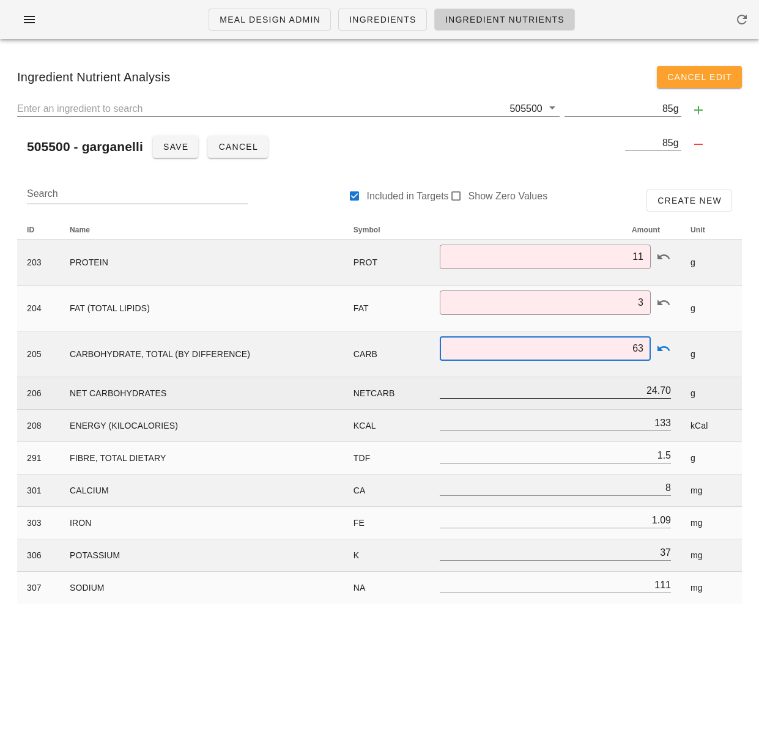
type input "63"
click at [660, 394] on input "24.70" at bounding box center [555, 390] width 231 height 16
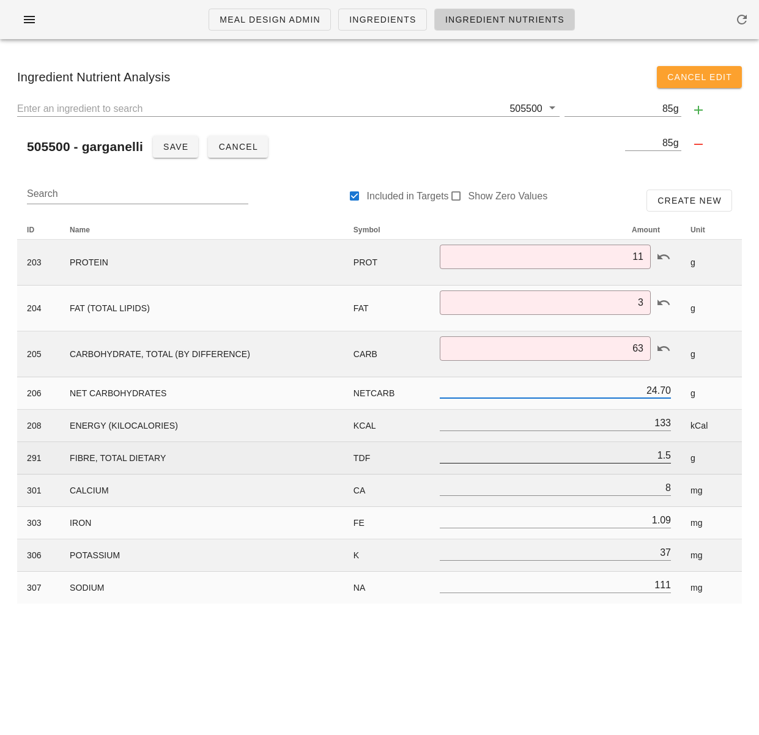
click at [655, 455] on input "1.5" at bounding box center [555, 455] width 231 height 16
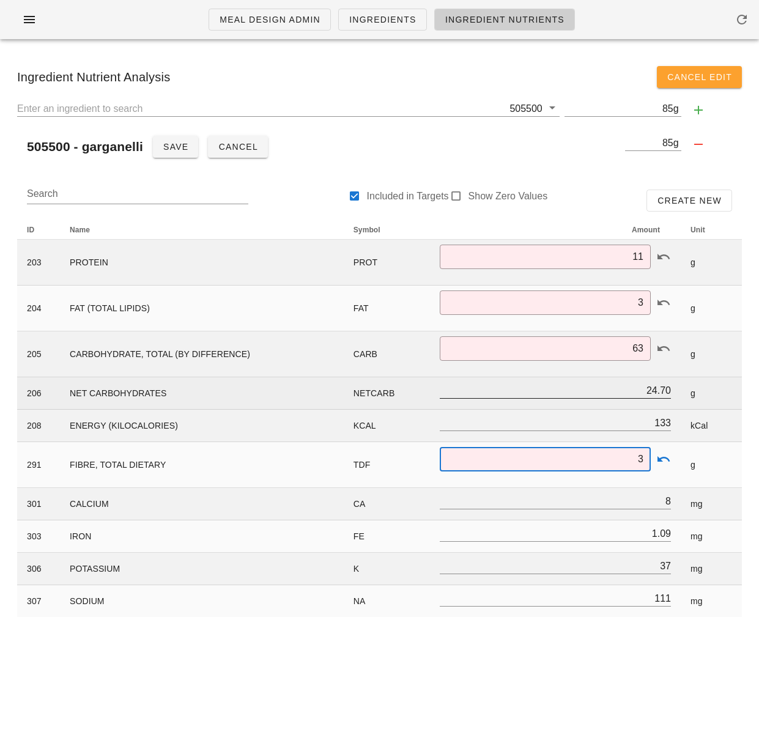
type input "3"
click at [647, 386] on input "24.70" at bounding box center [555, 390] width 231 height 16
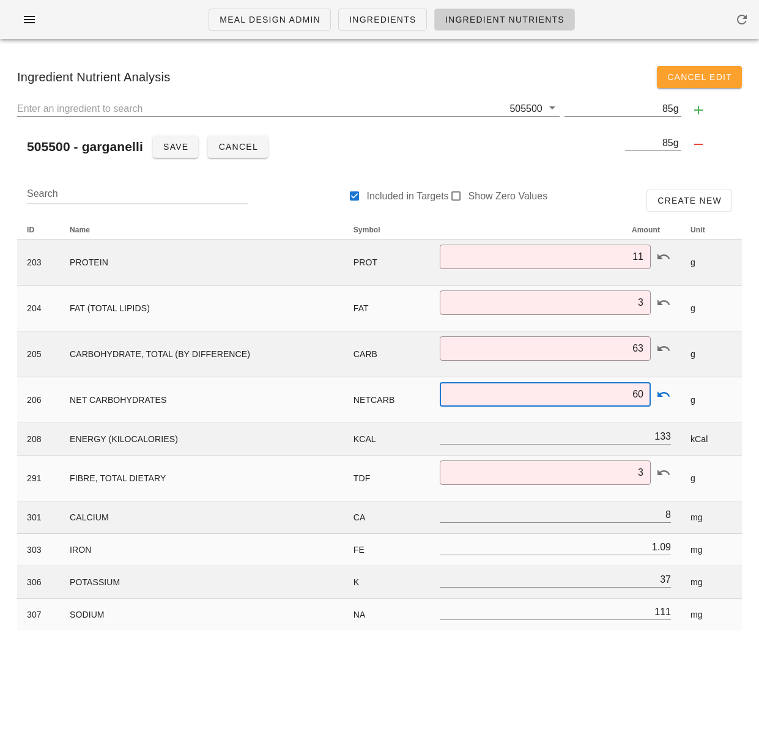
type input "60"
click at [520, 717] on div "Meal Design Admin Ingredients Ingredient Nutrients Ingredient Nutrient Analysis…" at bounding box center [379, 367] width 759 height 735
click at [657, 433] on input "133" at bounding box center [555, 436] width 231 height 16
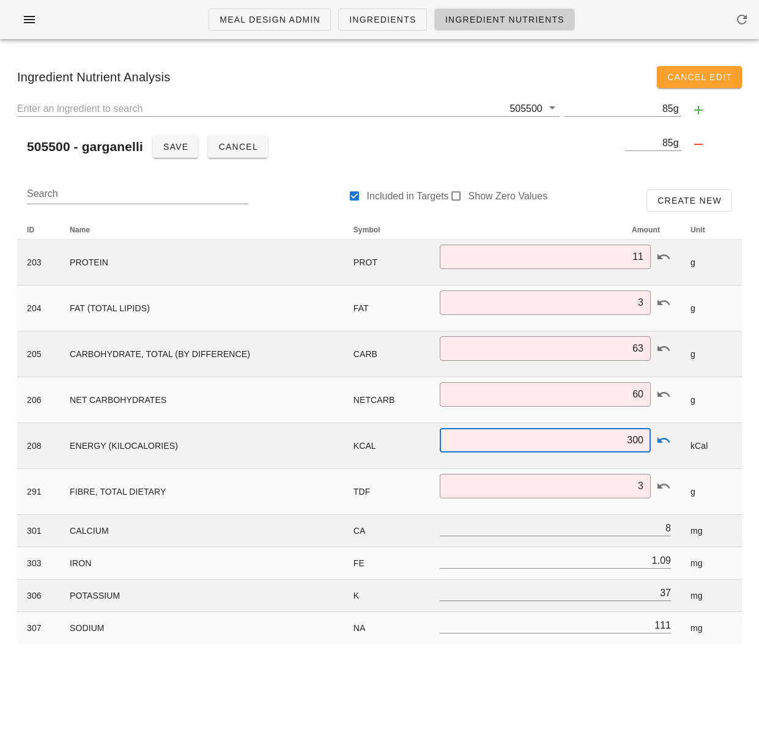
type input "300"
drag, startPoint x: 601, startPoint y: 712, endPoint x: 589, endPoint y: 588, distance: 124.7
click at [600, 711] on div "Meal Design Admin Ingredients Ingredient Nutrients Ingredient Nutrient Analysis…" at bounding box center [379, 367] width 759 height 735
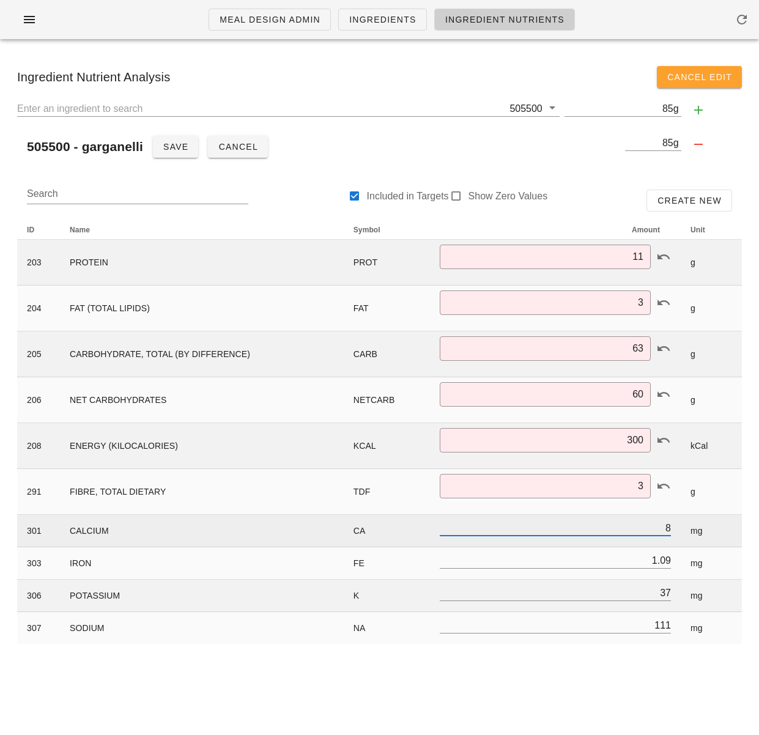
click at [665, 528] on input "8" at bounding box center [555, 528] width 231 height 16
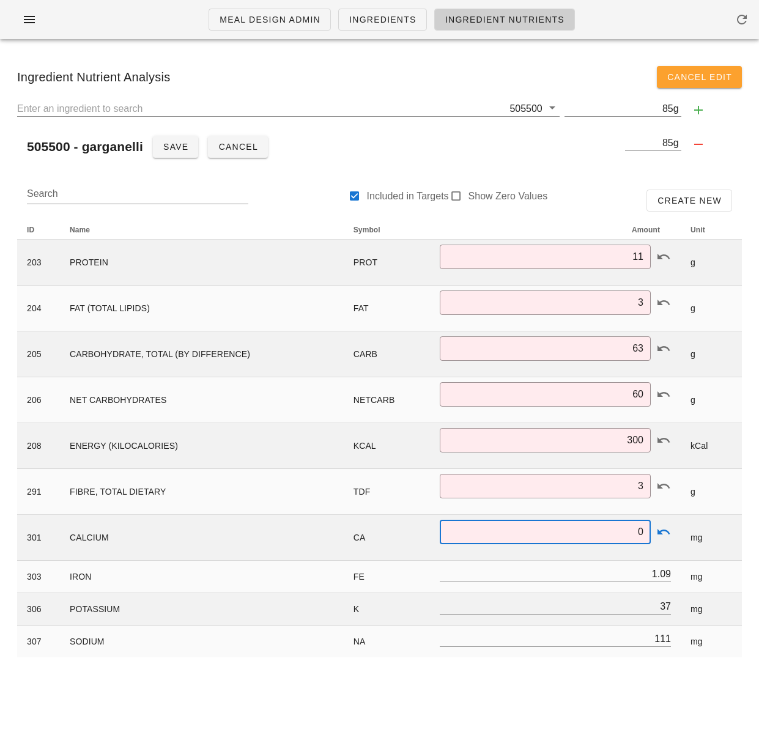
type input "0"
click at [597, 712] on div "Meal Design Admin Ingredients Ingredient Nutrients Ingredient Nutrient Analysis…" at bounding box center [379, 367] width 759 height 735
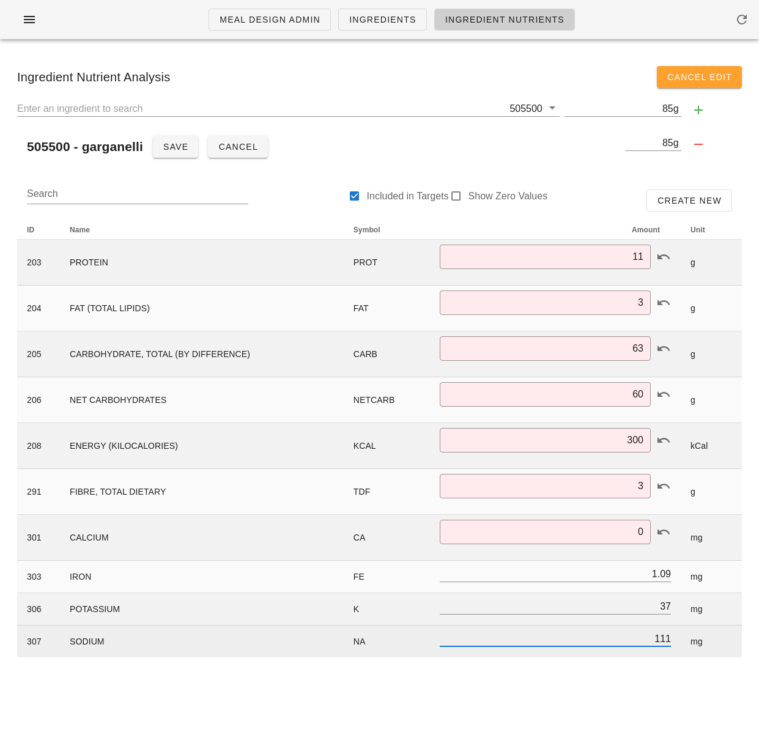
click at [668, 638] on input "111" at bounding box center [555, 638] width 231 height 16
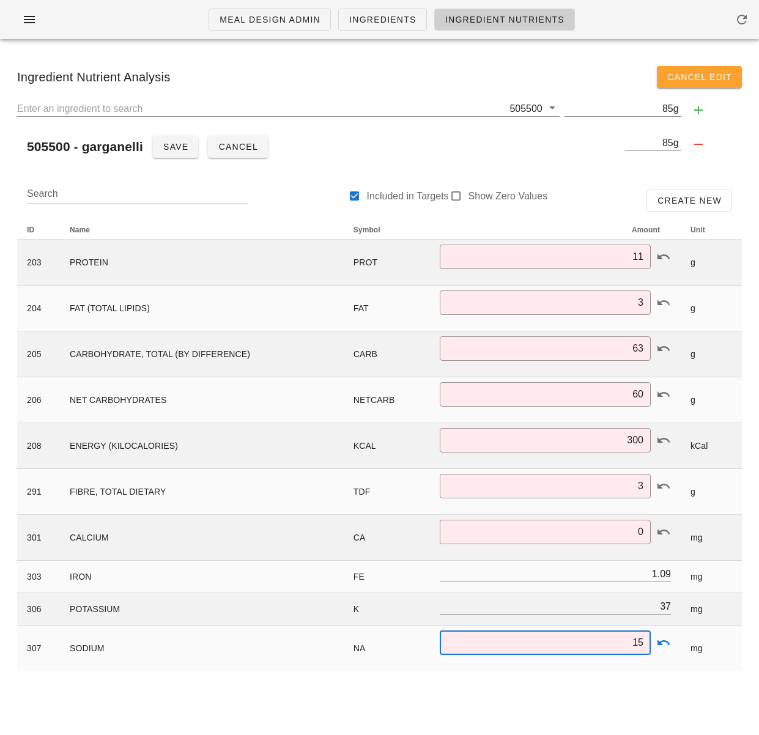
type input "15"
click at [652, 691] on div "Meal Design Admin Ingredients Ingredient Nutrients Ingredient Nutrient Analysis…" at bounding box center [379, 367] width 759 height 735
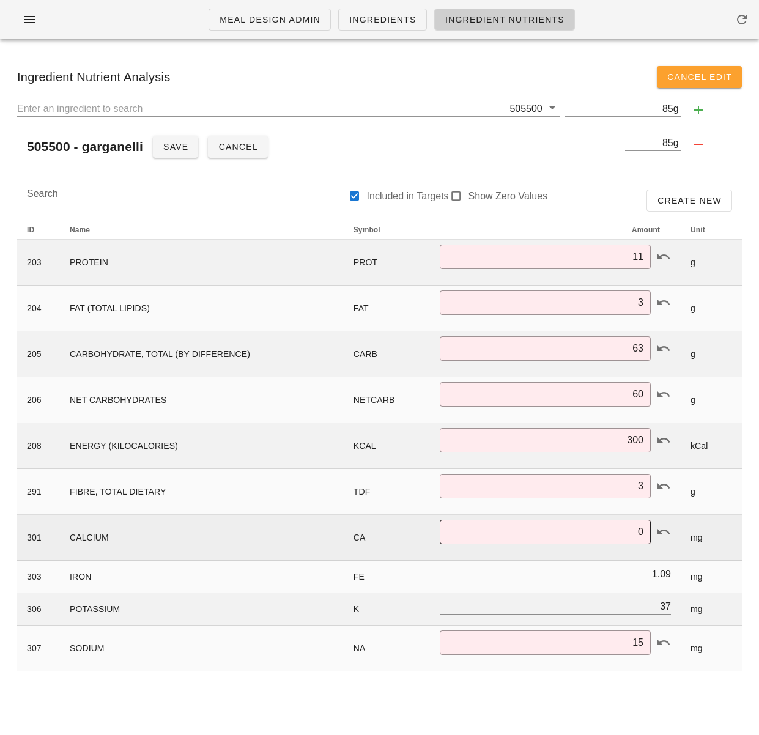
click at [643, 534] on input "0" at bounding box center [545, 532] width 196 height 20
type input "8"
type input "20"
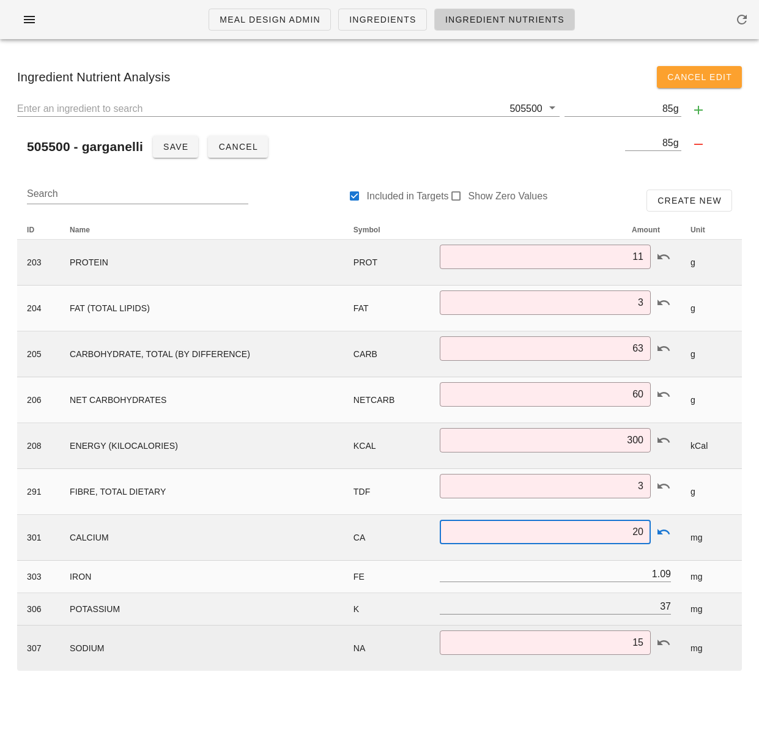
drag, startPoint x: 680, startPoint y: 698, endPoint x: 678, endPoint y: 646, distance: 52.6
click at [681, 691] on div "Meal Design Admin Ingredients Ingredient Nutrients Ingredient Nutrient Analysis…" at bounding box center [379, 367] width 759 height 735
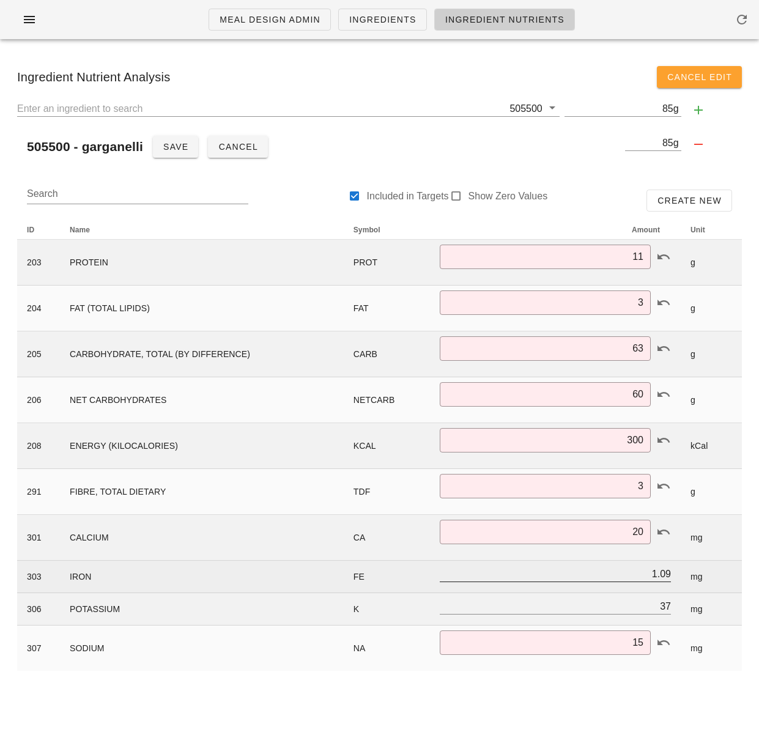
click at [660, 573] on input "1.09" at bounding box center [555, 574] width 231 height 16
click at [666, 572] on input "1.09" at bounding box center [555, 574] width 231 height 16
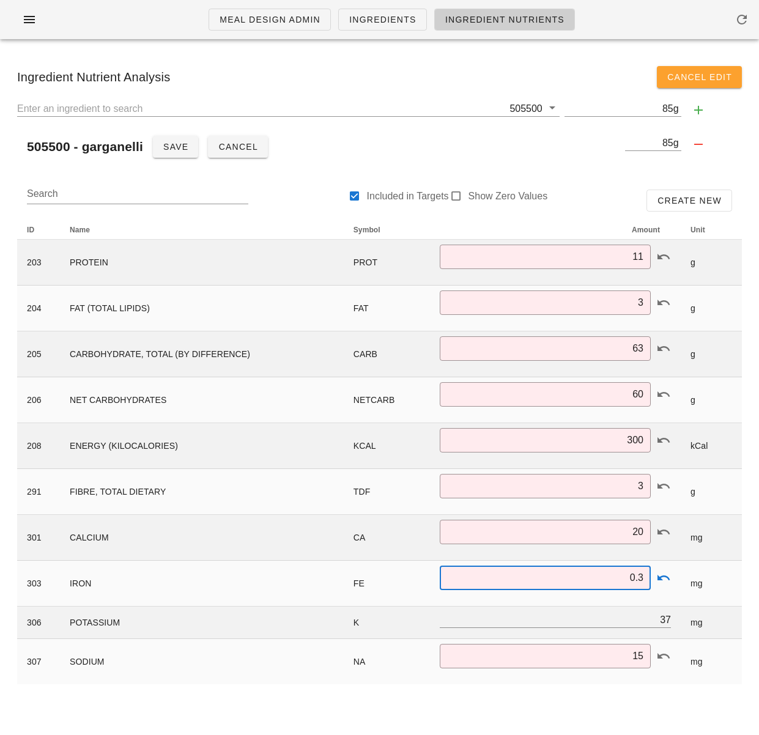
type input "0.3"
click at [614, 705] on div "Meal Design Admin Ingredients Ingredient Nutrients Ingredient Nutrient Analysis…" at bounding box center [379, 367] width 759 height 735
click at [655, 620] on input "37" at bounding box center [555, 619] width 231 height 16
drag, startPoint x: 658, startPoint y: 619, endPoint x: 692, endPoint y: 619, distance: 34.2
click at [684, 619] on tr "306 POTASSIUM K 37 mg" at bounding box center [379, 622] width 724 height 32
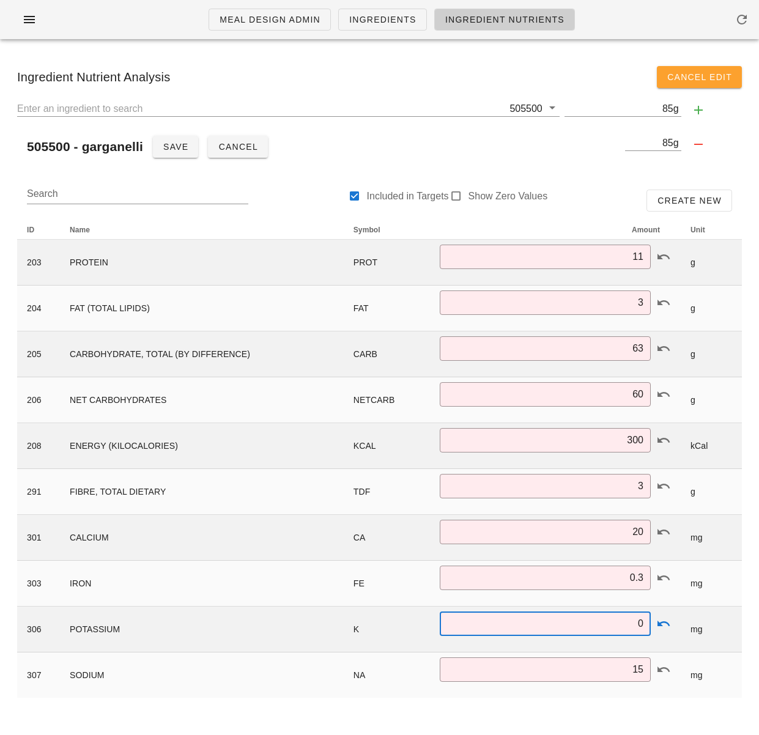
type input "0"
click at [648, 715] on div "Meal Design Admin Ingredients Ingredient Nutrients Ingredient Nutrient Analysis…" at bounding box center [379, 367] width 759 height 735
click at [456, 197] on div at bounding box center [456, 196] width 17 height 17
checkbox input "true"
type input "4.92"
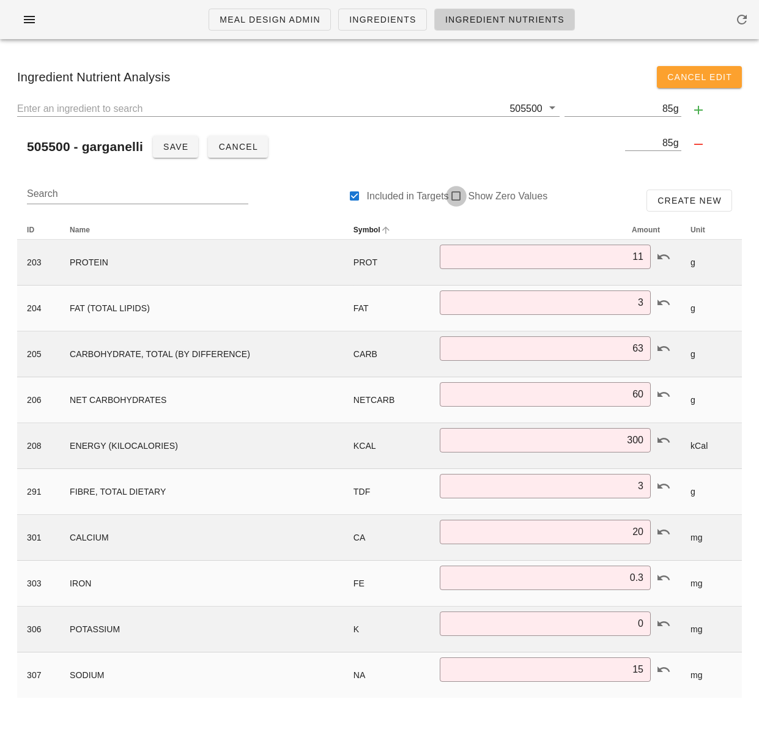
type input "0.85"
type input "26.21"
type input "24.70"
type input "133"
type input "1.5"
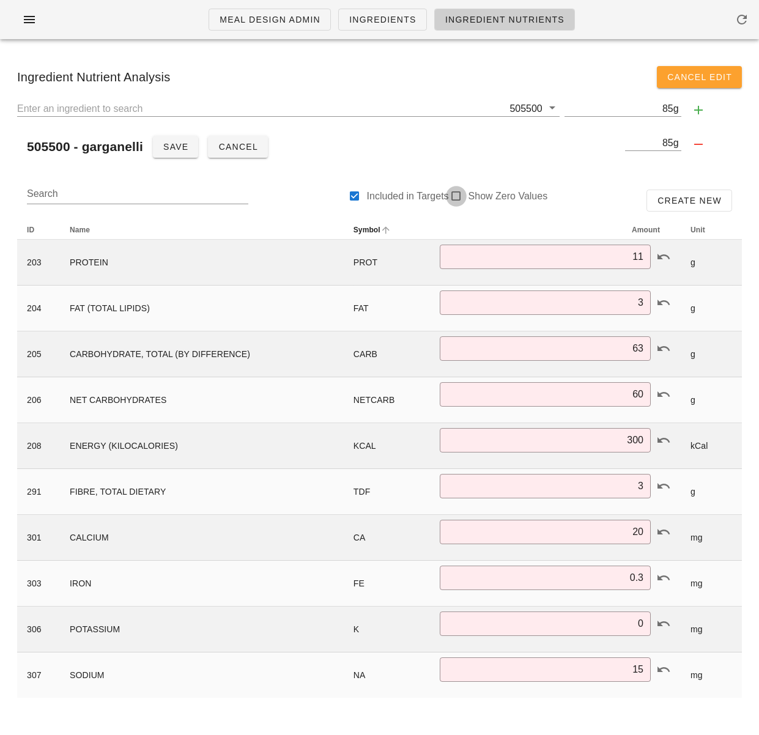
type input "8"
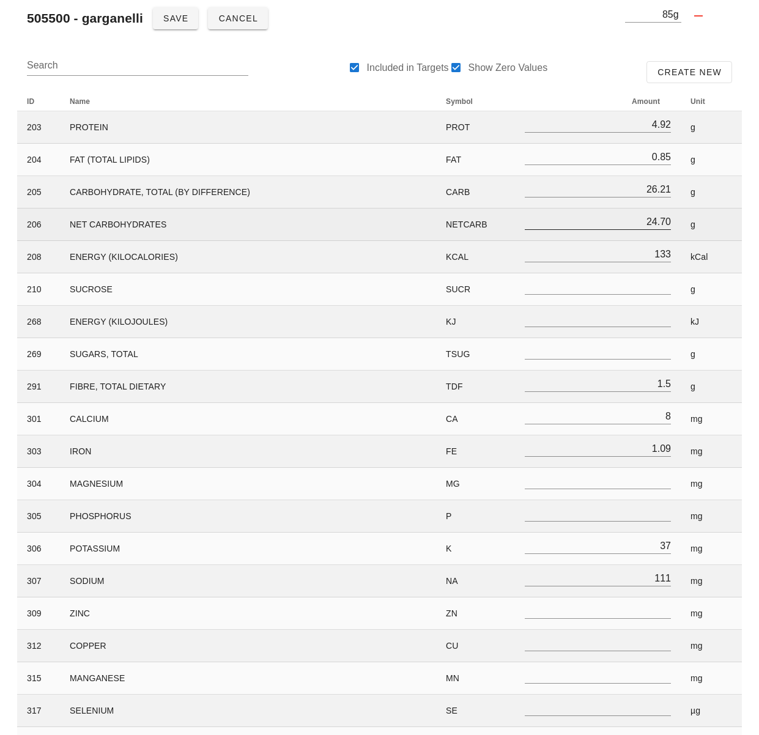
scroll to position [130, 0]
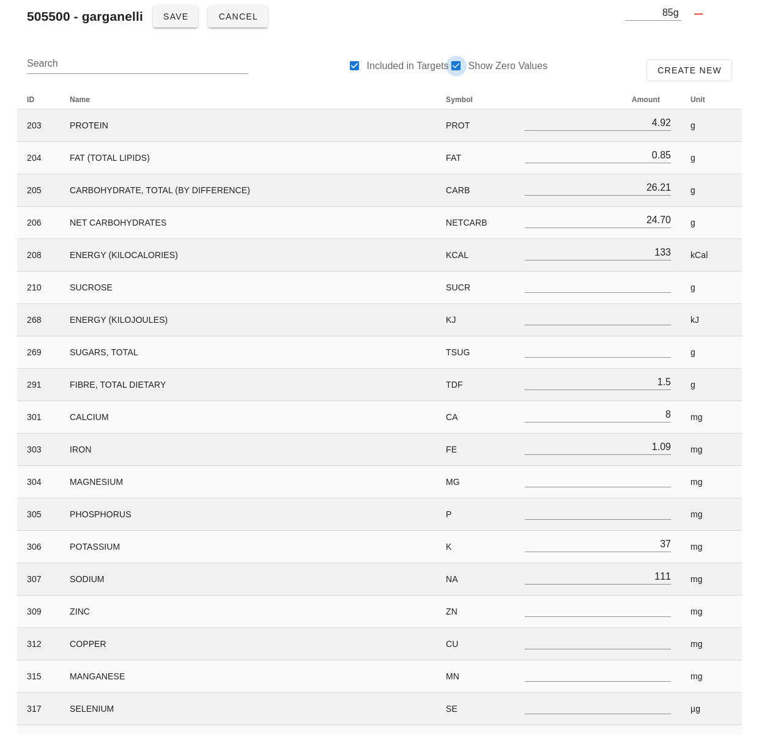
click at [448, 70] on div at bounding box center [456, 65] width 17 height 17
checkbox input "false"
type input "1.5"
type input "8"
type input "1.09"
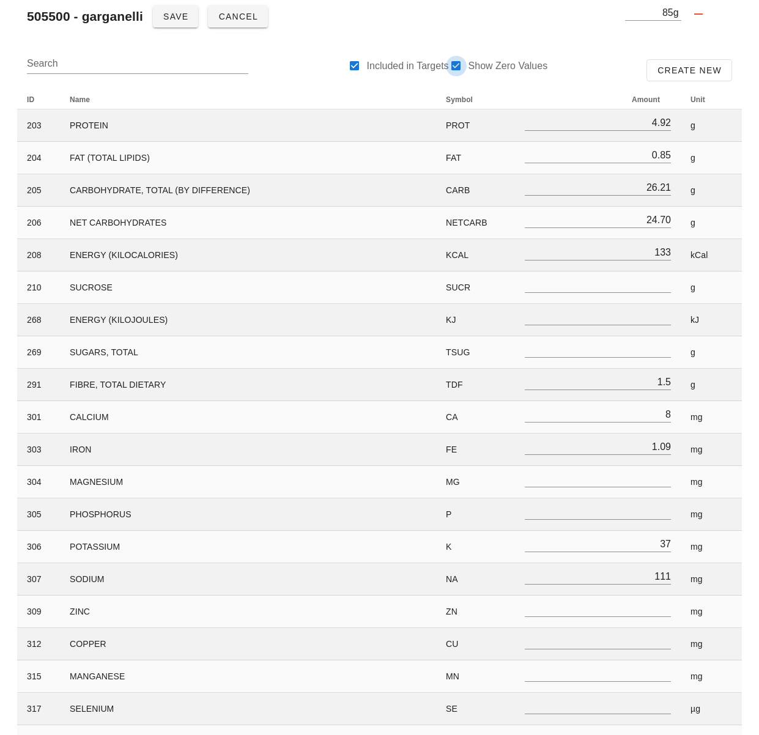
type input "37"
type input "111"
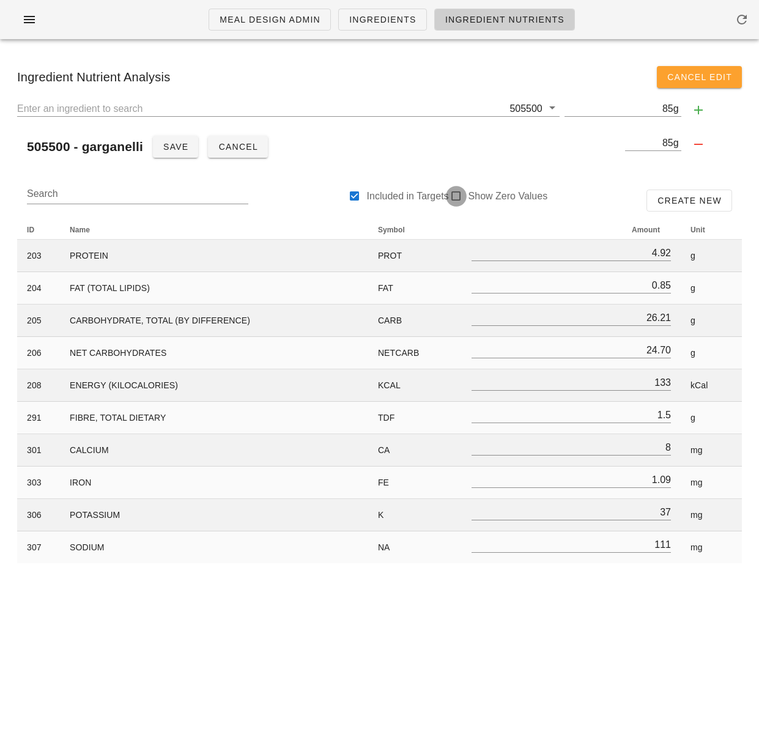
scroll to position [0, 0]
click at [456, 197] on div at bounding box center [456, 196] width 17 height 17
checkbox input "true"
type input "1.5"
type input "8"
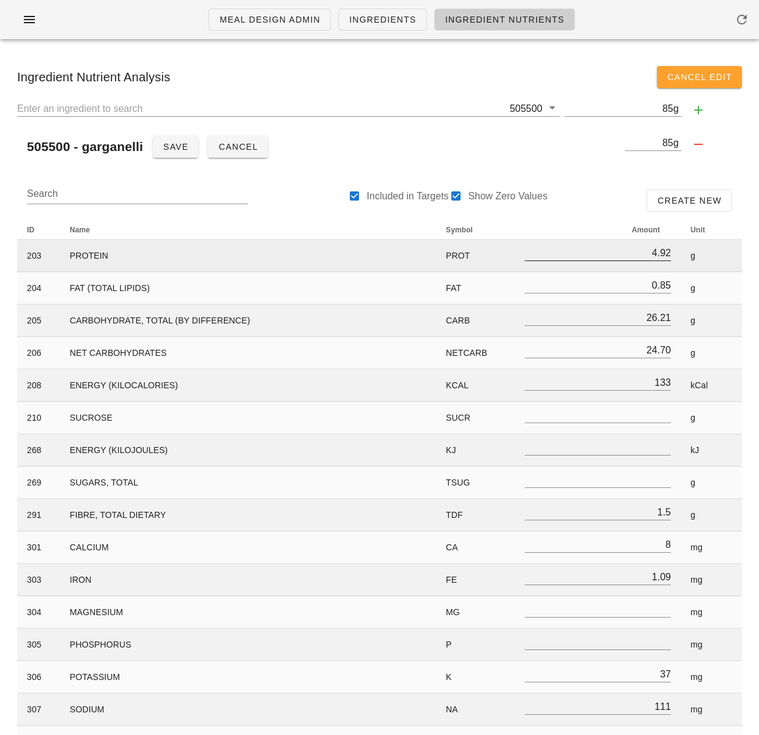
click at [646, 257] on input "4.92" at bounding box center [598, 253] width 146 height 16
drag, startPoint x: 651, startPoint y: 257, endPoint x: 674, endPoint y: 259, distance: 22.7
click at [674, 259] on td "4.92" at bounding box center [598, 256] width 166 height 32
click at [663, 378] on input "133" at bounding box center [598, 382] width 146 height 16
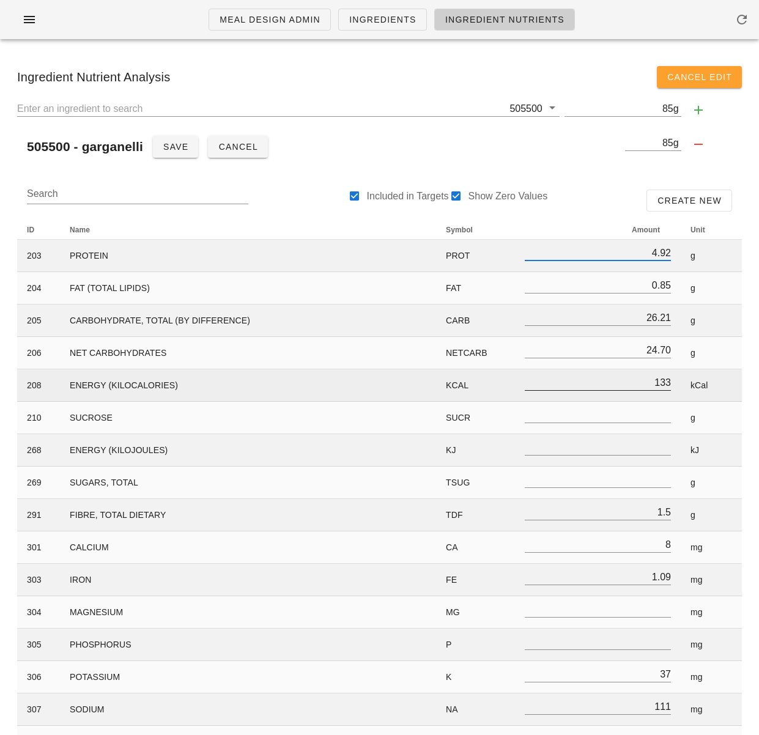
scroll to position [0, 0]
click at [663, 378] on input "133" at bounding box center [598, 382] width 146 height 16
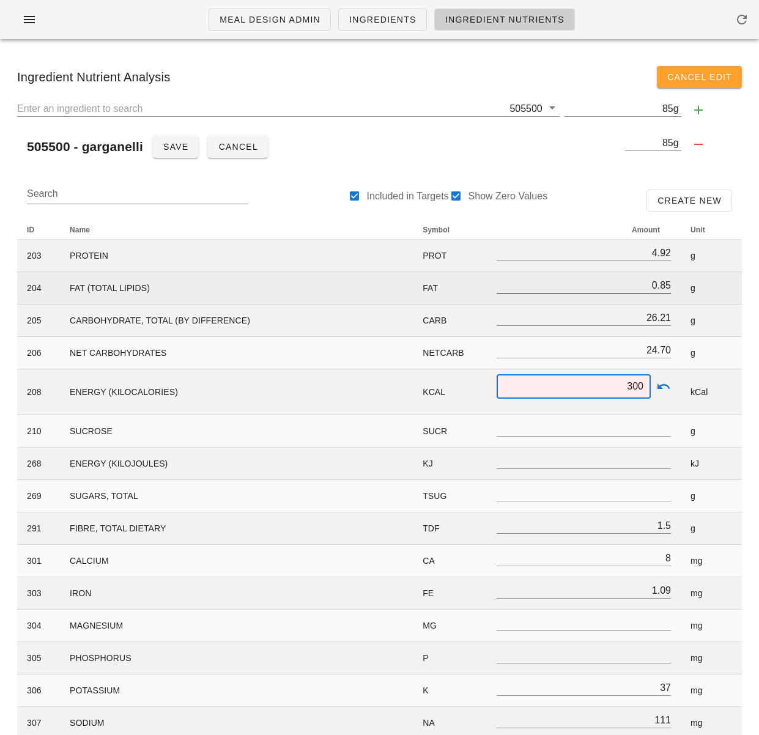
type input "300"
click at [652, 286] on input "0.85" at bounding box center [583, 285] width 174 height 16
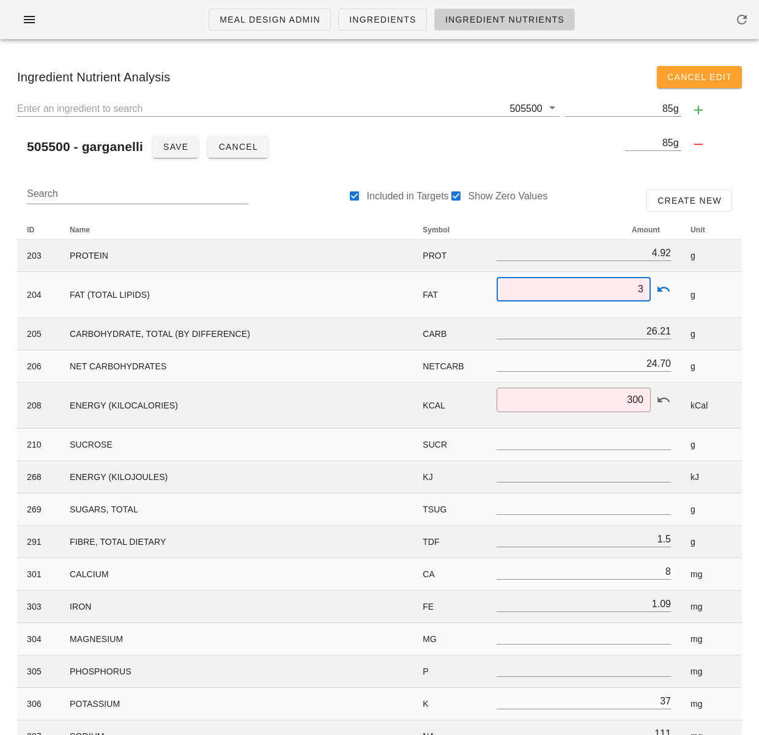
type input "3"
click at [613, 209] on div "Search Included in Targets Show Zero Values Create New" at bounding box center [379, 200] width 724 height 39
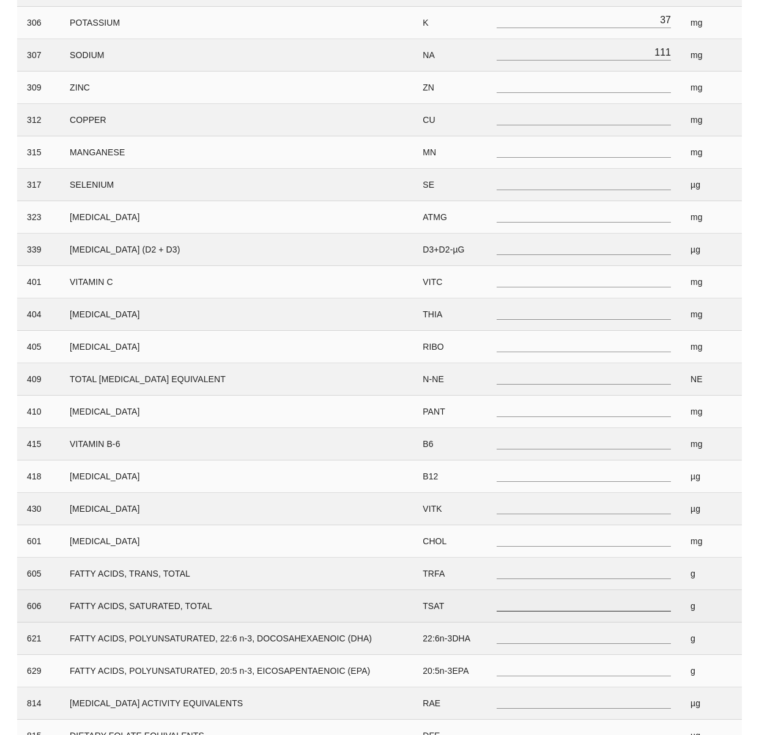
scroll to position [715, 0]
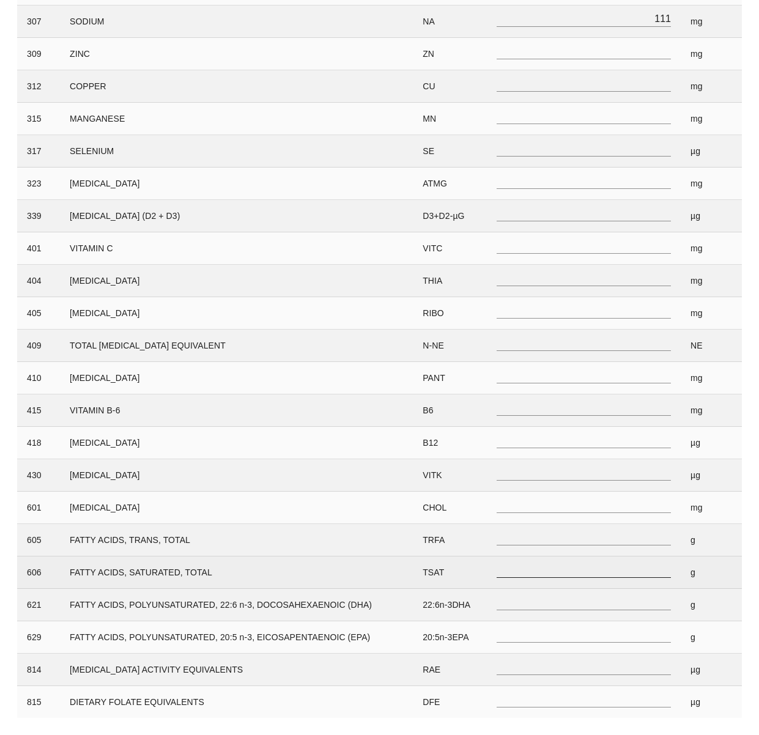
click at [654, 566] on input "number" at bounding box center [583, 569] width 174 height 16
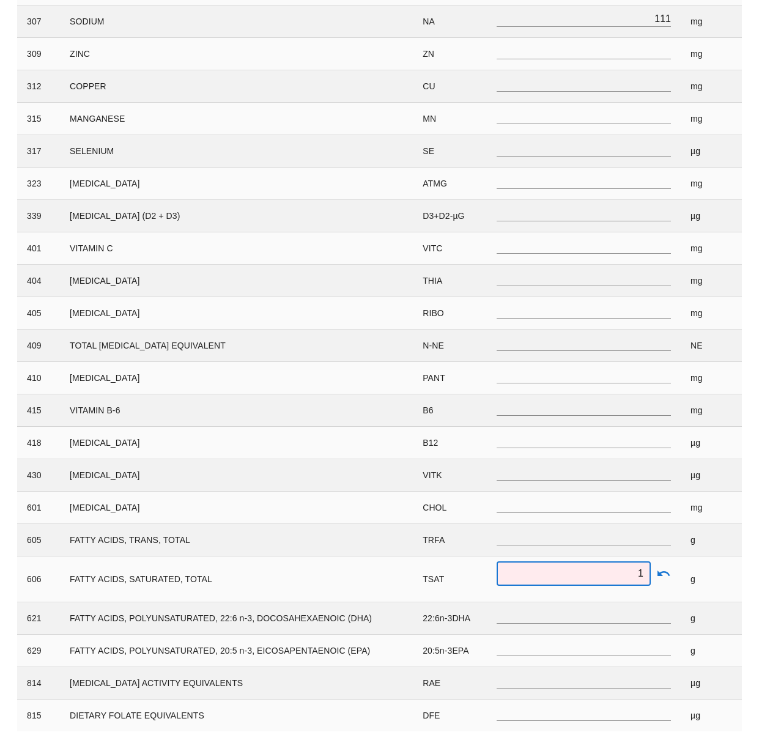
type input "1"
click at [747, 573] on div "ID Name Symbol Amount Unit 203 PROTEIN PROT 4.92 g 204 FAT (TOTAL LIPIDS) FAT ​…" at bounding box center [379, 118] width 739 height 1241
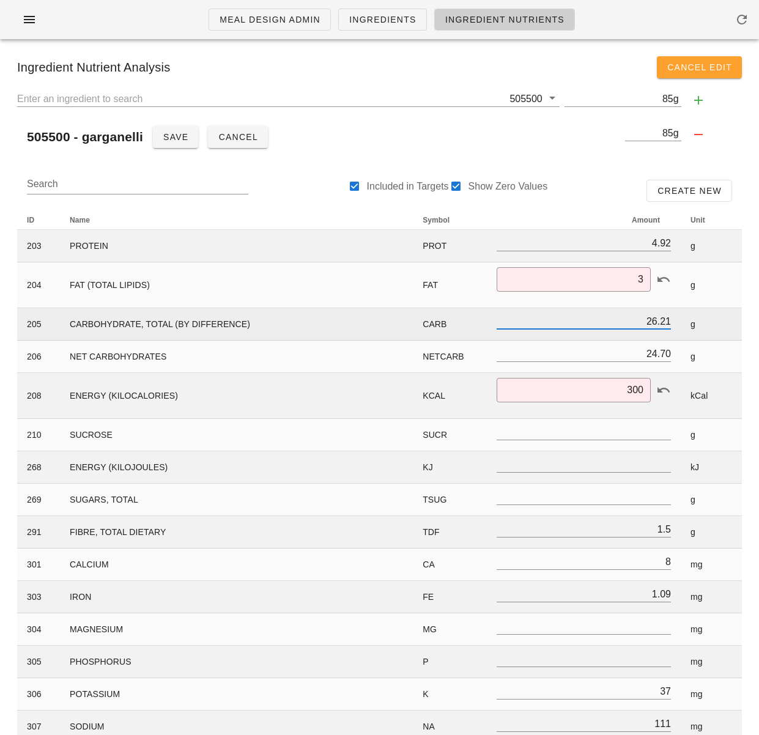
scroll to position [1, 0]
drag, startPoint x: 643, startPoint y: 323, endPoint x: 679, endPoint y: 325, distance: 36.1
click at [676, 323] on td "26.21" at bounding box center [584, 324] width 194 height 32
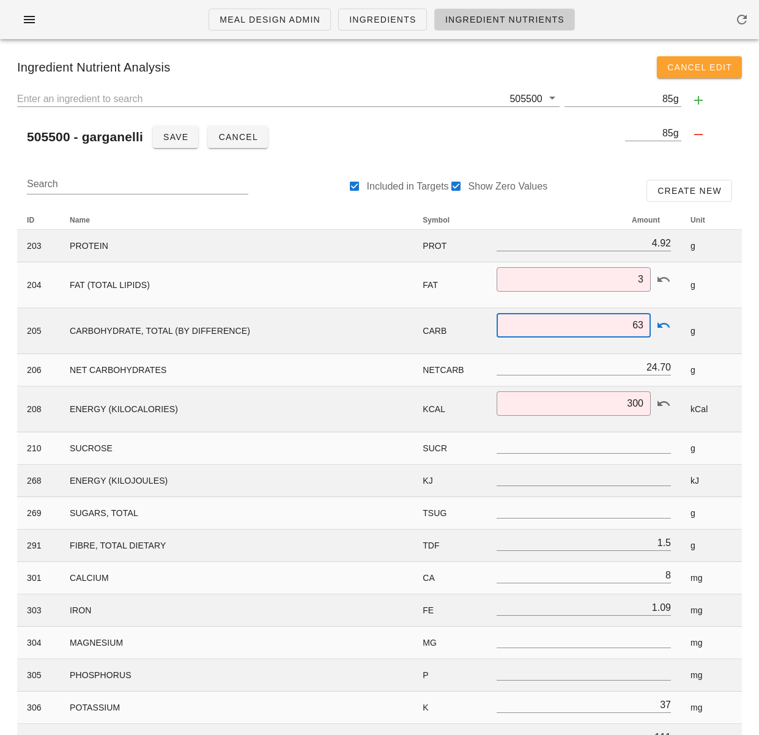
type input "63"
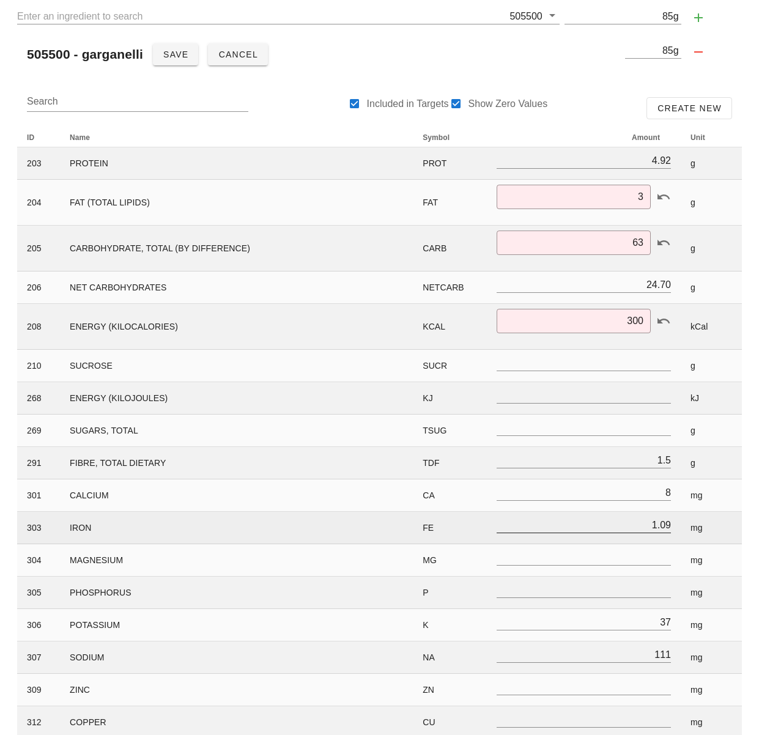
scroll to position [93, 0]
drag, startPoint x: 652, startPoint y: 460, endPoint x: 673, endPoint y: 460, distance: 20.2
click at [673, 460] on td "1.5" at bounding box center [584, 462] width 194 height 32
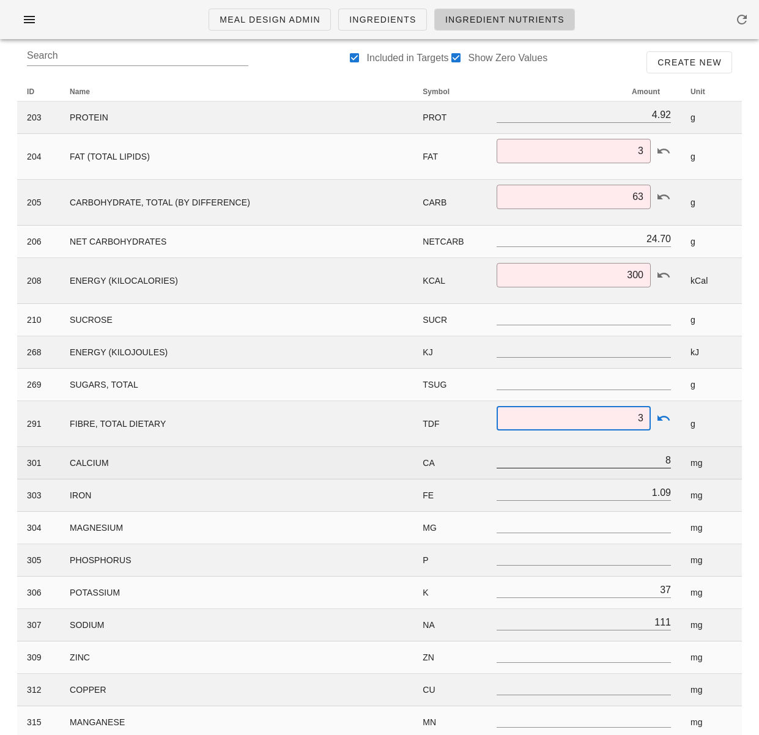
scroll to position [118, 0]
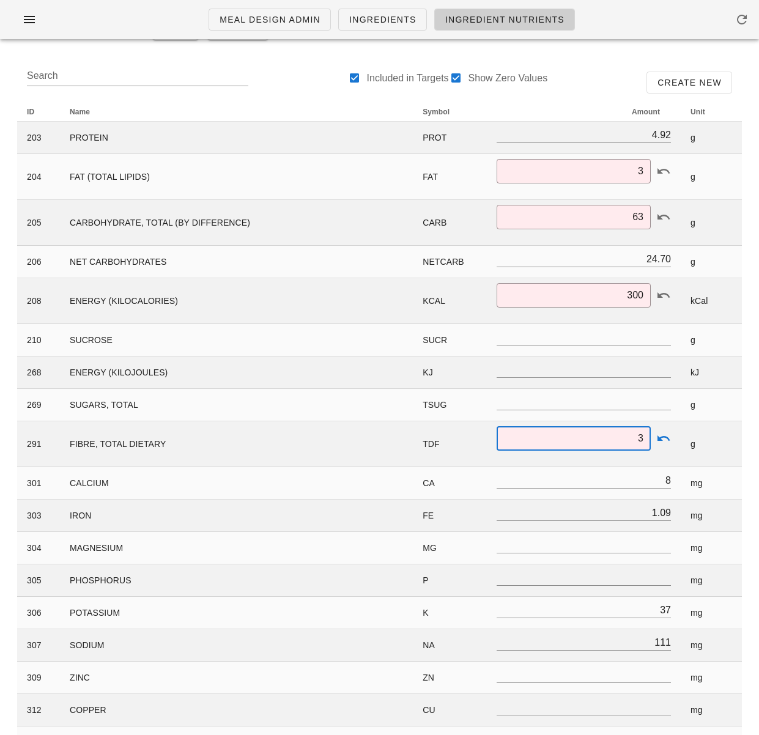
type input "3"
click at [4, 460] on div "Ingredient Nutrient Analysis Cancel Edit 505500 g 85 505500 - garganelli Save C…" at bounding box center [379, 651] width 759 height 1441
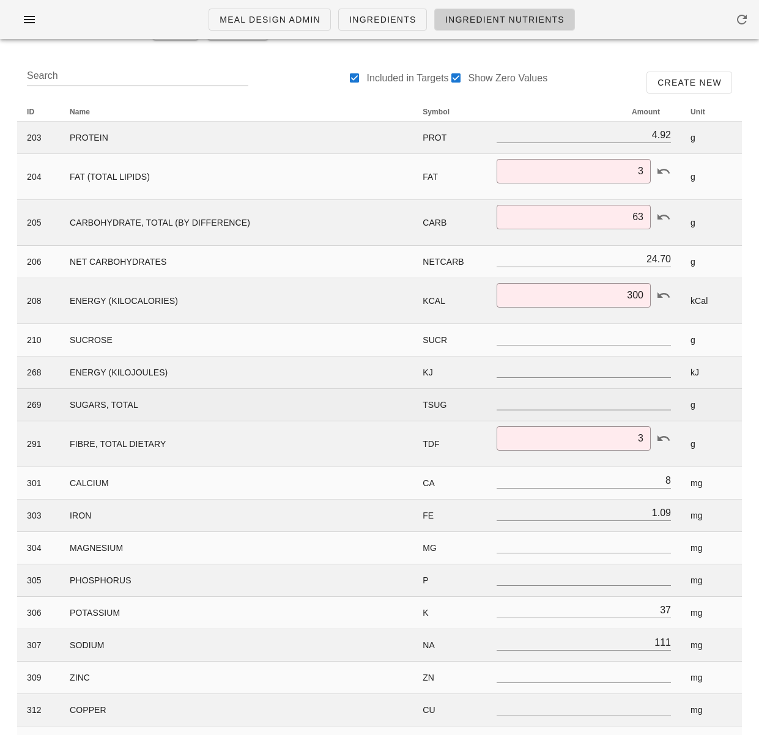
click at [657, 399] on input "number" at bounding box center [583, 402] width 174 height 16
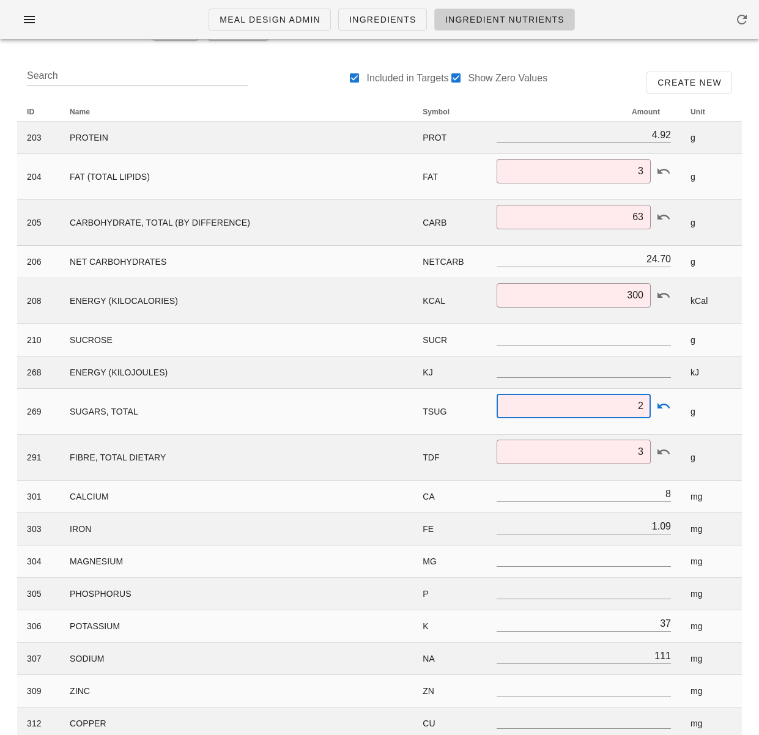
type input "2"
click at [750, 398] on div "Search Included in Targets Show Zero Values Create New ID Name Symbol Amount Un…" at bounding box center [379, 715] width 744 height 1325
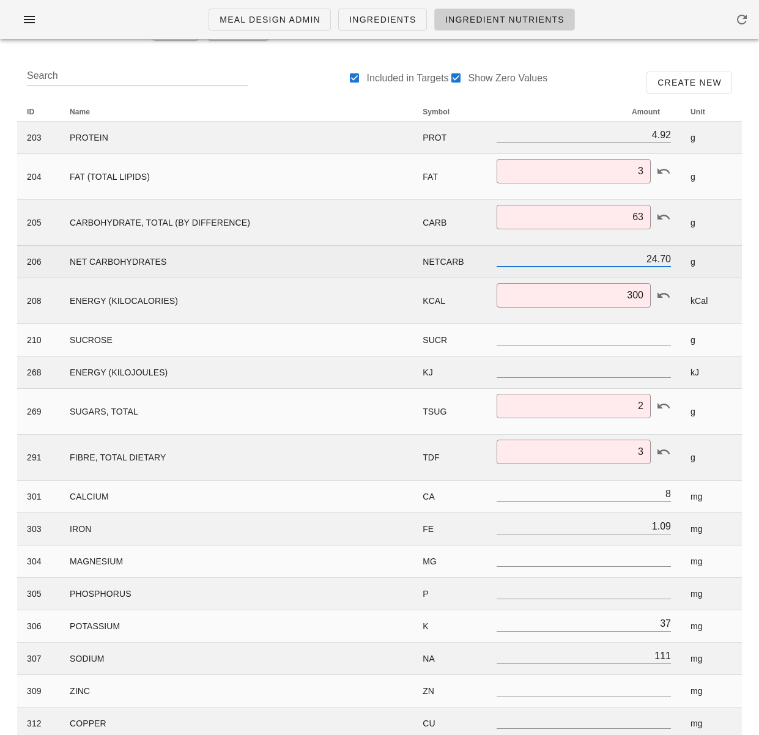
click at [646, 260] on input "24.70" at bounding box center [583, 259] width 174 height 16
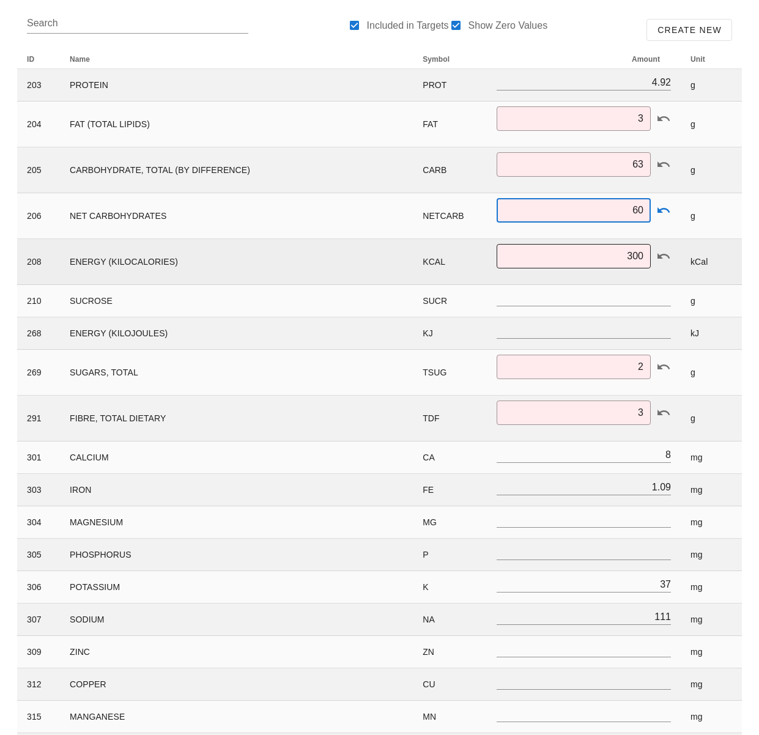
scroll to position [182, 0]
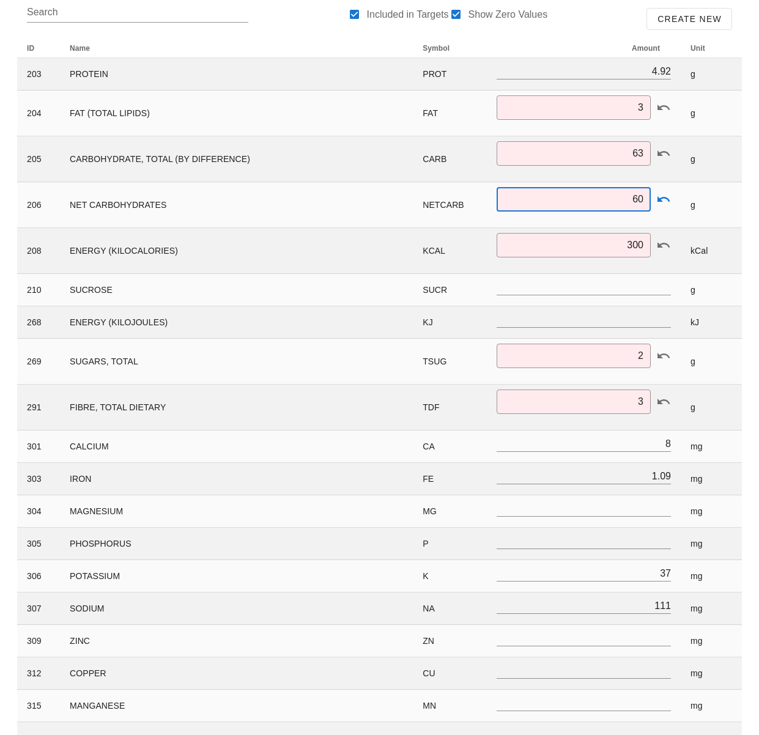
type input "60"
click at [748, 241] on div "ID Name Symbol Amount Unit 203 PROTEIN PROT 4.92 g 204 FAT (TOTAL LIPIDS) FAT ​…" at bounding box center [379, 678] width 739 height 1294
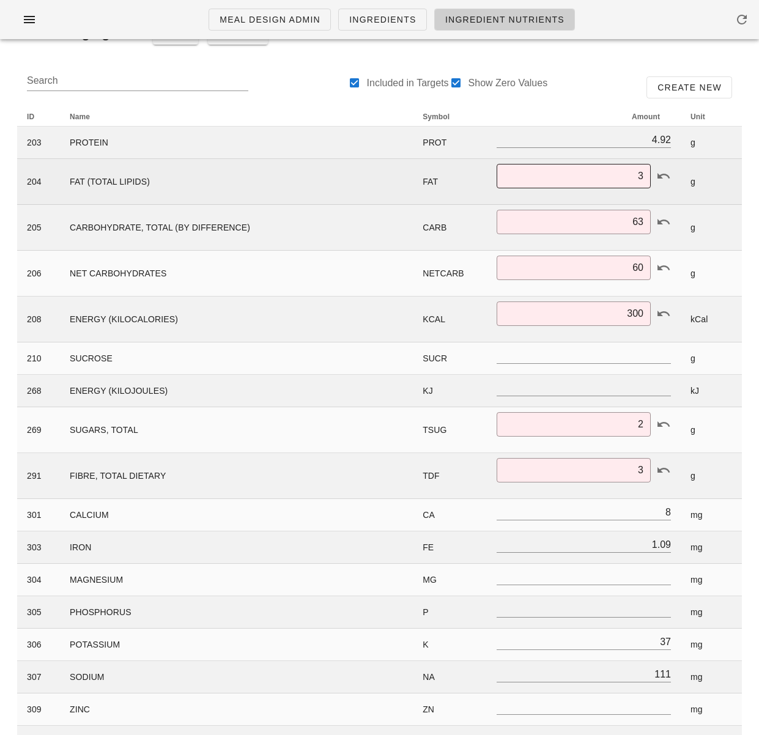
scroll to position [112, 0]
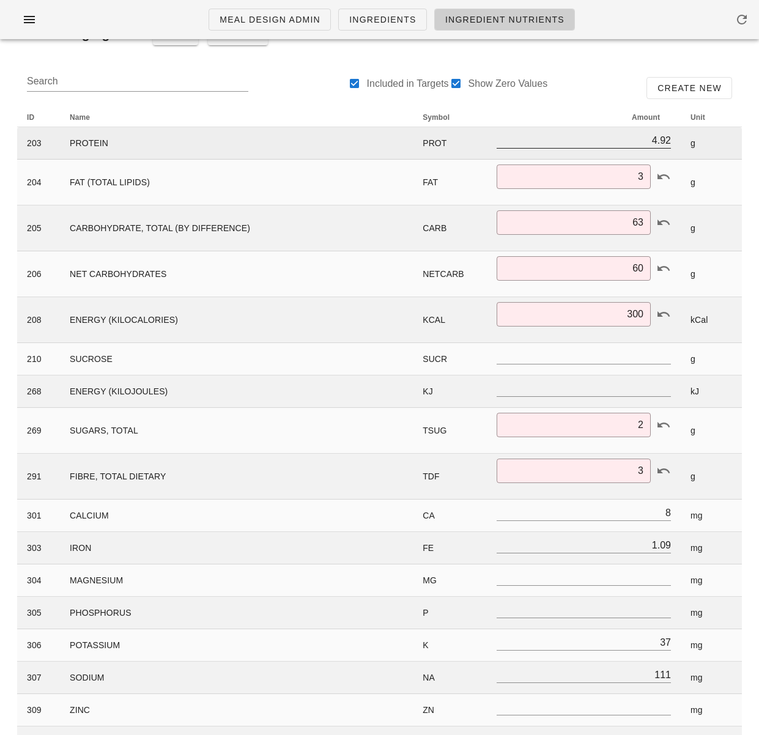
click at [629, 140] on input "4.92" at bounding box center [583, 140] width 174 height 16
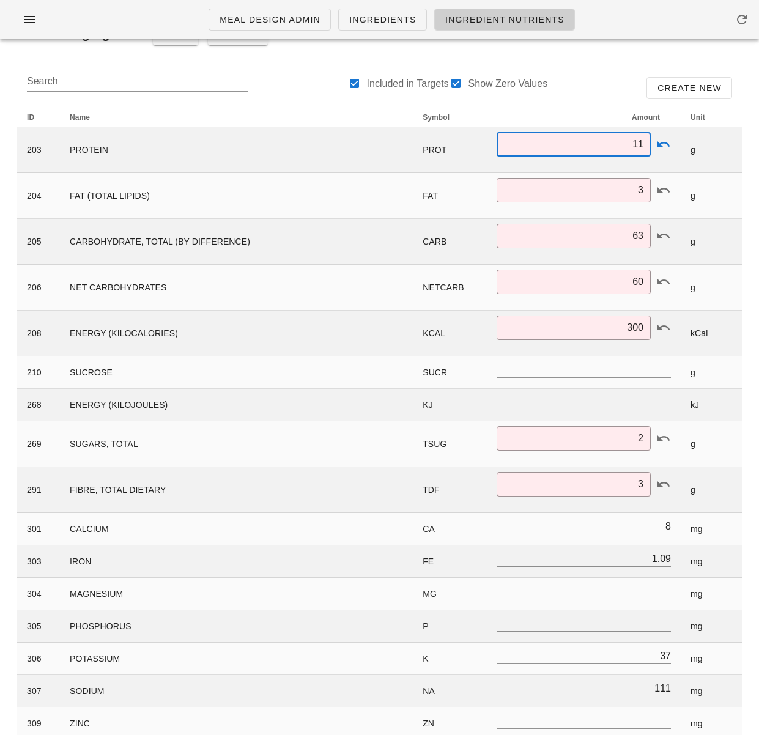
type input "11"
click at [754, 149] on div "Ingredient Nutrient Analysis Cancel Edit 505500 g 85 505500 - garganelli Save C…" at bounding box center [379, 676] width 759 height 1481
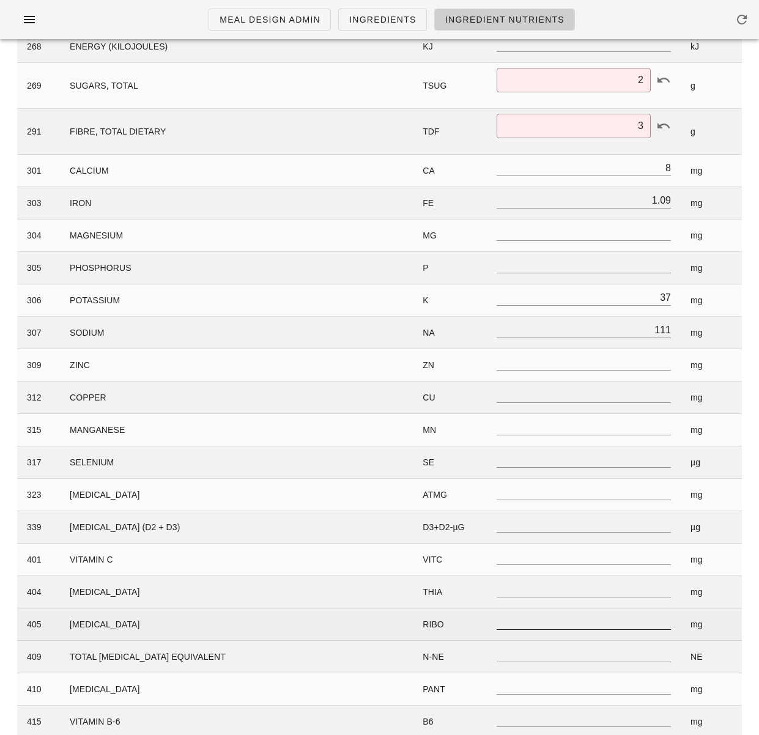
scroll to position [795, 0]
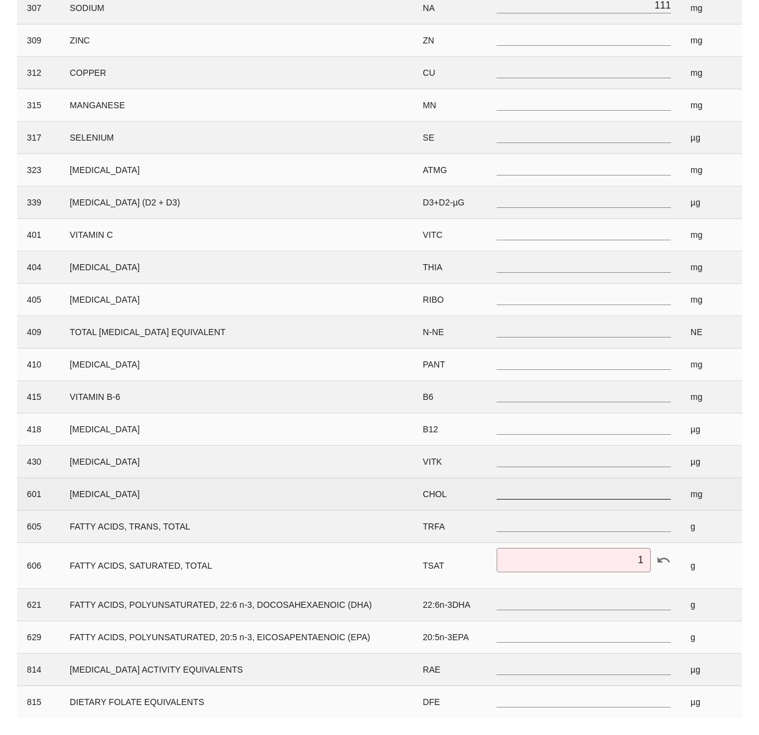
click at [639, 495] on input "number" at bounding box center [583, 491] width 174 height 16
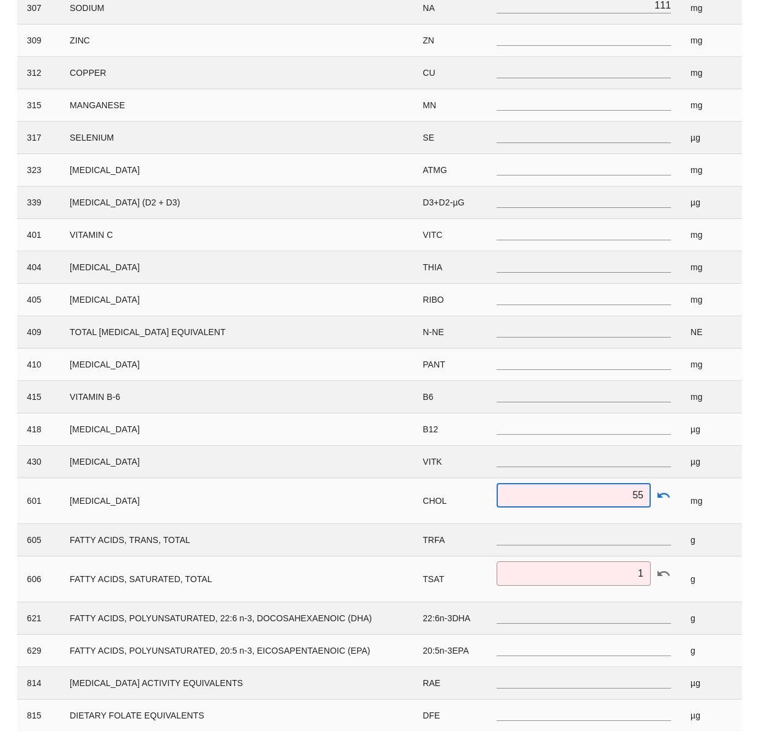
type input "55"
click at [750, 473] on div "Search Included in Targets Show Zero Values Create New ID Name Symbol Amount Un…" at bounding box center [379, 58] width 744 height 1365
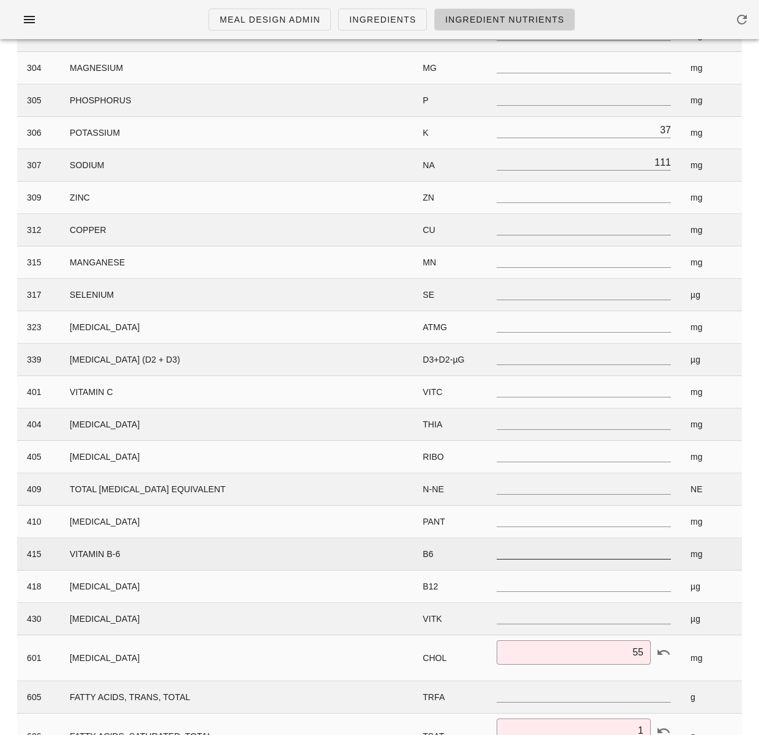
scroll to position [583, 0]
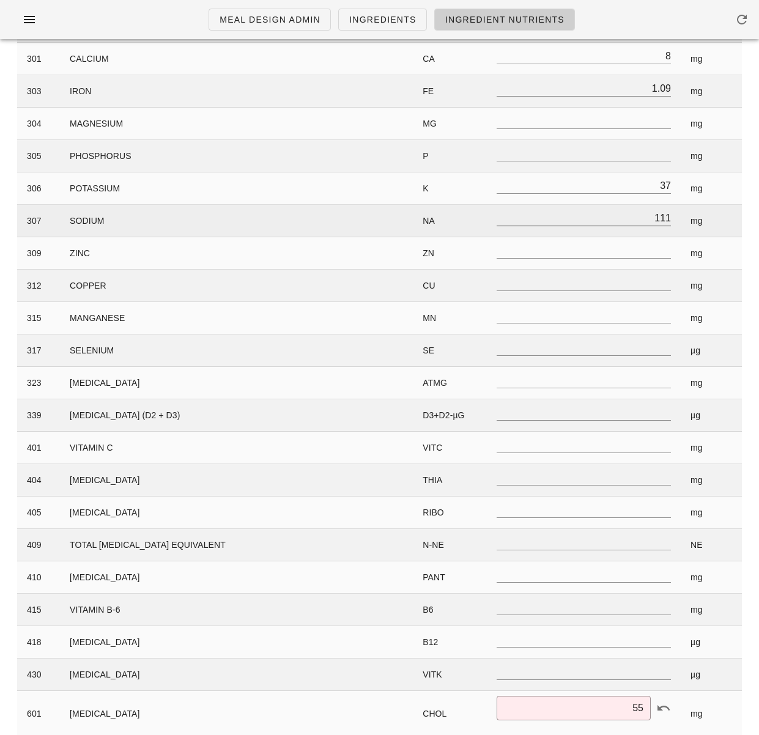
click at [664, 220] on input "111" at bounding box center [583, 218] width 174 height 16
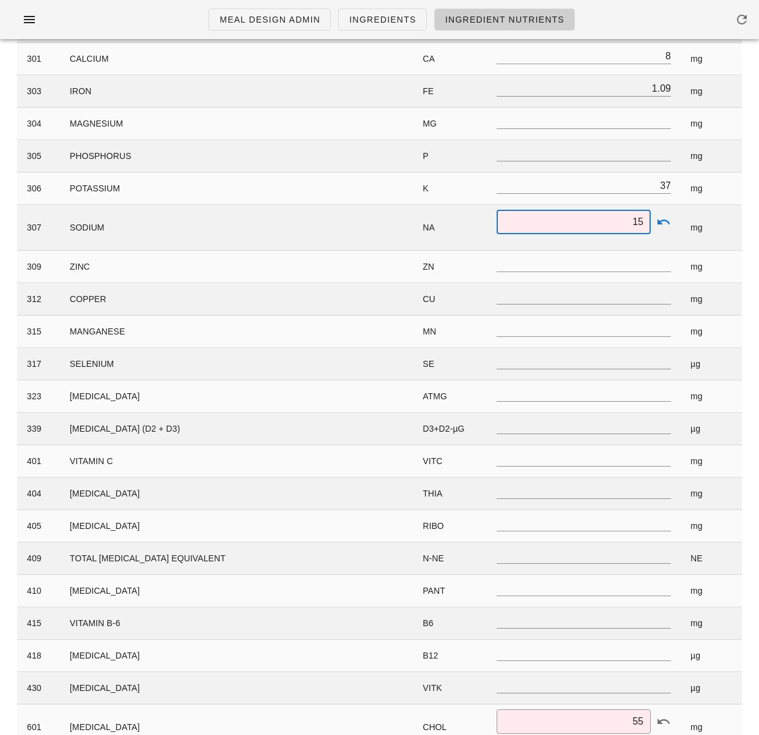
type input "15"
click at [753, 226] on div "Ingredient Nutrient Analysis Cancel Edit 505500 g 85 505500 - garganelli Save C…" at bounding box center [379, 220] width 759 height 1508
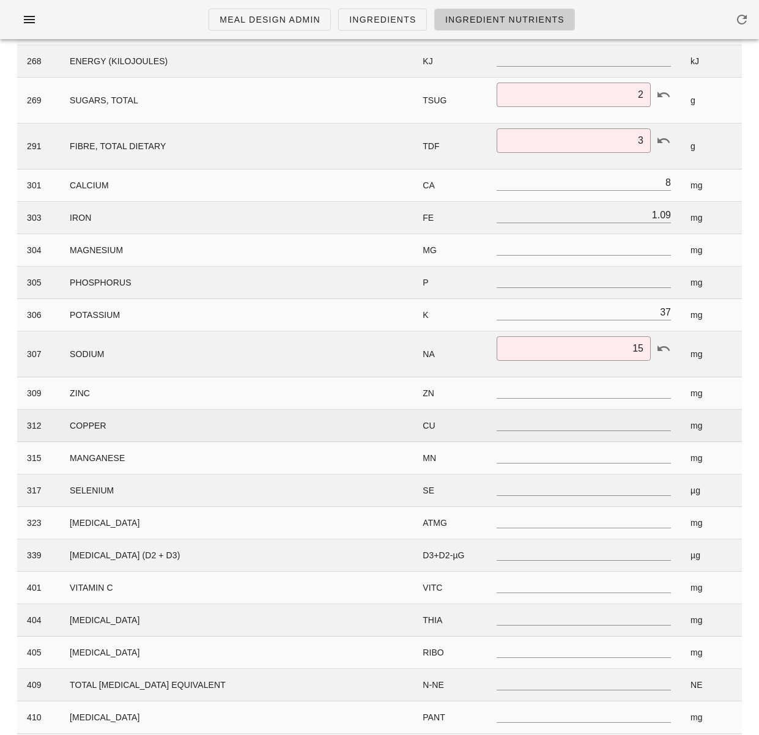
scroll to position [449, 0]
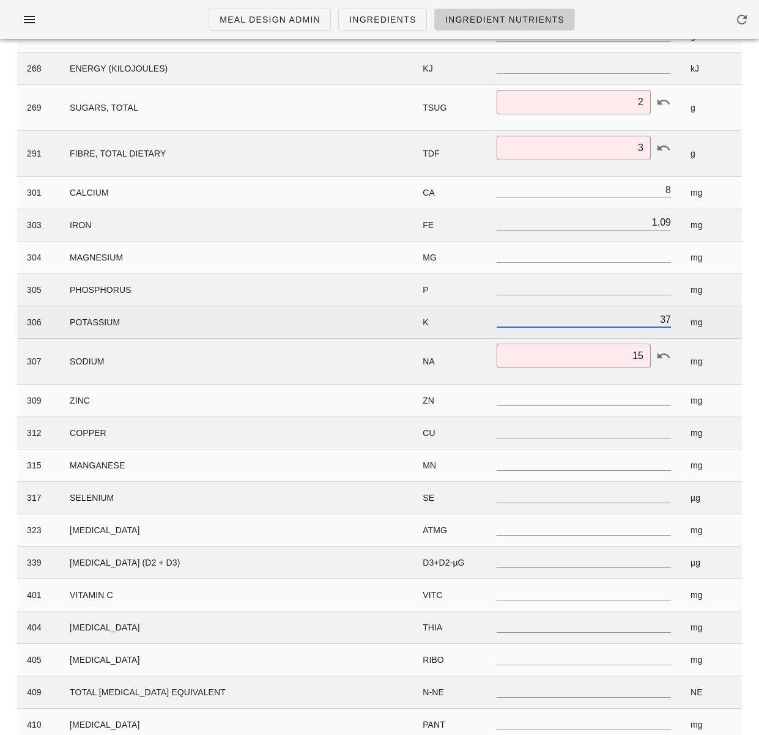
drag, startPoint x: 659, startPoint y: 319, endPoint x: 677, endPoint y: 320, distance: 17.7
click at [674, 319] on td "37" at bounding box center [584, 322] width 194 height 32
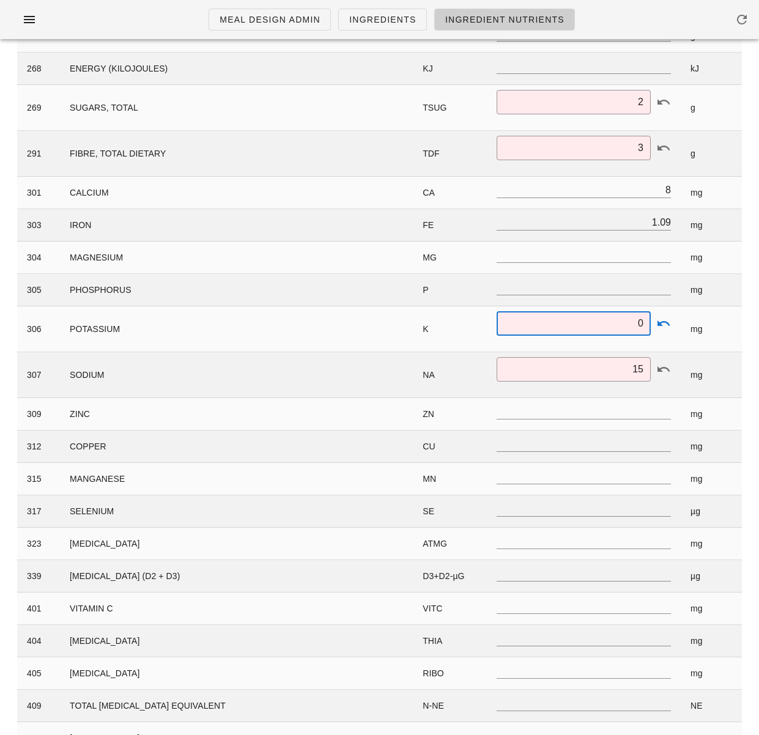
type input "0"
click at [749, 322] on div "Search Included in Targets Show Zero Values Create New ID Name Symbol Amount Un…" at bounding box center [379, 418] width 744 height 1392
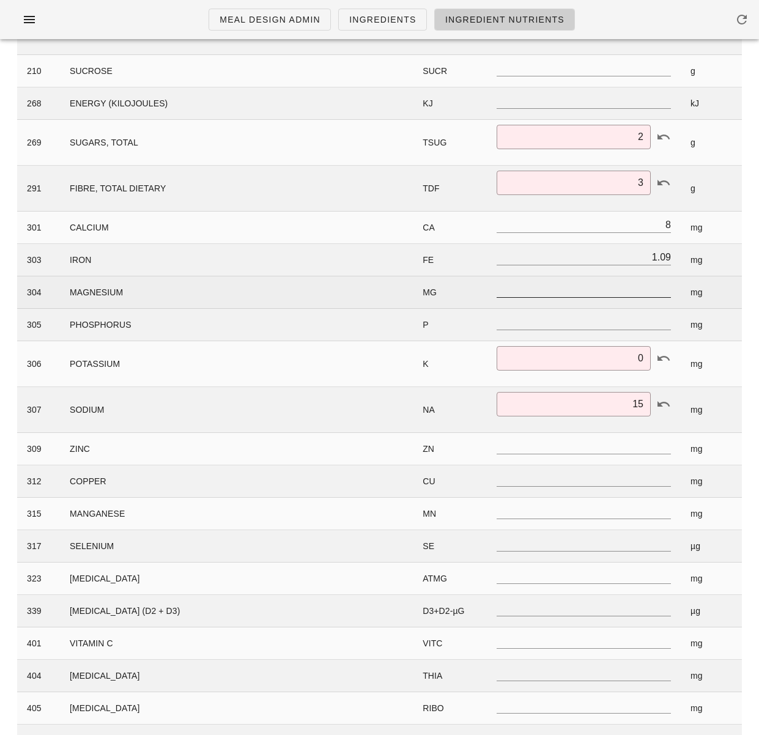
scroll to position [403, 0]
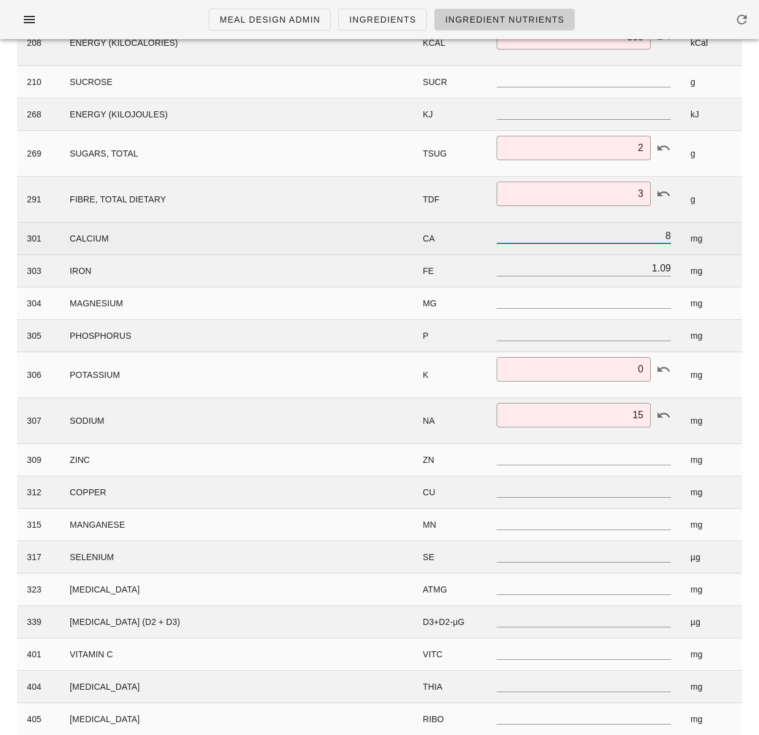
drag, startPoint x: 651, startPoint y: 238, endPoint x: 682, endPoint y: 232, distance: 32.4
click at [682, 232] on tr "301 CALCIUM CA 8 mg" at bounding box center [379, 239] width 724 height 32
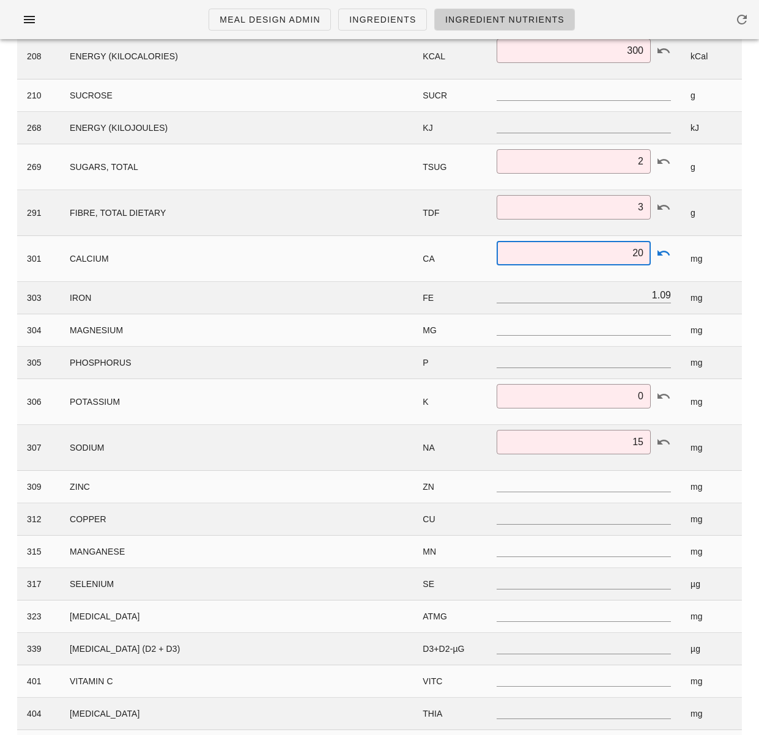
scroll to position [389, 0]
type input "20"
click at [652, 292] on input "1.09" at bounding box center [583, 295] width 174 height 16
drag, startPoint x: 649, startPoint y: 295, endPoint x: 669, endPoint y: 296, distance: 20.2
click at [669, 296] on input "1.09" at bounding box center [583, 295] width 174 height 16
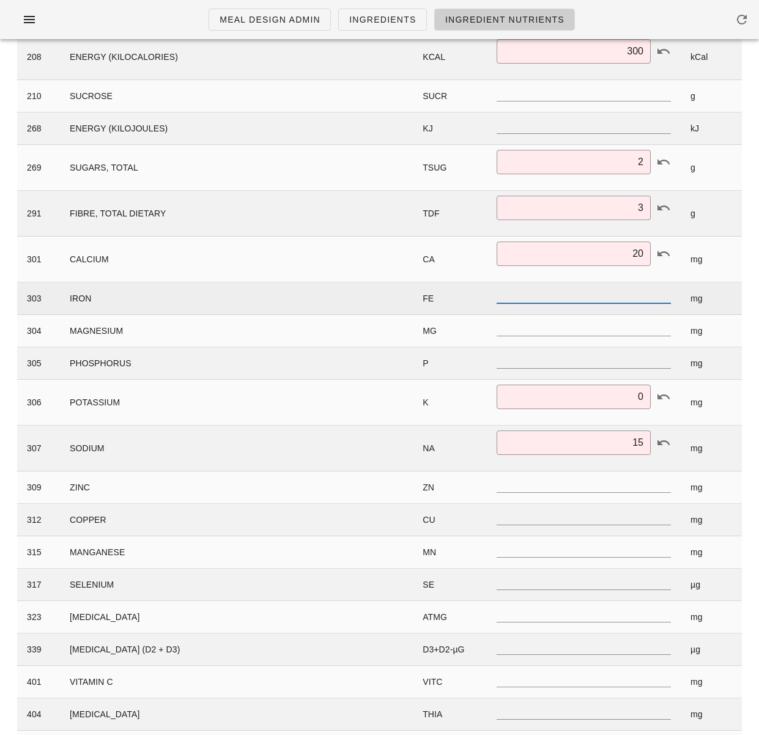
scroll to position [0, 0]
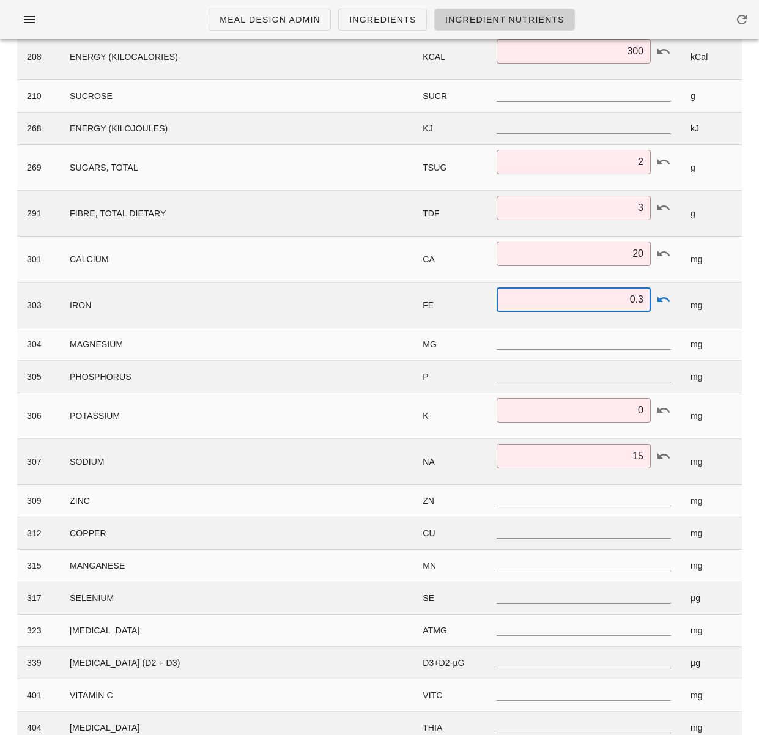
type input "0.3"
click at [753, 303] on div "Ingredient Nutrient Analysis Cancel Edit 505500 g 85 505500 - garganelli Save C…" at bounding box center [379, 434] width 759 height 1549
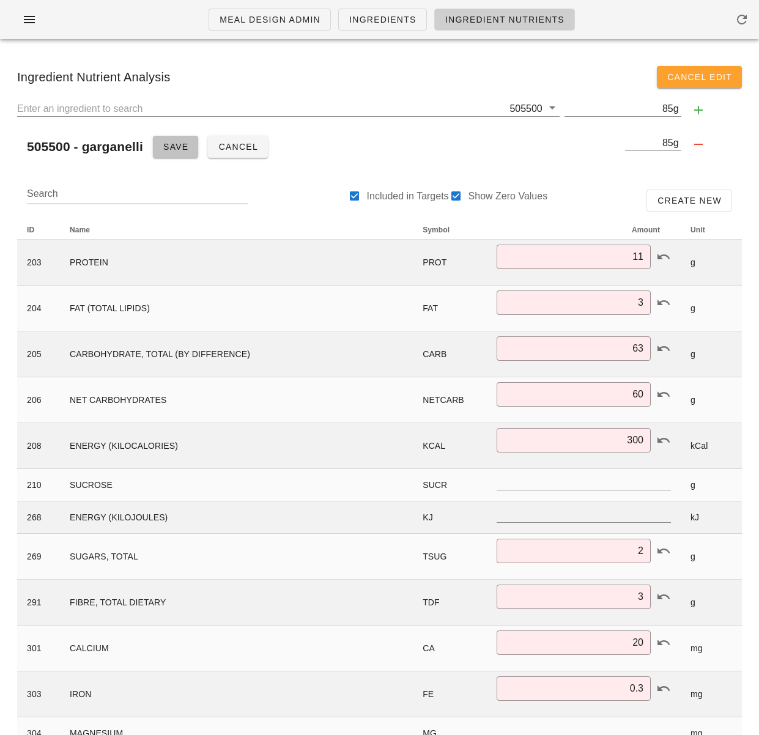
click at [182, 152] on span "Save" at bounding box center [176, 147] width 26 height 10
type input "11.00"
type input "3.00"
type input "63.00"
type input "60.00"
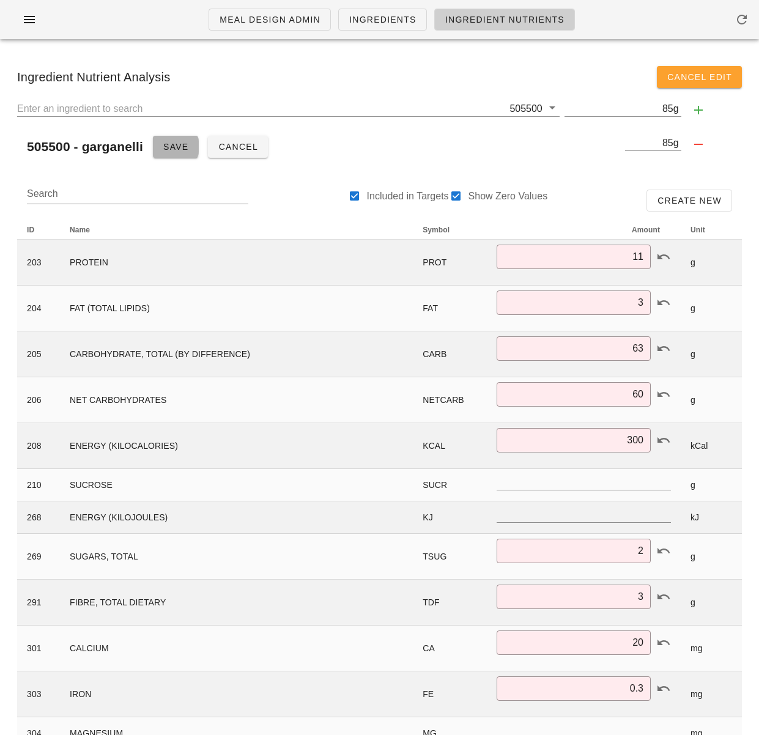
type input "2.00"
type input "3.0"
type input "0.30"
type input "1.000"
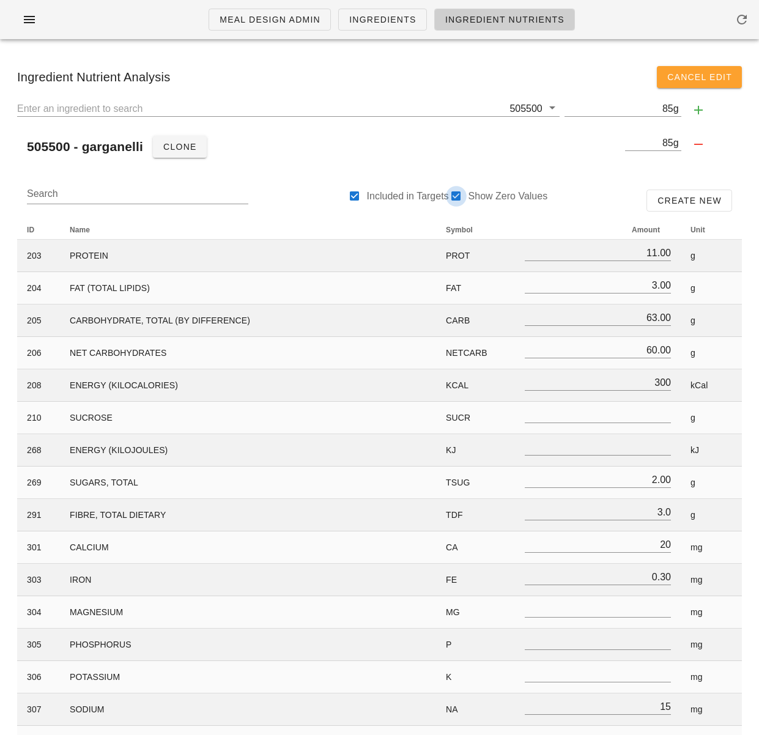
click at [456, 194] on div at bounding box center [456, 196] width 17 height 17
checkbox input "false"
type input "2.00"
type input "3.0"
type input "20"
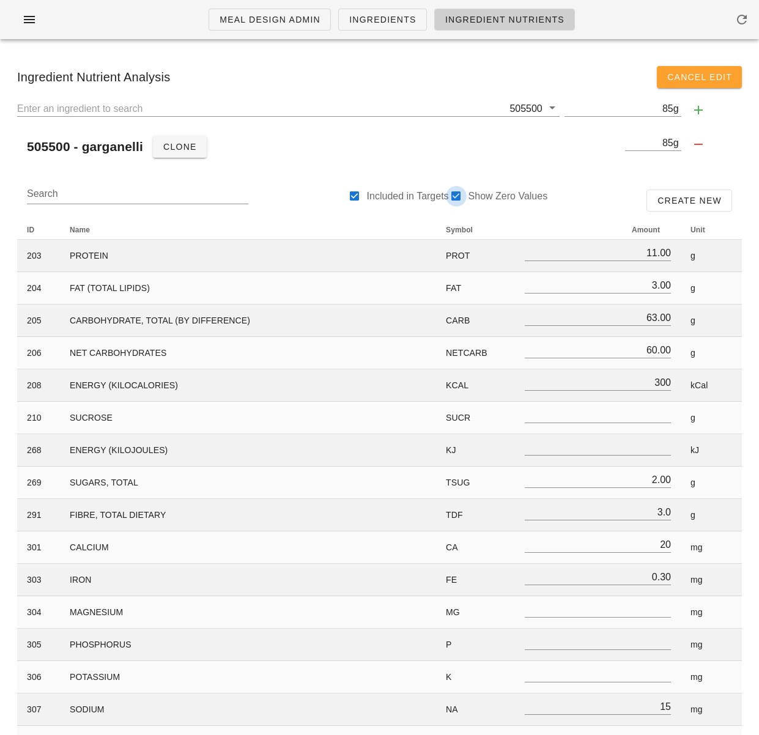
type input "0.30"
type input "15"
type input "55"
type input "1.000"
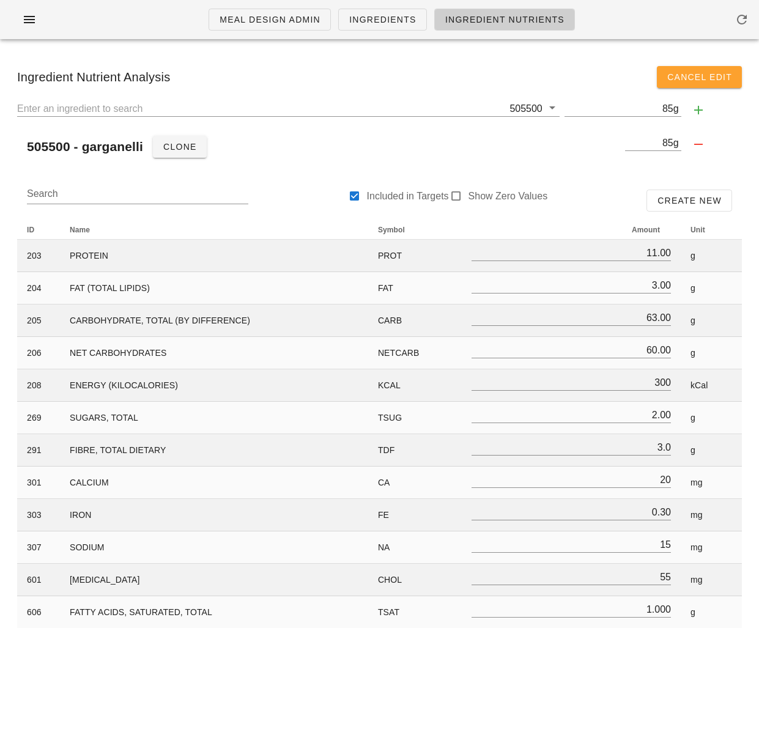
click at [487, 158] on div "505500 - garganelli Clone" at bounding box center [318, 146] width 603 height 29
click at [35, 20] on icon "button" at bounding box center [29, 19] width 15 height 15
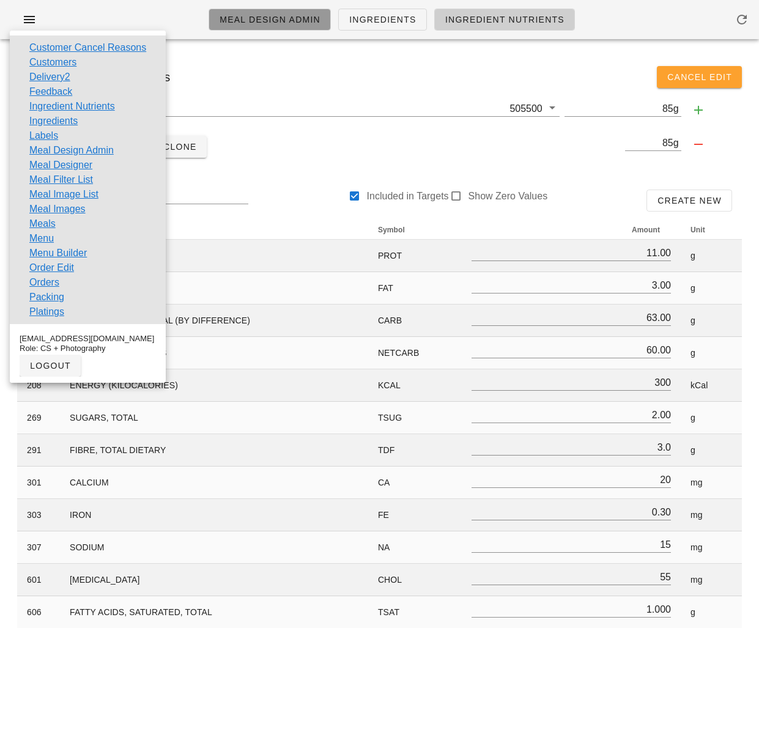
click at [234, 18] on span "Meal Design Admin" at bounding box center [269, 20] width 101 height 10
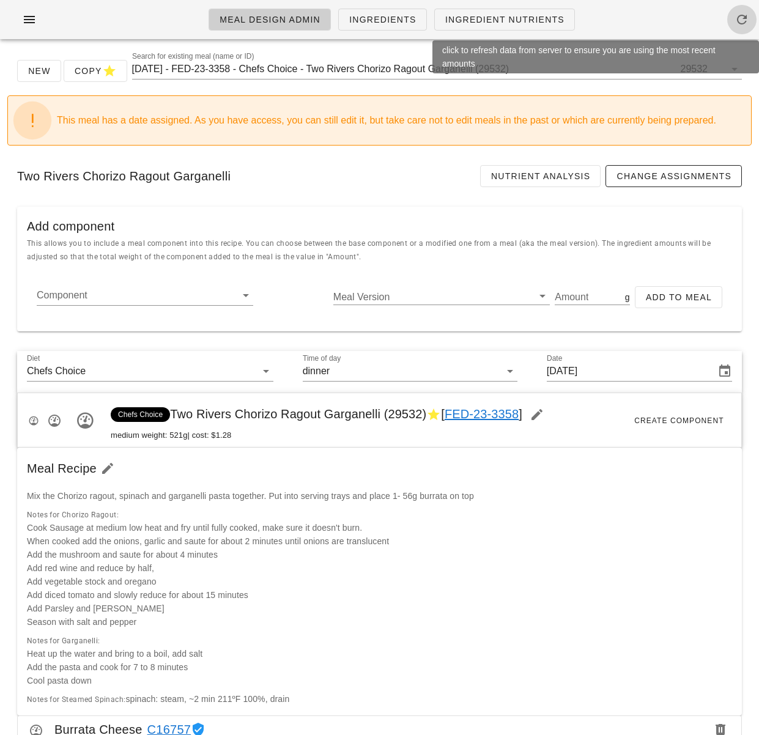
click at [743, 18] on icon "button" at bounding box center [741, 19] width 15 height 15
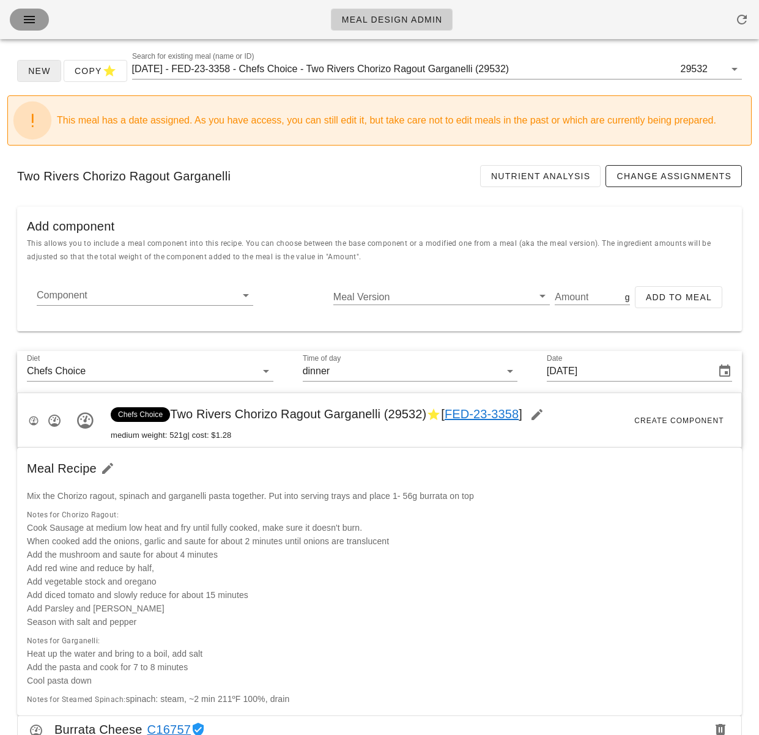
drag, startPoint x: 32, startPoint y: 21, endPoint x: 54, endPoint y: 62, distance: 46.5
click at [32, 21] on icon "button" at bounding box center [29, 19] width 15 height 15
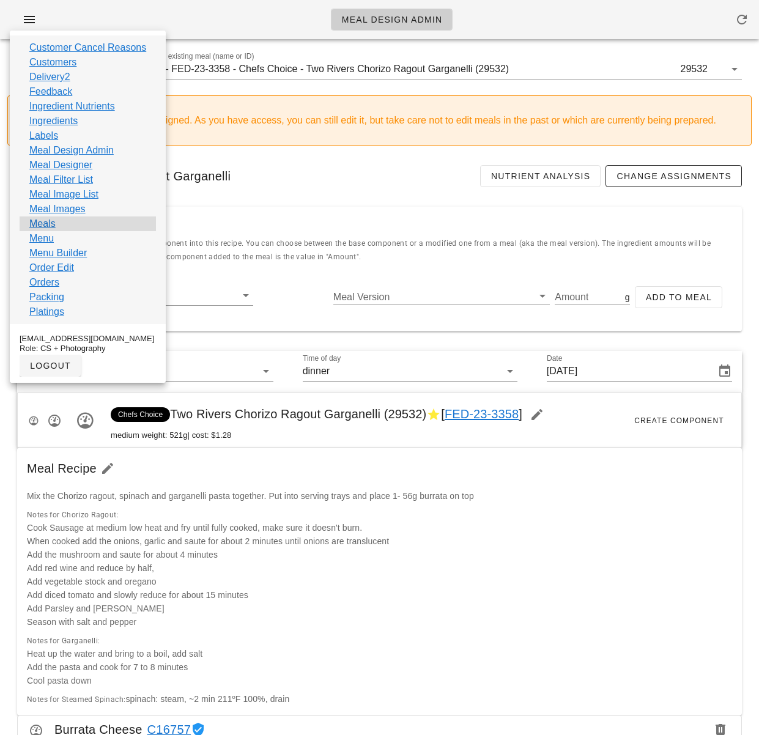
click at [56, 226] on div "Meals" at bounding box center [88, 223] width 136 height 15
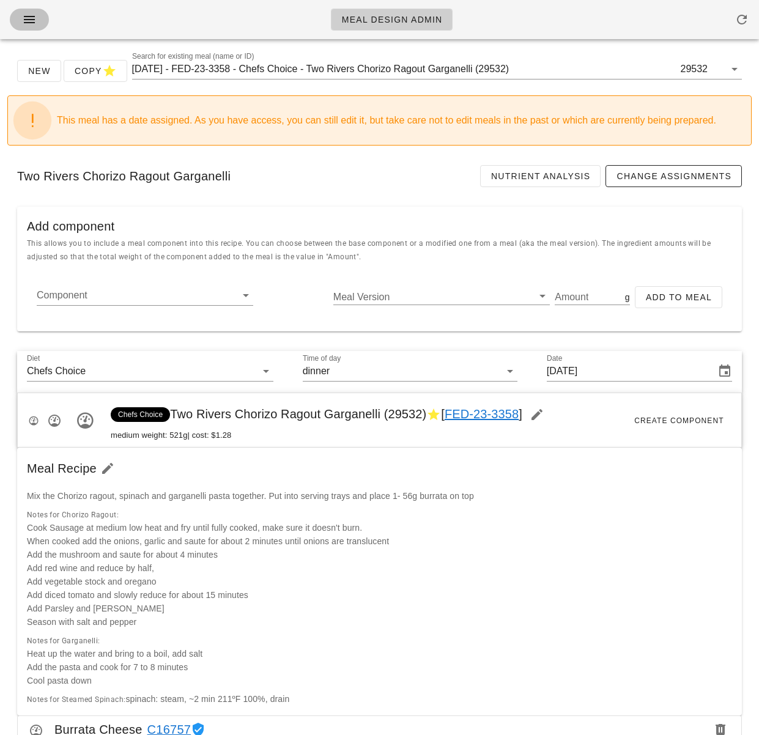
click at [19, 13] on button "button" at bounding box center [29, 20] width 39 height 22
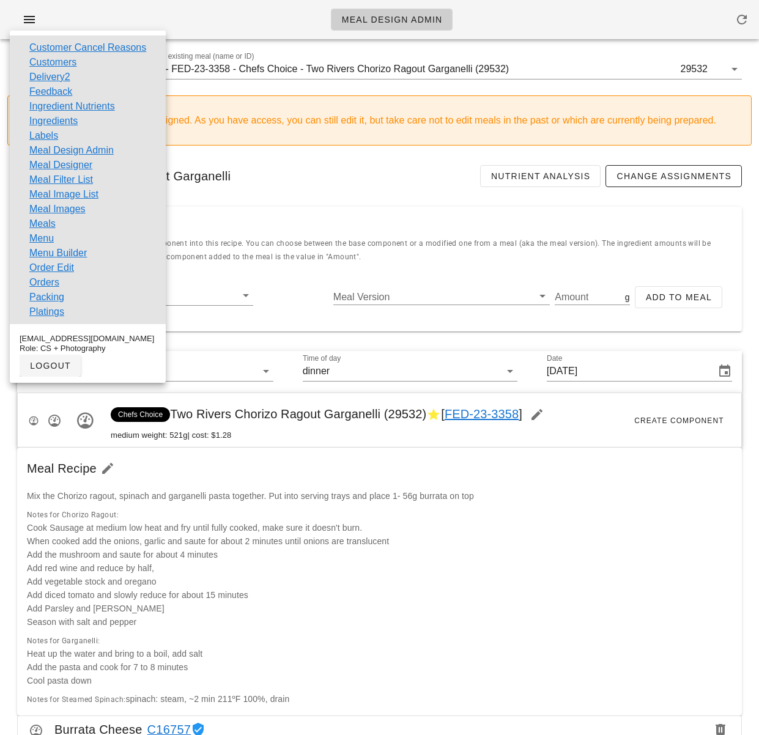
click at [40, 223] on link "Meals" at bounding box center [42, 223] width 26 height 15
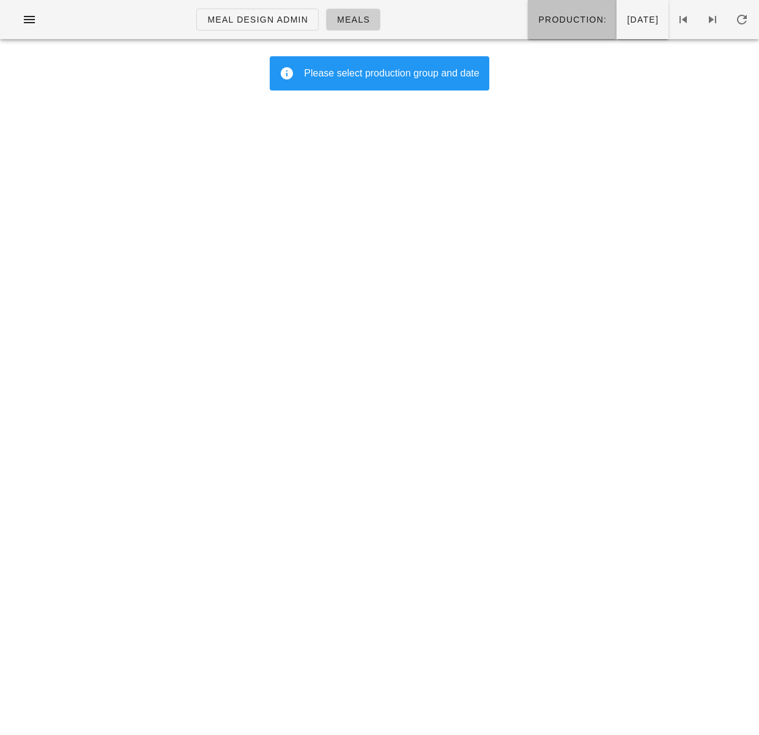
click at [555, 29] on button "Production:" at bounding box center [572, 19] width 89 height 39
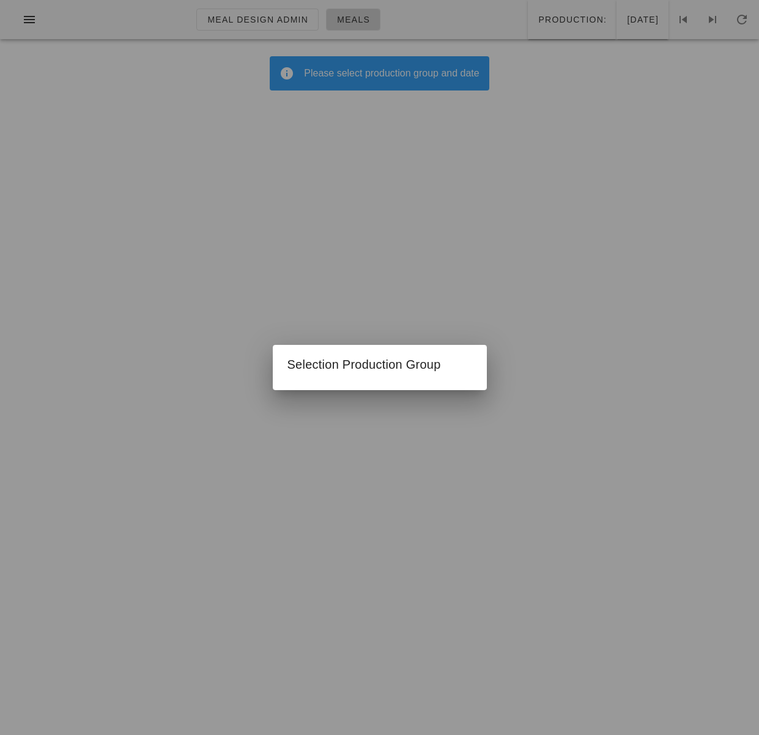
click at [526, 25] on div at bounding box center [379, 367] width 759 height 735
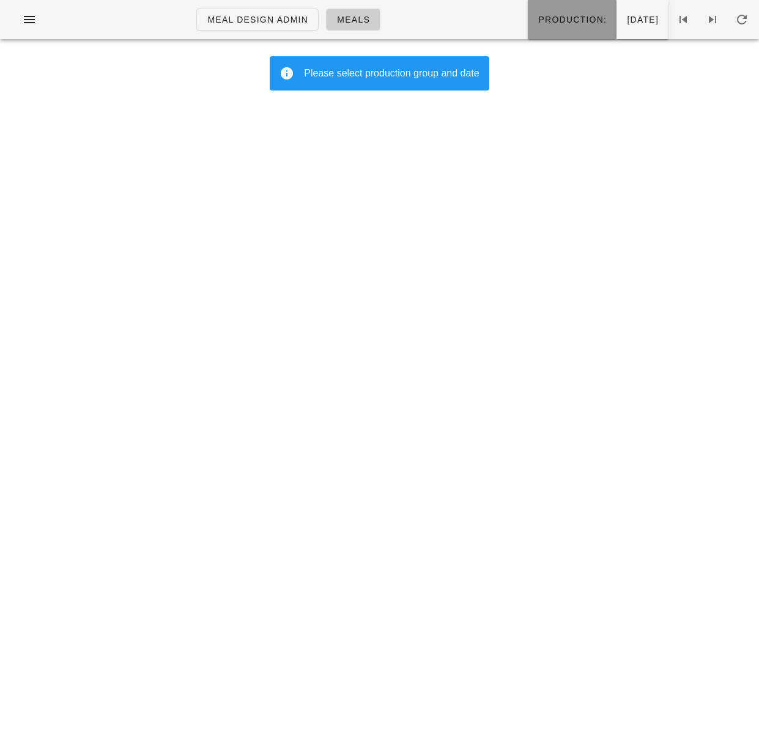
click at [528, 34] on button "Production:" at bounding box center [572, 19] width 89 height 39
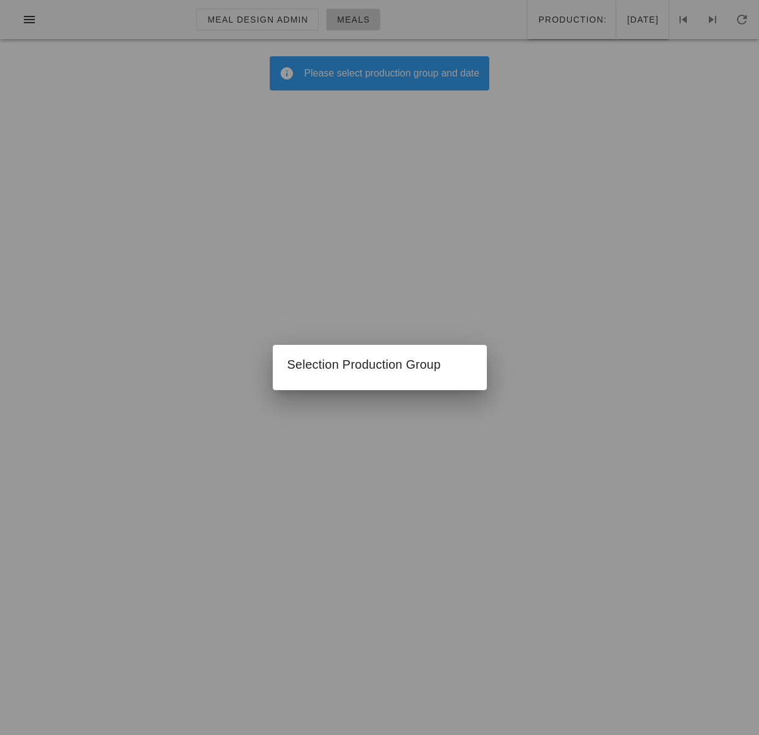
drag, startPoint x: 518, startPoint y: 177, endPoint x: 543, endPoint y: 79, distance: 100.8
click at [518, 177] on div at bounding box center [379, 367] width 759 height 735
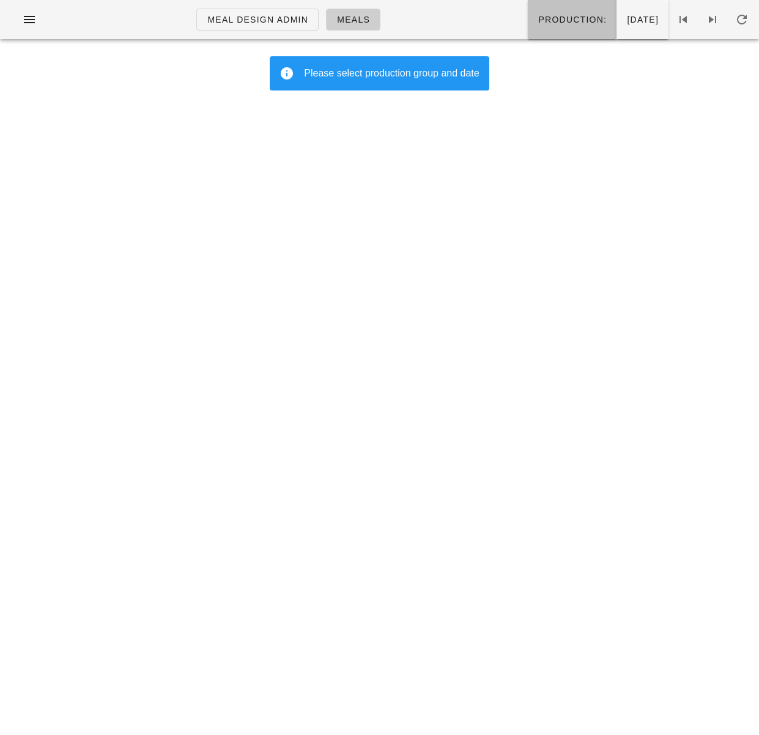
click at [537, 23] on span "Production:" at bounding box center [571, 20] width 69 height 10
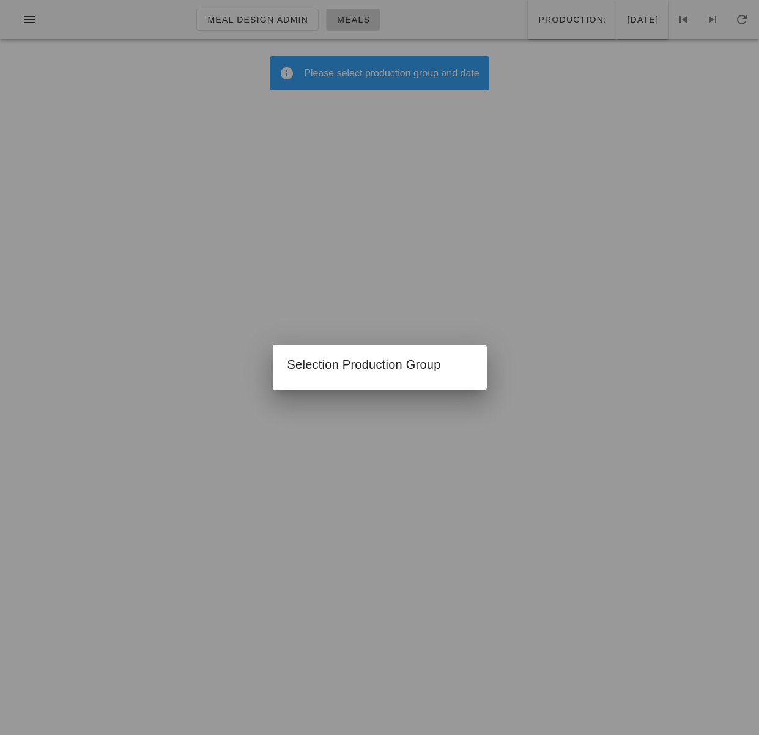
drag, startPoint x: 584, startPoint y: 116, endPoint x: 600, endPoint y: 92, distance: 28.7
click at [584, 116] on div at bounding box center [379, 367] width 759 height 735
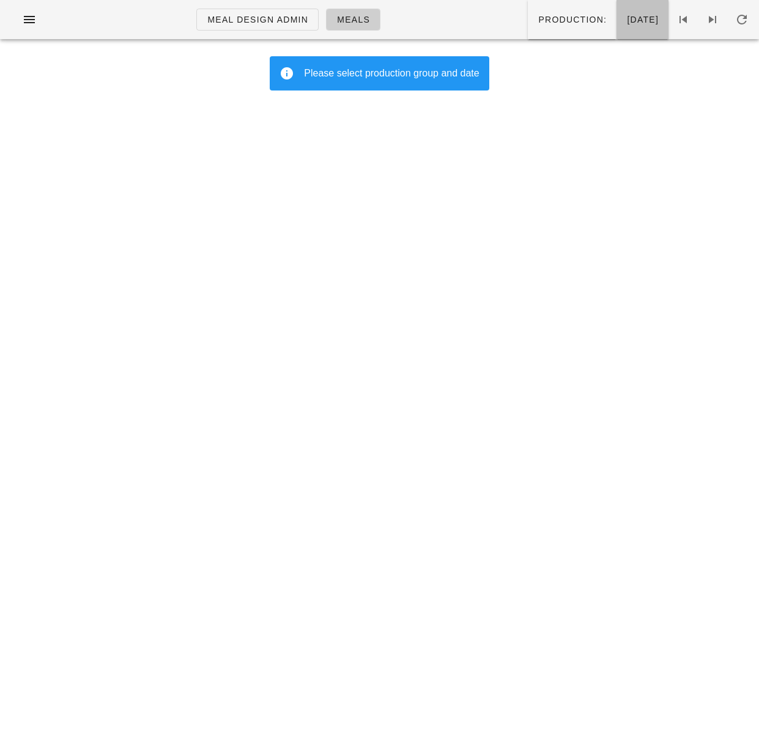
drag, startPoint x: 609, startPoint y: 18, endPoint x: 608, endPoint y: 31, distance: 12.2
click at [626, 18] on span "[DATE]" at bounding box center [642, 20] width 32 height 10
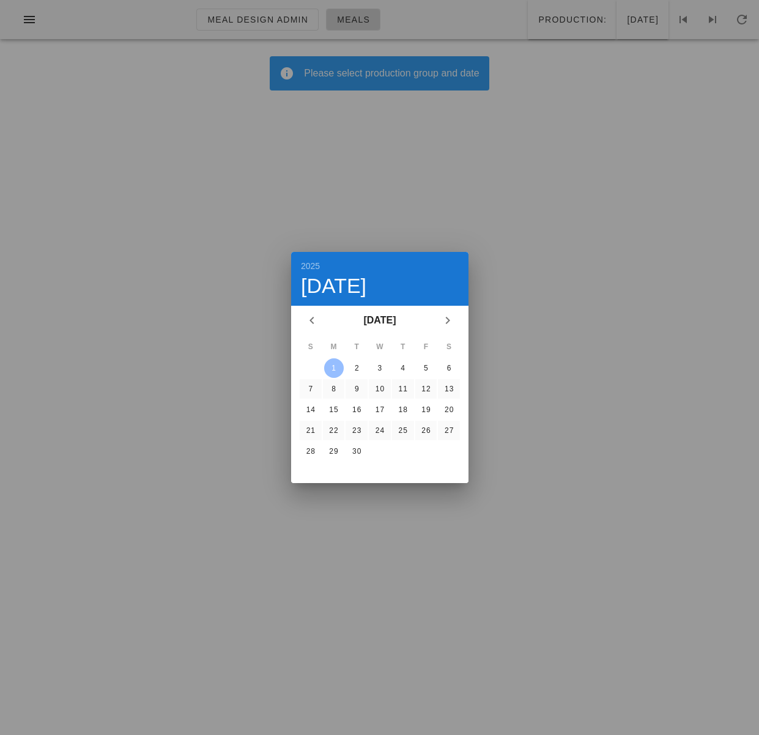
click at [333, 369] on div "1" at bounding box center [333, 368] width 20 height 9
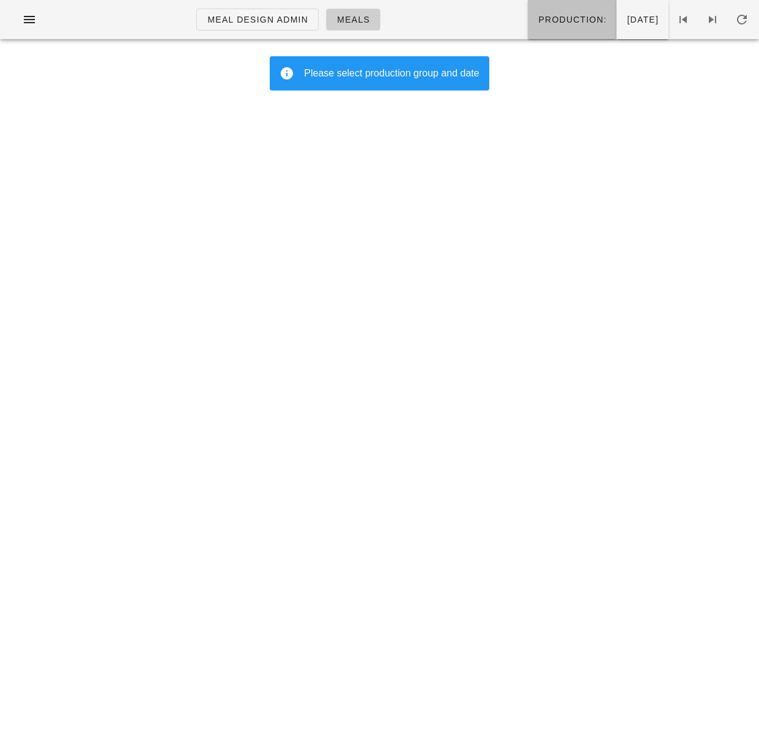
click at [533, 29] on button "Production:" at bounding box center [572, 19] width 89 height 39
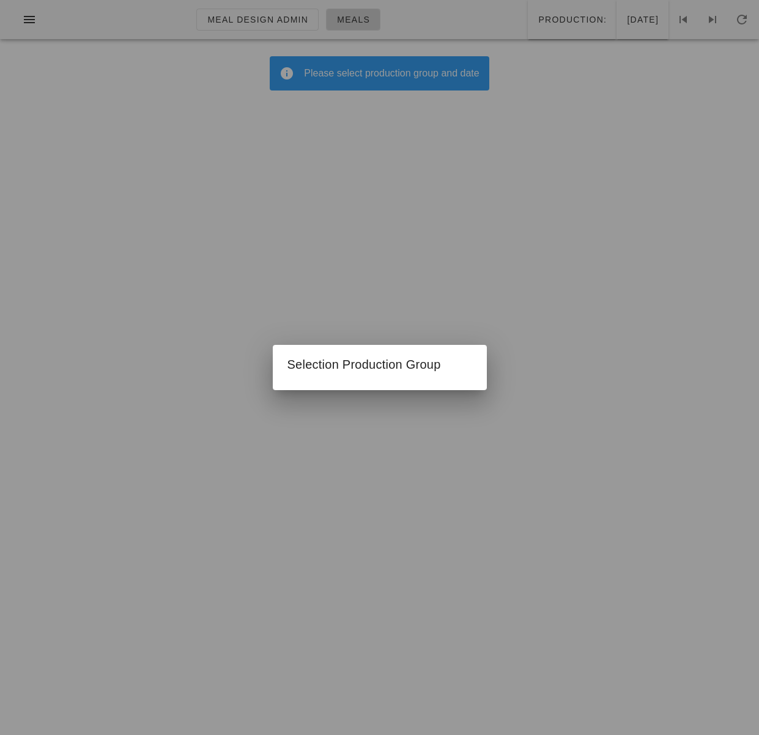
click at [433, 320] on div at bounding box center [379, 367] width 759 height 735
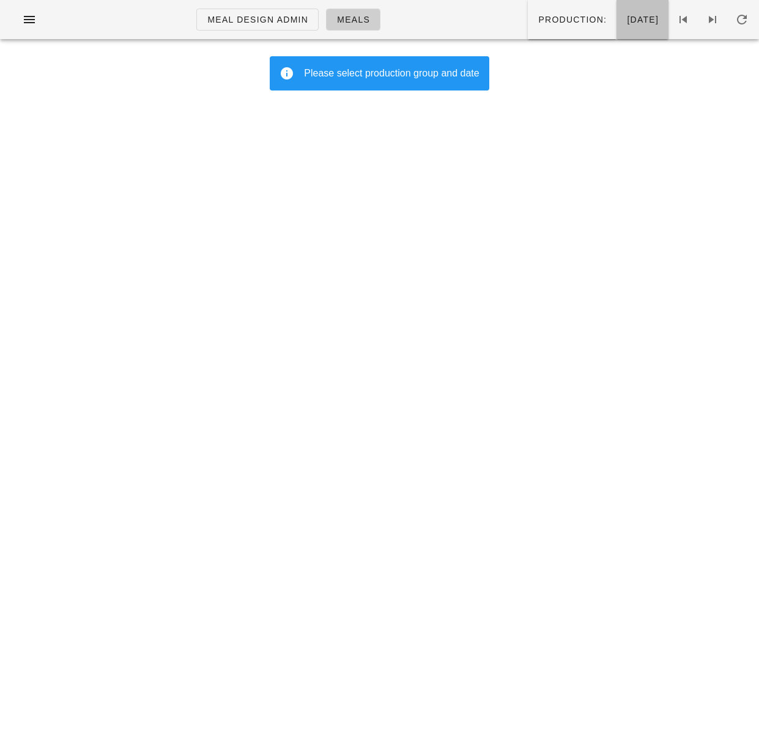
click at [625, 26] on button "[DATE]" at bounding box center [642, 19] width 52 height 39
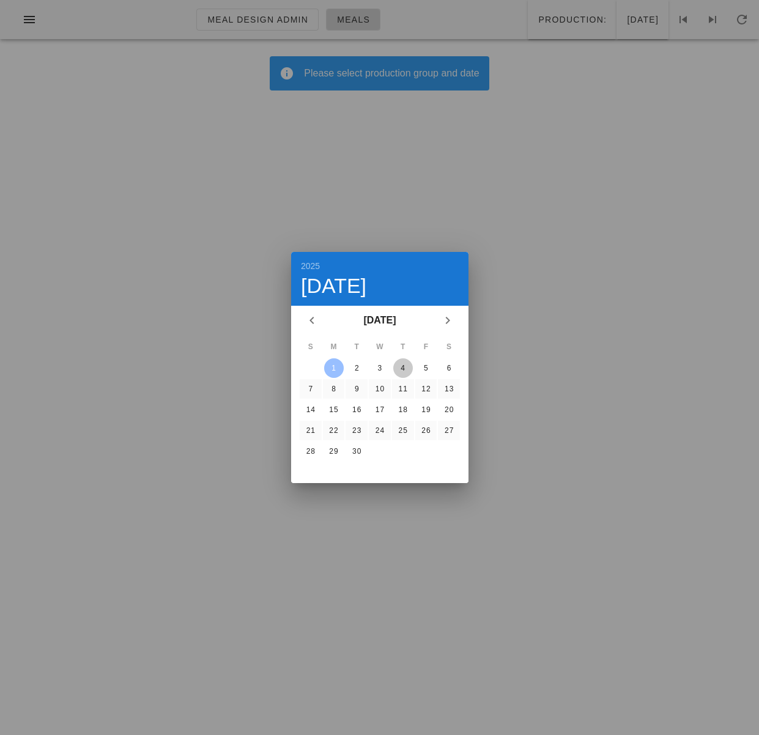
click at [404, 366] on div "4" at bounding box center [403, 368] width 20 height 9
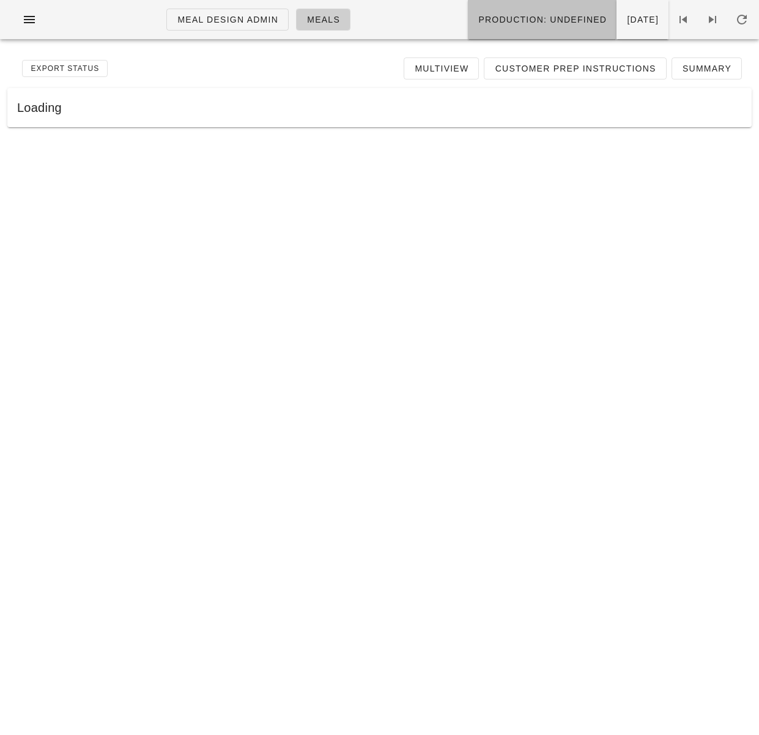
click at [477, 18] on span "Production: undefined" at bounding box center [541, 20] width 129 height 10
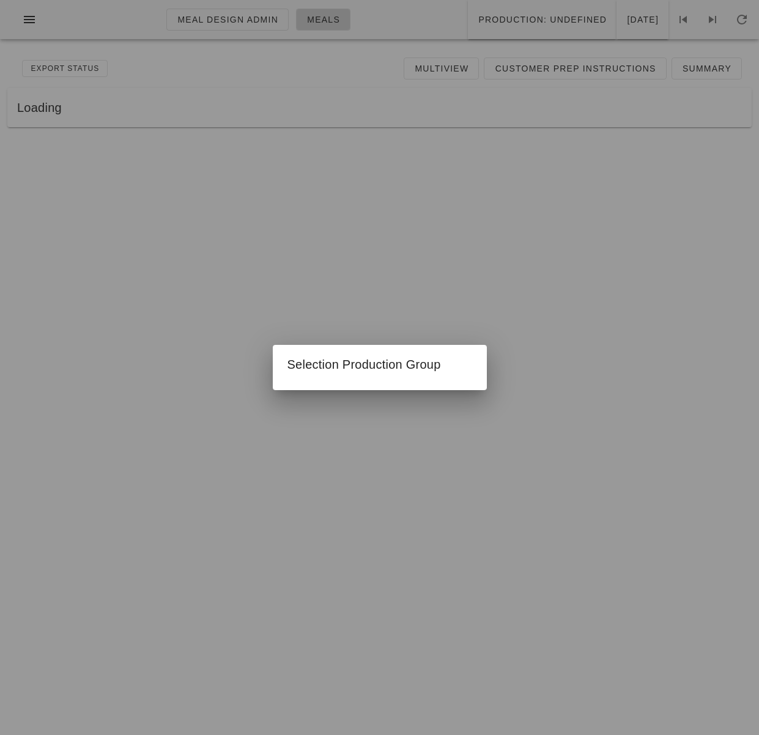
click at [407, 274] on div at bounding box center [379, 367] width 759 height 735
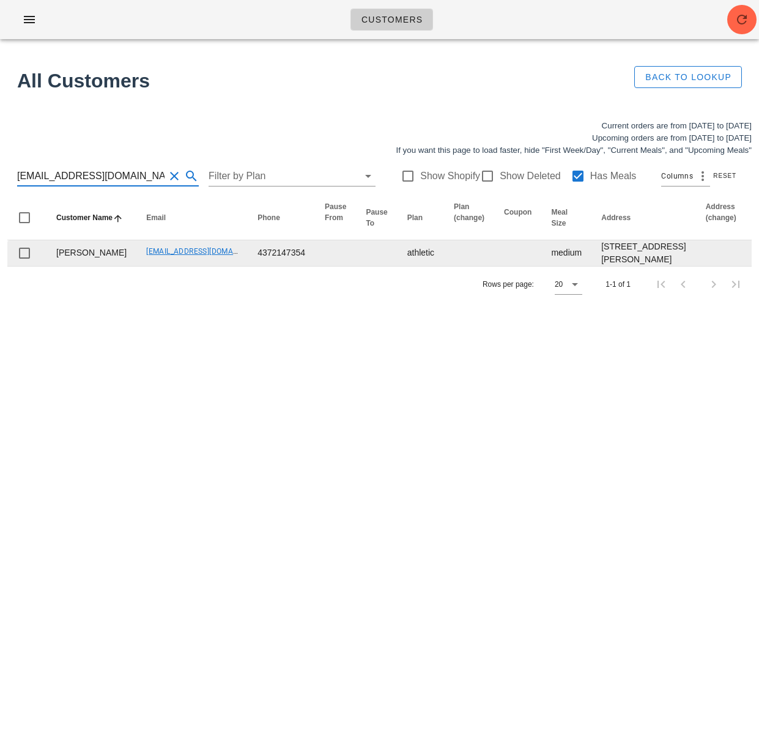
click at [259, 309] on div "Current orders are from Sunday Aug 31 to Saturday Sep 06 Upcoming orders are fr…" at bounding box center [379, 210] width 759 height 197
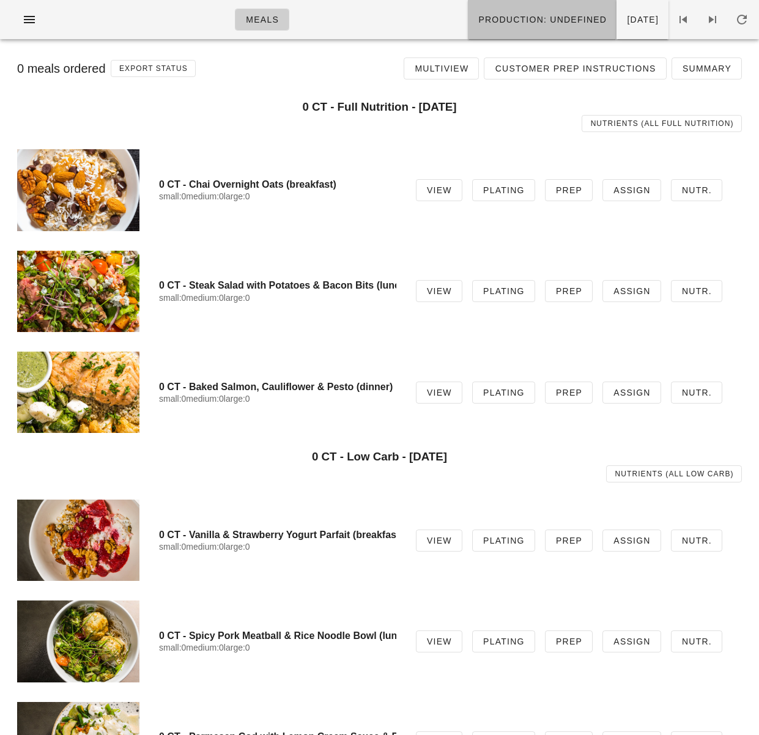
click at [498, 23] on span "Production: undefined" at bounding box center [541, 20] width 129 height 10
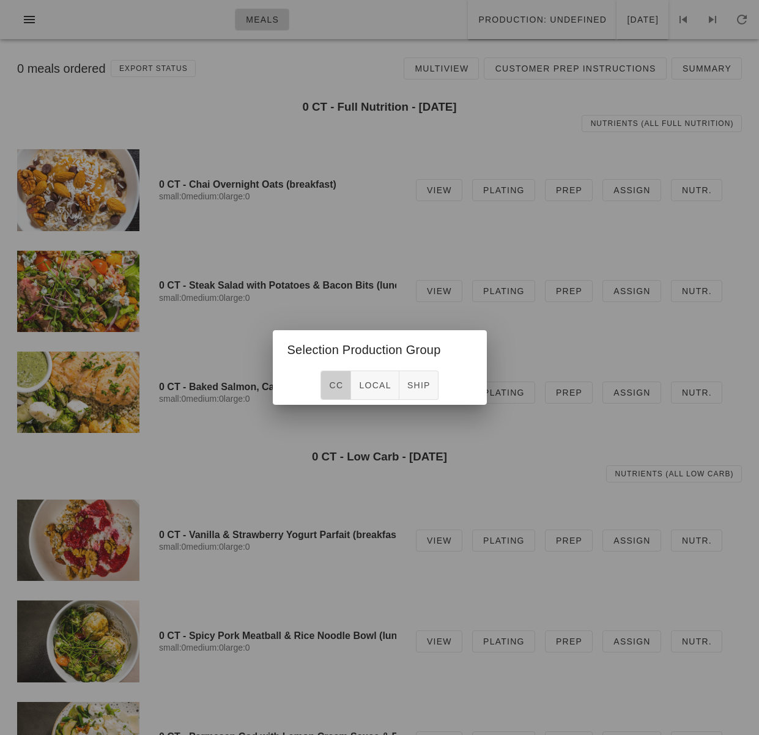
click at [337, 392] on button "CC" at bounding box center [335, 385] width 31 height 29
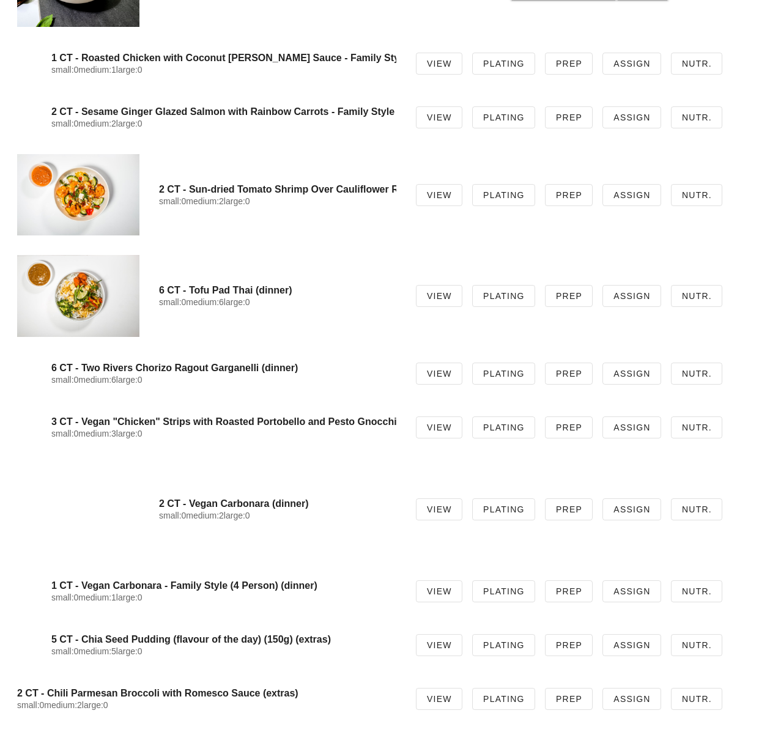
scroll to position [5315, 0]
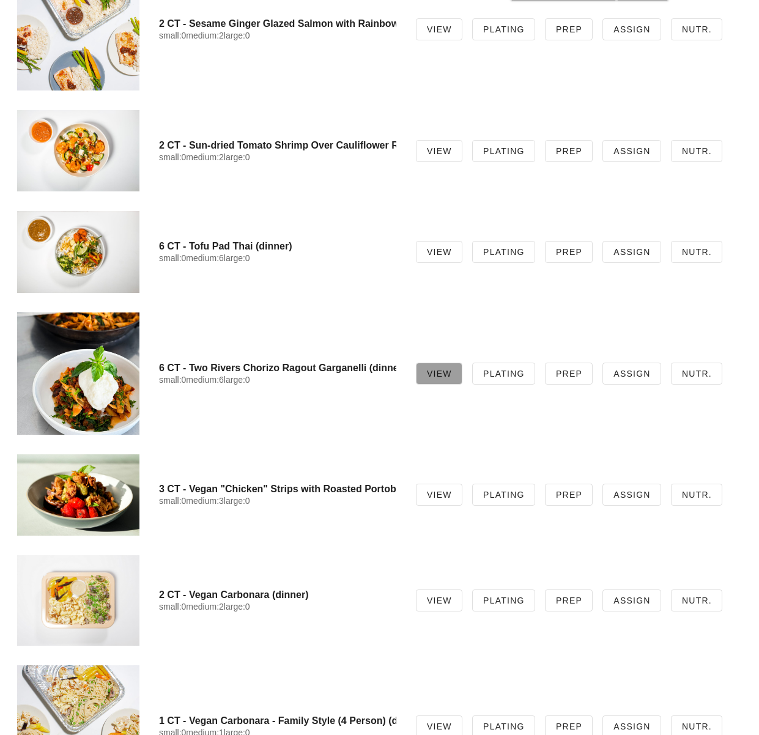
click at [435, 373] on span "View" at bounding box center [439, 374] width 26 height 10
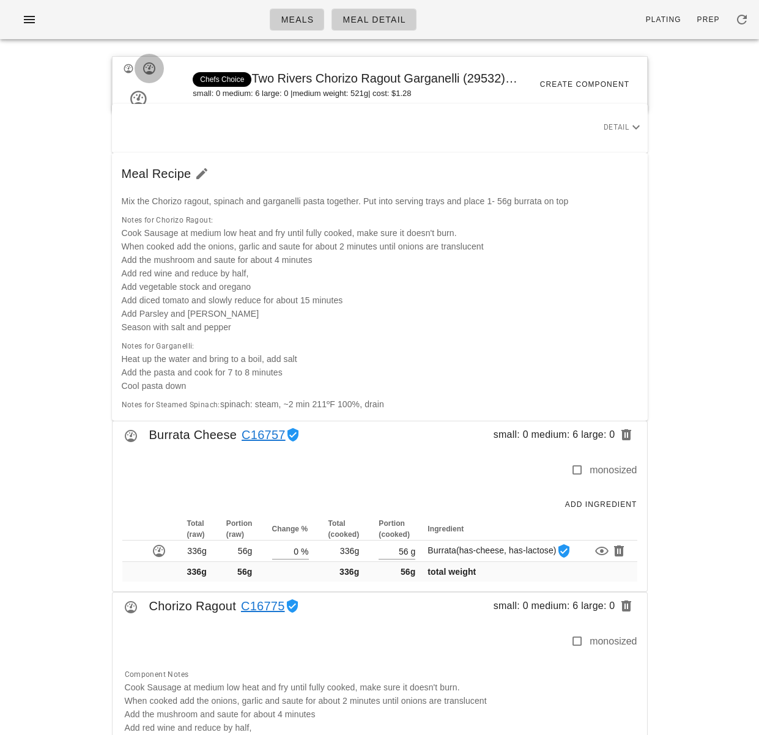
click at [150, 67] on icon "button" at bounding box center [149, 68] width 15 height 15
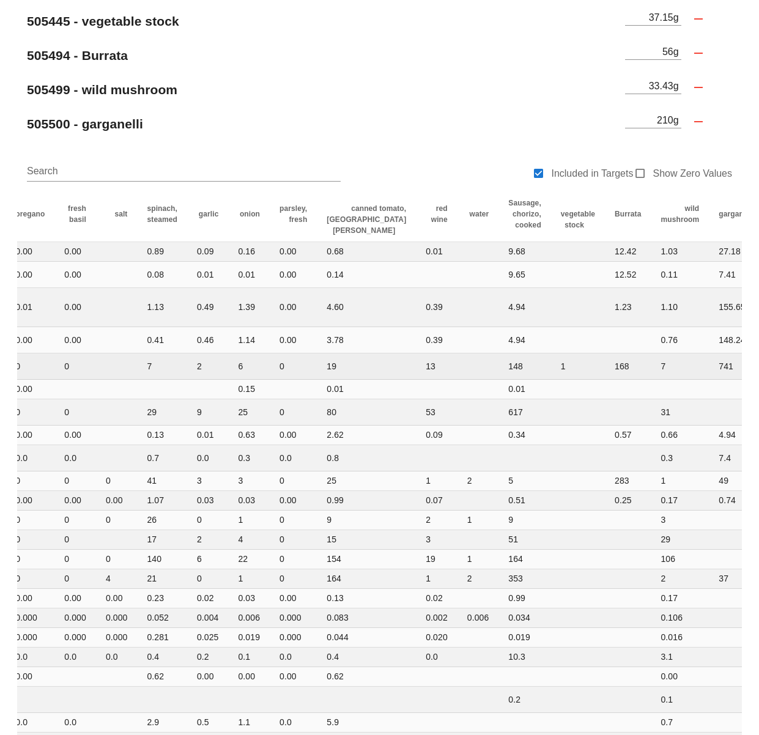
scroll to position [0, 279]
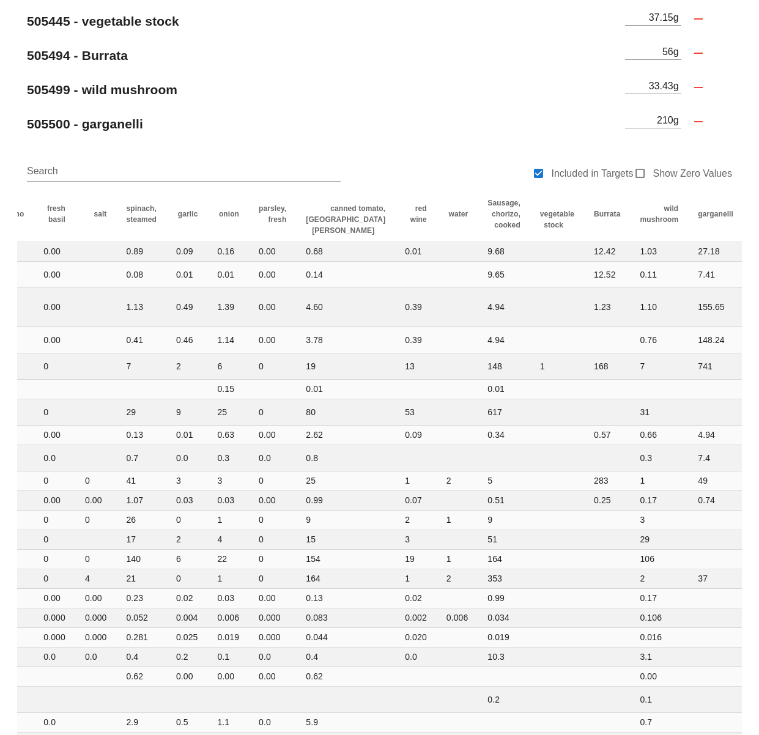
drag, startPoint x: 361, startPoint y: 108, endPoint x: 254, endPoint y: 2, distance: 150.4
click at [361, 108] on div "505500 - garganelli" at bounding box center [319, 124] width 608 height 34
click at [316, 135] on div "505500 - garganelli" at bounding box center [318, 123] width 603 height 29
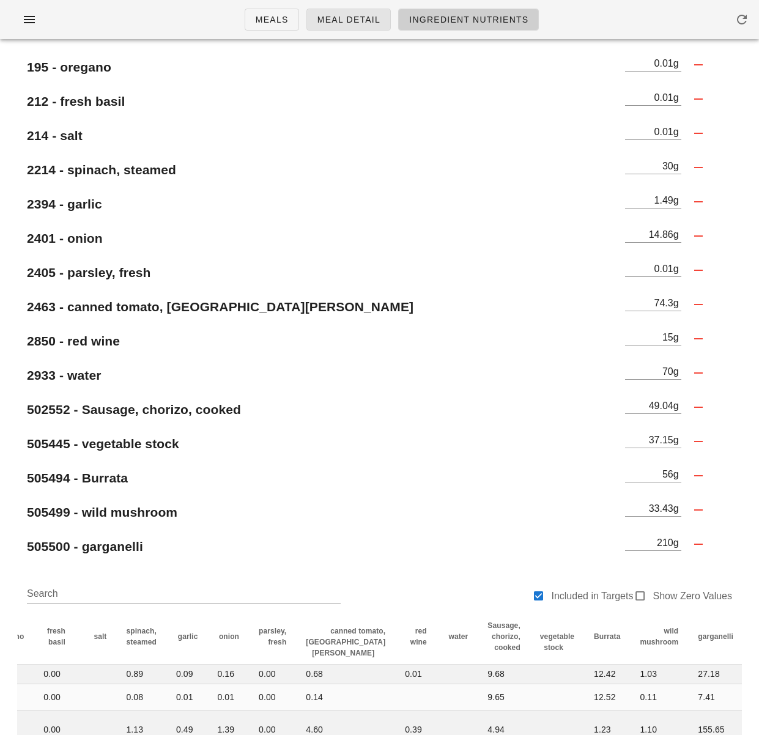
scroll to position [0, 0]
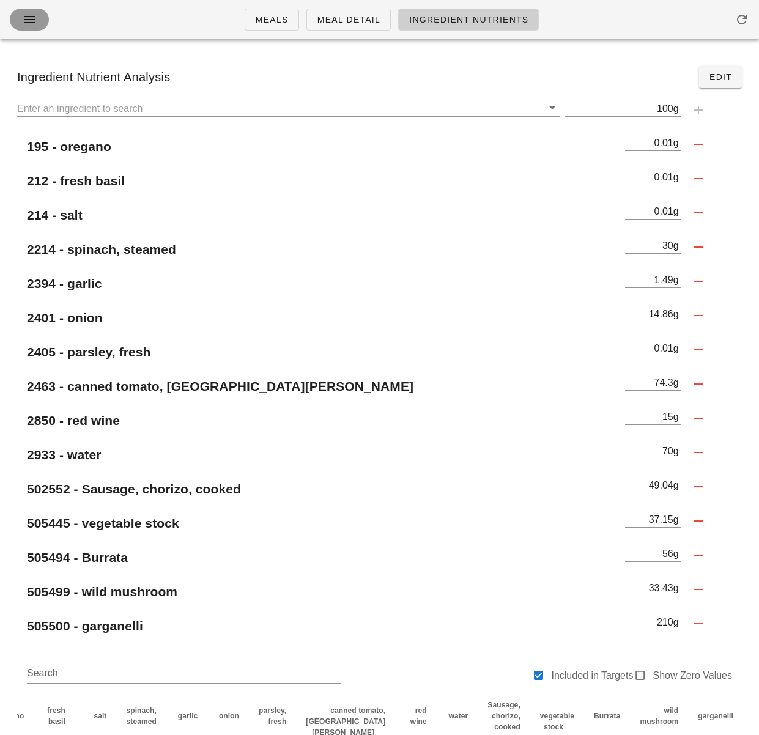
drag, startPoint x: 17, startPoint y: 18, endPoint x: 34, endPoint y: 39, distance: 26.9
click at [17, 18] on button "button" at bounding box center [29, 20] width 39 height 22
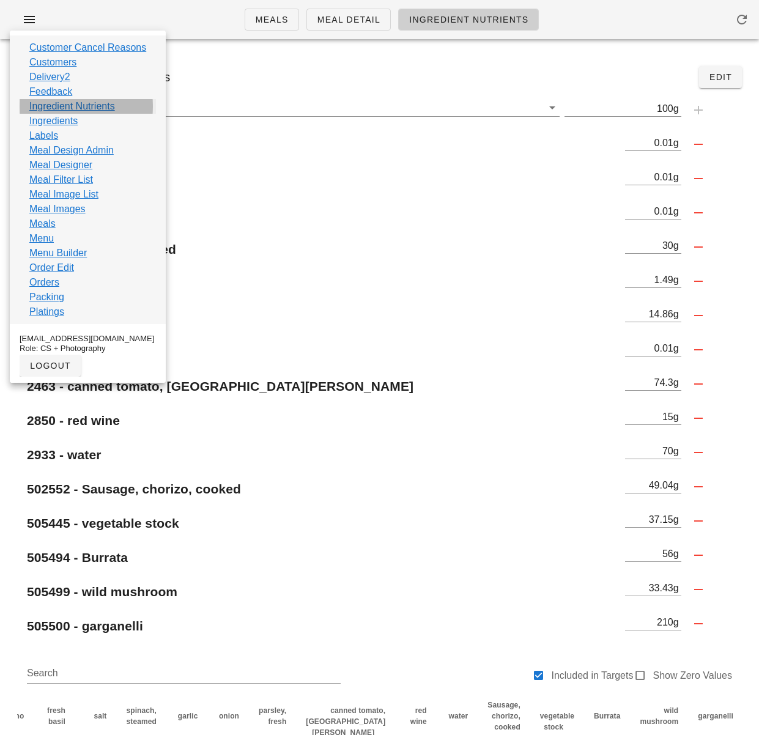
click at [89, 111] on link "Ingredient Nutrients" at bounding box center [72, 106] width 86 height 15
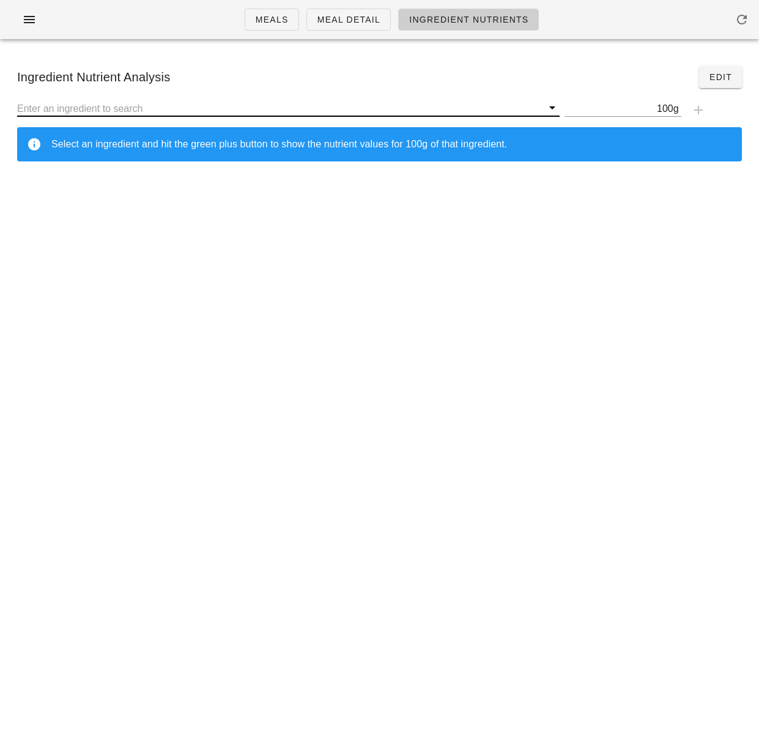
click at [344, 106] on input "text" at bounding box center [279, 108] width 525 height 16
type input "G"
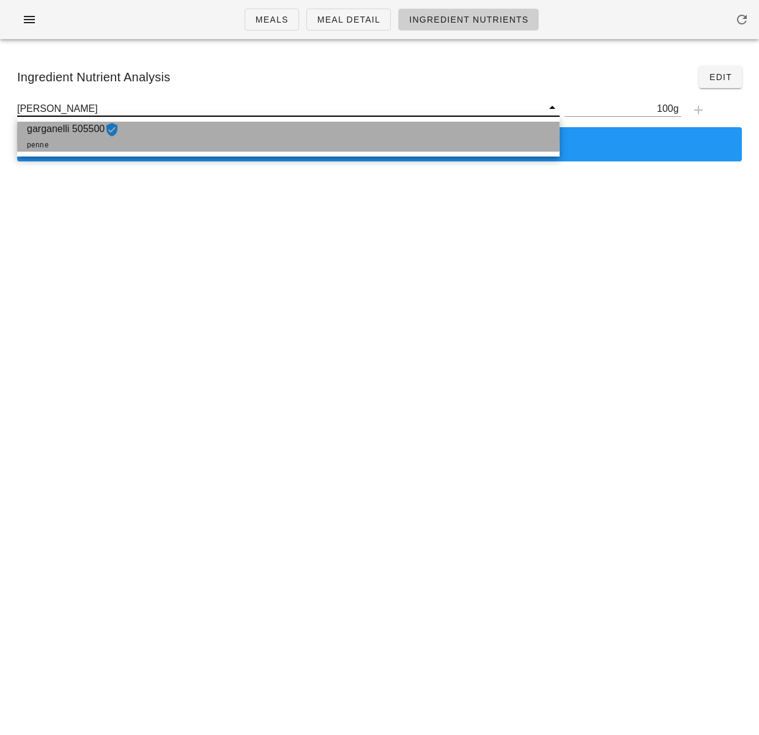
click at [407, 137] on div "garganelli 505500 penne" at bounding box center [288, 137] width 542 height 30
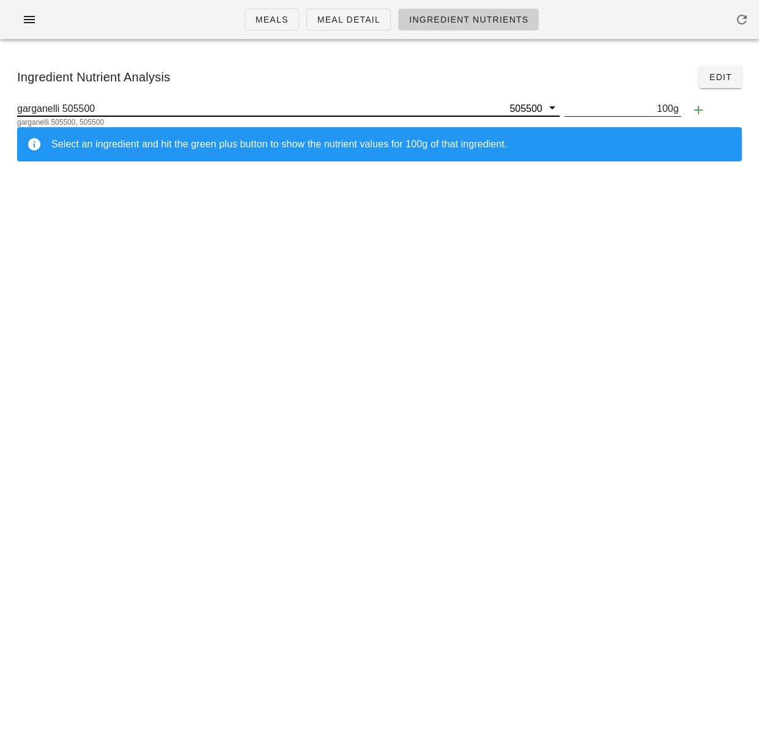
type input "garganelli 505500"
click at [662, 109] on input "100" at bounding box center [618, 108] width 109 height 16
type input "1"
type input "85"
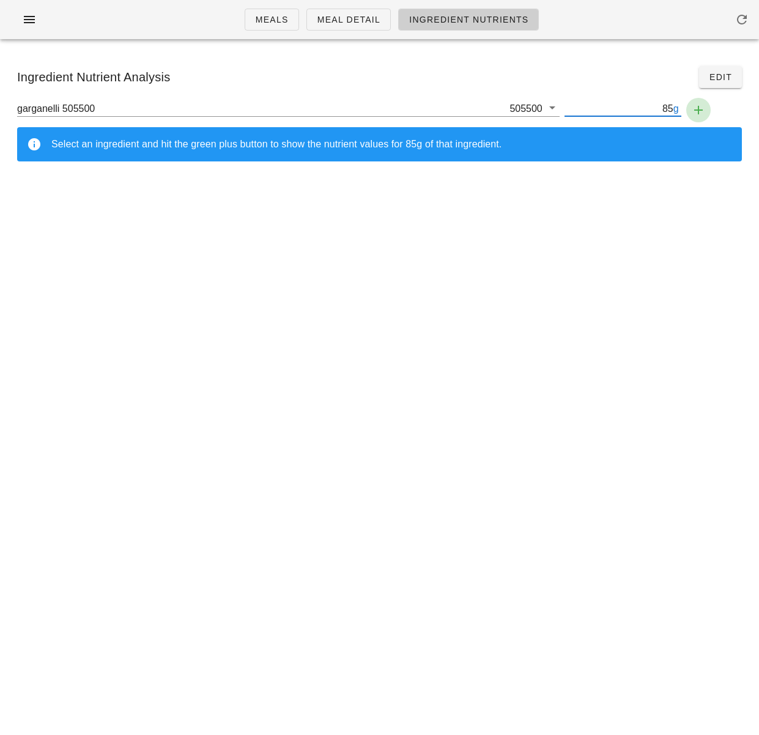
click at [698, 110] on icon "button" at bounding box center [698, 110] width 15 height 15
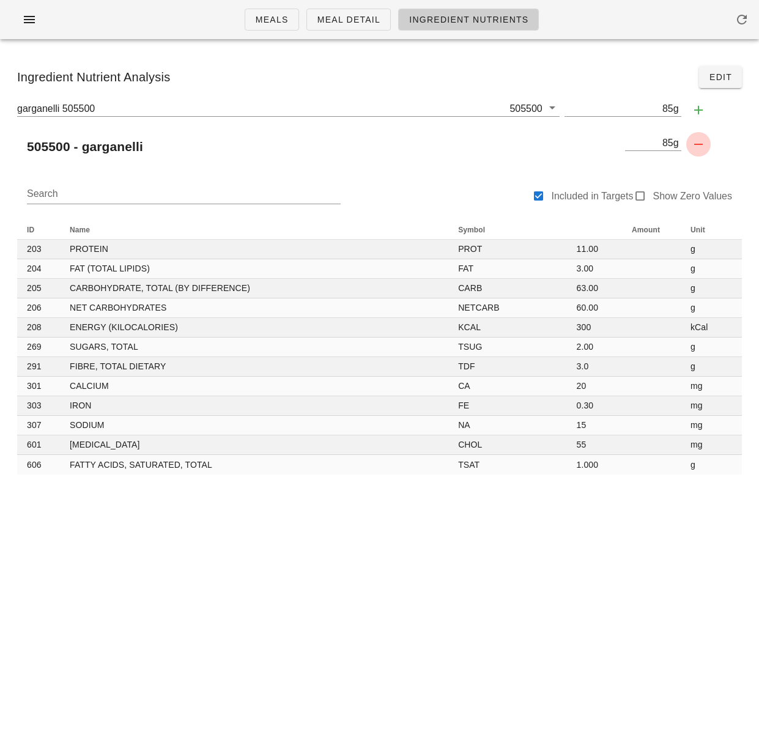
click at [702, 147] on icon "button" at bounding box center [698, 144] width 15 height 15
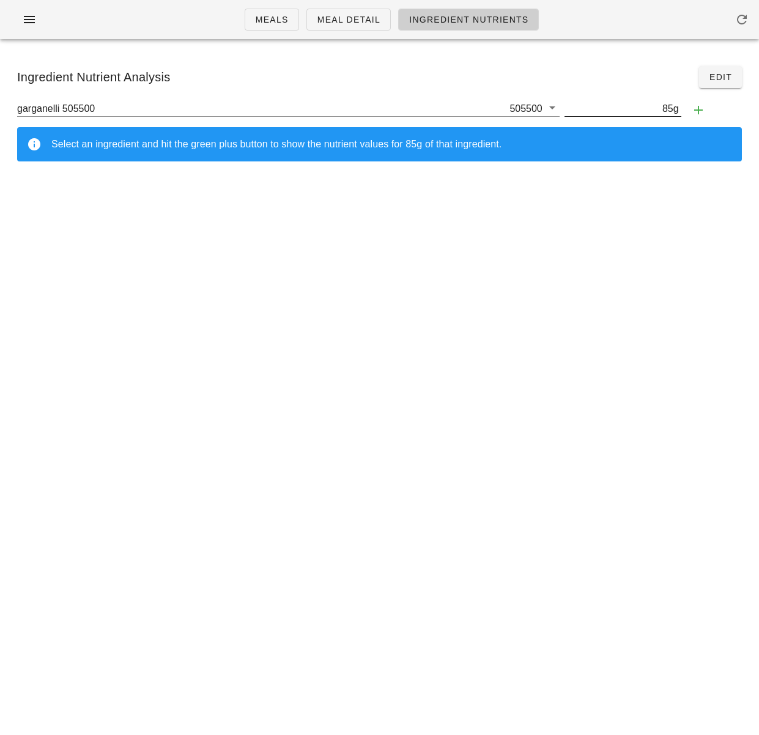
click at [668, 109] on input "85" at bounding box center [618, 108] width 109 height 16
click at [669, 110] on input "85" at bounding box center [618, 108] width 109 height 16
type input "8"
type input "189"
click at [696, 111] on icon "button" at bounding box center [698, 110] width 15 height 15
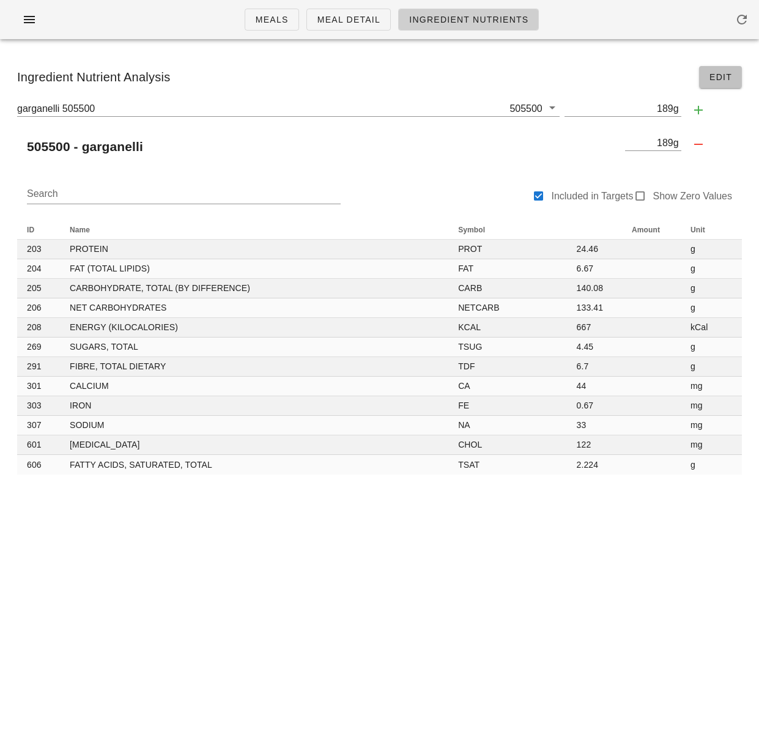
click at [715, 79] on span "Edit" at bounding box center [720, 77] width 23 height 10
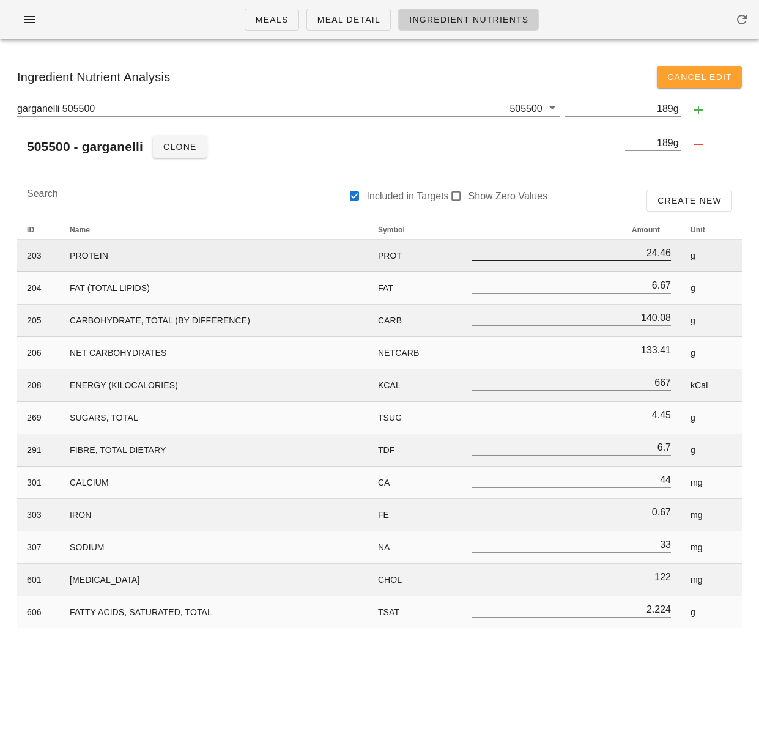
click at [657, 251] on input "24.46" at bounding box center [570, 253] width 199 height 16
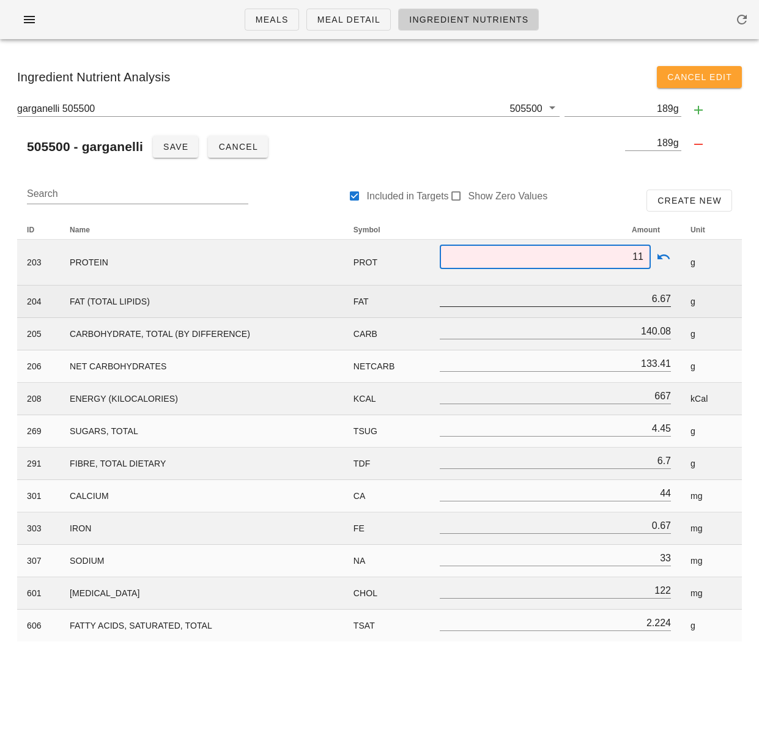
type input "11"
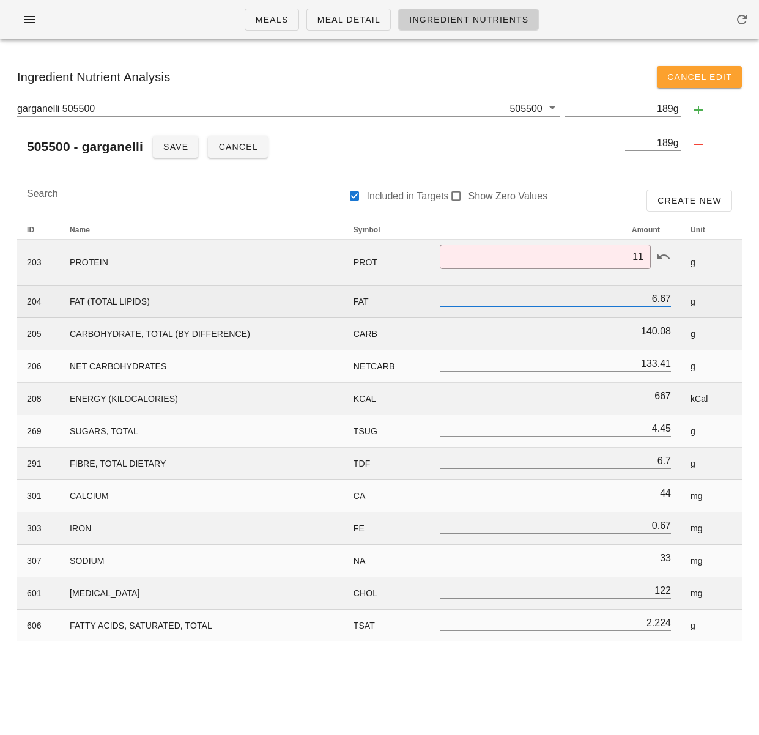
click at [646, 298] on input "6.67" at bounding box center [555, 298] width 231 height 16
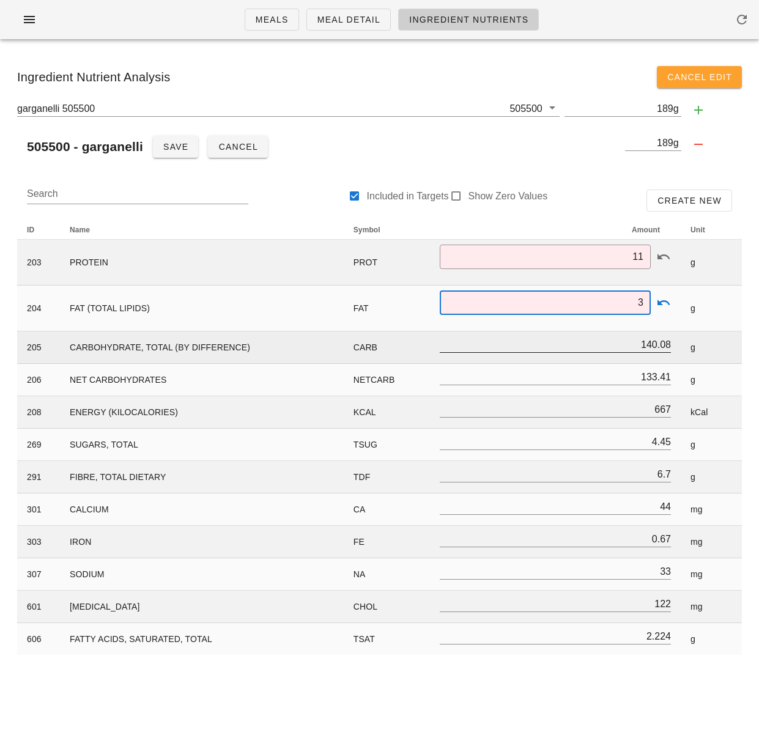
type input "3"
click at [652, 350] on input "140.08" at bounding box center [555, 344] width 231 height 16
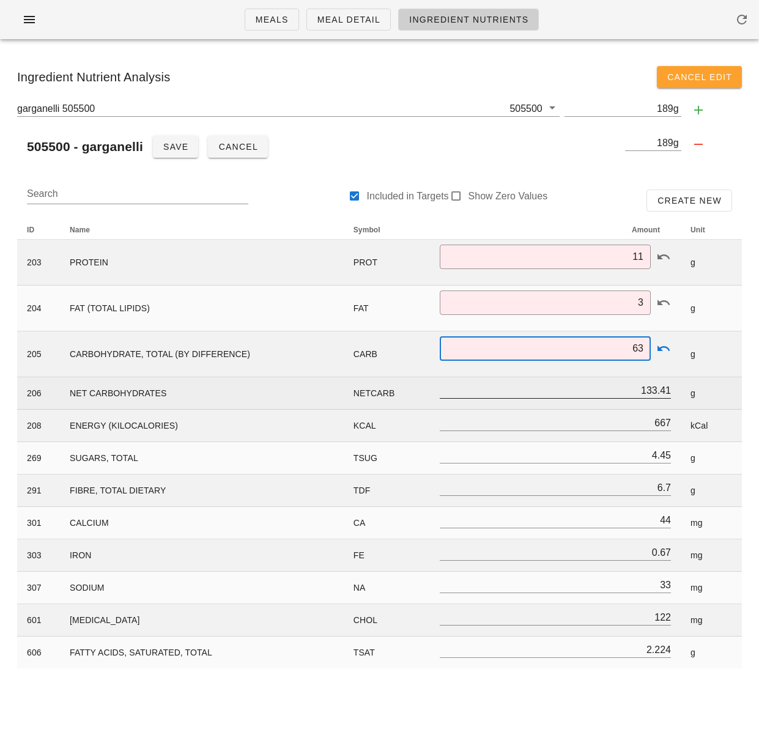
type input "63"
click at [651, 387] on input "133.41" at bounding box center [555, 390] width 231 height 16
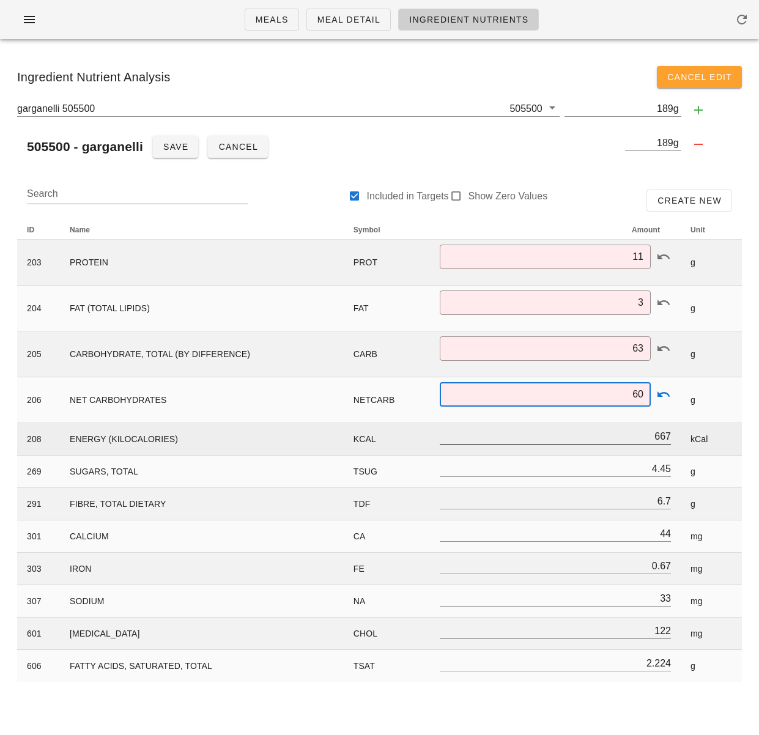
type input "60"
click at [654, 439] on input "667" at bounding box center [555, 436] width 231 height 16
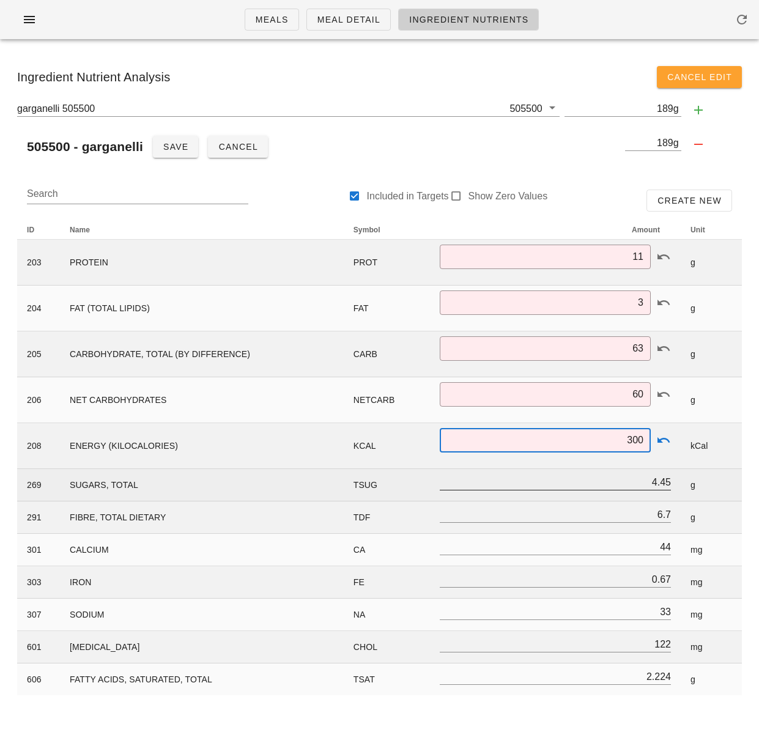
type input "300"
click at [663, 486] on input "4.45" at bounding box center [555, 482] width 231 height 16
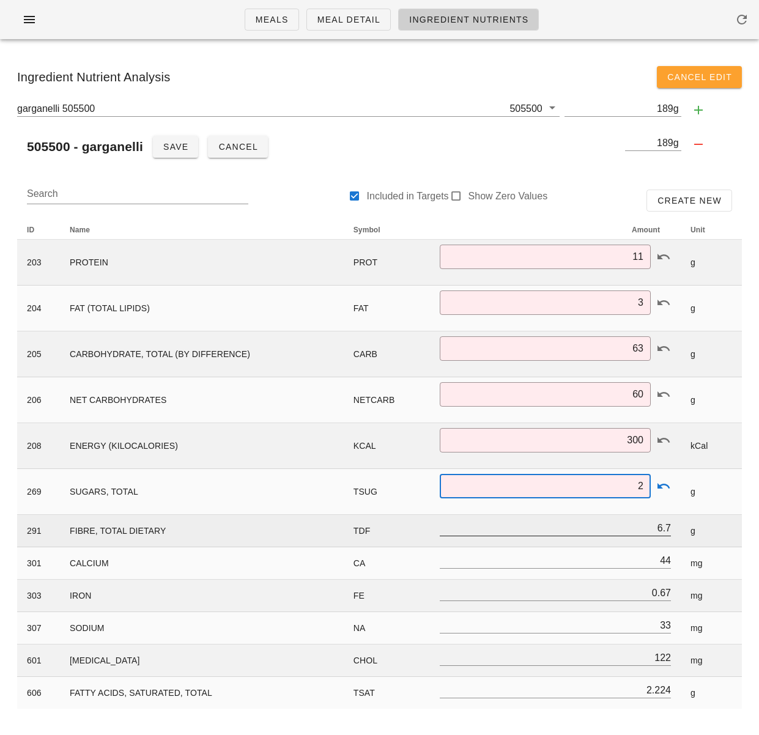
type input "2"
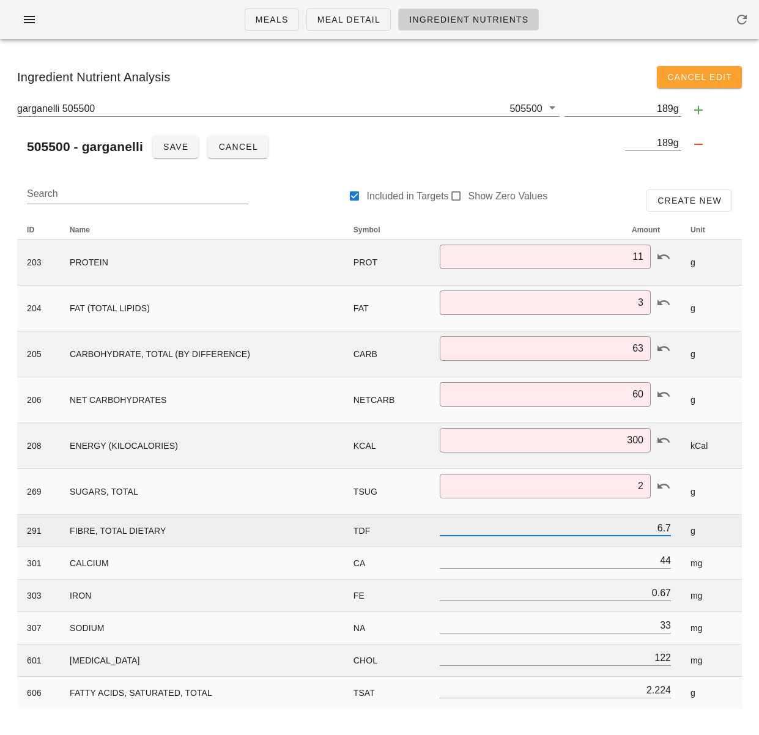
click at [657, 528] on input "6.7" at bounding box center [555, 528] width 231 height 16
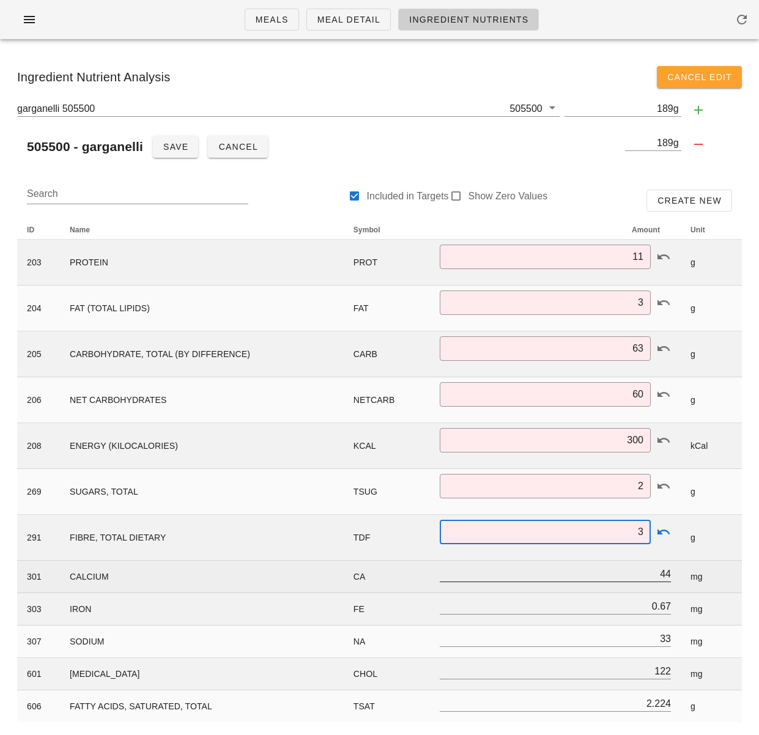
type input "3"
click at [656, 573] on input "44" at bounding box center [555, 574] width 231 height 16
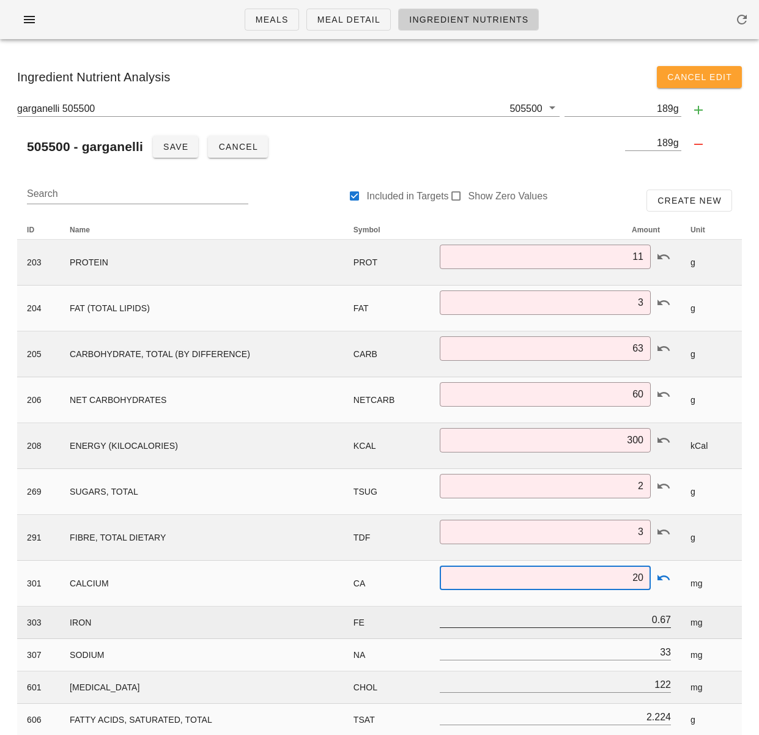
type input "20"
click at [666, 617] on input "0.67" at bounding box center [555, 619] width 231 height 16
click at [666, 618] on input "0.67" at bounding box center [555, 619] width 231 height 16
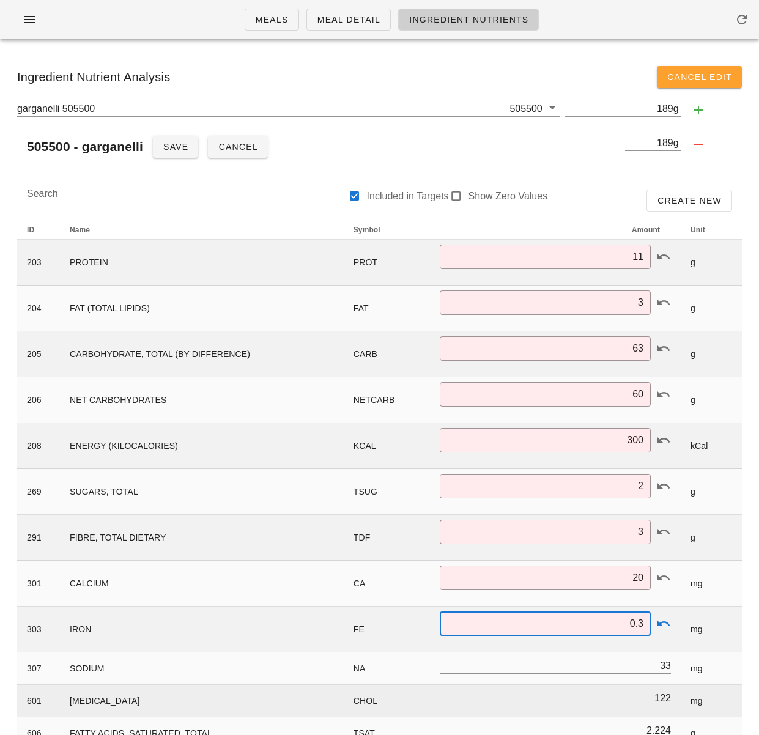
scroll to position [31, 0]
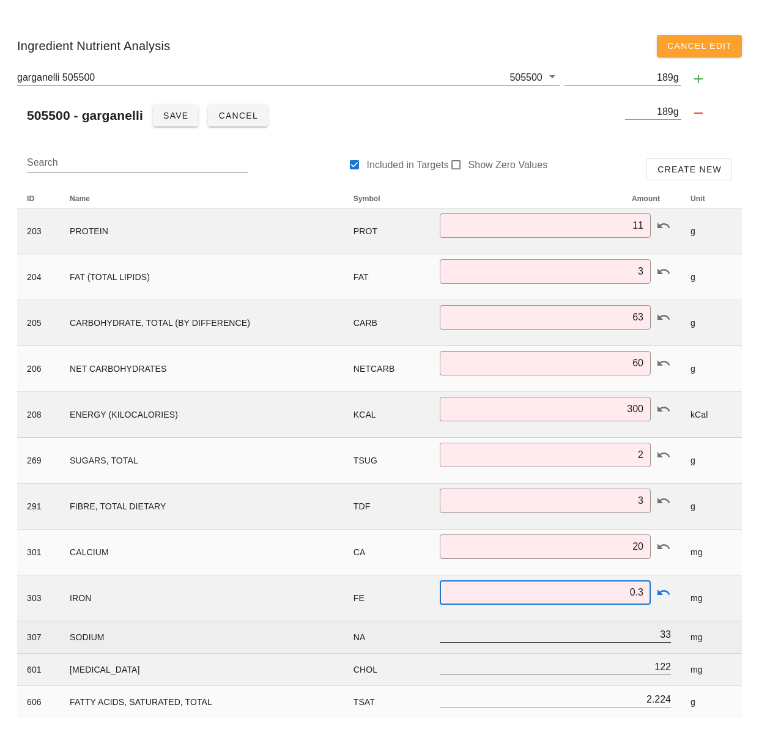
type input "0.3"
click at [655, 632] on input "33" at bounding box center [555, 634] width 231 height 16
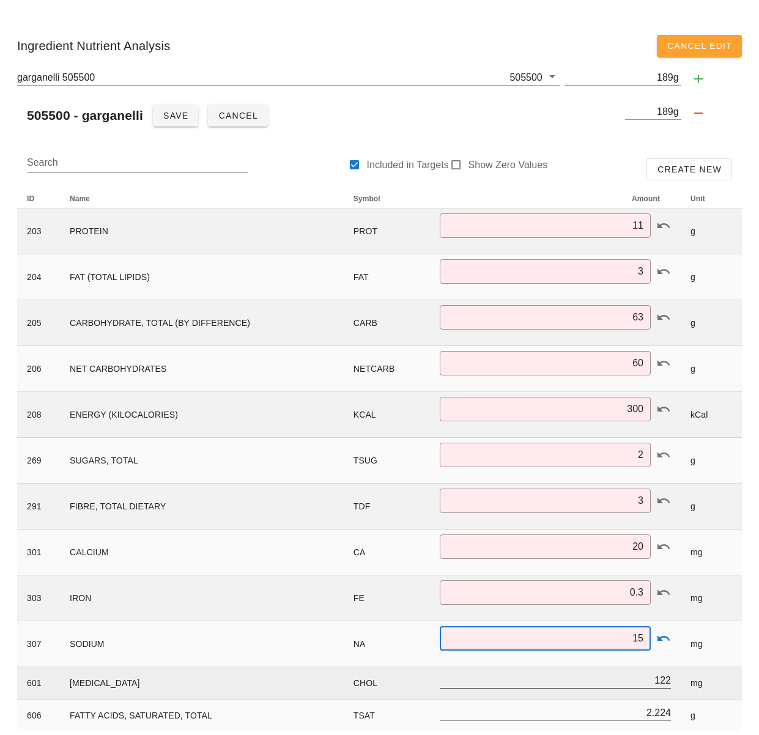
scroll to position [1, 0]
type input "15"
click at [655, 680] on input "122" at bounding box center [555, 680] width 231 height 16
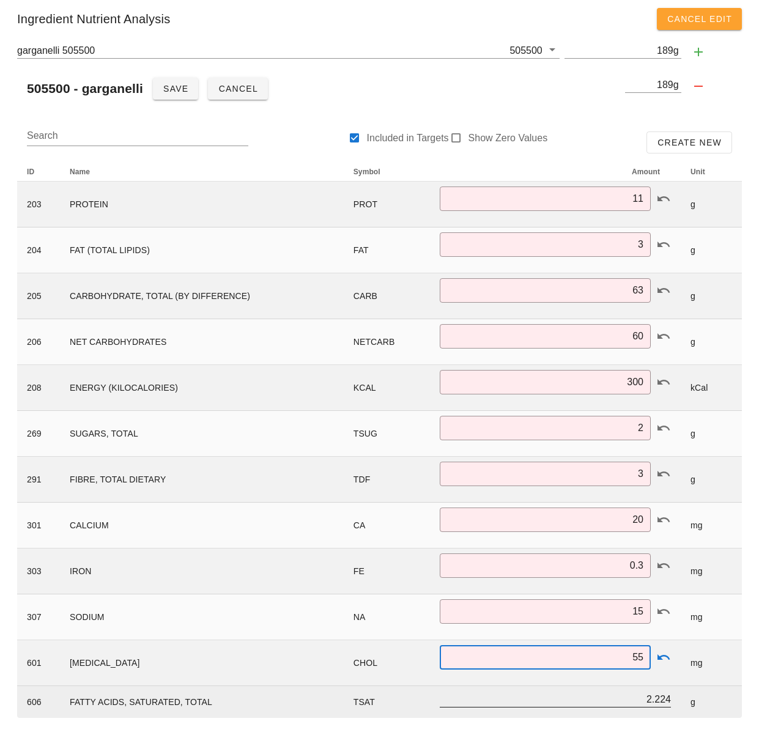
scroll to position [0, 0]
type input "55"
click at [651, 699] on input "2.224" at bounding box center [555, 699] width 231 height 16
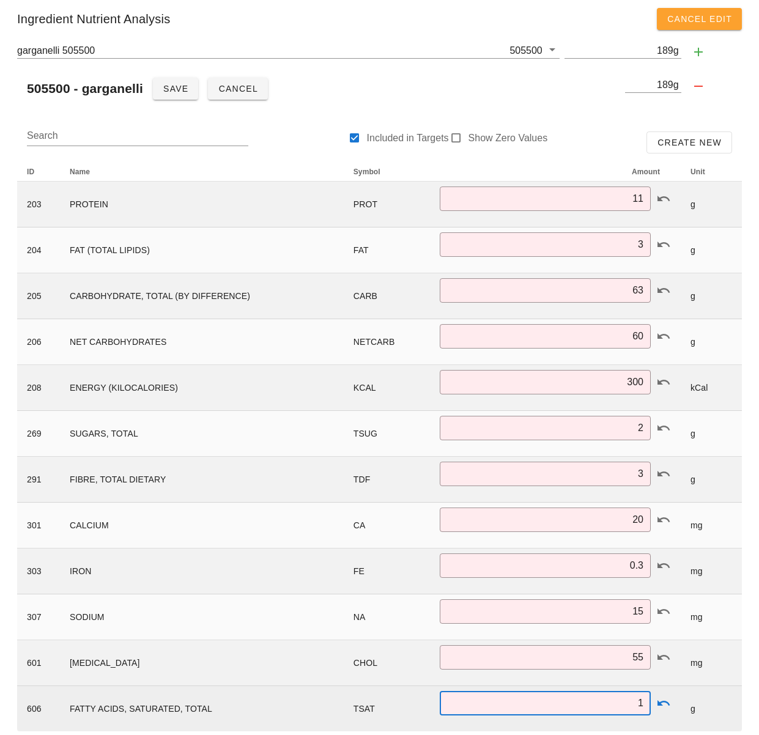
scroll to position [72, 0]
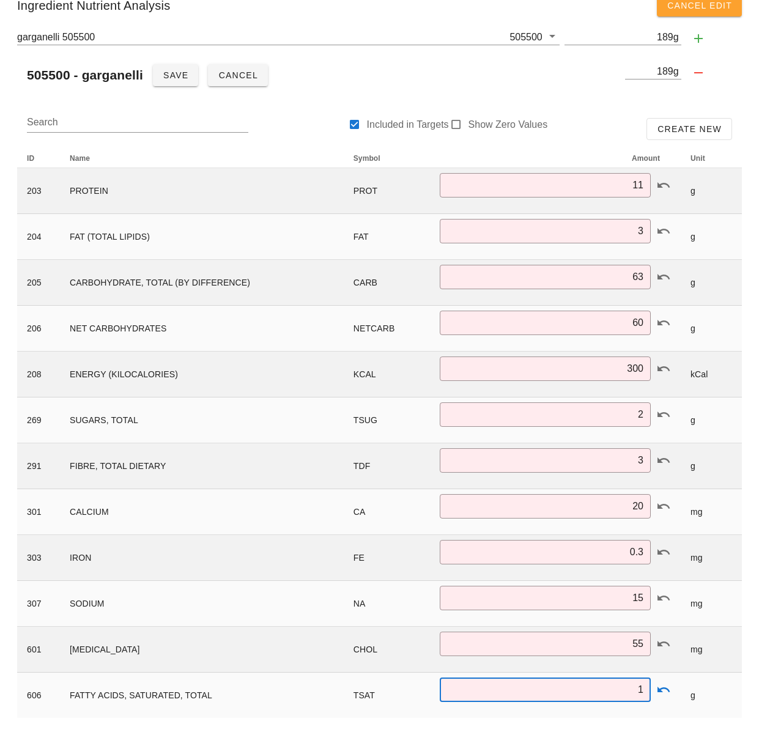
type input "1"
drag, startPoint x: 748, startPoint y: 682, endPoint x: 746, endPoint y: 669, distance: 13.0
click at [748, 682] on div "ID Name Symbol Amount Unit 203 PROTEIN PROT ​ 11 g 204 FAT (TOTAL LIPIDS) FAT ​…" at bounding box center [379, 433] width 739 height 584
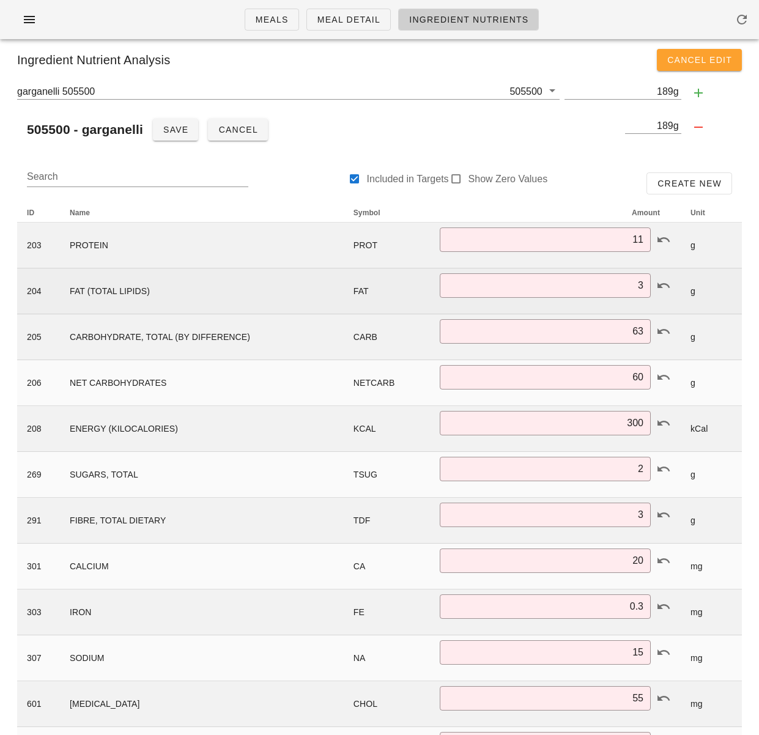
scroll to position [0, 0]
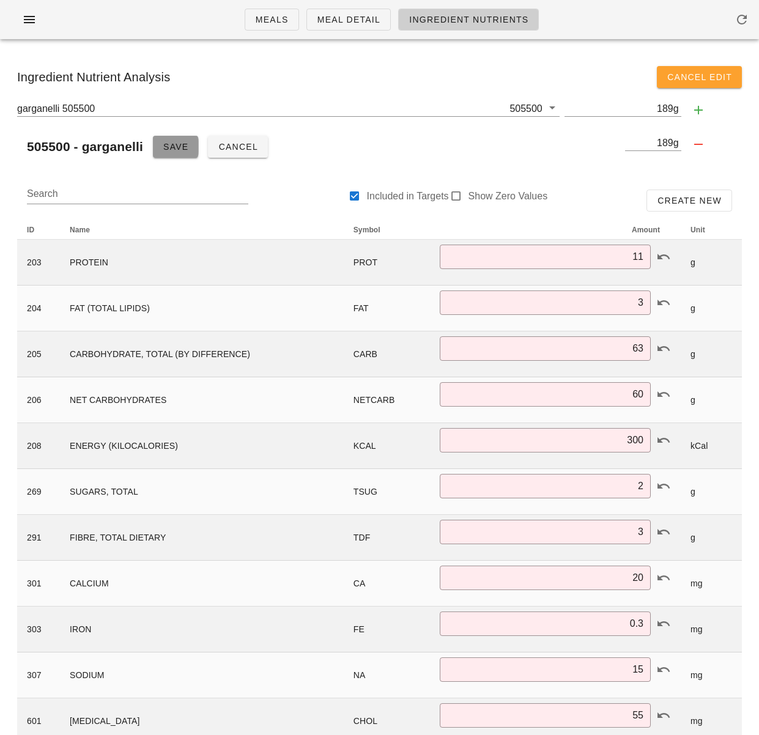
click at [186, 145] on span "Save" at bounding box center [176, 147] width 26 height 10
type input "11.00"
type input "3.00"
type input "63.00"
type input "60.00"
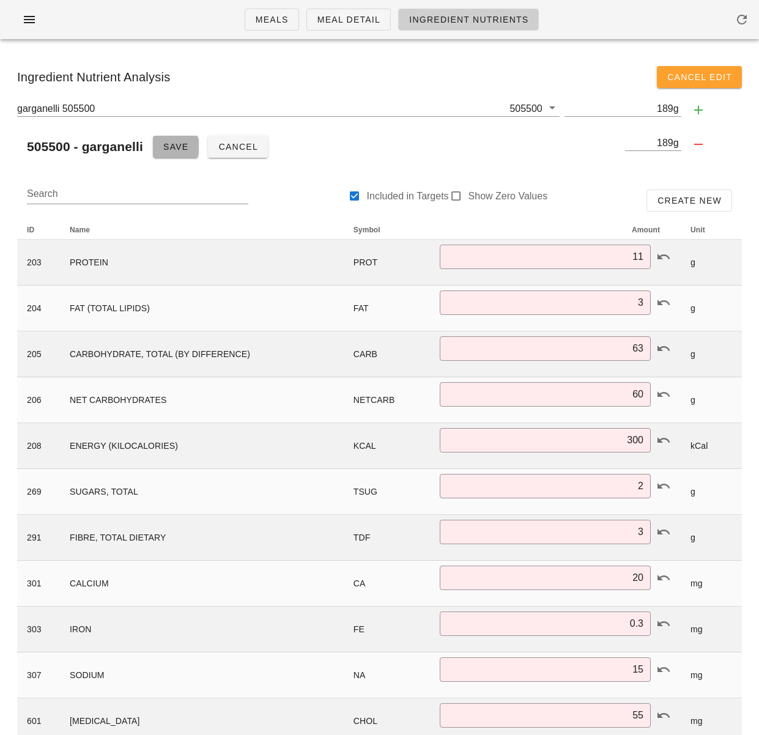
type input "2.00"
type input "3.0"
type input "0.30"
type input "1.000"
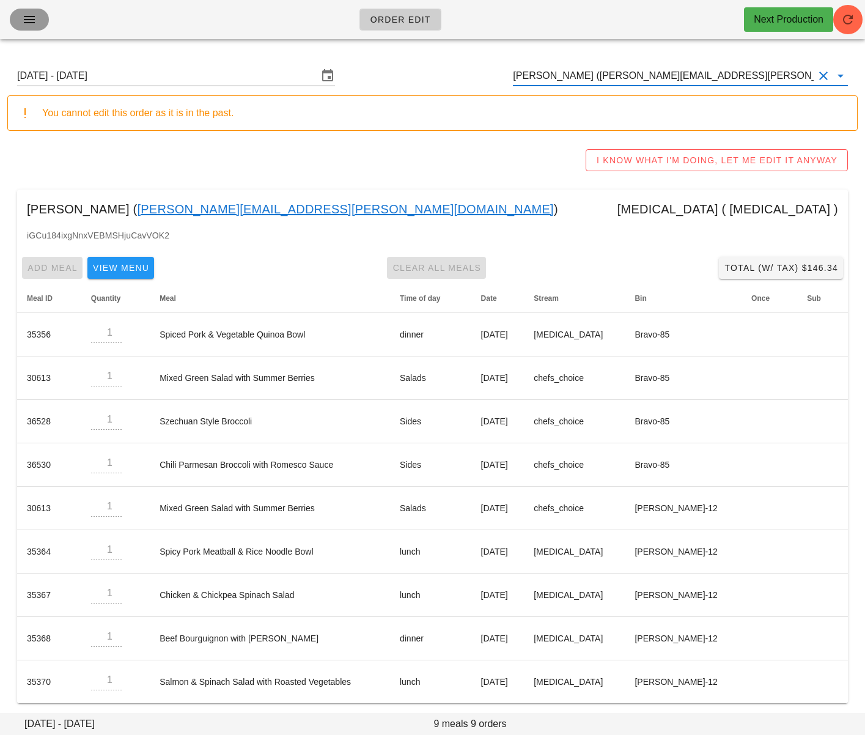
click at [39, 24] on span "button" at bounding box center [30, 19] width 20 height 15
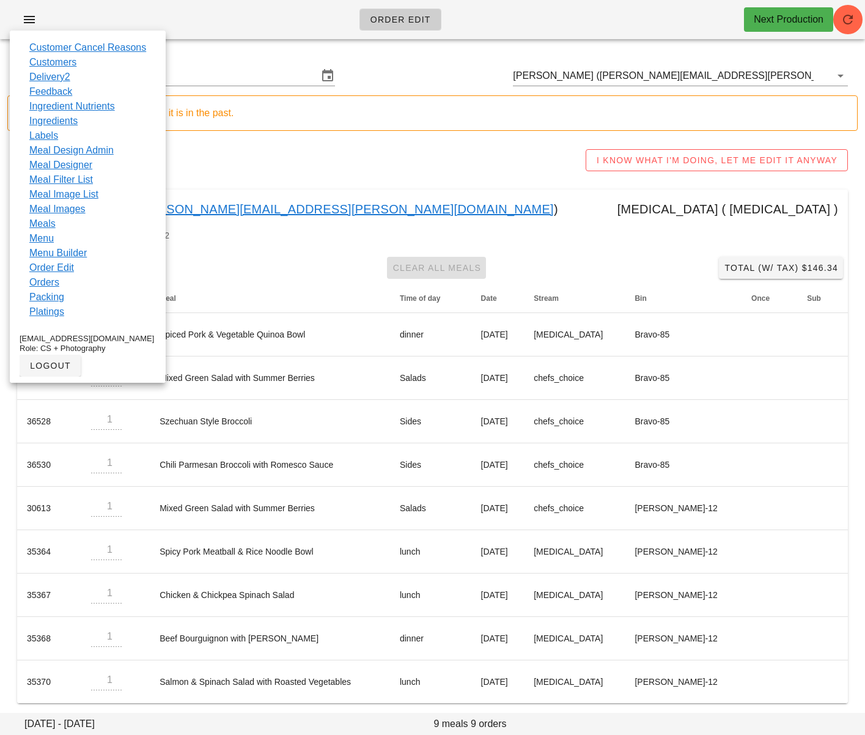
drag, startPoint x: 46, startPoint y: 281, endPoint x: 105, endPoint y: 239, distance: 71.4
click at [46, 281] on link "Orders" at bounding box center [44, 282] width 30 height 15
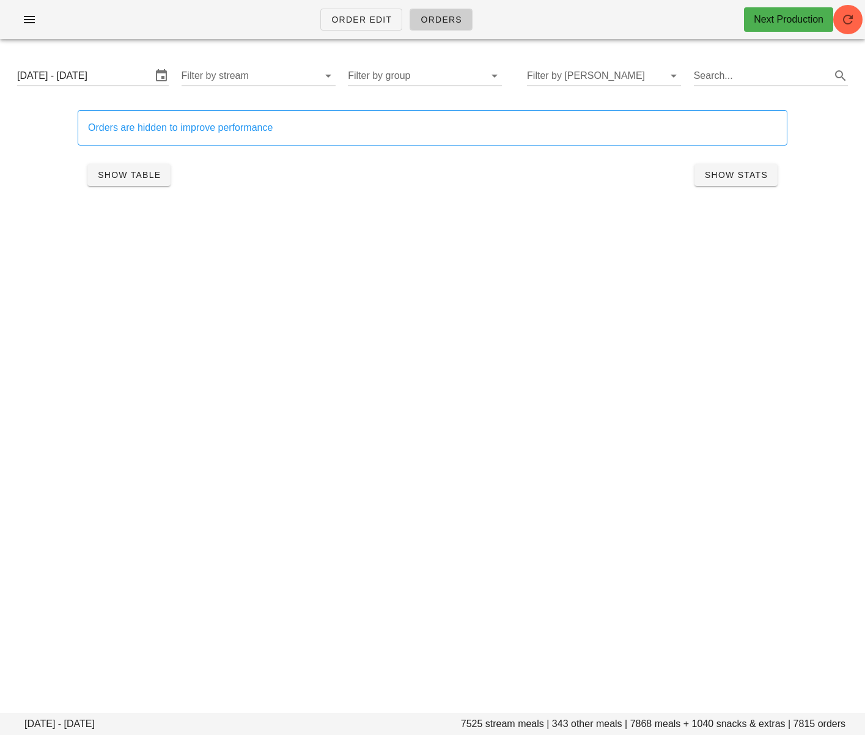
click at [96, 76] on input "[DATE] - [DATE]" at bounding box center [84, 76] width 135 height 20
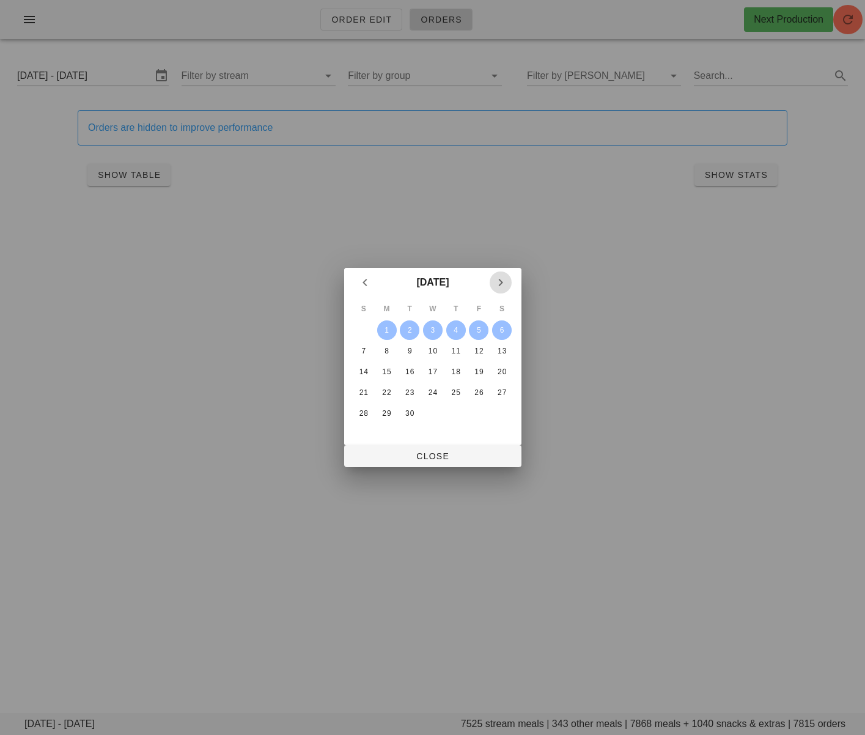
click at [493, 280] on icon "Next month" at bounding box center [500, 282] width 15 height 15
click at [364, 284] on icon "Previous month" at bounding box center [365, 282] width 15 height 15
click at [496, 328] on div "6" at bounding box center [502, 330] width 20 height 9
click at [457, 328] on div "4" at bounding box center [456, 330] width 20 height 9
click at [389, 328] on div "1" at bounding box center [386, 330] width 18 height 9
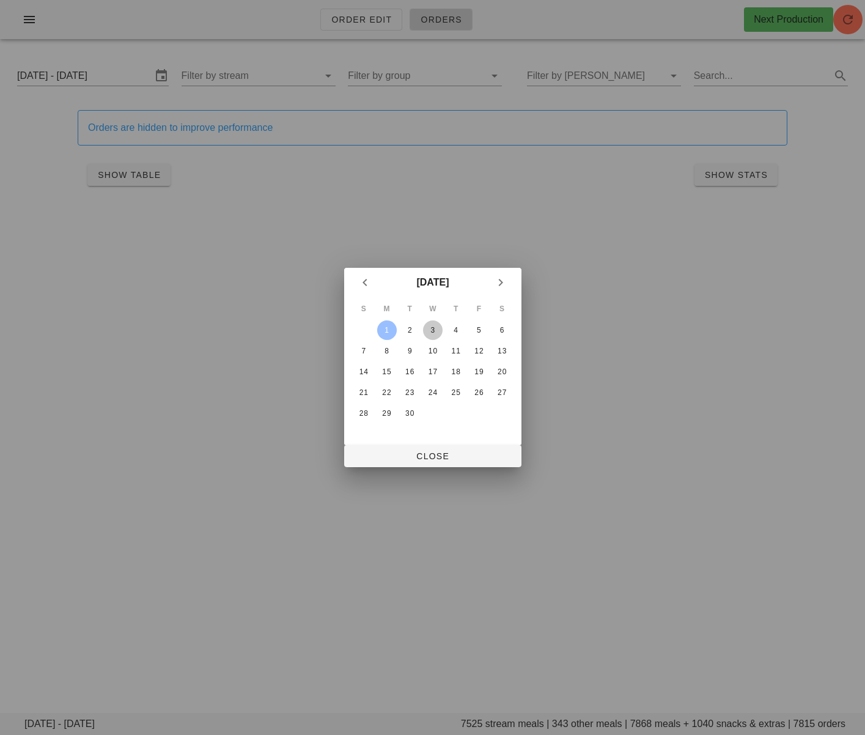
click at [433, 331] on div "3" at bounding box center [432, 330] width 20 height 9
click at [444, 455] on span "Close" at bounding box center [433, 456] width 158 height 10
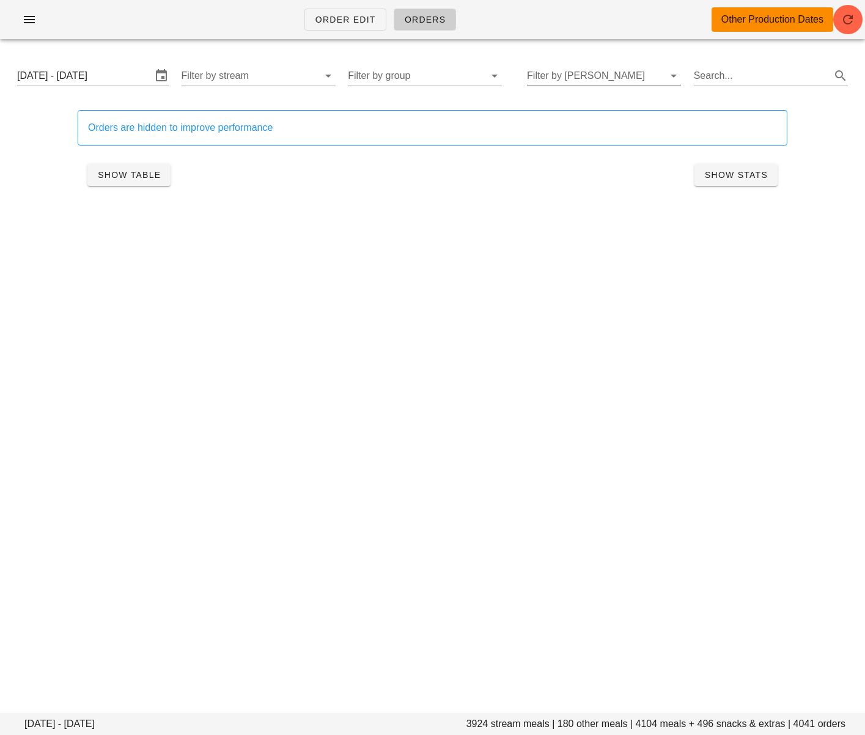
click at [584, 78] on input "Filter by [PERSON_NAME]" at bounding box center [594, 76] width 135 height 20
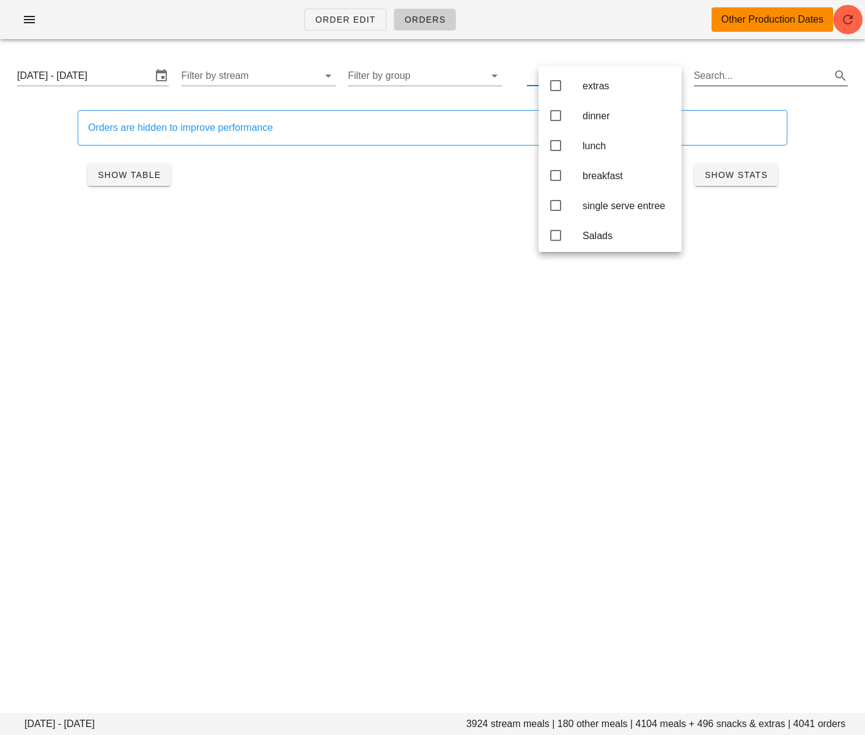
click at [750, 78] on input "Search..." at bounding box center [761, 76] width 135 height 20
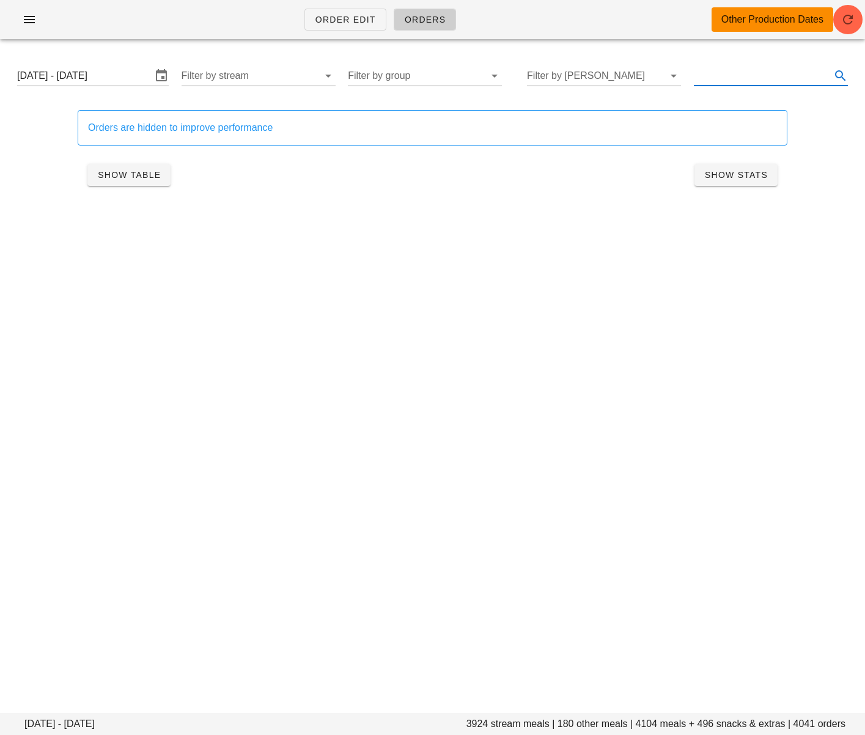
paste input "Baked Vegan Rigaton"
type input "Baked Vegan Rigatoni"
click at [133, 175] on span "Show Table" at bounding box center [129, 175] width 64 height 10
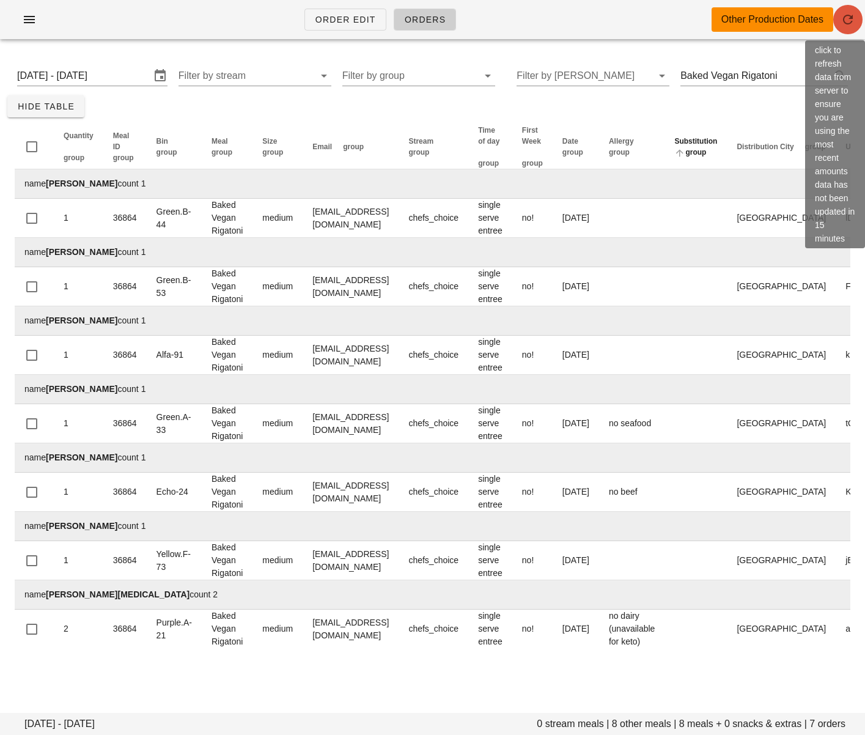
drag, startPoint x: 847, startPoint y: 22, endPoint x: 710, endPoint y: 168, distance: 199.8
click at [758, 22] on icon "button" at bounding box center [848, 19] width 15 height 15
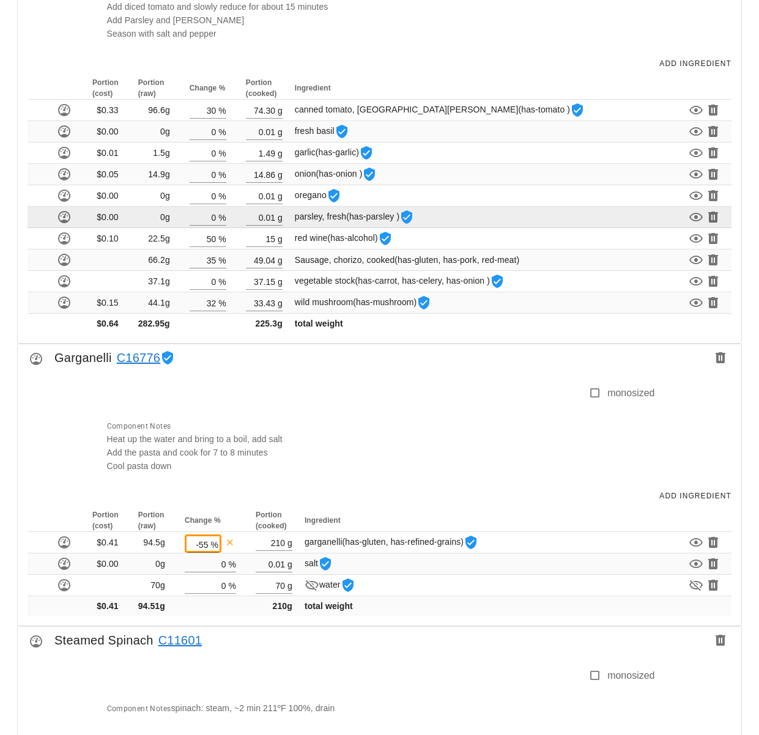
scroll to position [1150, 0]
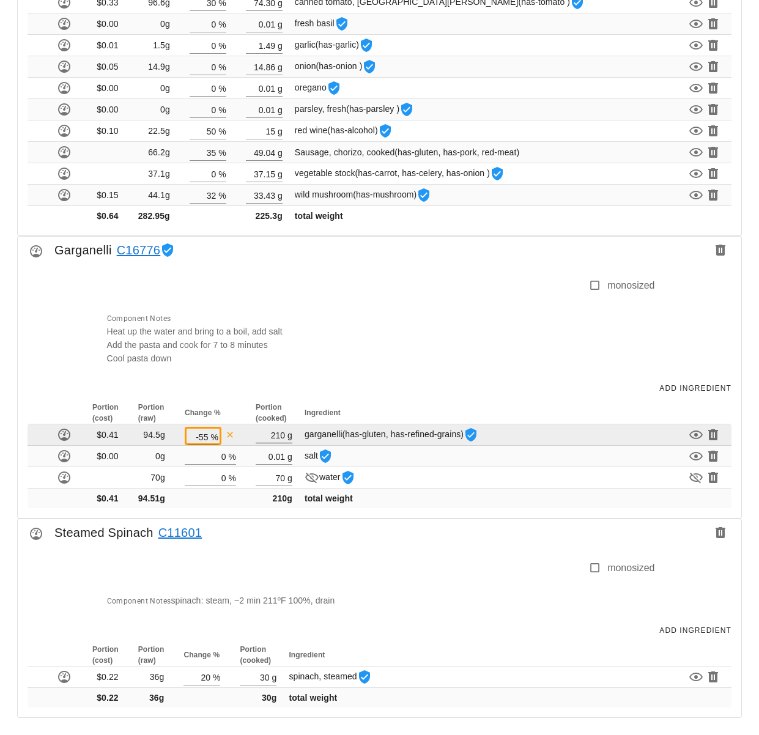
click at [280, 435] on input "210" at bounding box center [270, 435] width 29 height 16
type input "2"
type input "1"
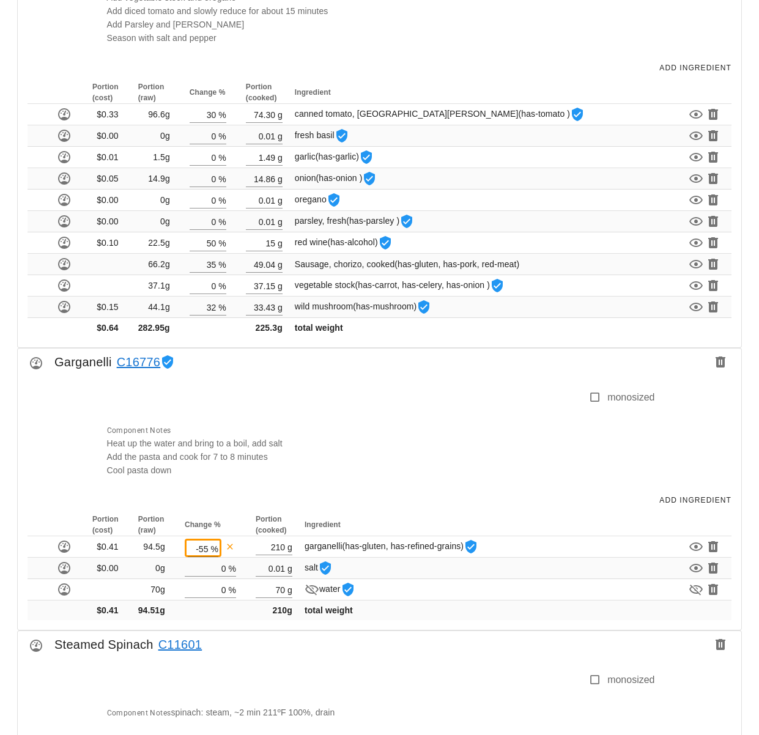
scroll to position [1150, 0]
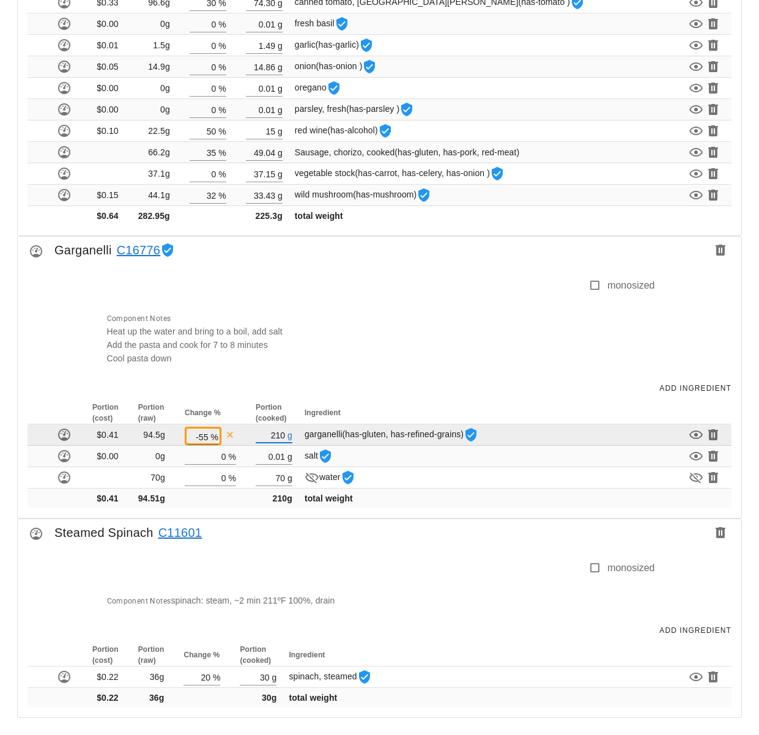
click at [279, 430] on input "210" at bounding box center [270, 435] width 29 height 16
type input "1"
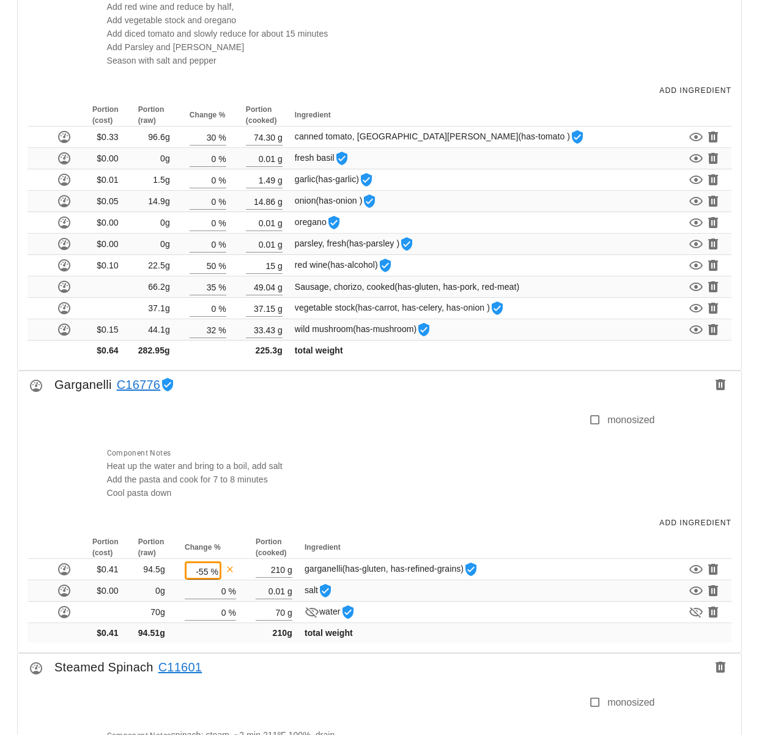
scroll to position [1139, 0]
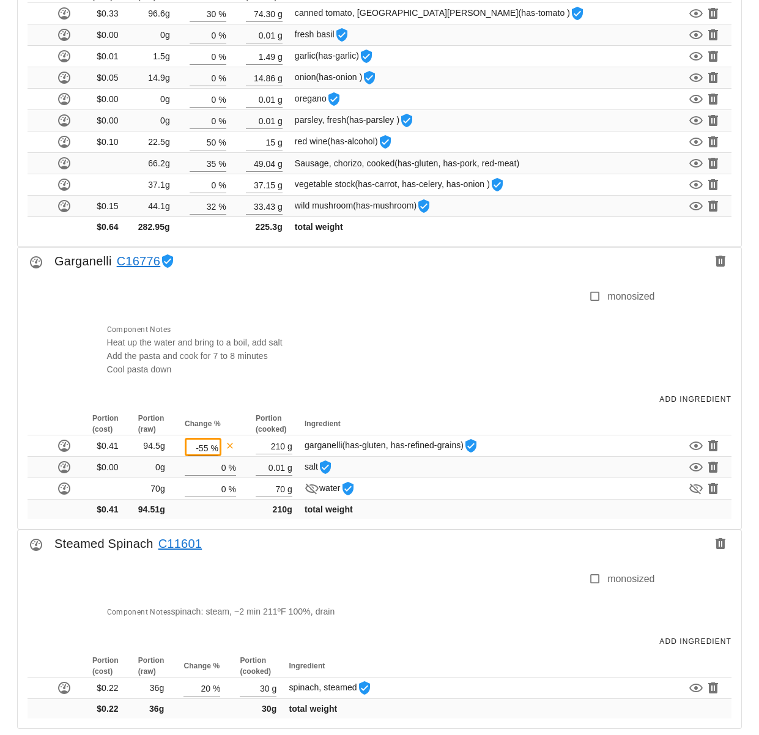
click at [425, 311] on div at bounding box center [344, 302] width 489 height 26
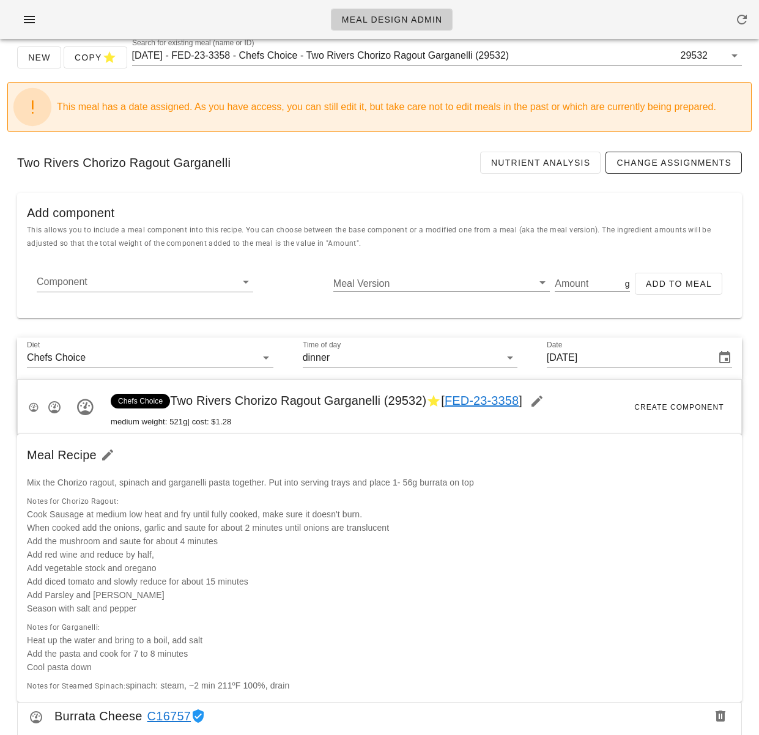
scroll to position [0, 0]
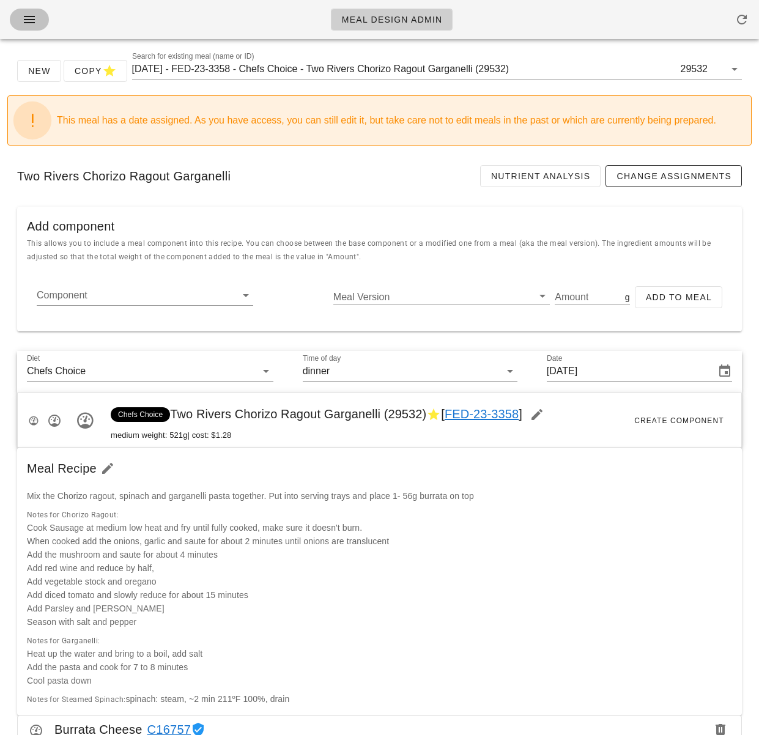
click at [29, 23] on icon "button" at bounding box center [29, 19] width 15 height 15
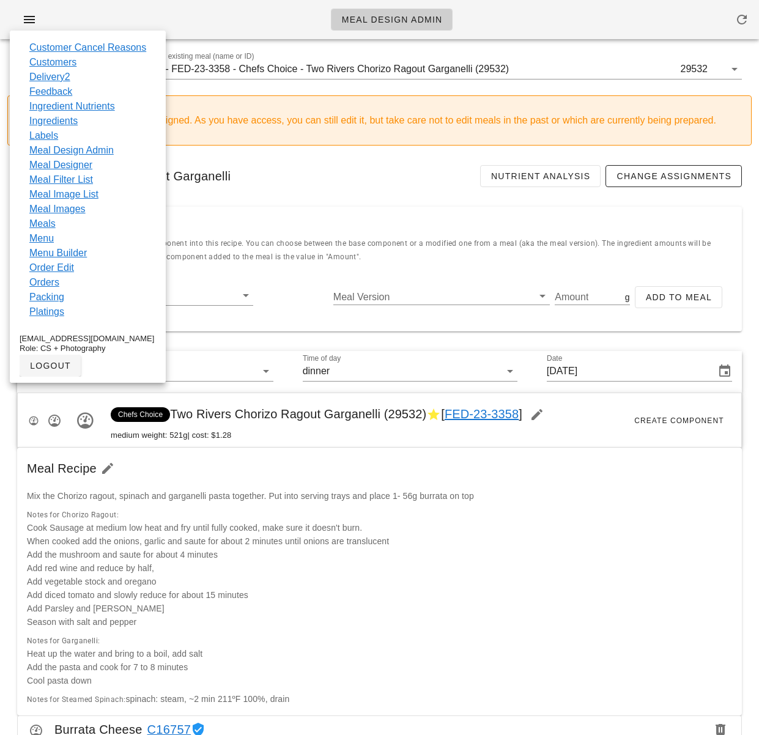
click at [252, 16] on div "Meal Design Admin" at bounding box center [379, 19] width 759 height 39
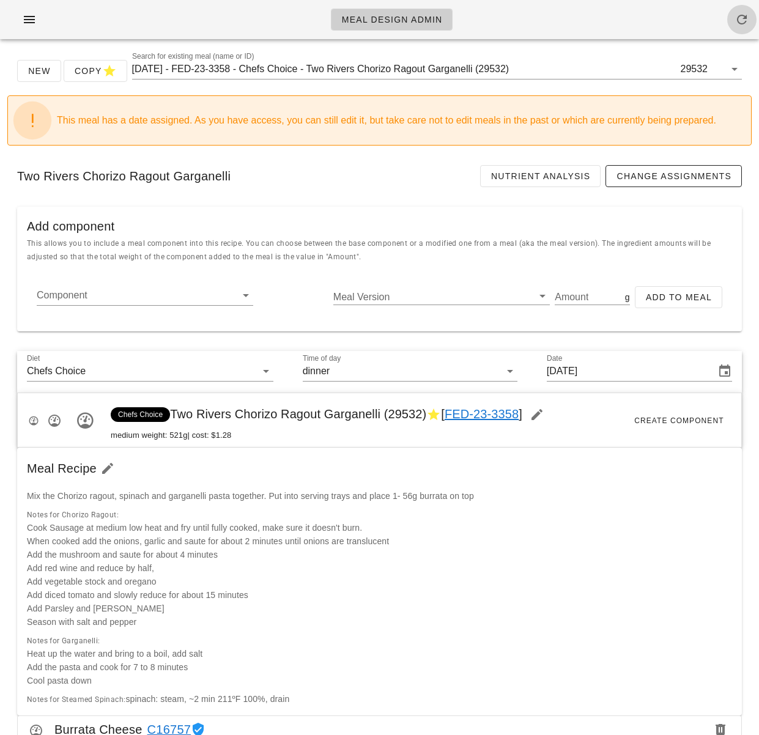
click at [742, 14] on icon "button" at bounding box center [741, 19] width 15 height 15
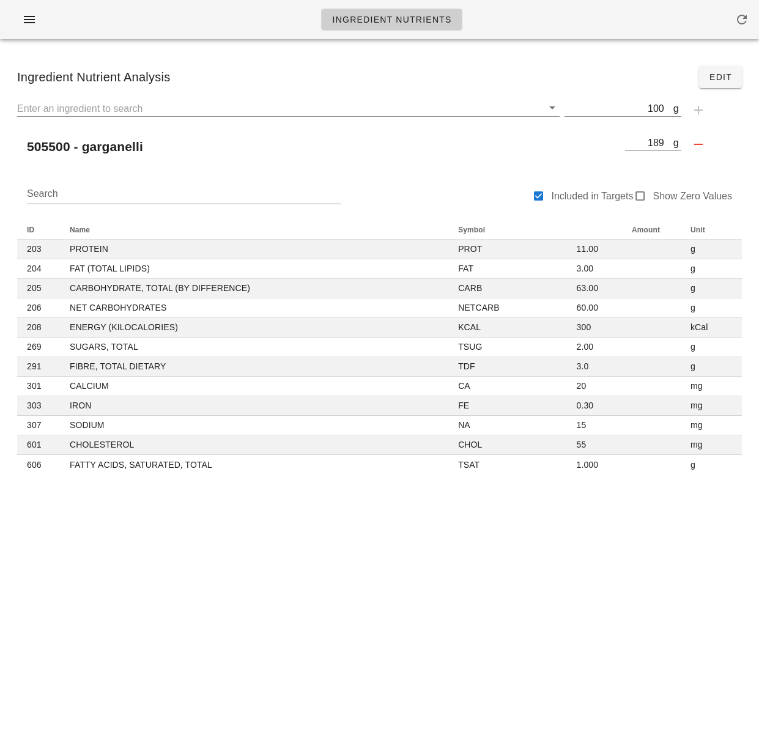
click at [449, 583] on div "Ingredient Nutrients Ingredient Nutrient Analysis Edit g 100 505500 - garganell…" at bounding box center [379, 367] width 759 height 735
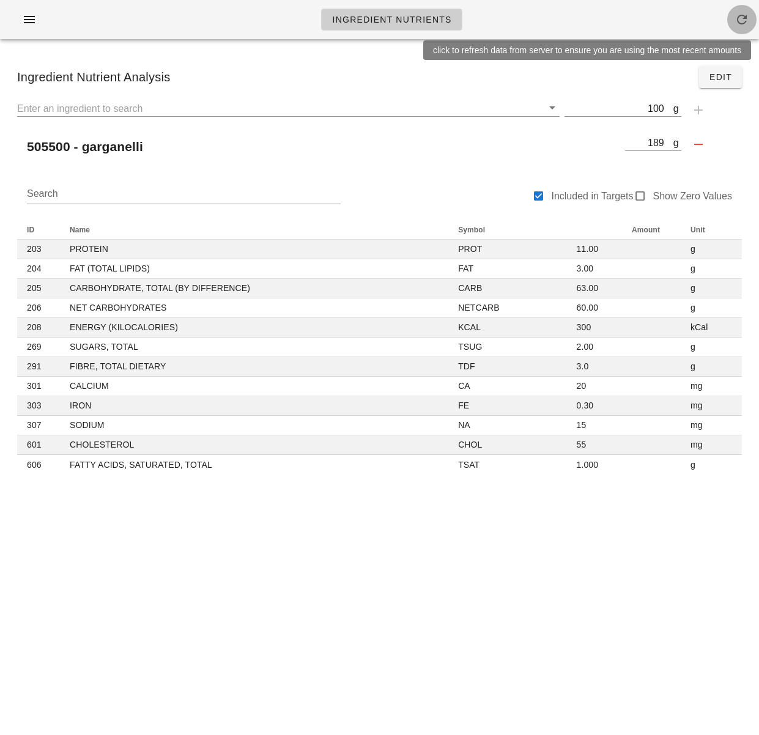
click at [736, 19] on icon "button" at bounding box center [741, 19] width 15 height 15
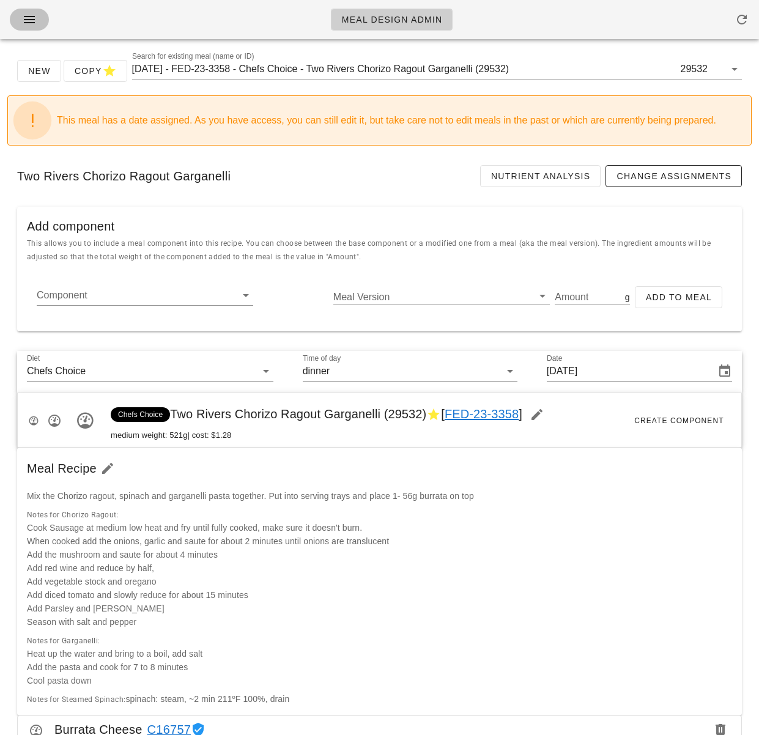
drag, startPoint x: 29, startPoint y: 20, endPoint x: 34, endPoint y: 29, distance: 9.9
click at [29, 21] on icon "button" at bounding box center [29, 19] width 15 height 15
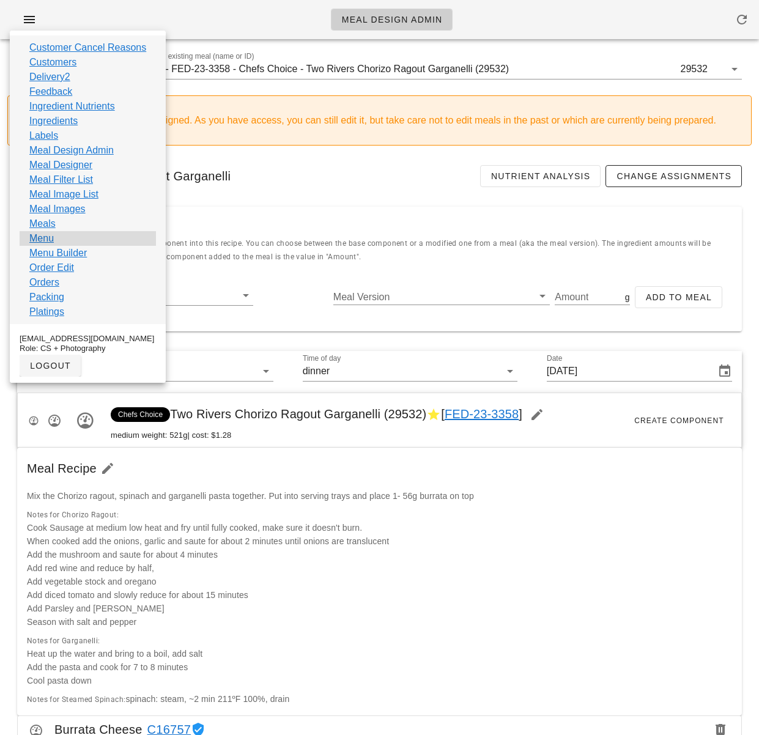
click at [54, 239] on div "Menu" at bounding box center [88, 238] width 136 height 15
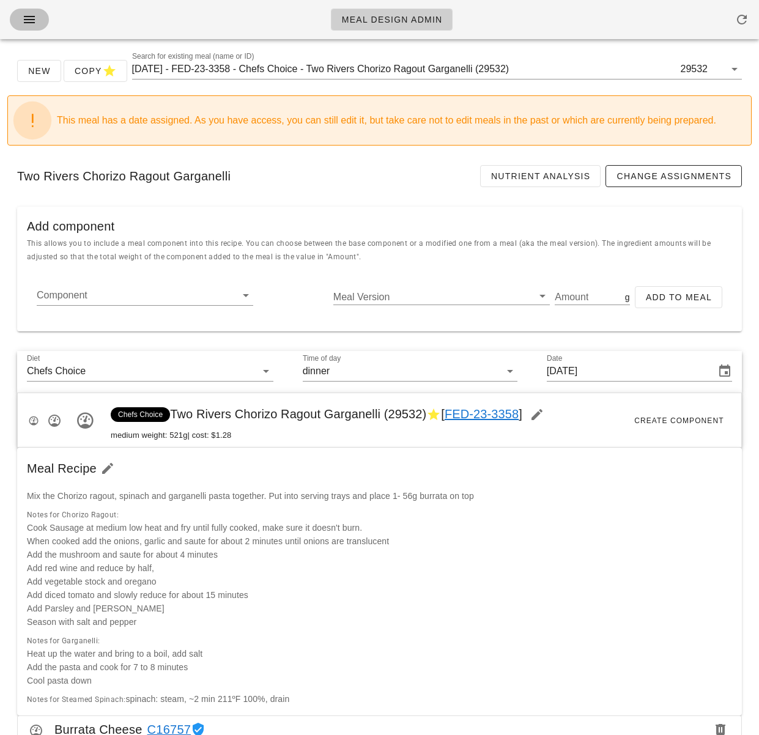
click at [22, 18] on icon "button" at bounding box center [29, 19] width 15 height 15
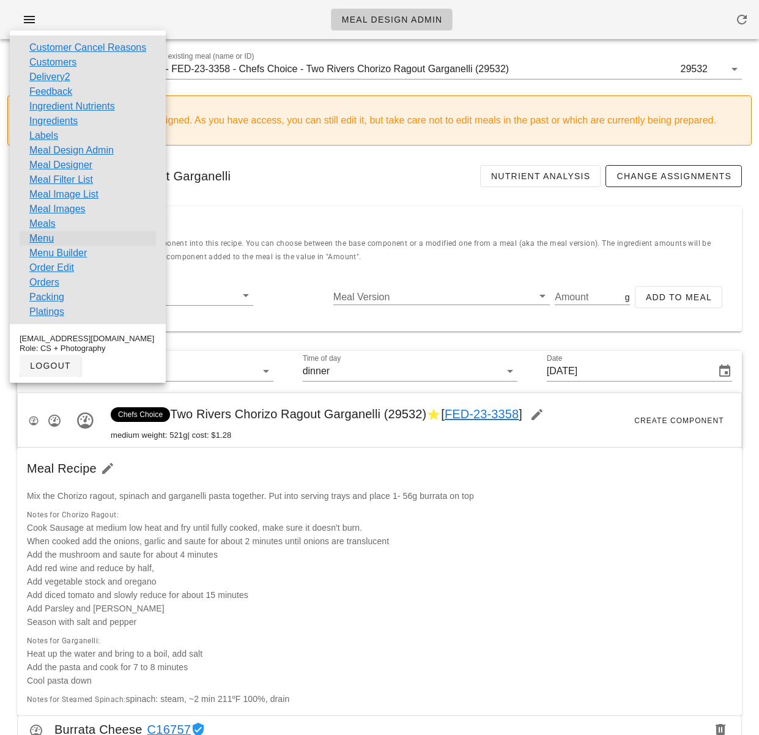
click at [50, 234] on link "Menu" at bounding box center [41, 238] width 24 height 15
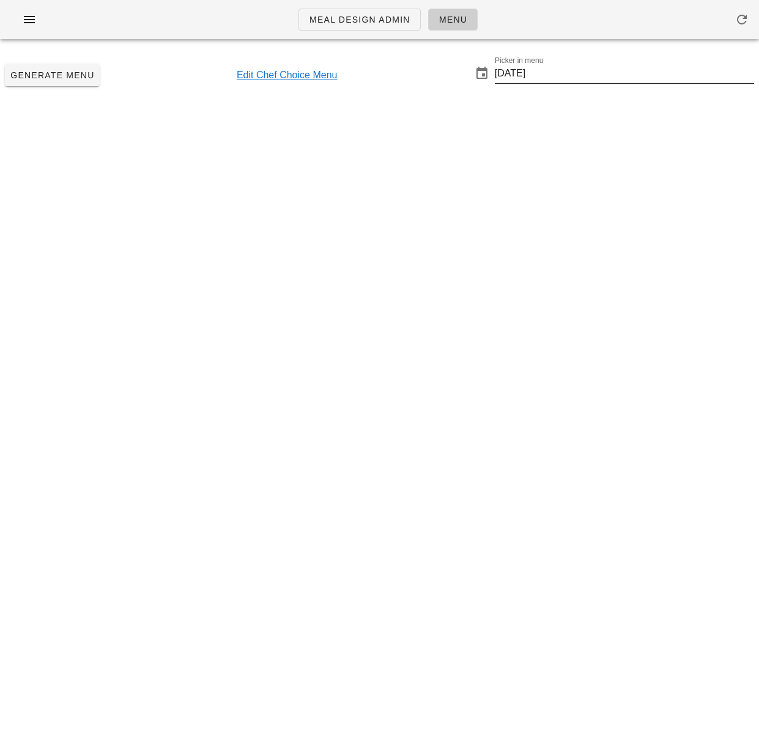
click at [548, 76] on input "2025-09-14" at bounding box center [624, 74] width 259 height 20
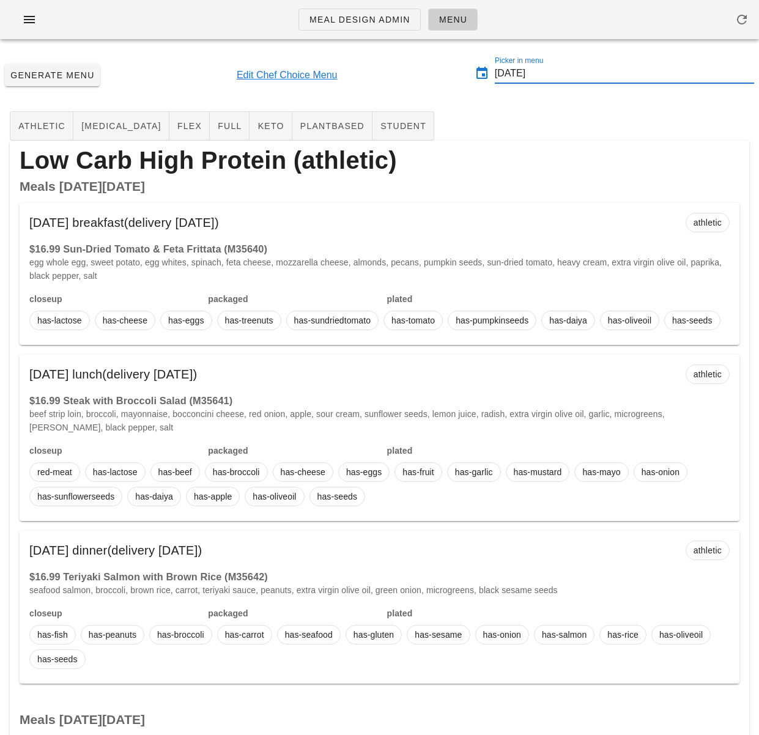
click at [542, 74] on input "2025-09-14" at bounding box center [624, 74] width 259 height 20
click at [548, 73] on input "2025-09-14" at bounding box center [624, 74] width 259 height 20
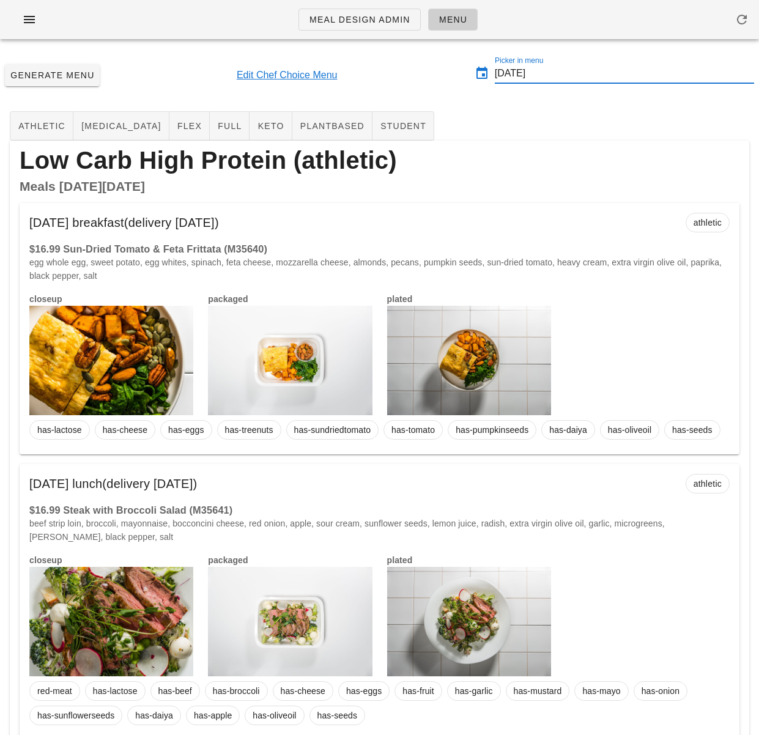
click at [548, 76] on input "2025-09-14" at bounding box center [624, 74] width 259 height 20
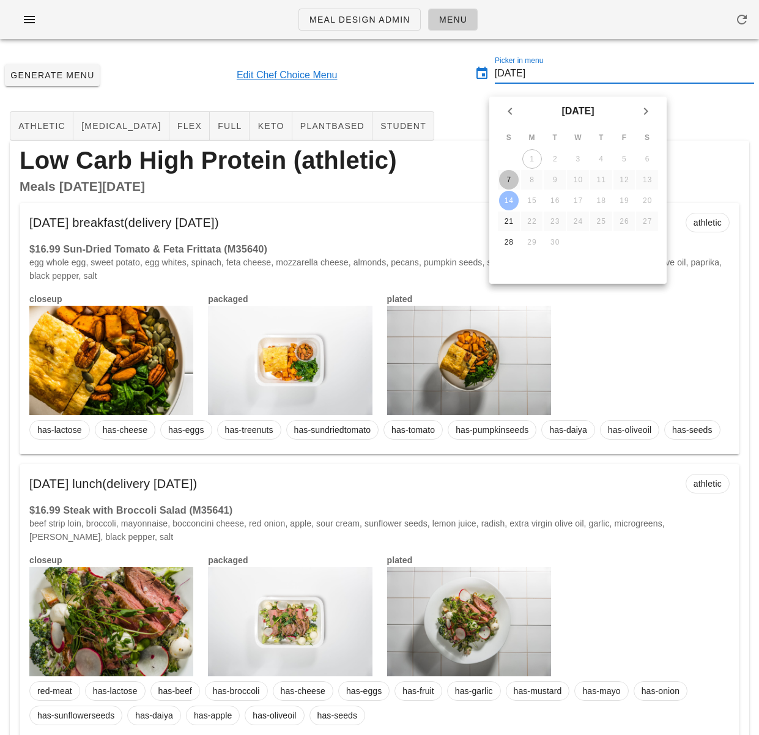
click at [509, 176] on div "7" at bounding box center [509, 179] width 20 height 9
type input "2025-09-07"
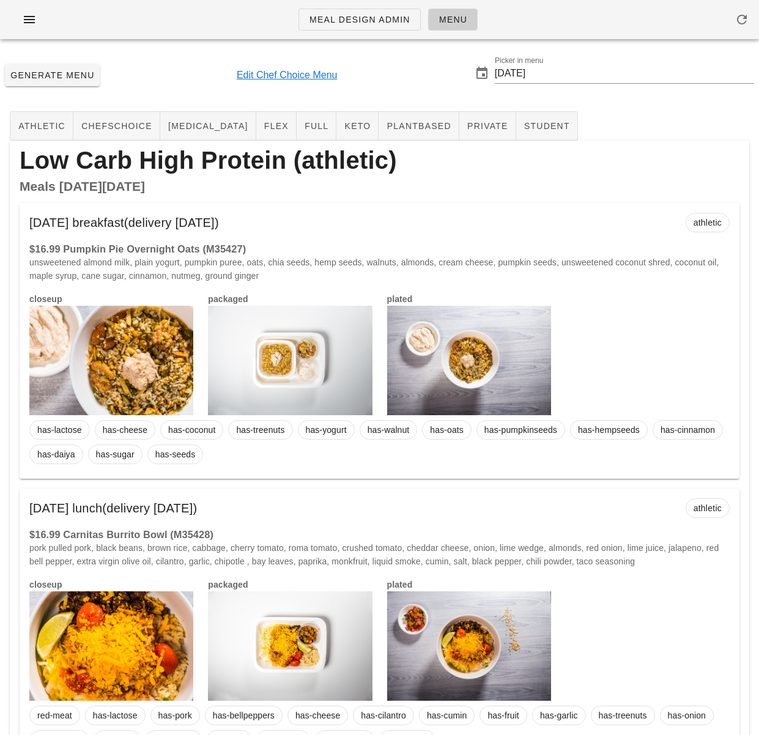
click at [214, 79] on div "Generate Menu Edit Chef Choice Menu Picker in menu 2025-09-07" at bounding box center [379, 75] width 759 height 53
click at [82, 75] on span "Generate Menu" at bounding box center [52, 75] width 85 height 10
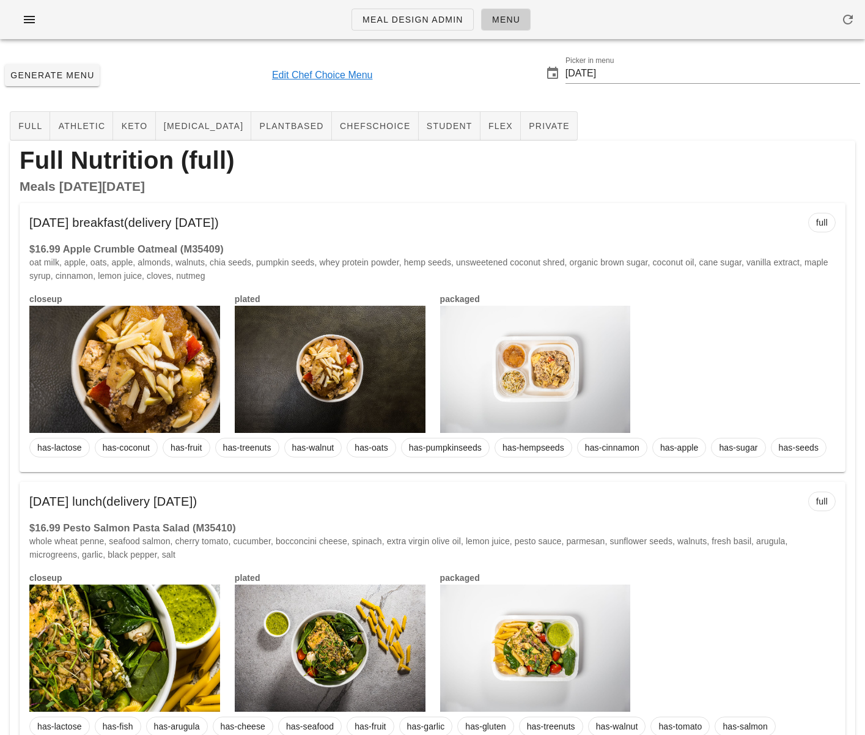
drag, startPoint x: 649, startPoint y: 120, endPoint x: 457, endPoint y: 26, distance: 214.1
click at [39, 15] on button "button" at bounding box center [29, 20] width 39 height 22
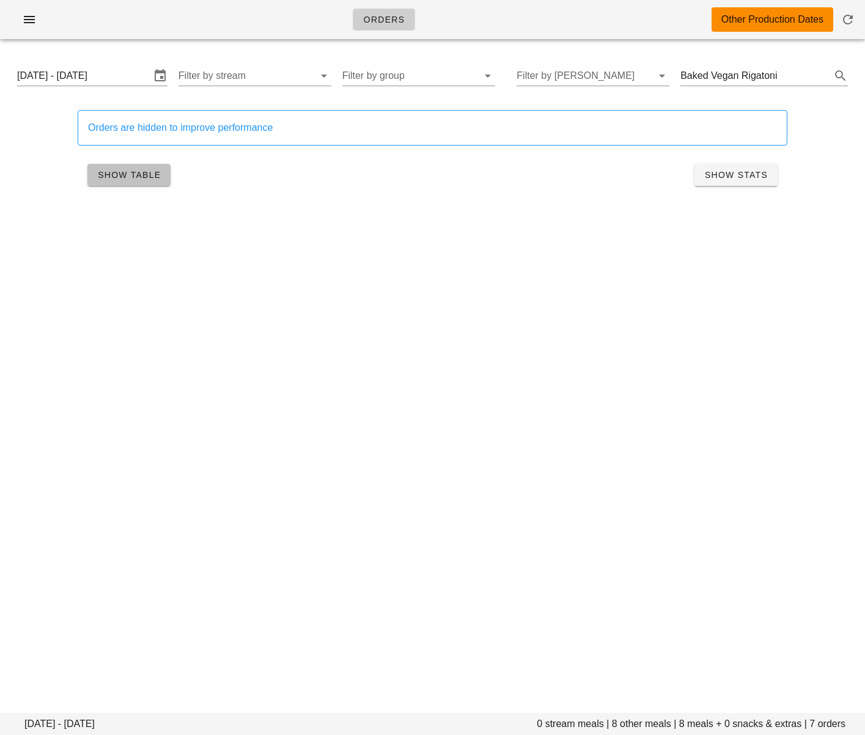
click at [142, 168] on button "Show Table" at bounding box center [128, 175] width 83 height 22
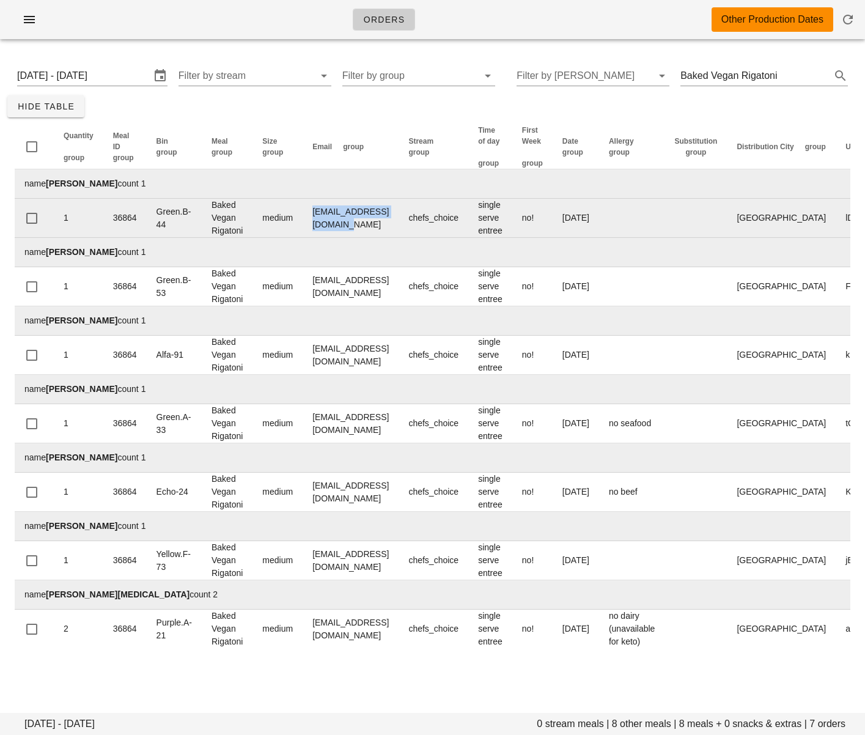
drag, startPoint x: 333, startPoint y: 219, endPoint x: 421, endPoint y: 223, distance: 88.7
click at [399, 223] on td "[EMAIL_ADDRESS][DOMAIN_NAME]" at bounding box center [351, 218] width 96 height 39
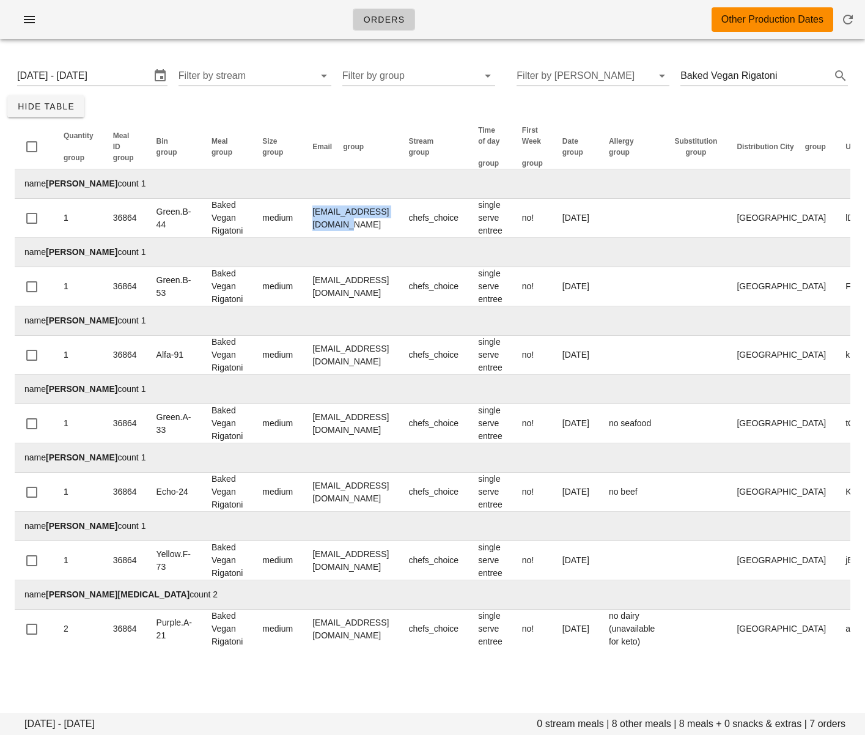
copy td "[EMAIL_ADDRESS][DOMAIN_NAME]"
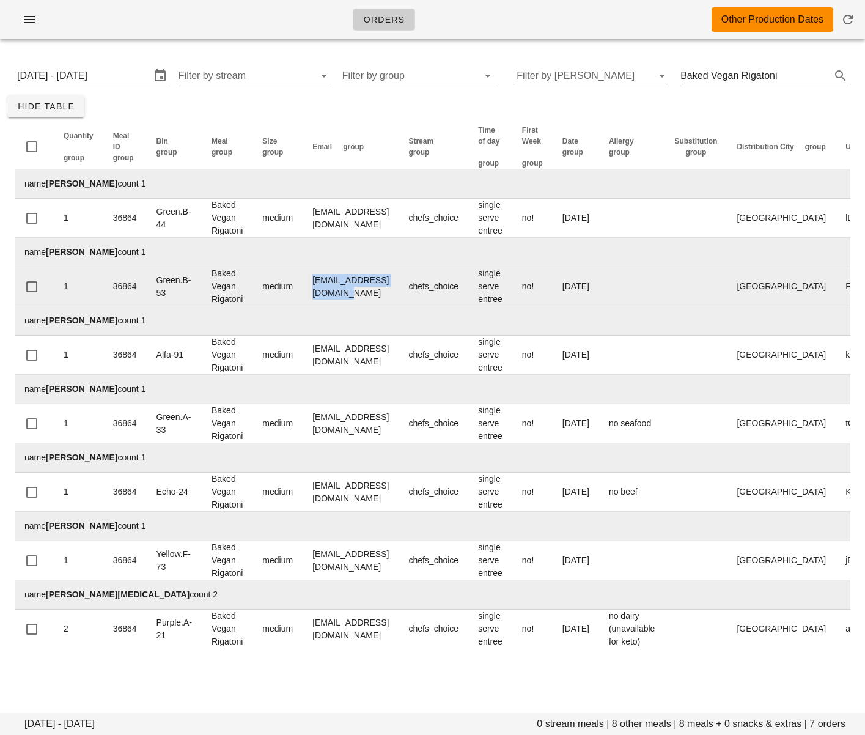
drag, startPoint x: 332, startPoint y: 286, endPoint x: 413, endPoint y: 299, distance: 82.4
click at [399, 289] on td "[EMAIL_ADDRESS][DOMAIN_NAME]" at bounding box center [351, 286] width 96 height 39
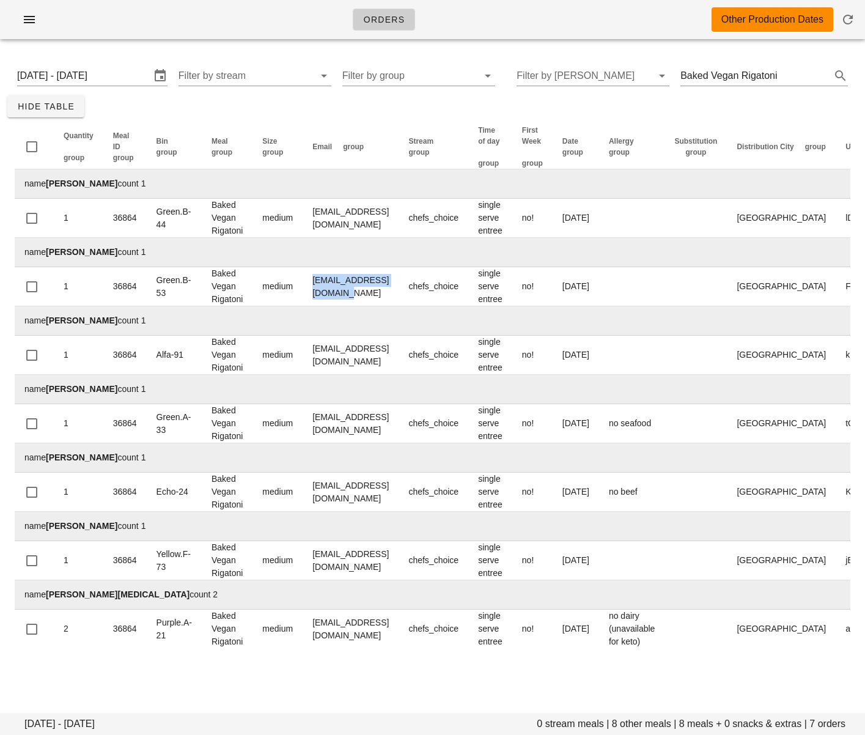
copy td "[EMAIL_ADDRESS][DOMAIN_NAME]"
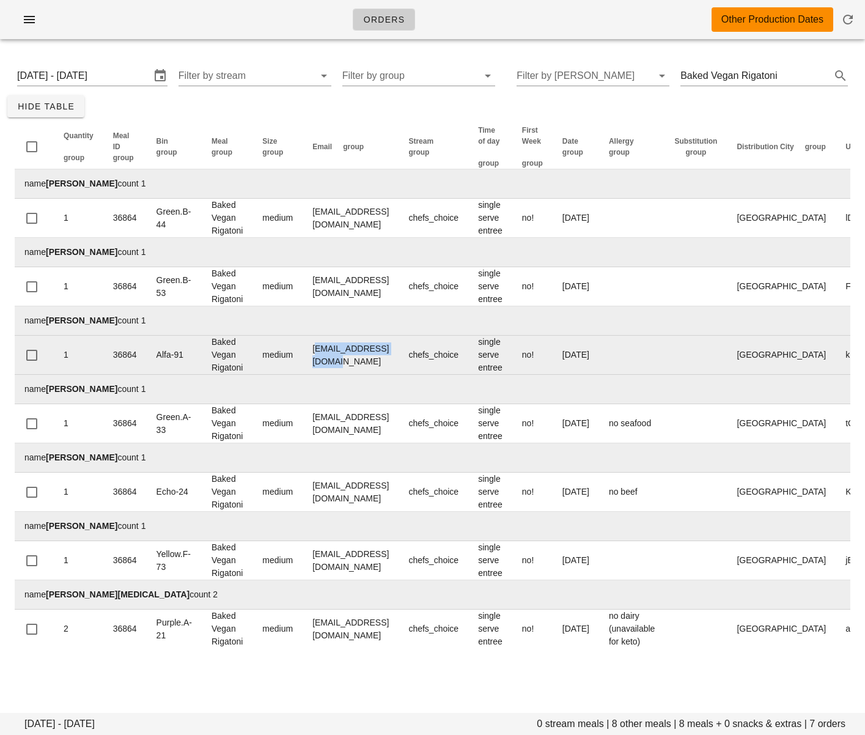
drag, startPoint x: 315, startPoint y: 359, endPoint x: 389, endPoint y: 363, distance: 74.1
click at [399, 359] on td "[EMAIL_ADDRESS][DOMAIN_NAME]" at bounding box center [351, 355] width 96 height 39
drag, startPoint x: 399, startPoint y: 360, endPoint x: 416, endPoint y: 357, distance: 17.4
click at [399, 359] on td "[EMAIL_ADDRESS][DOMAIN_NAME]" at bounding box center [351, 355] width 96 height 39
drag, startPoint x: 416, startPoint y: 357, endPoint x: 309, endPoint y: 359, distance: 107.0
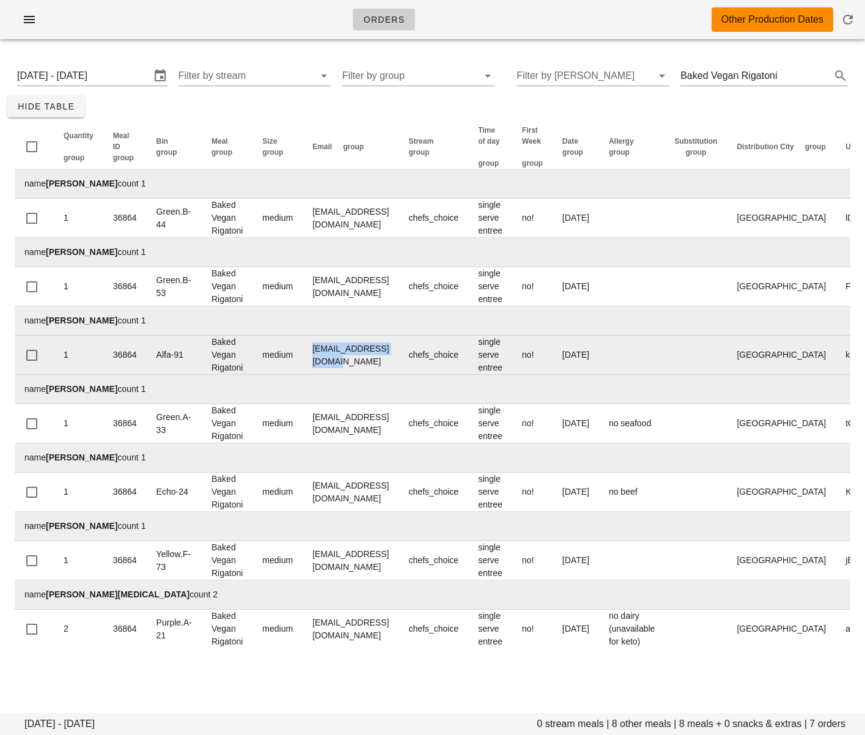
click at [309, 359] on td "[EMAIL_ADDRESS][DOMAIN_NAME]" at bounding box center [351, 355] width 96 height 39
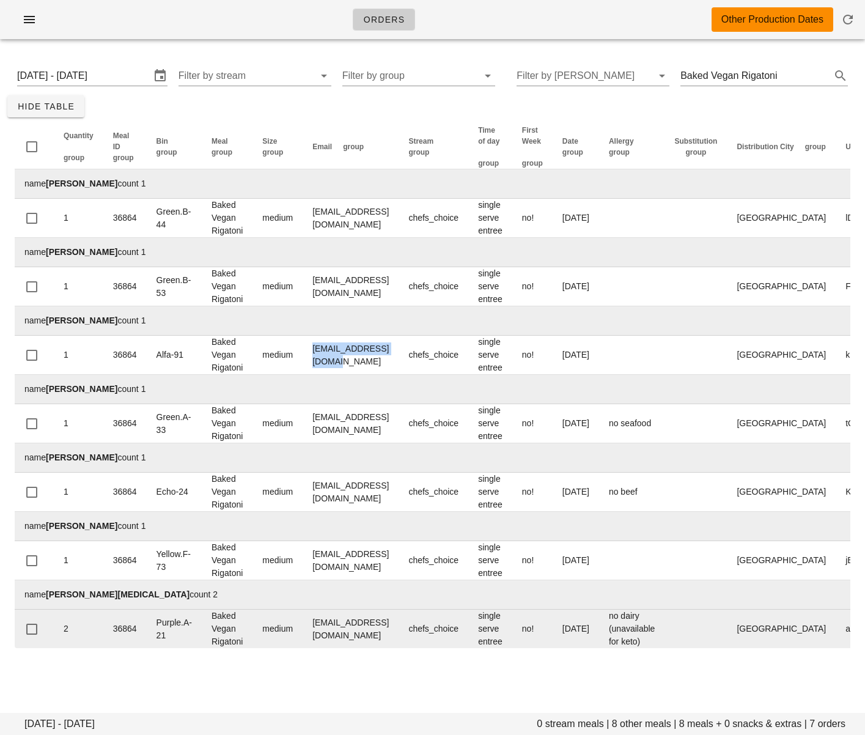
copy td "[EMAIL_ADDRESS][DOMAIN_NAME]"
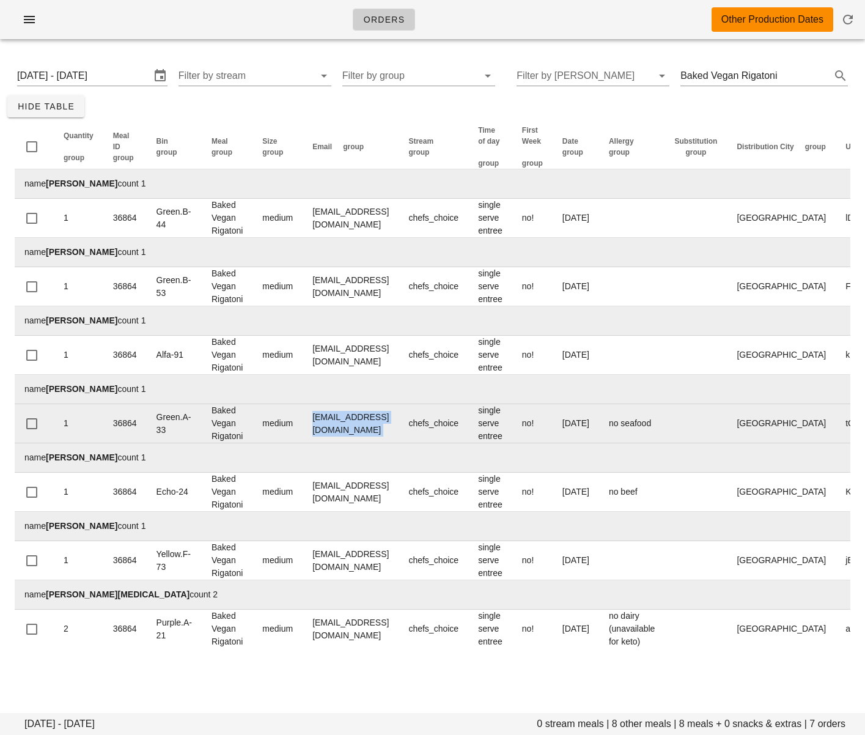
drag, startPoint x: 433, startPoint y: 424, endPoint x: 302, endPoint y: 427, distance: 131.5
click at [310, 424] on tr "1 36864 Green.A-33 Baked Vegan Rigatoni medium [EMAIL_ADDRESS][DOMAIN_NAME] che…" at bounding box center [513, 423] width 996 height 39
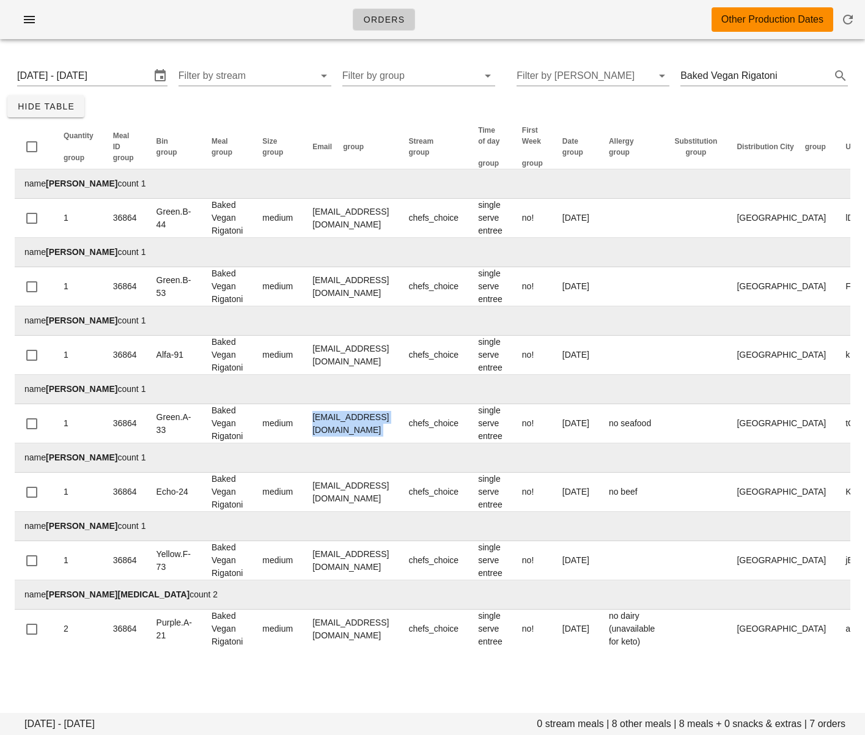
copy td "[EMAIL_ADDRESS][DOMAIN_NAME]"
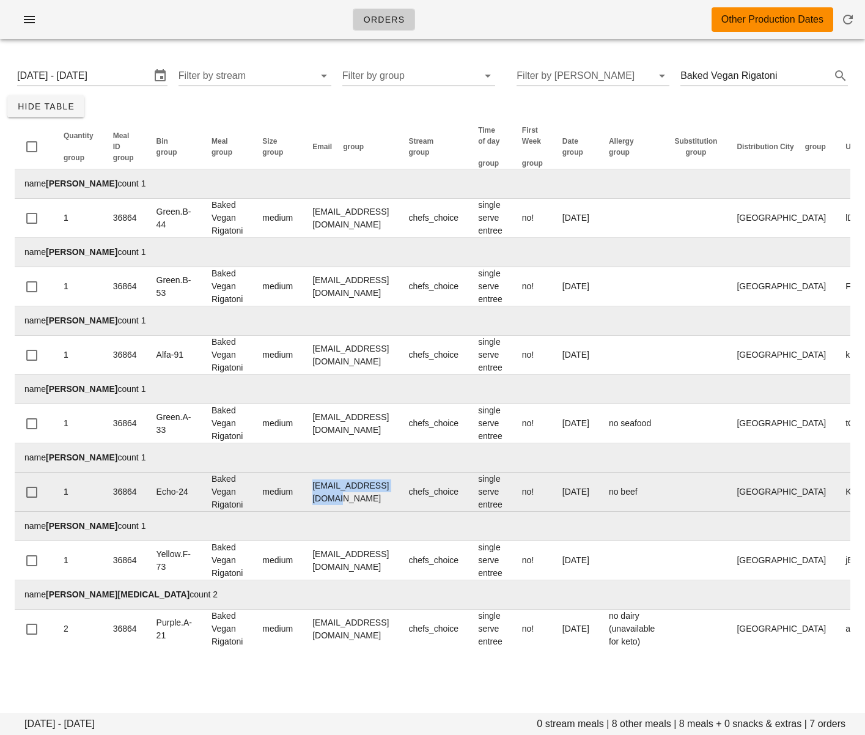
drag, startPoint x: 350, startPoint y: 490, endPoint x: 410, endPoint y: 493, distance: 60.0
click at [399, 492] on td "[EMAIL_ADDRESS][DOMAIN_NAME]" at bounding box center [351, 492] width 96 height 39
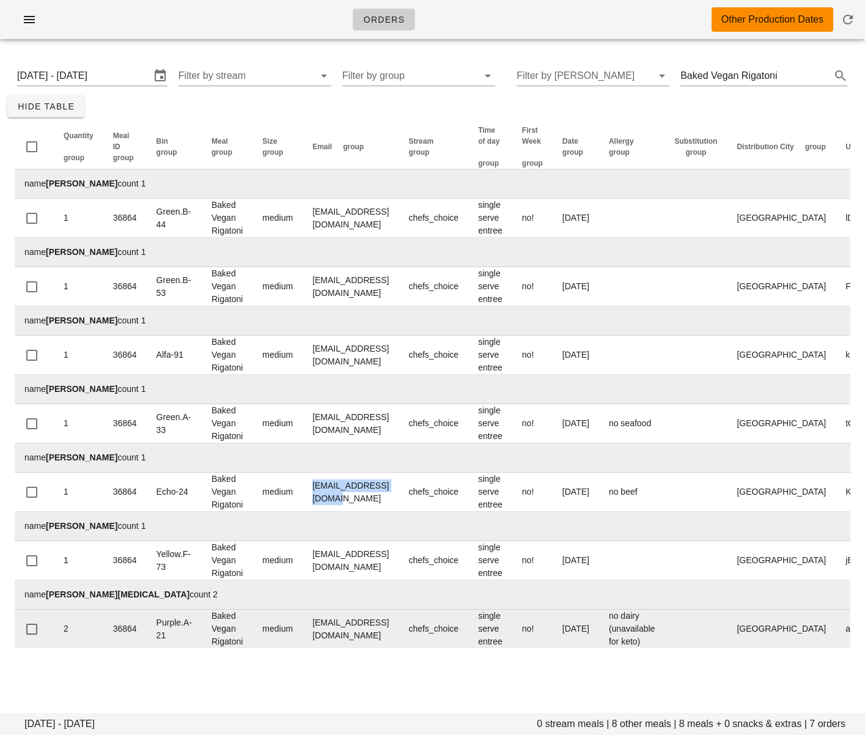
copy td "[EMAIL_ADDRESS][DOMAIN_NAME]"
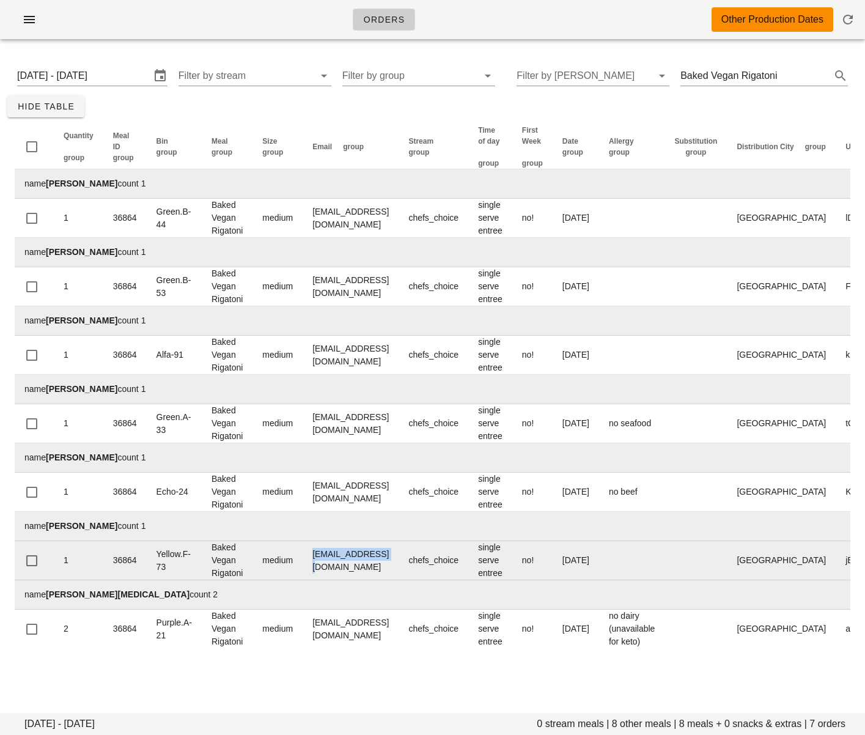
drag, startPoint x: 389, startPoint y: 577, endPoint x: 286, endPoint y: 573, distance: 103.4
click at [286, 573] on tr "1 36864 Yellow.F-73 Baked Vegan Rigatoni medium [EMAIL_ADDRESS][DOMAIN_NAME] ch…" at bounding box center [513, 560] width 996 height 39
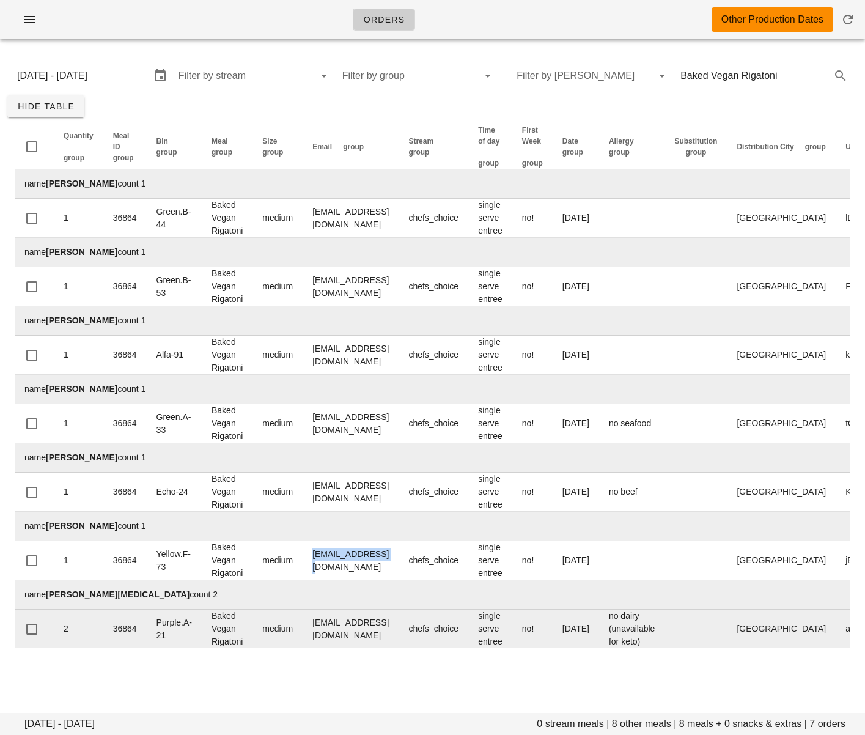
copy tr "[EMAIL_ADDRESS][DOMAIN_NAME]"
drag, startPoint x: 312, startPoint y: 630, endPoint x: 427, endPoint y: 632, distance: 114.9
click at [399, 632] on td "[EMAIL_ADDRESS][DOMAIN_NAME]" at bounding box center [351, 629] width 96 height 39
copy td "[EMAIL_ADDRESS][DOMAIN_NAME]"
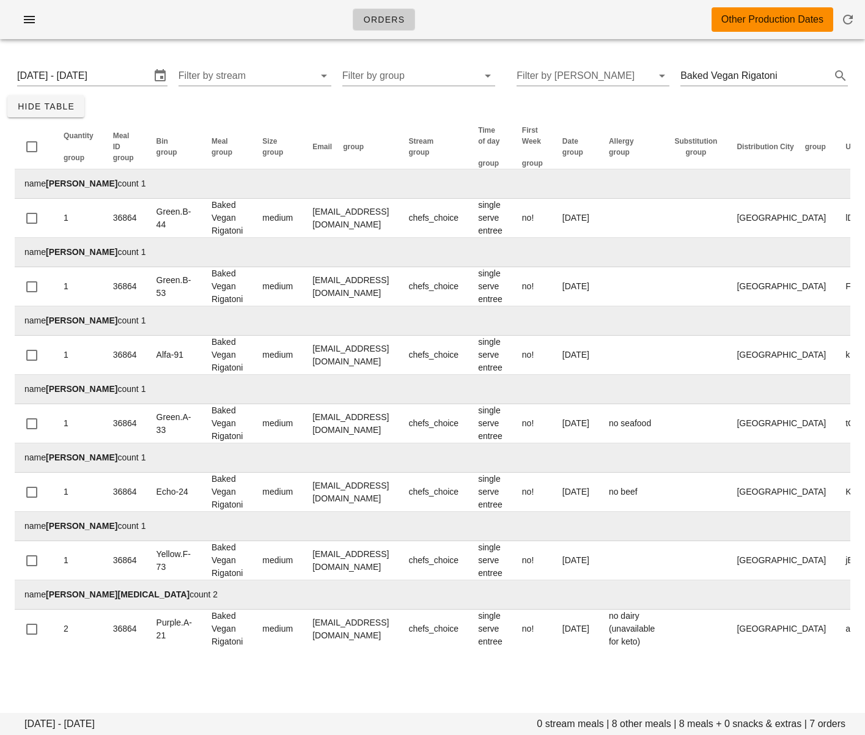
drag, startPoint x: 428, startPoint y: 114, endPoint x: 382, endPoint y: 93, distance: 50.6
click at [428, 114] on div "[DATE] - [DATE] 0 stream meals | 8 other meals | 8 meals + 0 snacks & extras | …" at bounding box center [432, 356] width 865 height 614
